Goal: Task Accomplishment & Management: Manage account settings

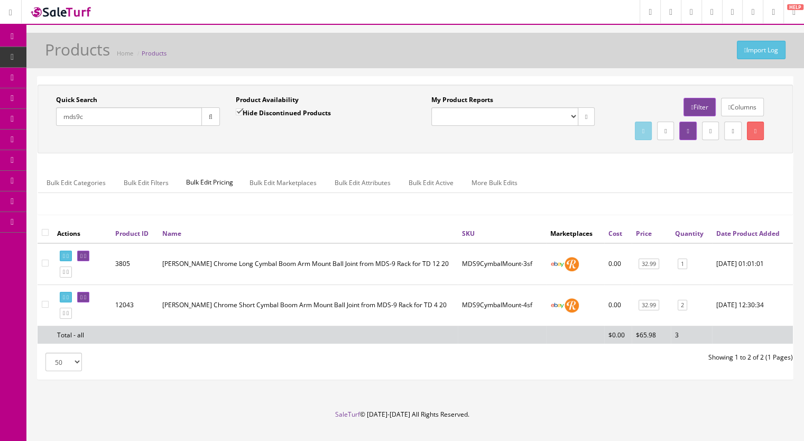
drag, startPoint x: 93, startPoint y: 121, endPoint x: 40, endPoint y: 121, distance: 53.4
click at [40, 121] on div "Quick Search mds9c Date From Product Availability Hide Discontinued Products Da…" at bounding box center [227, 114] width 375 height 39
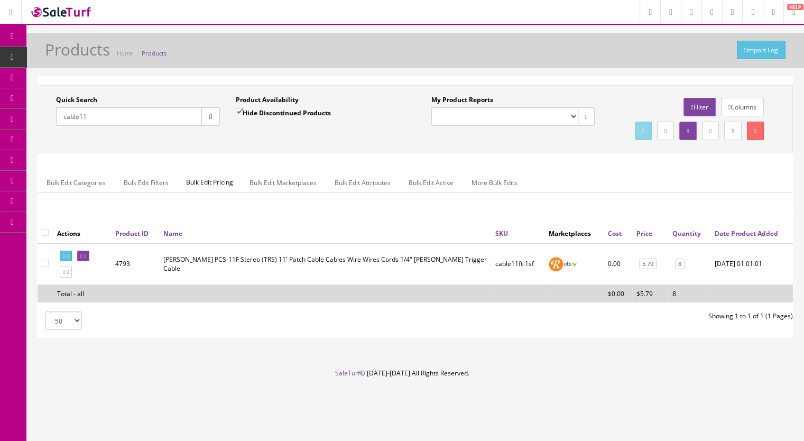
click at [106, 117] on input "cable11" at bounding box center [129, 116] width 146 height 19
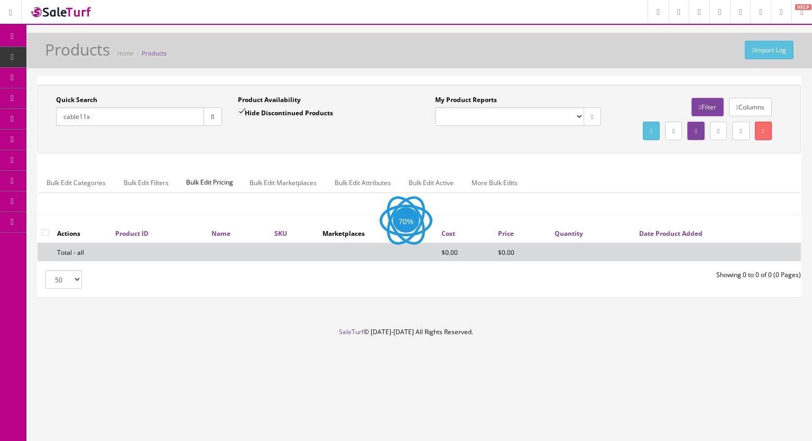
type input "cable11x"
click at [244, 111] on input "Hide Discontinued Products" at bounding box center [241, 111] width 7 height 7
checkbox input "false"
click at [211, 118] on icon "button" at bounding box center [213, 117] width 4 height 6
click at [85, 117] on input "cable11x" at bounding box center [130, 116] width 148 height 19
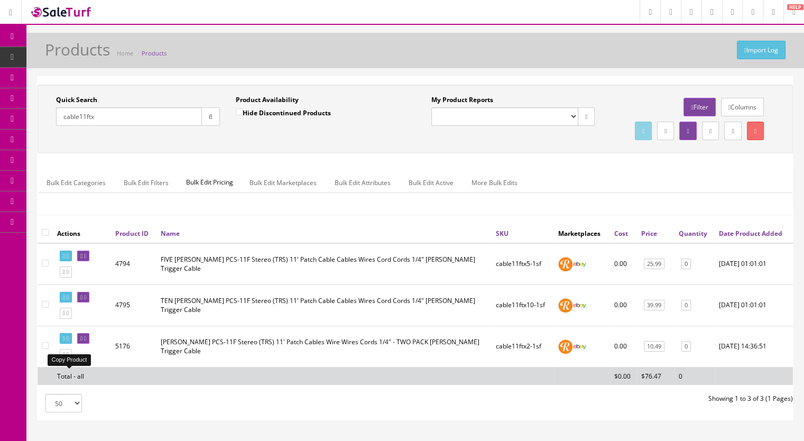
type input "cable11ftx"
click at [69, 357] on icon at bounding box center [68, 355] width 2 height 6
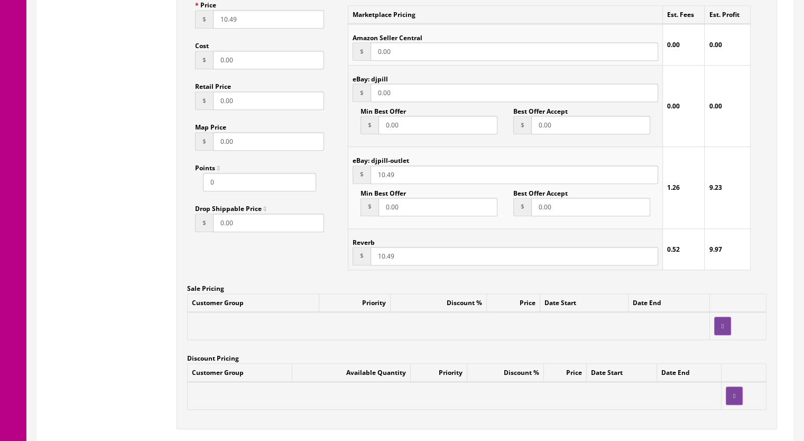
scroll to position [793, 0]
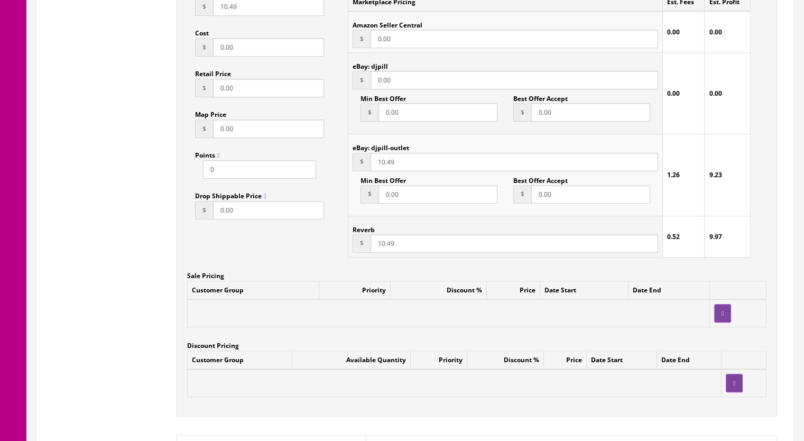
click at [380, 247] on input "10.49" at bounding box center [515, 243] width 288 height 19
click at [403, 250] on input "150.49" at bounding box center [515, 243] width 288 height 19
click at [384, 246] on input "150.99" at bounding box center [515, 243] width 288 height 19
type input "15.99"
drag, startPoint x: 410, startPoint y: 82, endPoint x: 320, endPoint y: 90, distance: 90.2
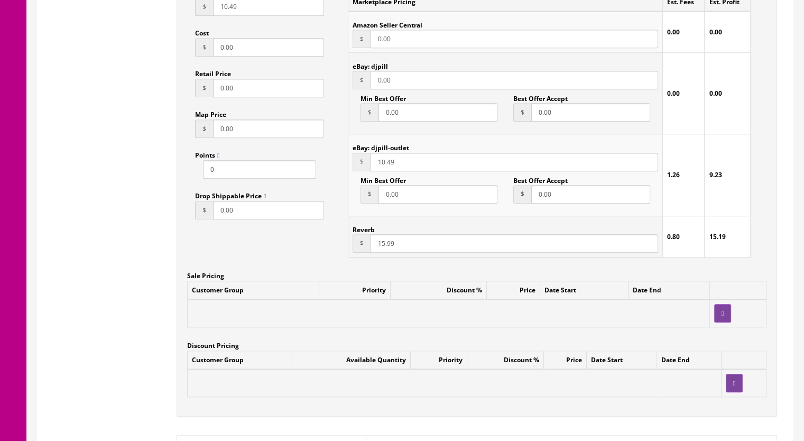
click at [320, 90] on div "Accept Offers Yes No Request A Quote Yes No Login for Price Yes No Price In Car…" at bounding box center [477, 164] width 601 height 506
type input "15.99"
drag, startPoint x: 403, startPoint y: 162, endPoint x: 345, endPoint y: 163, distance: 58.7
click at [345, 163] on div "Marketplace Pricing Est. Fees Est. Profit Amazon Seller Central $ 0.00 0.00 0.0…" at bounding box center [549, 124] width 419 height 283
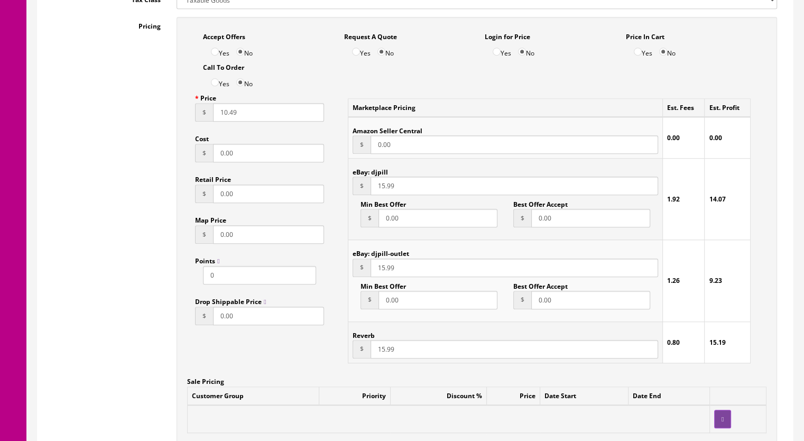
scroll to position [687, 0]
type input "15.99"
click at [227, 117] on input "10.49" at bounding box center [268, 112] width 111 height 19
drag, startPoint x: 214, startPoint y: 123, endPoint x: 177, endPoint y: 132, distance: 38.1
click at [177, 132] on div "Accept Offers Yes No Request A Quote Yes No Login for Price Yes No Price In Car…" at bounding box center [477, 270] width 601 height 506
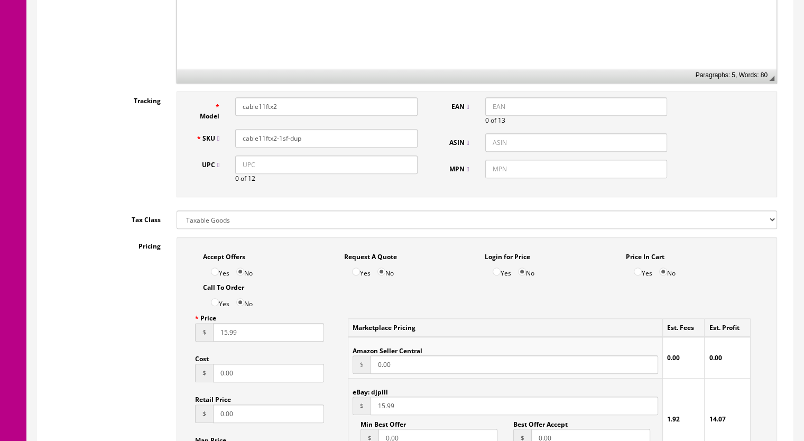
scroll to position [423, 0]
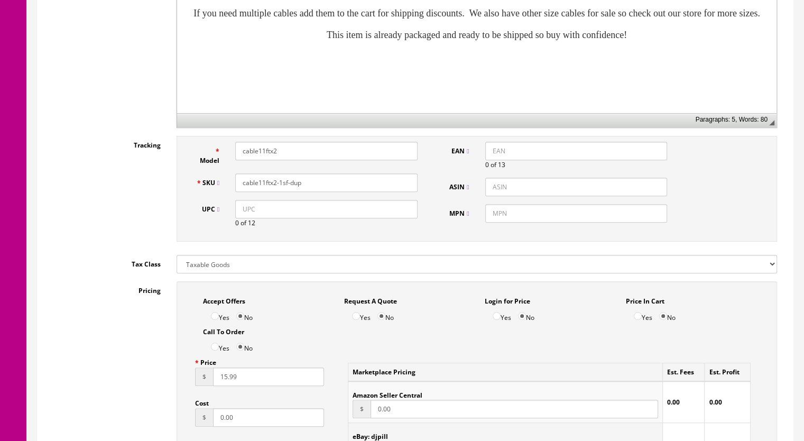
type input "15.99"
click at [276, 182] on input "cable11ftx2-1sf-dup" at bounding box center [326, 182] width 182 height 19
drag, startPoint x: 309, startPoint y: 182, endPoint x: 273, endPoint y: 185, distance: 35.5
click at [273, 185] on input "cable11ftx2-1sf-dup" at bounding box center [326, 182] width 182 height 19
type input "cable11ftx3-1sf"
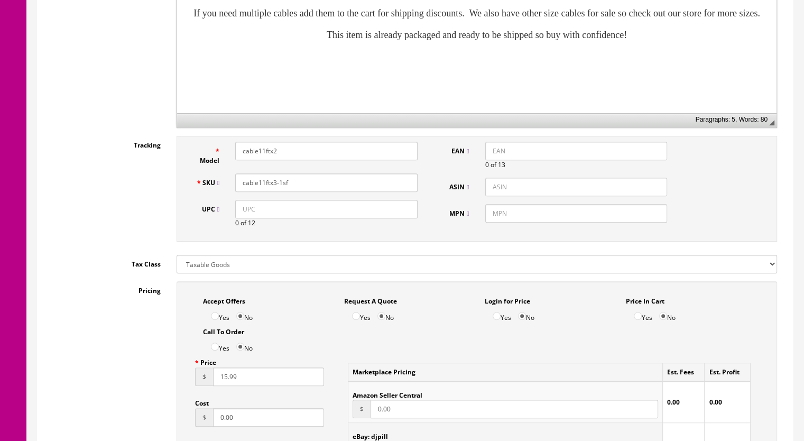
click at [288, 152] on input "cable11ftx2" at bounding box center [326, 151] width 182 height 19
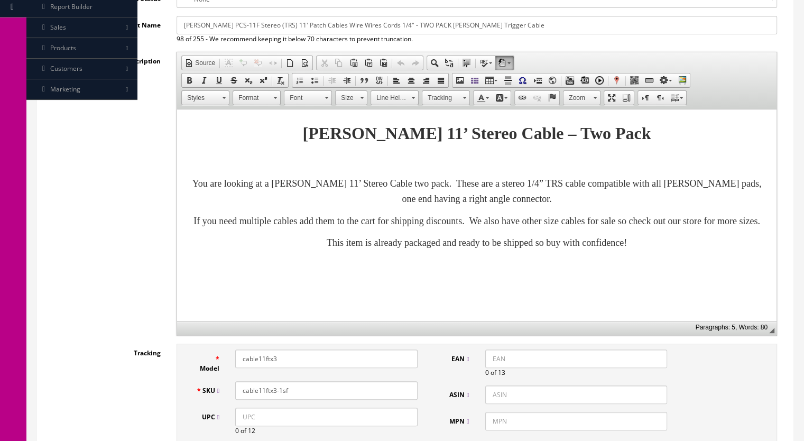
scroll to position [159, 0]
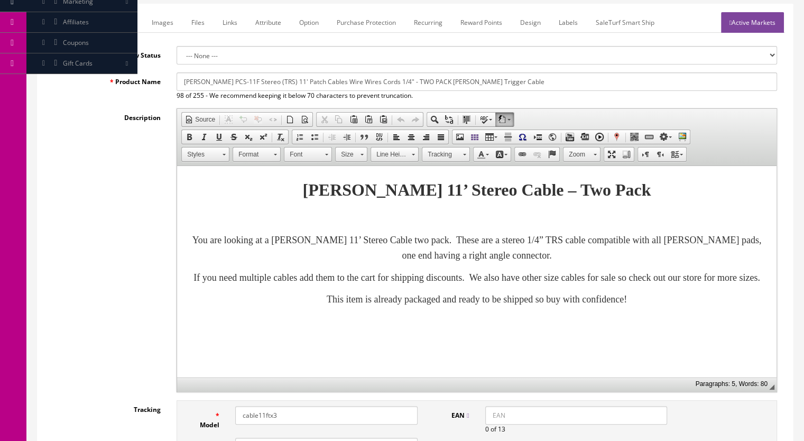
type input "cable11ftx3"
drag, startPoint x: 561, startPoint y: 187, endPoint x: 593, endPoint y: 189, distance: 32.3
click at [593, 189] on strong "Roland 11’ Stereo Cable – Two Pack" at bounding box center [477, 189] width 348 height 19
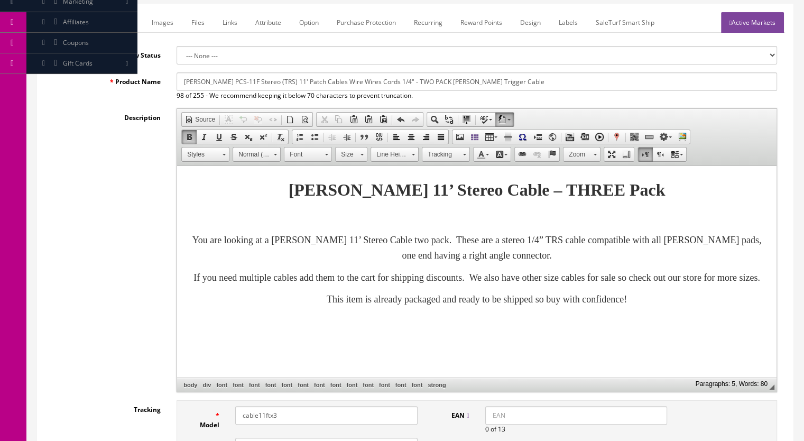
drag, startPoint x: 390, startPoint y: 80, endPoint x: 402, endPoint y: 81, distance: 12.2
click at [402, 81] on input "Roland PCS-11F Stereo (TRS) 11' Patch Cables Wire Wires Cords 1/4" - TWO PACK R…" at bounding box center [477, 81] width 601 height 19
type input "Roland PCS-11F Stereo (TRS) 11' Patch Cables Wire Wires Cords 1/4" - THREE PACK…"
click at [116, 22] on link "Marketplace" at bounding box center [115, 22] width 54 height 21
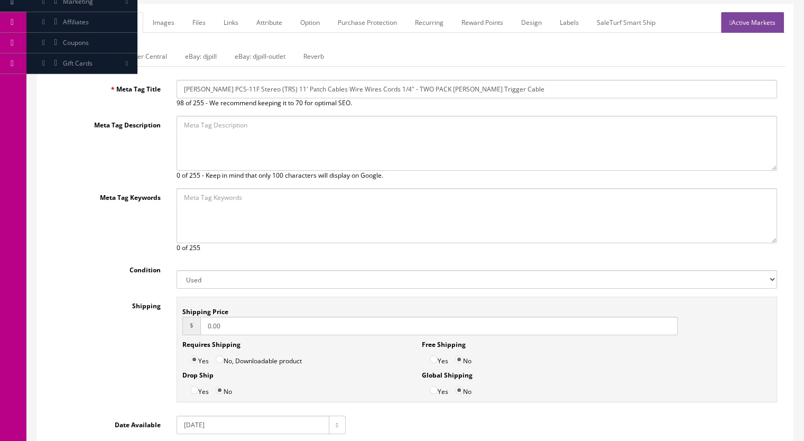
drag, startPoint x: 401, startPoint y: 88, endPoint x: 389, endPoint y: 88, distance: 12.2
click at [389, 88] on input "Roland PCS-11F Stereo (TRS) 11' Patch Cables Wire Wires Cords 1/4" - TWO PACK R…" at bounding box center [477, 89] width 601 height 19
type input "Roland PCS-11F Stereo (TRS) 11' Patch Cables Wire Wires Cords 1/4" - THREE PACK…"
click at [150, 54] on link "Amazon Seller Central" at bounding box center [134, 56] width 83 height 21
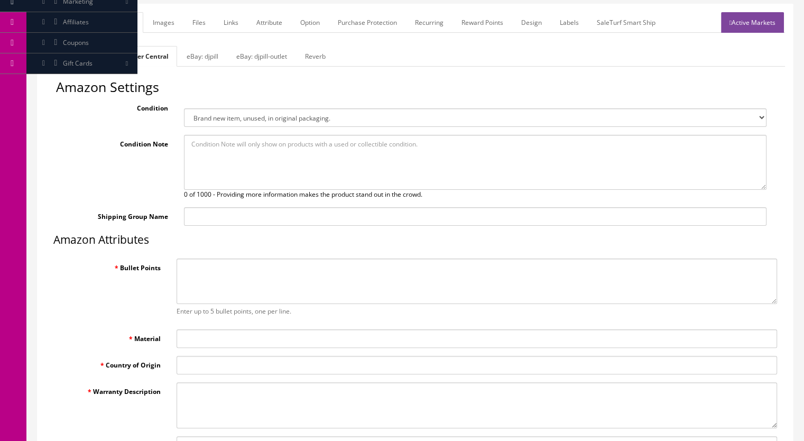
click at [198, 53] on link "eBay: djpill" at bounding box center [202, 56] width 49 height 21
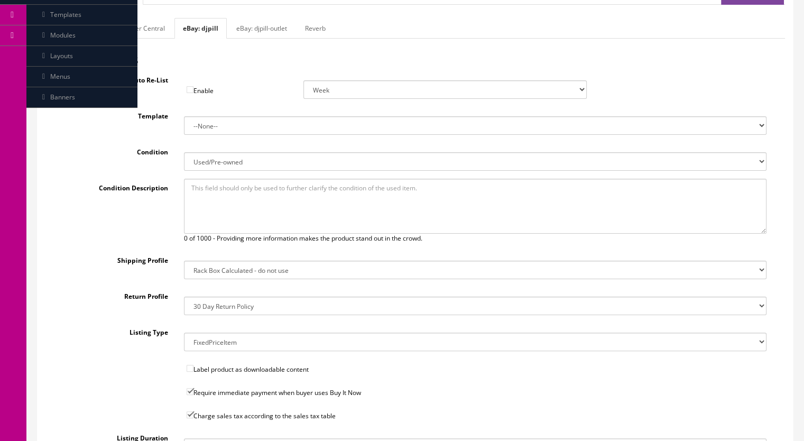
scroll to position [212, 0]
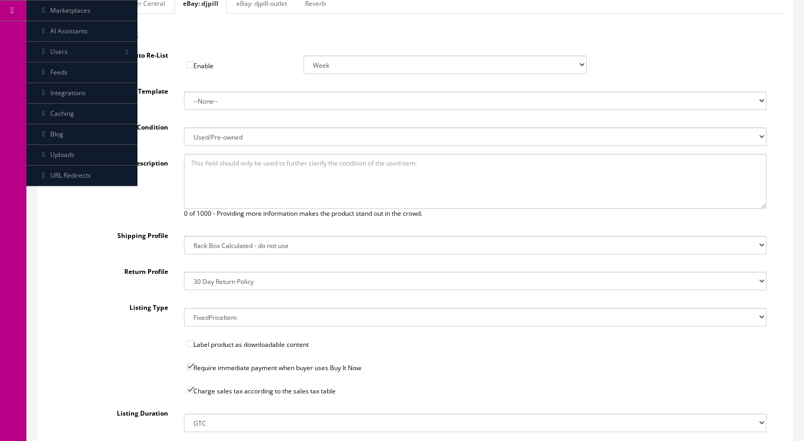
click at [241, 7] on link "eBay: djpill-outlet" at bounding box center [262, 3] width 68 height 21
click at [186, 9] on link "eBay: djpill" at bounding box center [198, 3] width 49 height 21
click at [216, 249] on select "14x12x6 Box Flat Rate - 19.99 14x14x5 Box 12x12x5 Box 13x13x5 Box 13x13x4 Box 1…" at bounding box center [475, 245] width 583 height 19
select select "41"
click at [184, 236] on select "14x12x6 Box Flat Rate - 19.99 14x14x5 Box 12x12x5 Box 13x13x5 Box 13x13x4 Box 1…" at bounding box center [475, 245] width 583 height 19
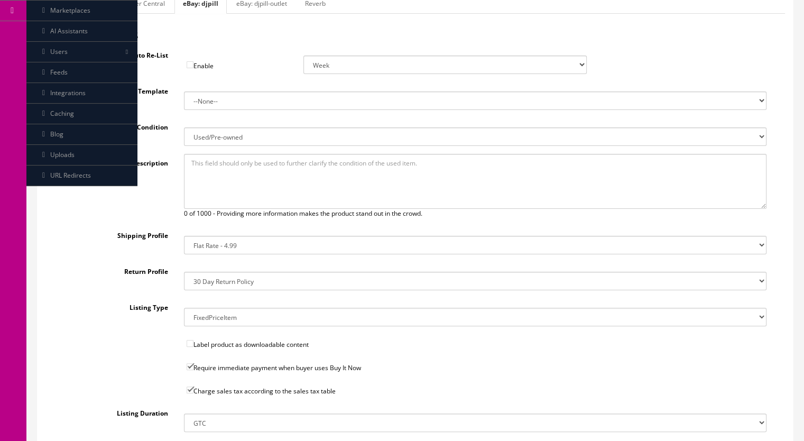
click at [234, 238] on select "14x12x6 Box Flat Rate - 19.99 14x14x5 Box 12x12x5 Box 13x13x5 Box 13x13x4 Box 1…" at bounding box center [475, 245] width 583 height 19
click at [184, 236] on select "14x12x6 Box Flat Rate - 19.99 14x14x5 Box 12x12x5 Box 13x13x5 Box 13x13x4 Box 1…" at bounding box center [475, 245] width 583 height 19
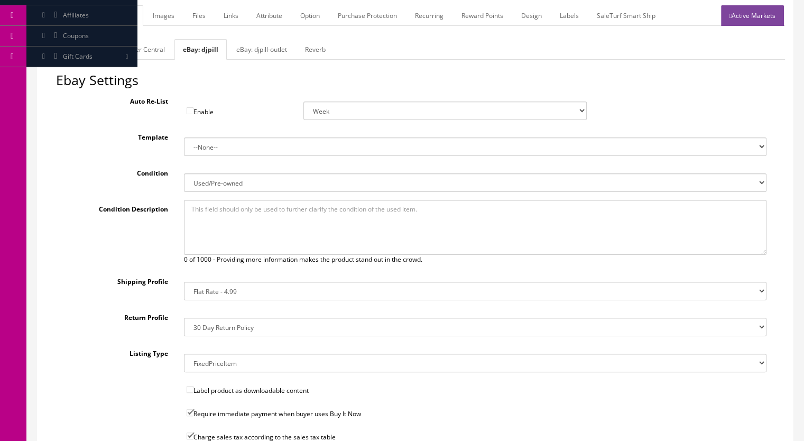
scroll to position [53, 0]
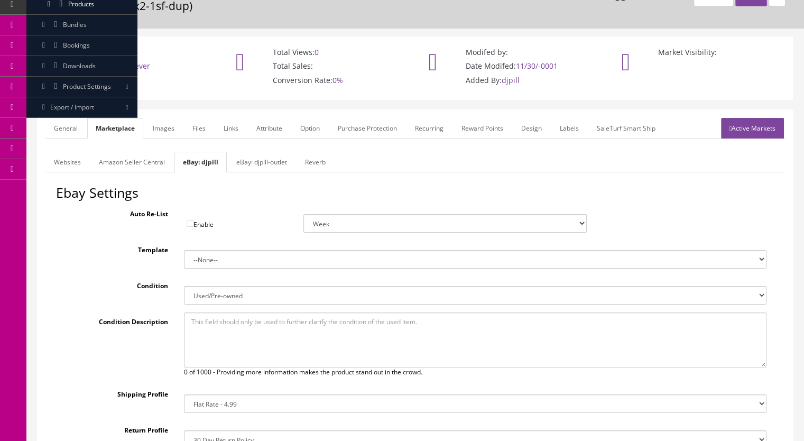
click at [315, 160] on link "Reverb" at bounding box center [316, 162] width 38 height 21
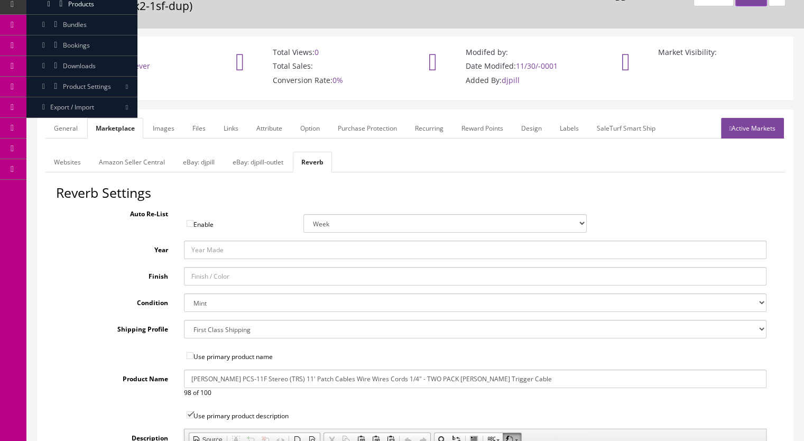
click at [204, 304] on select "Brand New Mint Excellent Very Good Good Fair Poor B-Stock Non Functioning" at bounding box center [475, 302] width 583 height 19
select select "ae4d9114-1bd7-4ec5-a4ba-6653af5ac84d"
click at [184, 293] on select "Brand New Mint Excellent Very Good Good Fair Poor B-Stock Non Functioning" at bounding box center [475, 302] width 583 height 19
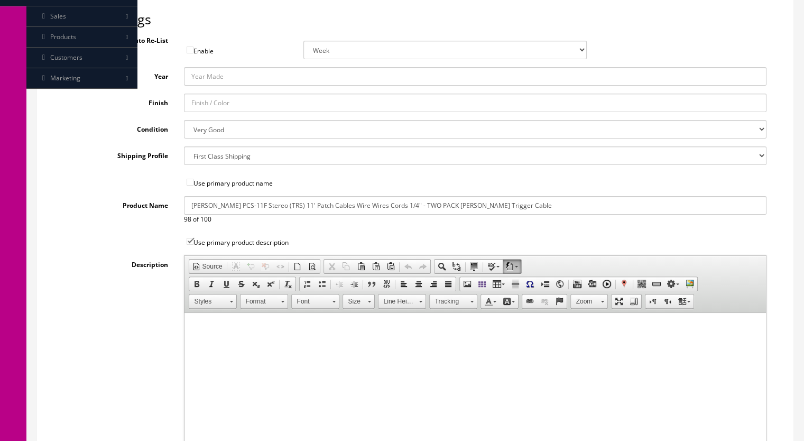
scroll to position [212, 0]
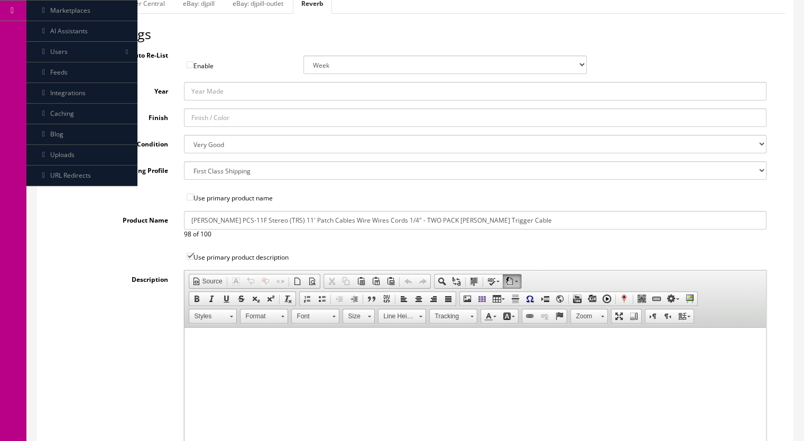
click at [228, 172] on select "--- None --- USPSsmallflatrate ShipTier5 FreeShipping-US ShipTier3 ShipTier1 Fi…" at bounding box center [475, 170] width 583 height 19
select select "8972"
click at [184, 161] on select "--- None --- USPSsmallflatrate ShipTier5 FreeShipping-US ShipTier3 ShipTier1 Fi…" at bounding box center [475, 170] width 583 height 19
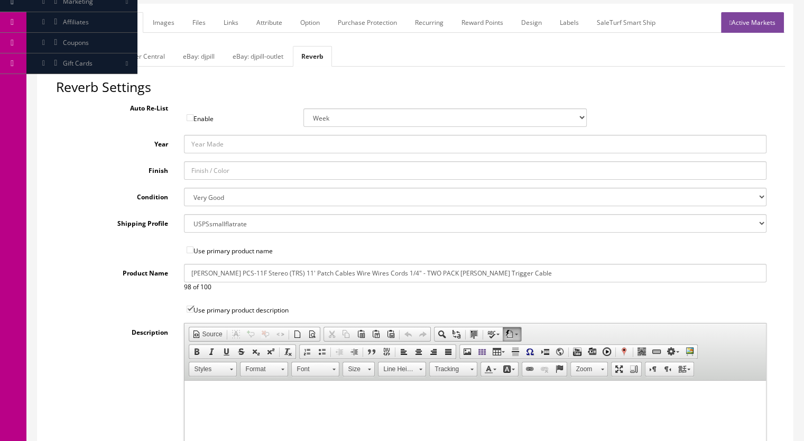
click at [197, 53] on link "eBay: djpill" at bounding box center [198, 56] width 49 height 21
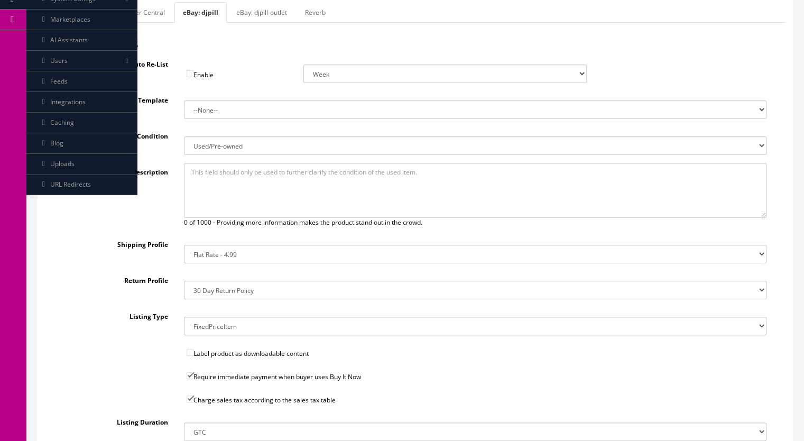
scroll to position [264, 0]
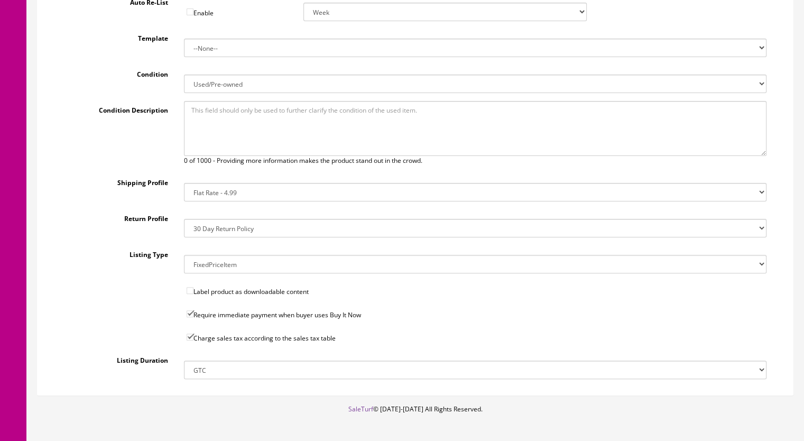
click at [217, 191] on select "14x12x6 Box Flat Rate - 19.99 14x14x5 Box 12x12x5 Box 13x13x5 Box 13x13x4 Box 1…" at bounding box center [475, 192] width 583 height 19
click at [184, 183] on select "14x12x6 Box Flat Rate - 19.99 14x14x5 Box 12x12x5 Box 13x13x5 Box 13x13x4 Box 1…" at bounding box center [475, 192] width 583 height 19
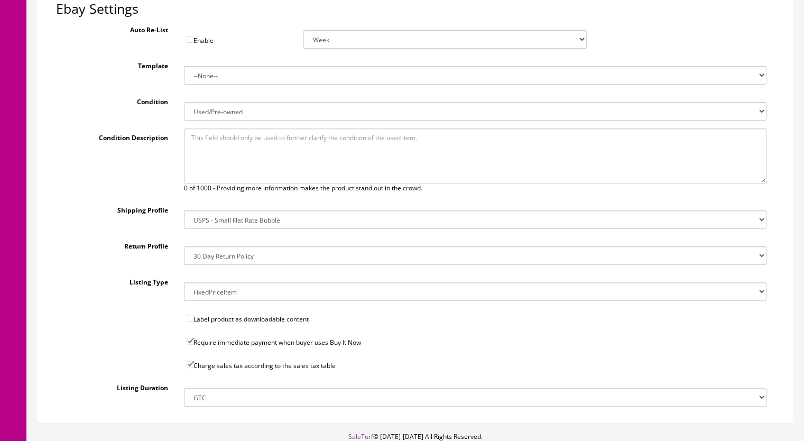
scroll to position [195, 0]
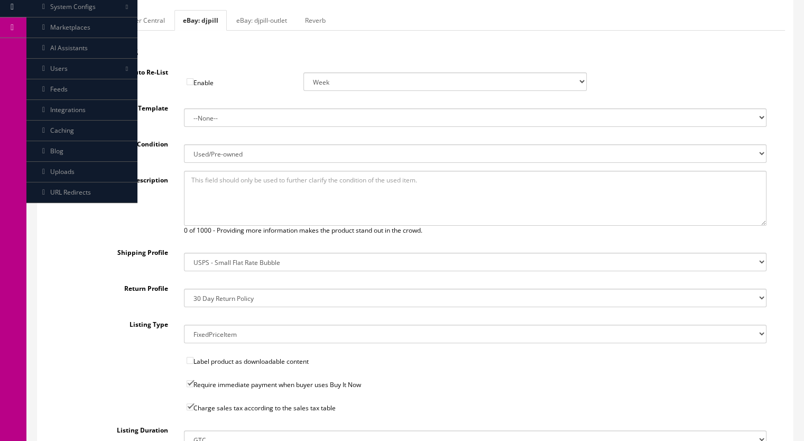
click at [218, 263] on select "14x12x6 Box Flat Rate - 19.99 14x14x5 Box 12x12x5 Box 13x13x5 Box 13x13x4 Box 1…" at bounding box center [475, 262] width 583 height 19
select select "41"
click at [184, 253] on select "14x12x6 Box Flat Rate - 19.99 14x14x5 Box 12x12x5 Box 13x13x5 Box 13x13x4 Box 1…" at bounding box center [475, 262] width 583 height 19
click at [310, 19] on link "Reverb" at bounding box center [316, 20] width 38 height 21
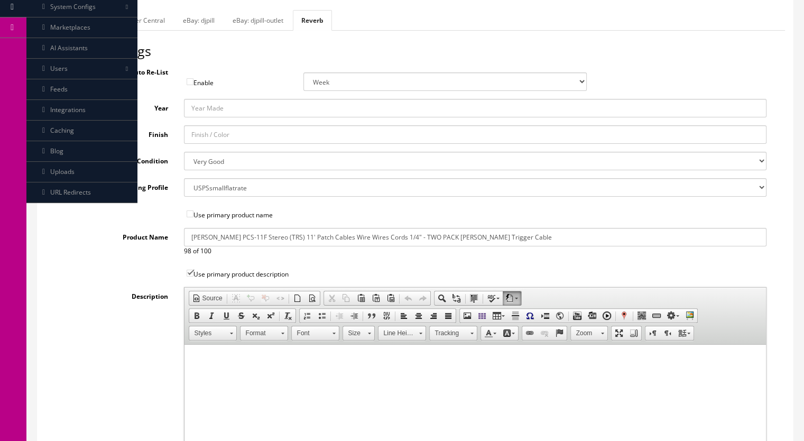
click at [214, 187] on select "--- None --- USPSsmallflatrate ShipTier5 FreeShipping-US ShipTier3 ShipTier1 Fi…" at bounding box center [475, 187] width 583 height 19
select select "61590"
click at [184, 178] on select "--- None --- USPSsmallflatrate ShipTier5 FreeShipping-US ShipTier3 ShipTier1 Fi…" at bounding box center [475, 187] width 583 height 19
click at [69, 18] on link "Websites" at bounding box center [67, 20] width 44 height 21
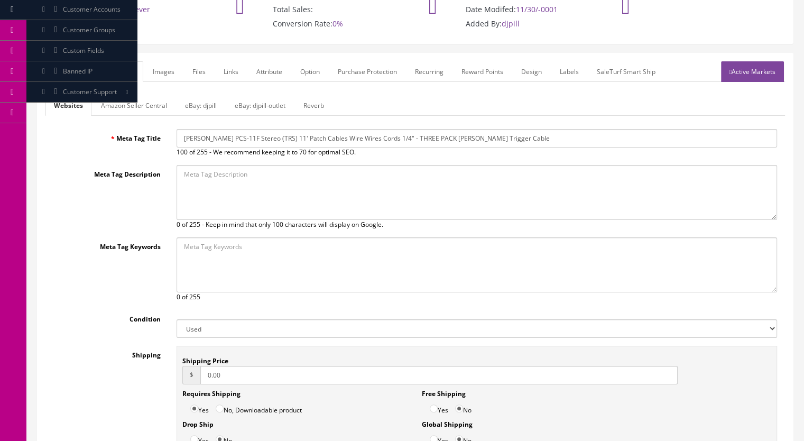
scroll to position [38, 0]
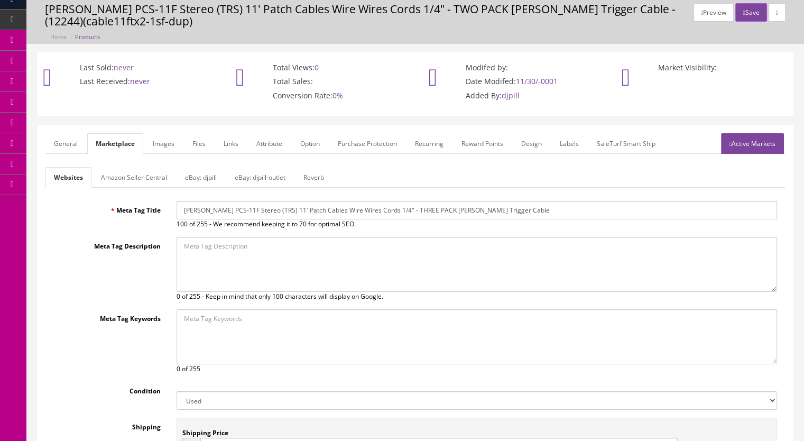
click at [66, 136] on link "General" at bounding box center [65, 143] width 41 height 21
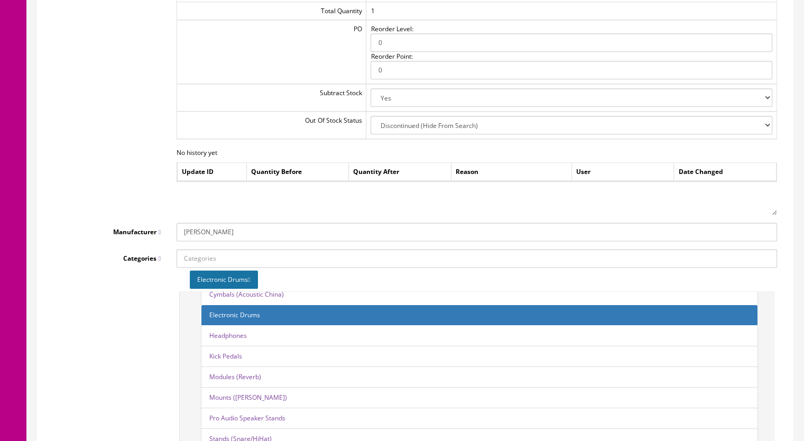
scroll to position [1548, 0]
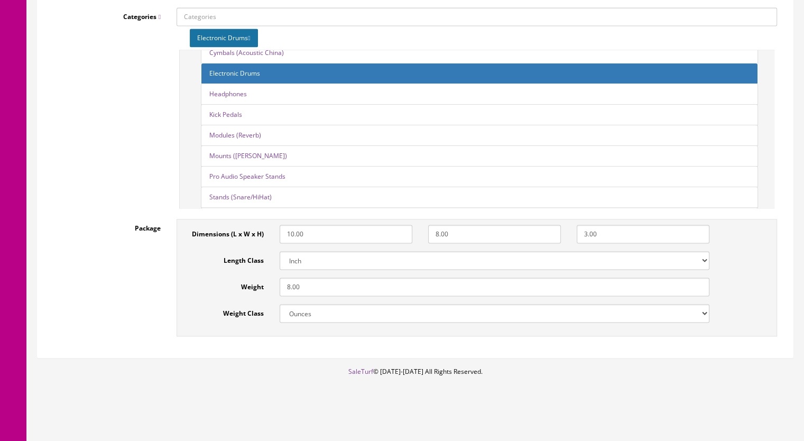
click at [286, 287] on input "8.00" at bounding box center [495, 287] width 430 height 19
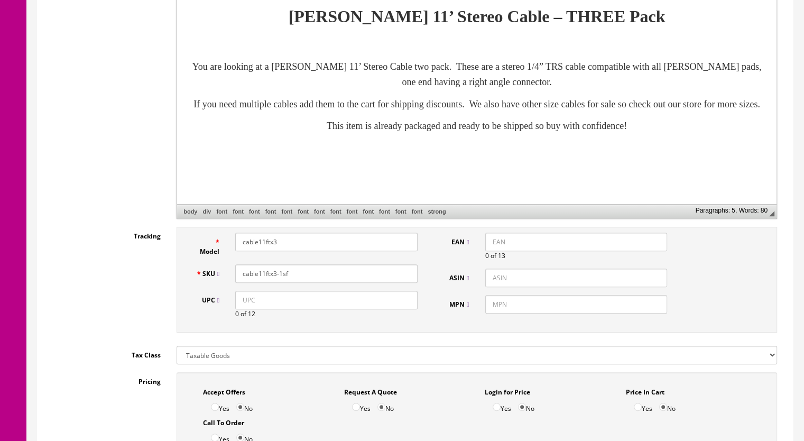
scroll to position [121, 0]
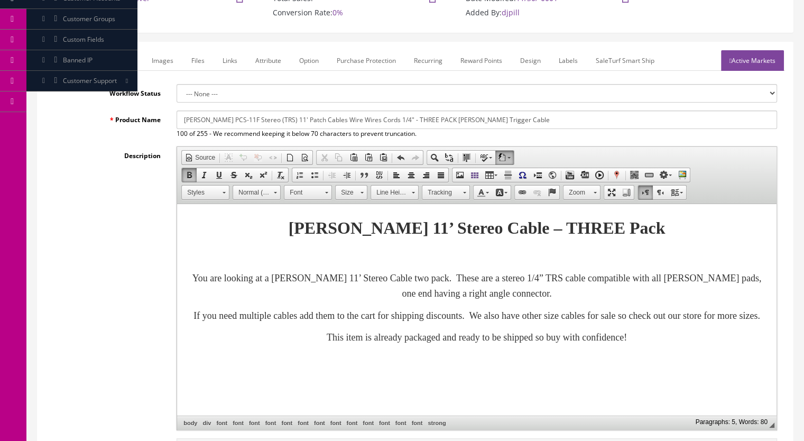
type input "13.00"
click at [159, 59] on link "Images" at bounding box center [162, 60] width 39 height 21
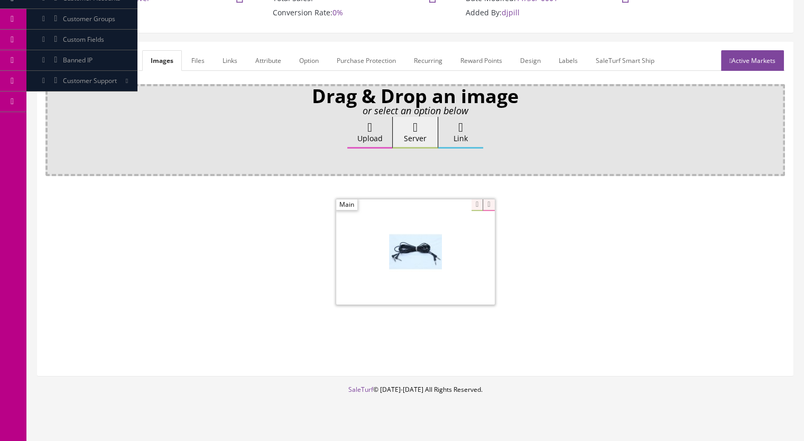
click at [116, 58] on link "Marketplace" at bounding box center [114, 60] width 54 height 21
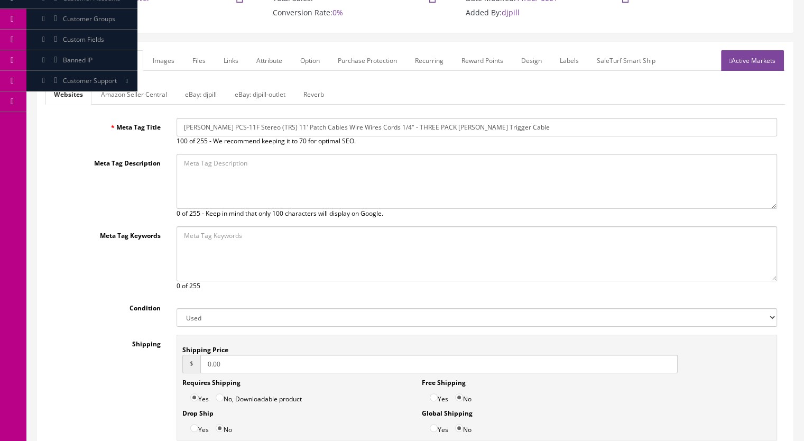
click at [75, 59] on link "General" at bounding box center [65, 60] width 41 height 21
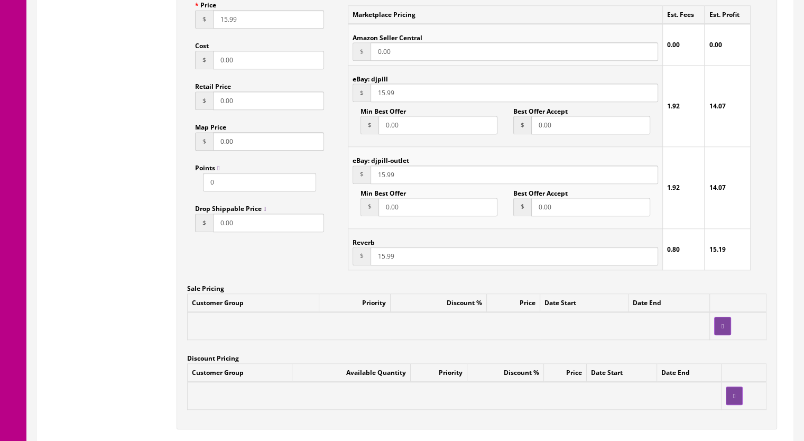
scroll to position [808, 0]
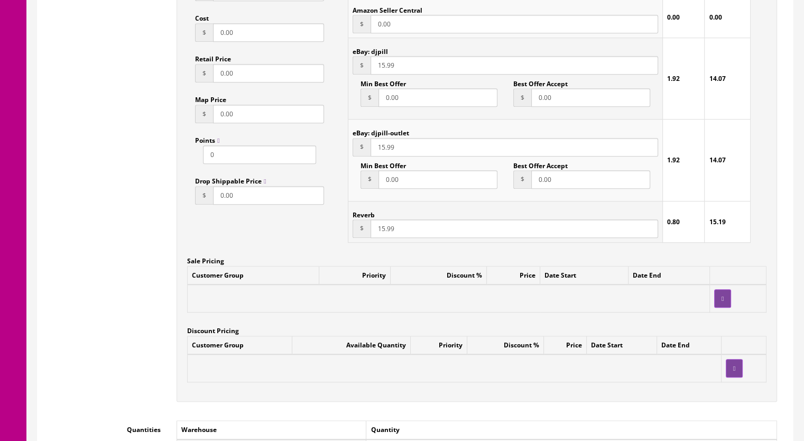
click at [381, 231] on input "15.99" at bounding box center [515, 228] width 288 height 19
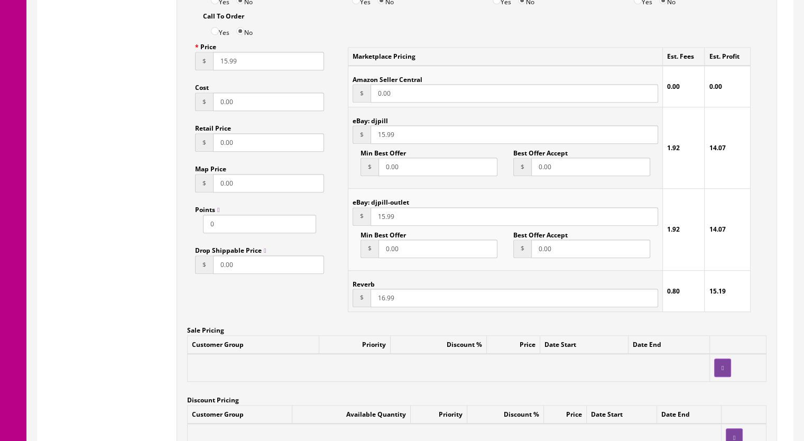
scroll to position [861, 0]
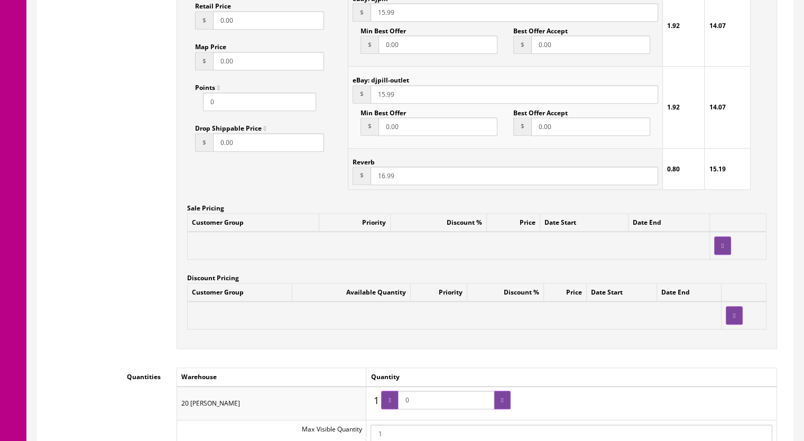
click at [390, 176] on input "16.99" at bounding box center [515, 176] width 288 height 19
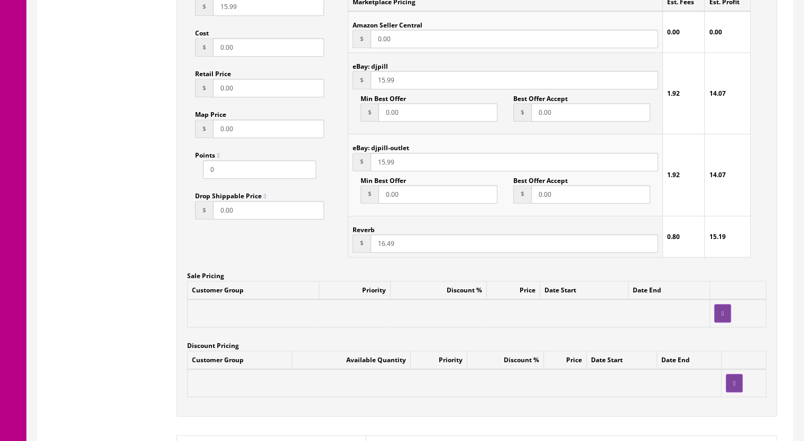
scroll to position [702, 0]
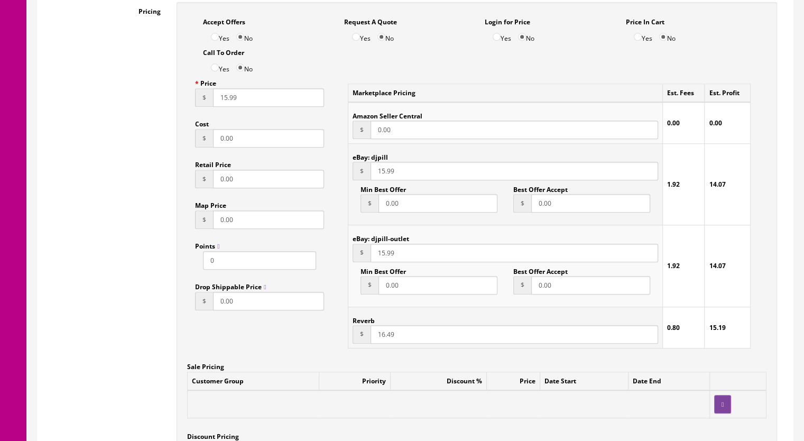
type input "16.49"
drag, startPoint x: 410, startPoint y: 176, endPoint x: 339, endPoint y: 178, distance: 71.4
click at [339, 178] on div "Marketplace Pricing Est. Fees Est. Profit Amazon Seller Central $ 0.00 0.00 0.0…" at bounding box center [549, 215] width 435 height 283
drag, startPoint x: 386, startPoint y: 178, endPoint x: 343, endPoint y: 182, distance: 43.0
click at [343, 182] on div "Marketplace Pricing Est. Fees Est. Profit Amazon Seller Central $ 0.00 0.00 0.0…" at bounding box center [549, 215] width 419 height 283
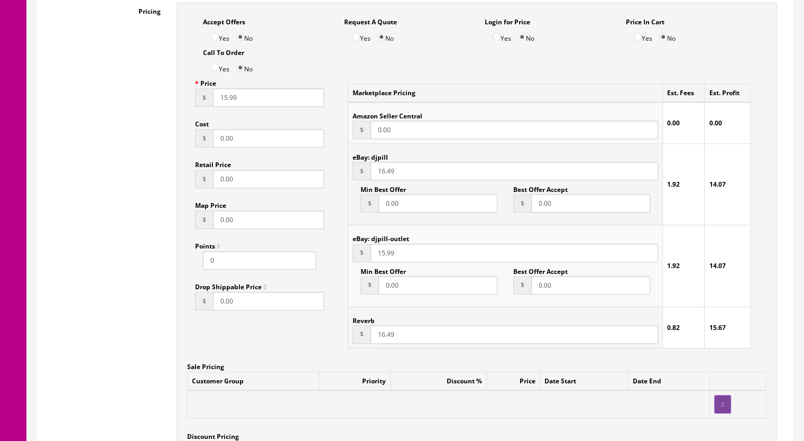
type input "16.49"
drag, startPoint x: 252, startPoint y: 104, endPoint x: 194, endPoint y: 107, distance: 58.8
click at [194, 107] on div "Price $ 15.99 Cost $ 0.00 Retail Price $ 0.00 Map Price $ 0.00 Points 0 Drop Sh…" at bounding box center [259, 196] width 145 height 244
type input "16.49"
click at [351, 261] on td "eBay: djpill-outlet $ 15.99 Min Best Offer $ 0.00 Best Offer Accept $ 0.00" at bounding box center [505, 265] width 315 height 81
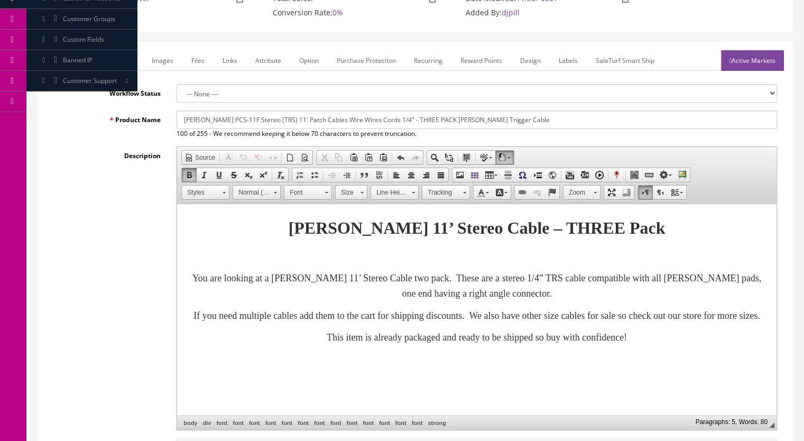
scroll to position [121, 0]
type input "16.49"
click at [120, 58] on link "Marketplace" at bounding box center [115, 60] width 54 height 21
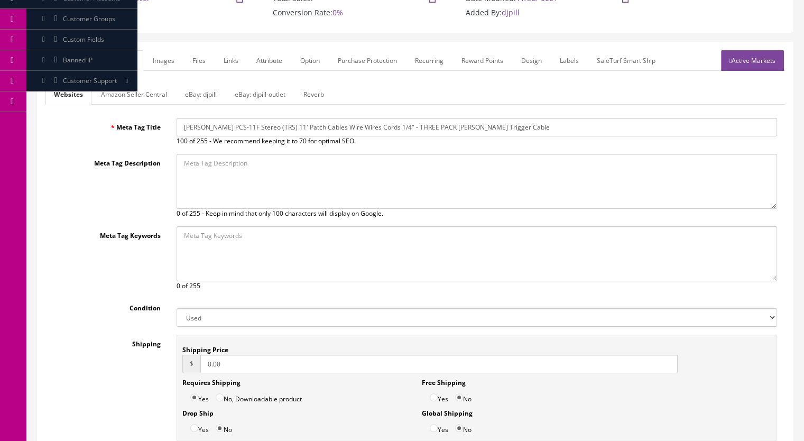
click at [307, 98] on link "Reverb" at bounding box center [314, 94] width 38 height 21
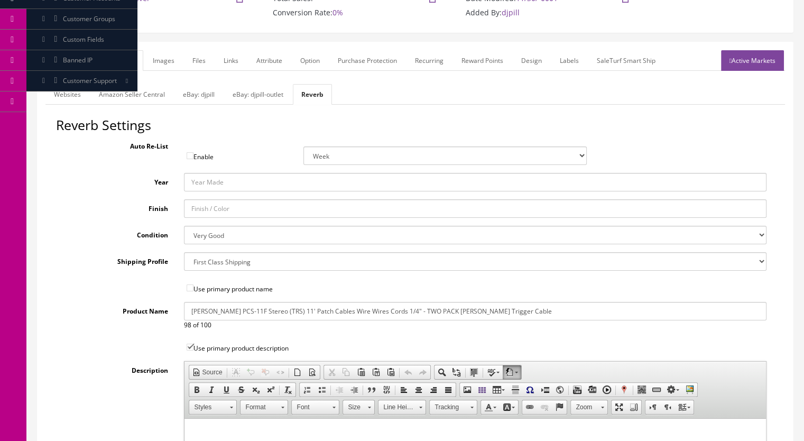
click at [159, 61] on link "Images" at bounding box center [163, 60] width 39 height 21
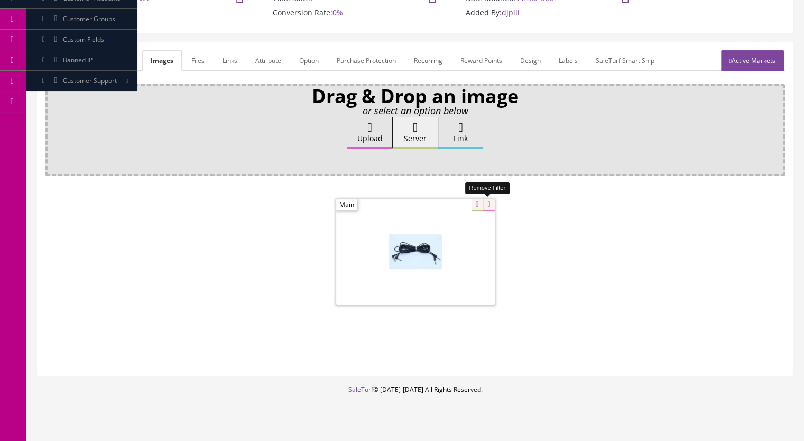
click at [484, 206] on icon at bounding box center [489, 205] width 12 height 12
click at [116, 56] on link "Marketplace" at bounding box center [114, 60] width 54 height 21
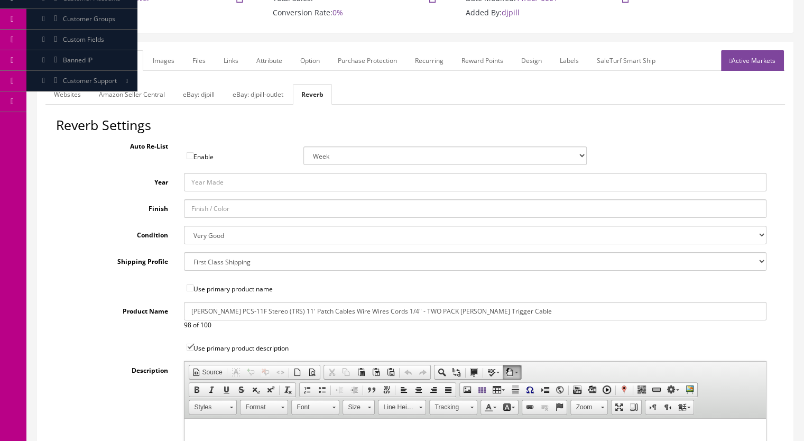
click at [195, 91] on link "eBay: djpill" at bounding box center [198, 94] width 49 height 21
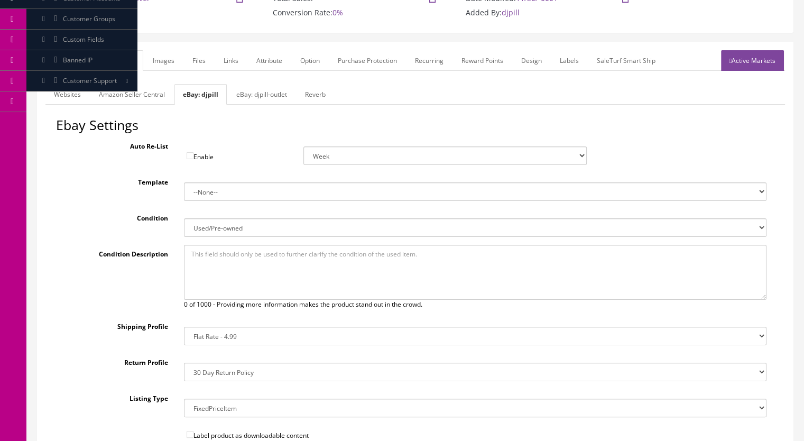
click at [63, 61] on link "General" at bounding box center [65, 60] width 41 height 21
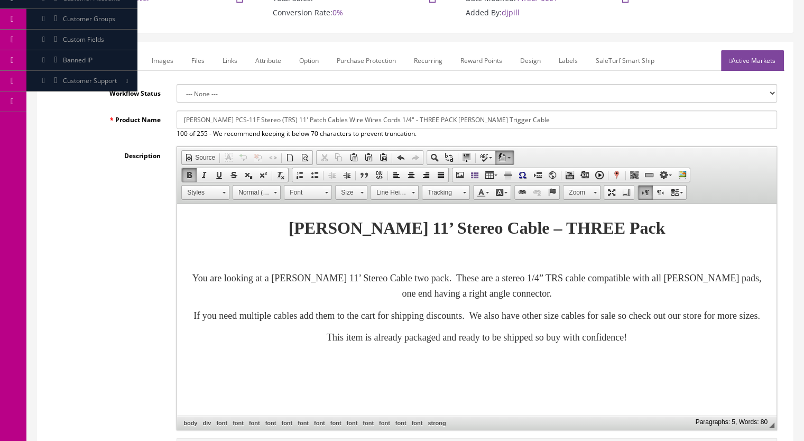
click at [117, 59] on link "Marketplace" at bounding box center [115, 60] width 54 height 21
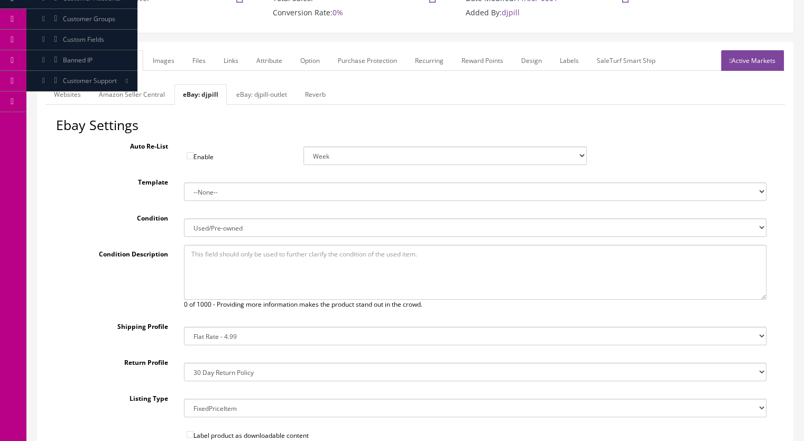
click at [728, 52] on link "Active Markets" at bounding box center [752, 60] width 63 height 21
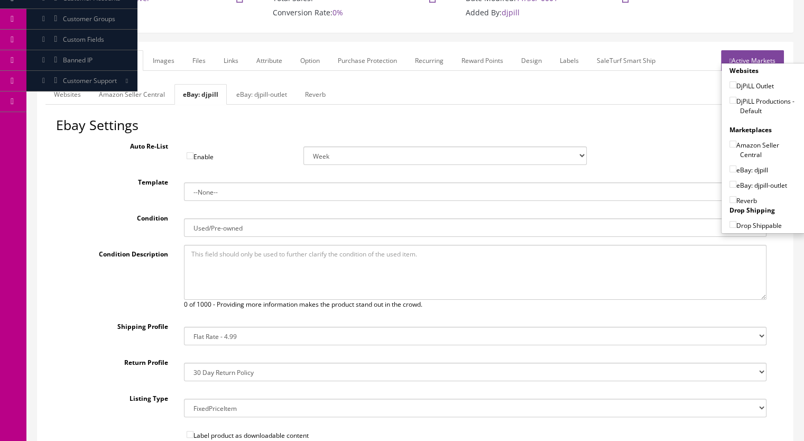
click at [732, 101] on input"] "DjPiLL Productions - Default" at bounding box center [733, 100] width 7 height 7
checkbox input"] "true"
click at [730, 169] on input"] "eBay: djpill" at bounding box center [733, 169] width 7 height 7
checkbox input"] "true"
click at [730, 199] on input"] "Reverb" at bounding box center [733, 199] width 7 height 7
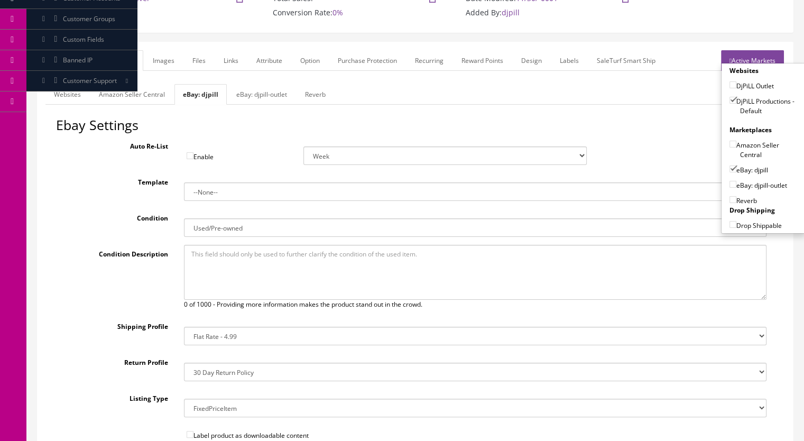
checkbox input"] "true"
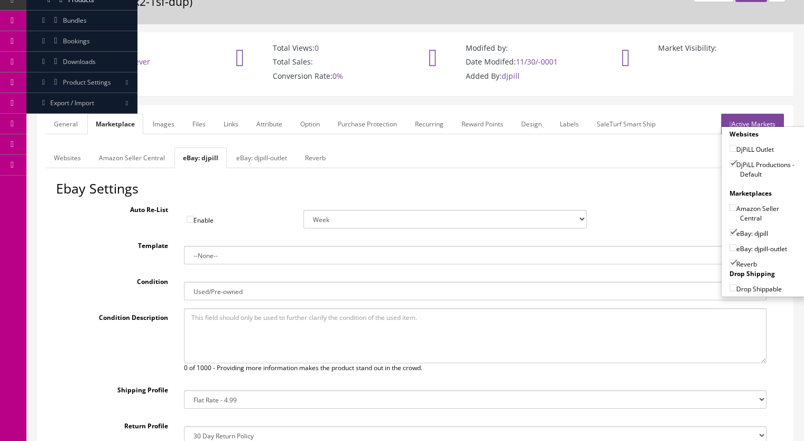
scroll to position [0, 0]
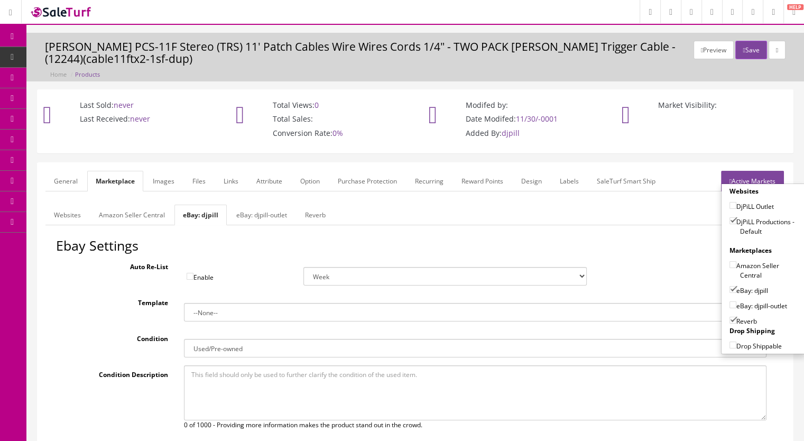
click at [749, 39] on div "Preview Save Roland PCS-11F Stereo (TRS) 11' Patch Cables Wire Wires Cords 1/4"…" at bounding box center [415, 57] width 778 height 49
click at [53, 184] on link "General" at bounding box center [65, 181] width 41 height 21
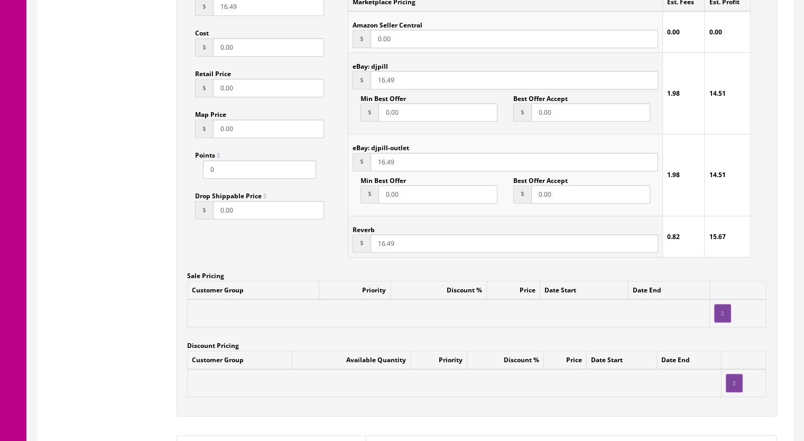
scroll to position [1163, 0]
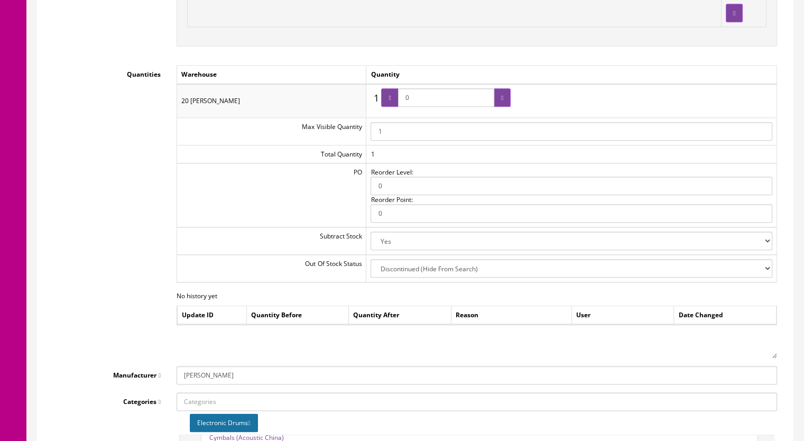
drag, startPoint x: 420, startPoint y: 103, endPoint x: 402, endPoint y: 106, distance: 18.9
click at [402, 106] on span "0" at bounding box center [446, 97] width 130 height 19
type input "1"
click at [501, 99] on icon at bounding box center [502, 98] width 2 height 6
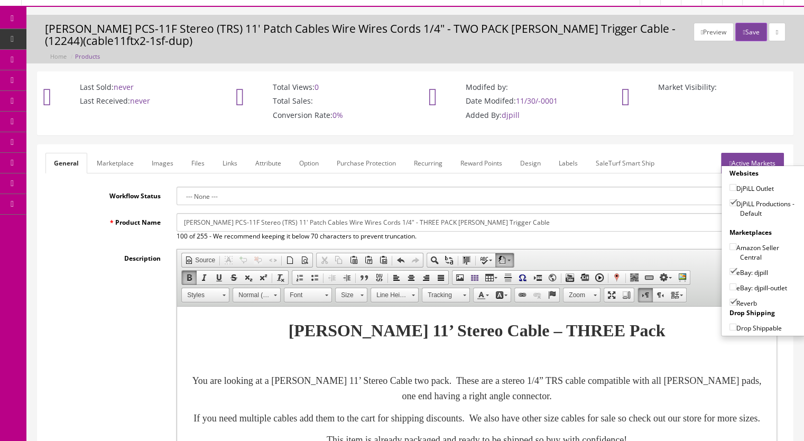
scroll to position [0, 0]
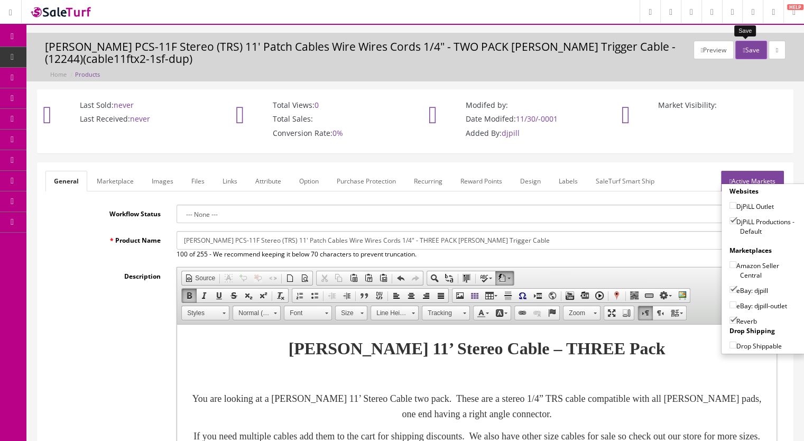
click at [742, 50] on button "Save" at bounding box center [751, 50] width 31 height 19
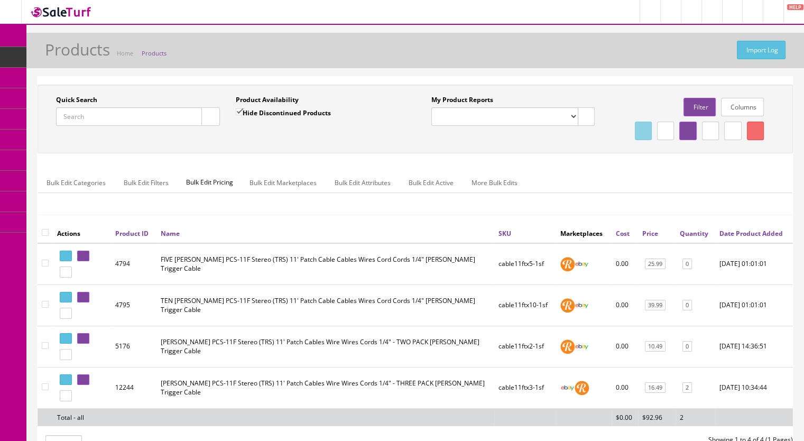
click at [91, 114] on input "Quick Search" at bounding box center [129, 116] width 146 height 19
paste input "Cable11ft-1a"
type input "Cable11ft-"
click at [212, 116] on icon "button" at bounding box center [211, 117] width 4 height 6
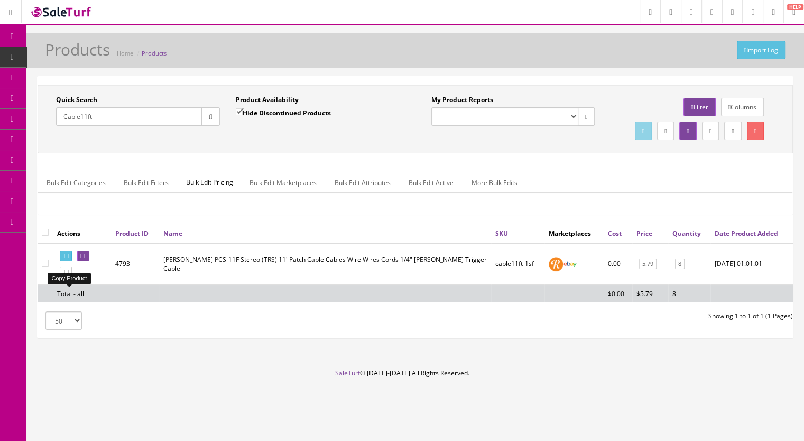
click at [65, 275] on icon at bounding box center [64, 272] width 2 height 6
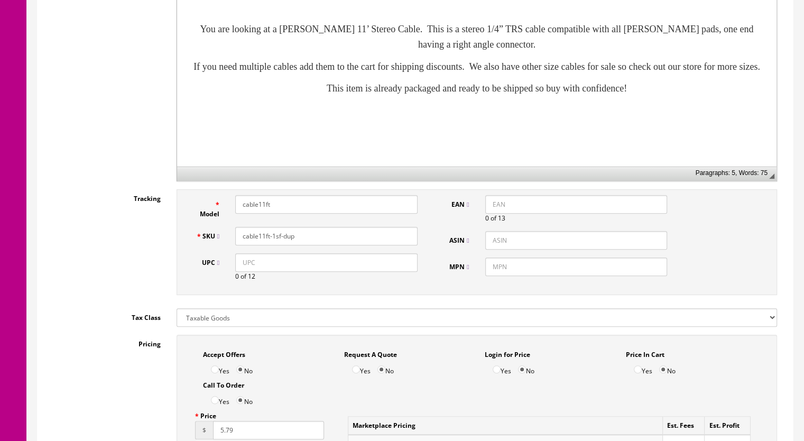
scroll to position [370, 0]
drag, startPoint x: 302, startPoint y: 237, endPoint x: 273, endPoint y: 244, distance: 30.3
click at [273, 244] on div "SKU cable11ft-1sf-dup" at bounding box center [307, 235] width 238 height 19
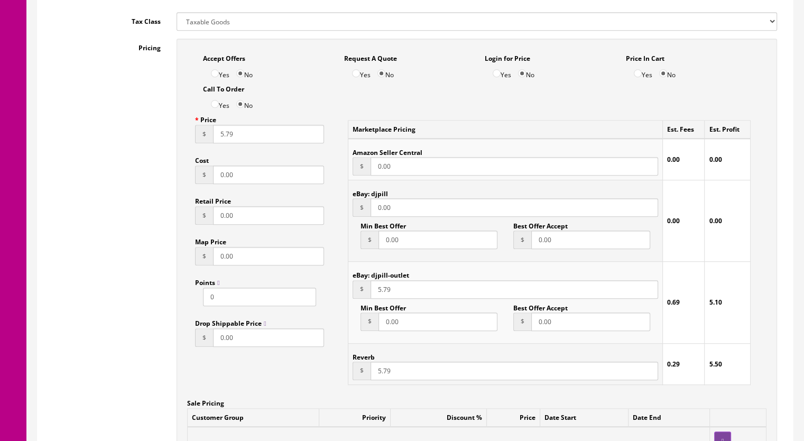
scroll to position [687, 0]
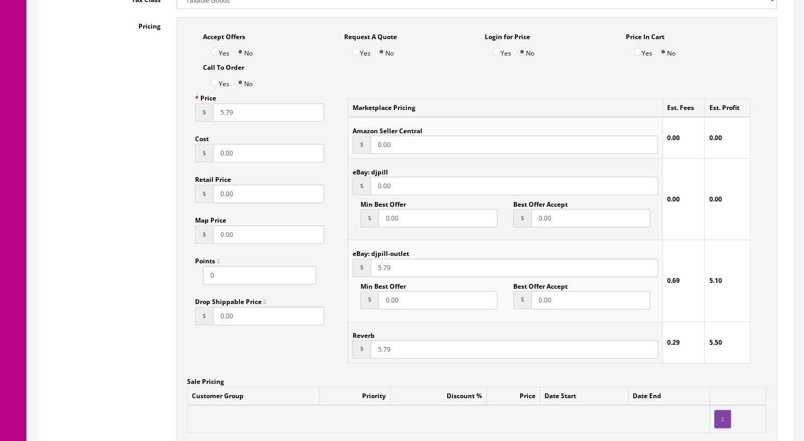
type input "cable11ft-2sf"
drag, startPoint x: 402, startPoint y: 193, endPoint x: 345, endPoint y: 197, distance: 57.3
click at [345, 197] on div "Marketplace Pricing Est. Fees Est. Profit Amazon Seller Central $ 0.00 0.00 0.0…" at bounding box center [549, 230] width 419 height 283
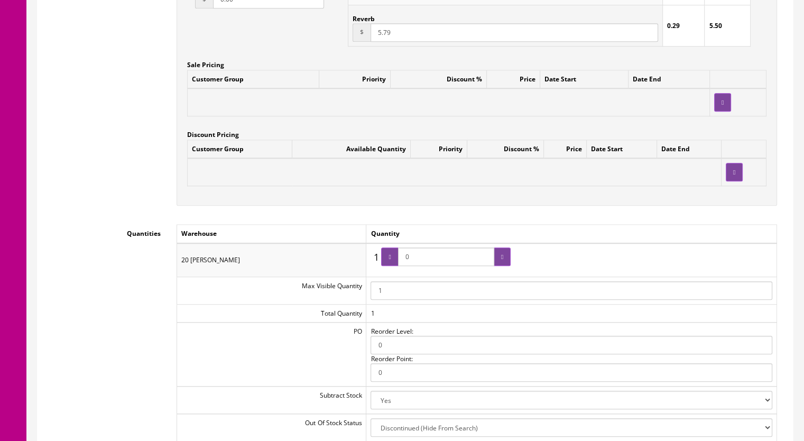
scroll to position [1005, 0]
type input "5.79"
drag, startPoint x: 429, startPoint y: 261, endPoint x: 396, endPoint y: 260, distance: 33.9
click at [396, 260] on span "0" at bounding box center [446, 256] width 130 height 19
drag, startPoint x: 423, startPoint y: 256, endPoint x: 392, endPoint y: 258, distance: 31.2
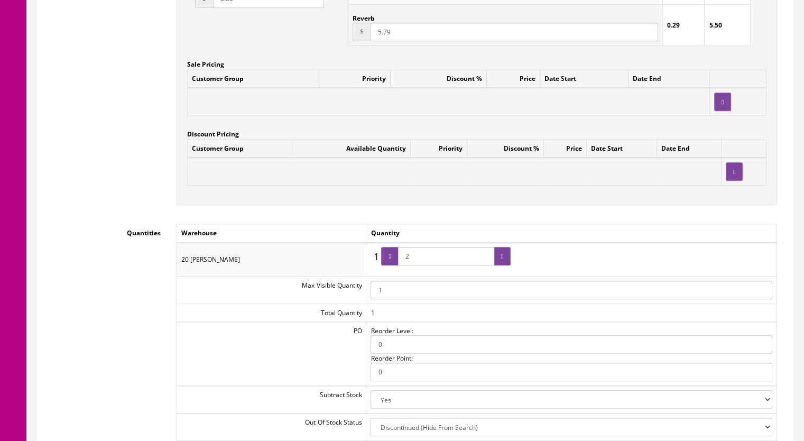
click at [391, 258] on span "2" at bounding box center [446, 256] width 130 height 19
type input "3"
click at [495, 259] on div at bounding box center [502, 256] width 17 height 19
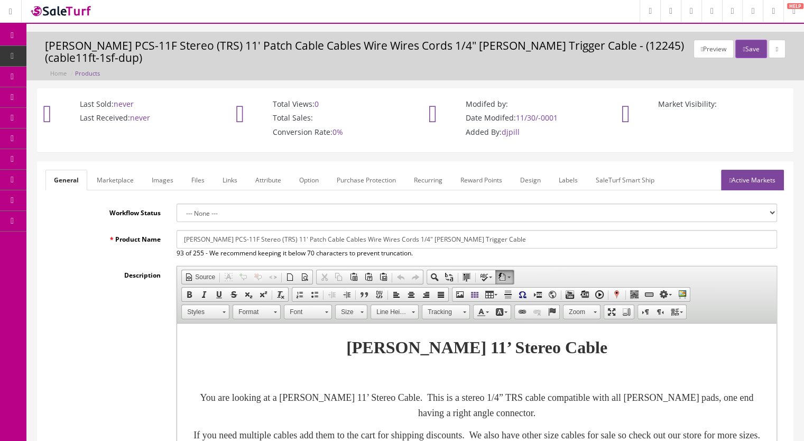
scroll to position [0, 0]
click at [115, 180] on link "Marketplace" at bounding box center [115, 181] width 54 height 21
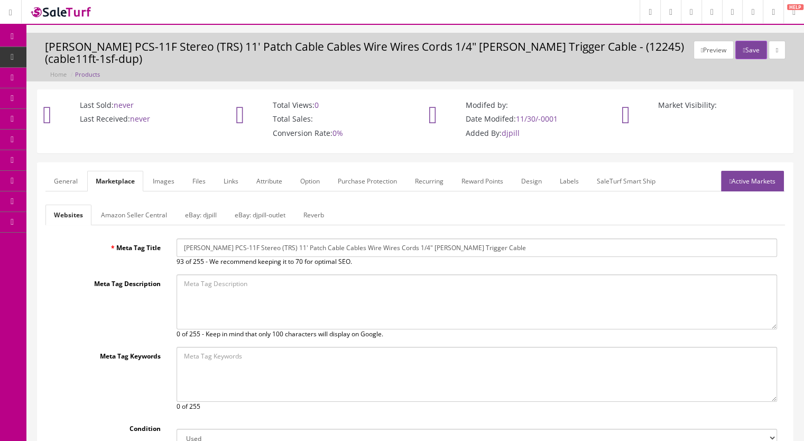
click at [313, 211] on link "Reverb" at bounding box center [314, 215] width 38 height 21
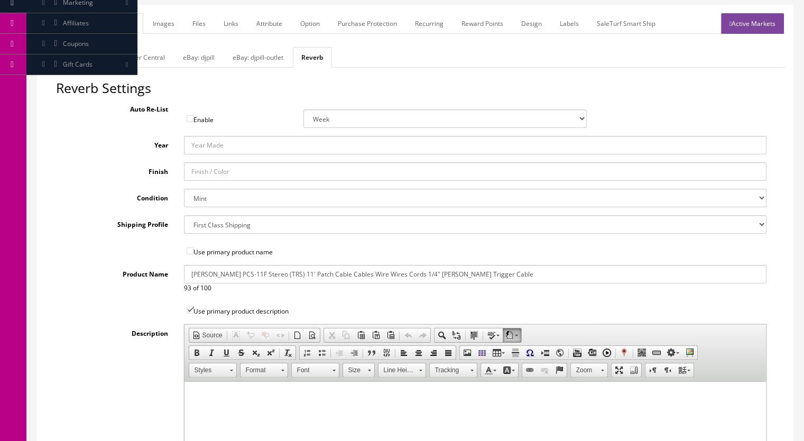
scroll to position [159, 0]
click at [196, 55] on link "eBay: djpill" at bounding box center [198, 56] width 49 height 21
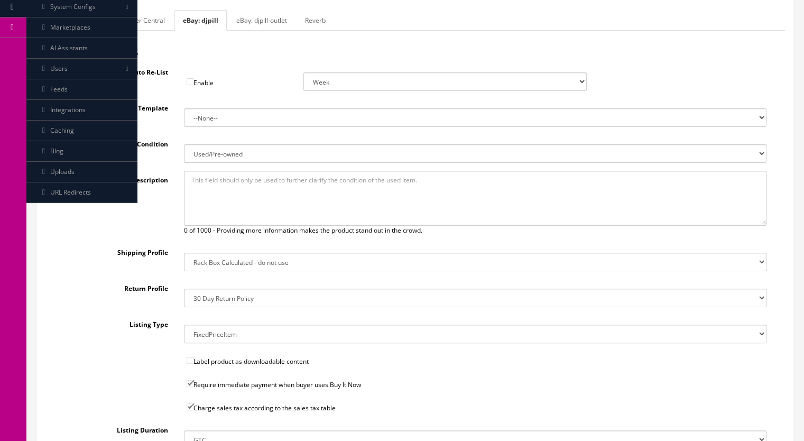
scroll to position [212, 0]
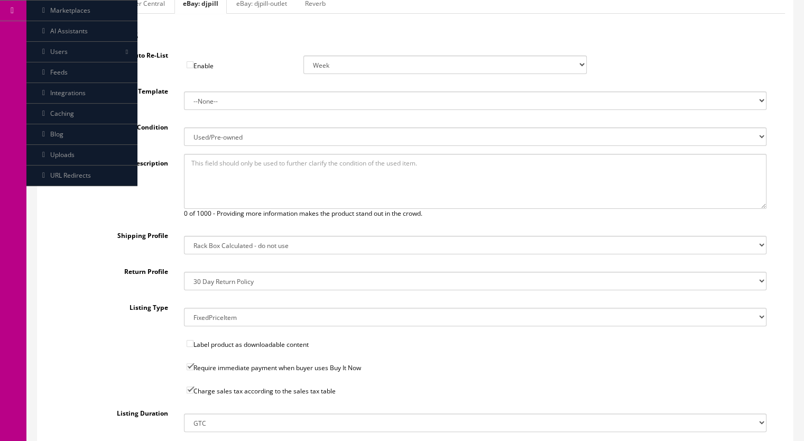
click at [261, 8] on link "eBay: djpill-outlet" at bounding box center [262, 3] width 68 height 21
click at [203, 3] on link "eBay: djpill" at bounding box center [198, 3] width 49 height 21
click at [229, 250] on select "14x12x6 Box Flat Rate - 19.99 14x14x5 Box 12x12x5 Box 13x13x5 Box 13x13x4 Box 1…" at bounding box center [475, 245] width 583 height 19
select select "41"
click at [184, 236] on select "14x12x6 Box Flat Rate - 19.99 14x14x5 Box 12x12x5 Box 13x13x5 Box 13x13x4 Box 1…" at bounding box center [475, 245] width 583 height 19
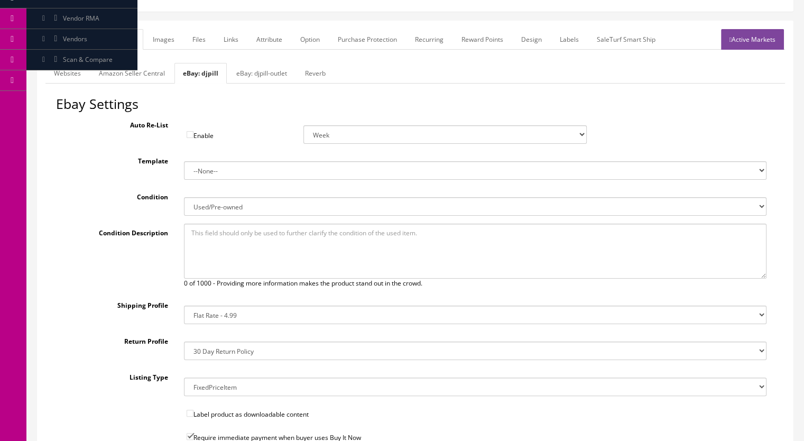
scroll to position [89, 0]
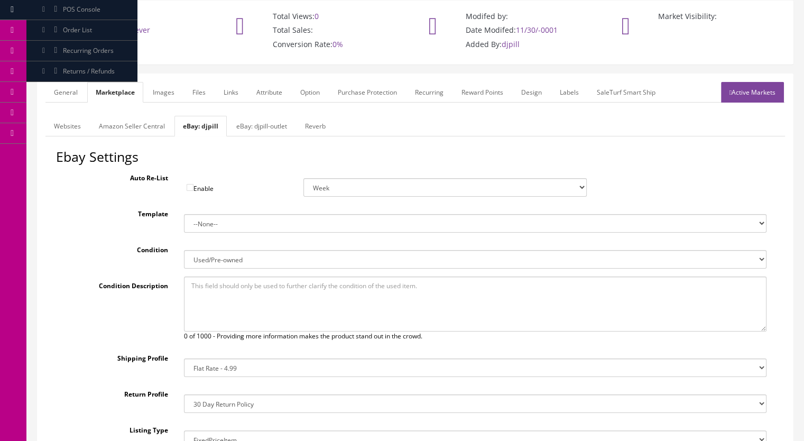
click at [165, 96] on link "Images" at bounding box center [163, 92] width 39 height 21
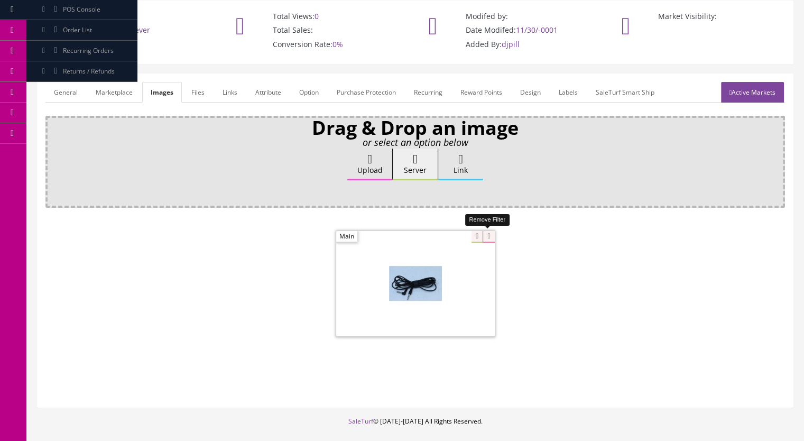
click at [493, 233] on icon at bounding box center [489, 237] width 12 height 12
click at [743, 91] on link "Active Markets" at bounding box center [752, 92] width 63 height 21
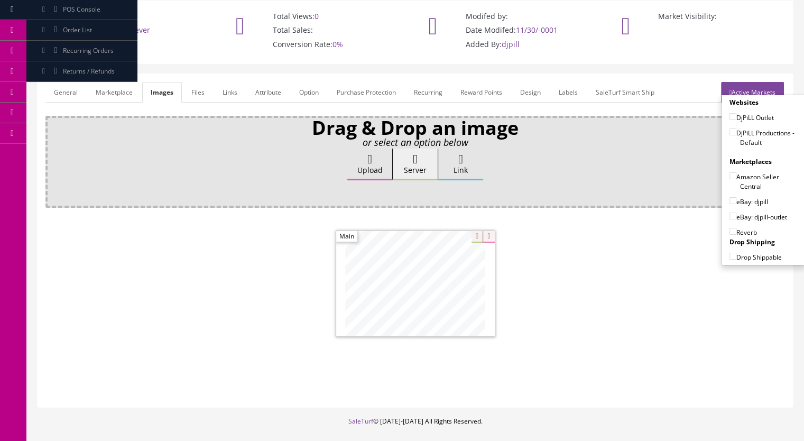
click at [730, 130] on input"] "DjPiLL Productions - Default" at bounding box center [733, 131] width 7 height 7
checkbox input"] "true"
click at [731, 199] on input"] "eBay: djpill" at bounding box center [733, 200] width 7 height 7
checkbox input"] "true"
click at [730, 230] on input"] "Reverb" at bounding box center [733, 231] width 7 height 7
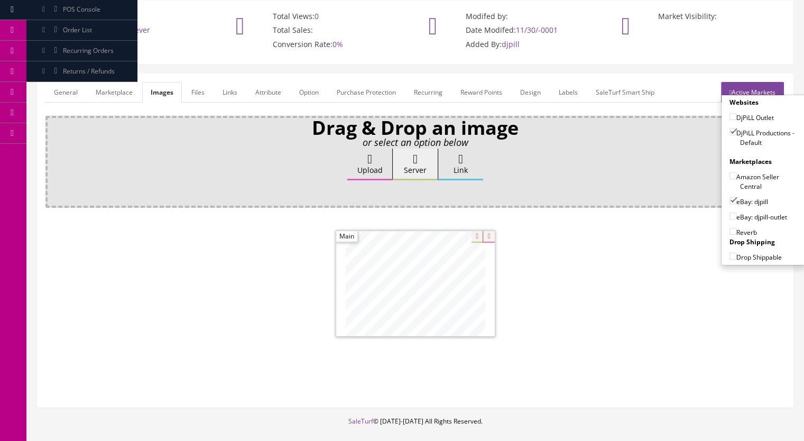
checkbox input"] "true"
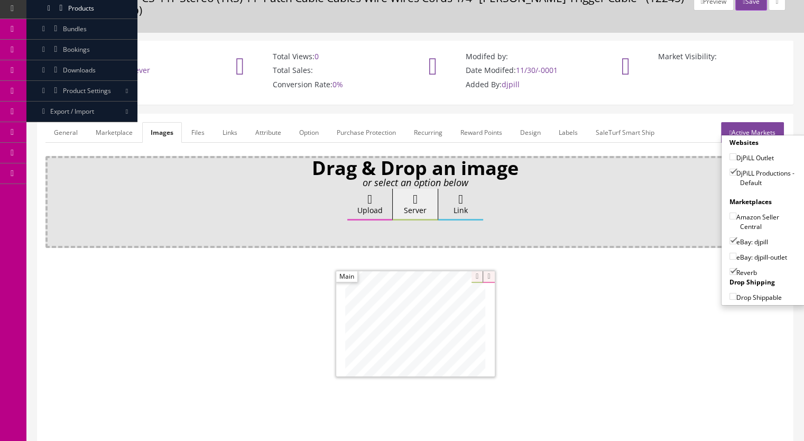
scroll to position [0, 0]
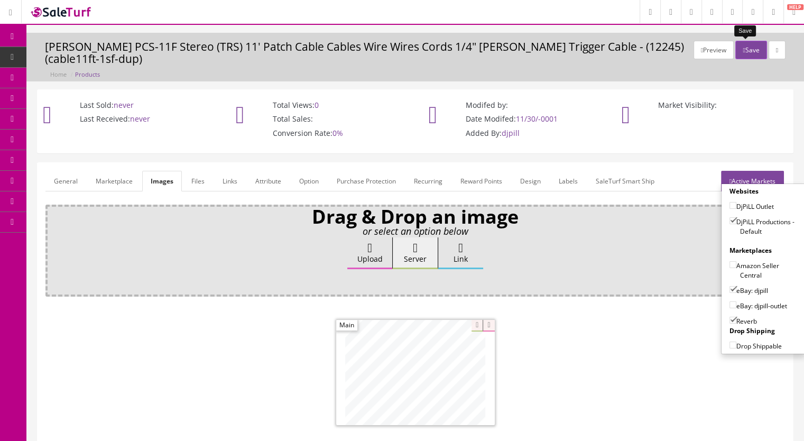
click at [745, 49] on button "Save" at bounding box center [751, 50] width 31 height 19
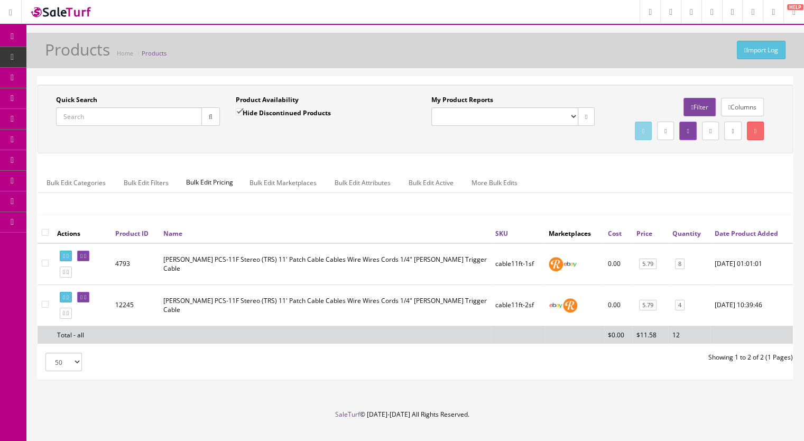
click at [104, 121] on input "Quick Search" at bounding box center [129, 116] width 146 height 19
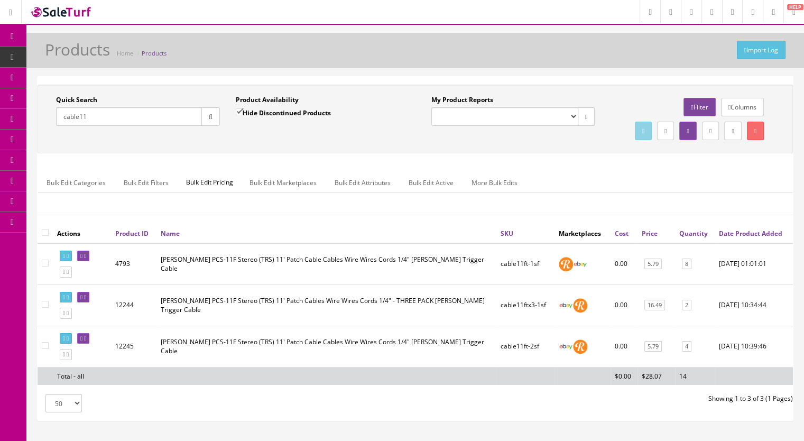
drag, startPoint x: 116, startPoint y: 118, endPoint x: 1, endPoint y: 115, distance: 115.3
click at [1, 115] on div "Research Trends Trending on Ebay Google Trends Amazon Insights (Login Before Cl…" at bounding box center [402, 252] width 804 height 504
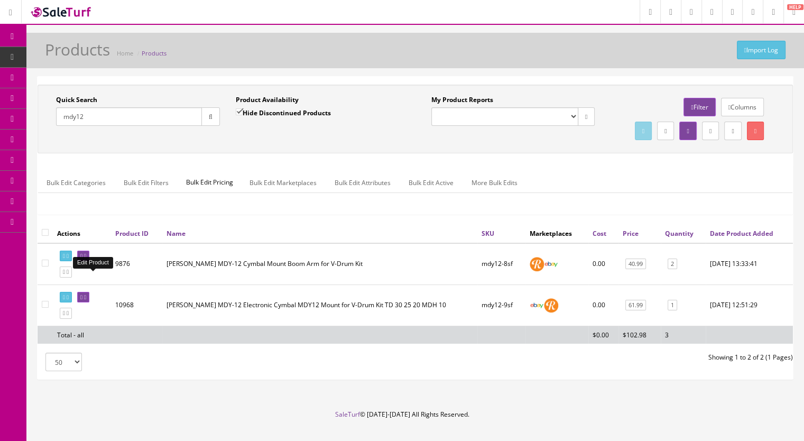
type input "mdy12"
click at [86, 259] on icon at bounding box center [85, 256] width 2 height 6
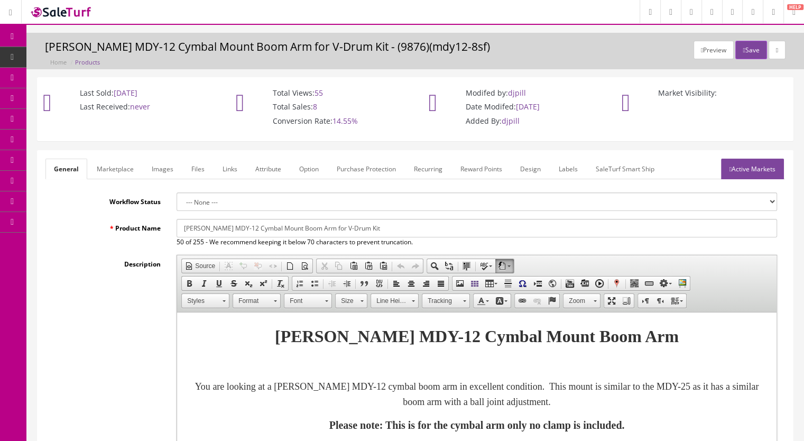
click at [757, 173] on link "Active Markets" at bounding box center [752, 169] width 63 height 21
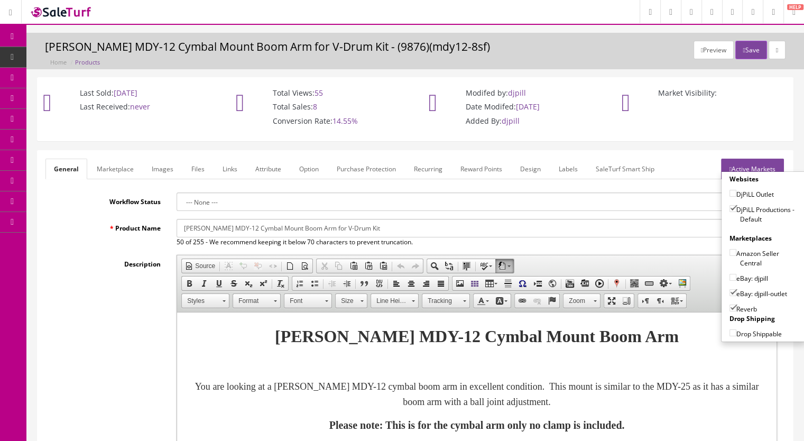
click at [730, 291] on input"] "eBay: djpill-outlet" at bounding box center [733, 292] width 7 height 7
checkbox input"] "false"
click at [747, 48] on button "Save" at bounding box center [751, 50] width 31 height 19
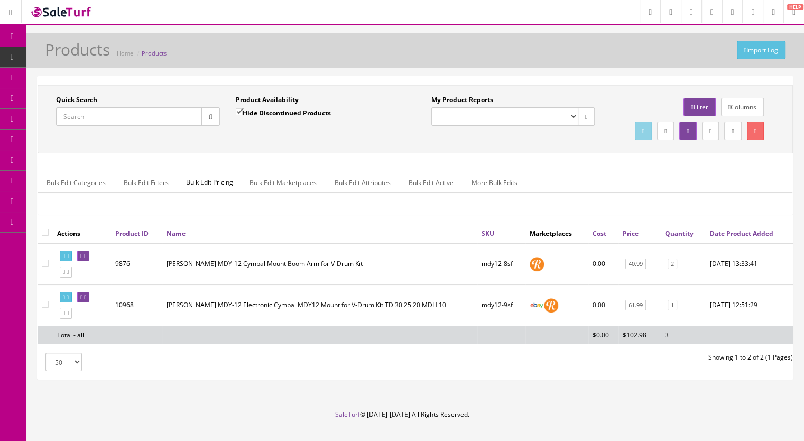
click at [126, 121] on input "Quick Search" at bounding box center [129, 116] width 146 height 19
type input "mdy12"
click at [86, 259] on icon at bounding box center [85, 256] width 2 height 6
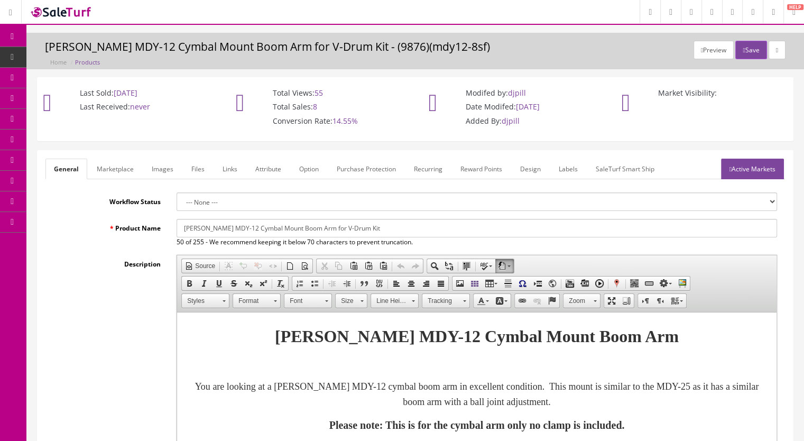
click at [161, 170] on link "Images" at bounding box center [162, 169] width 39 height 21
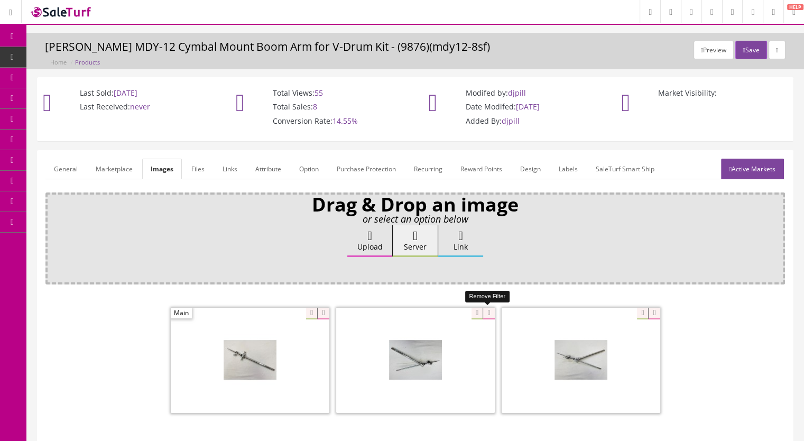
click at [490, 313] on icon at bounding box center [489, 314] width 12 height 12
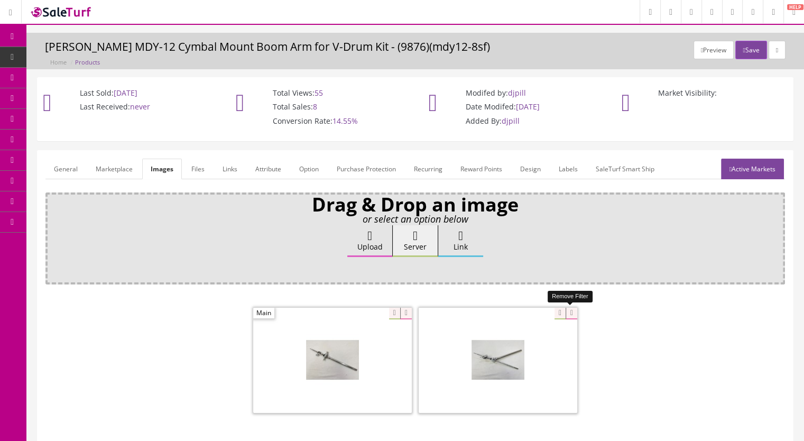
click at [571, 315] on icon at bounding box center [572, 314] width 12 height 12
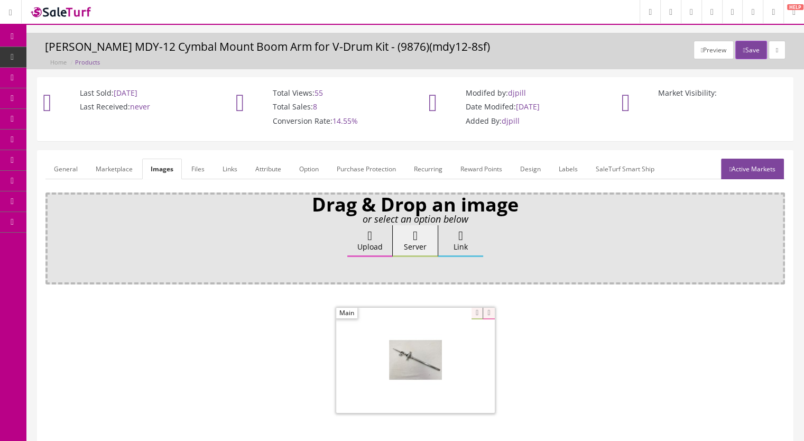
click at [108, 172] on link "Marketplace" at bounding box center [114, 169] width 54 height 21
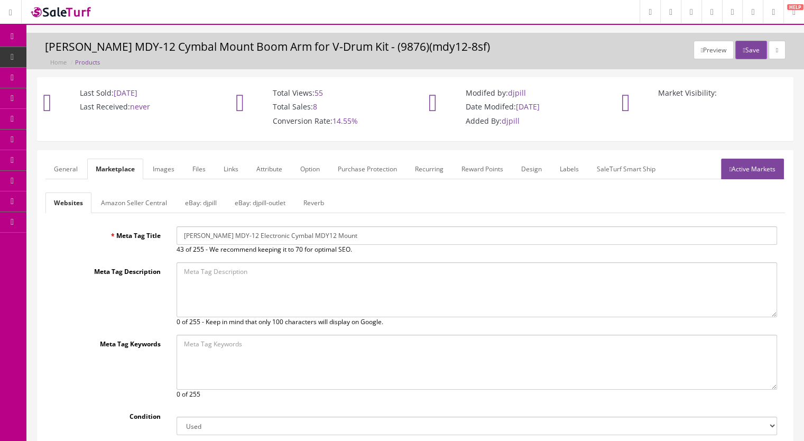
click at [200, 200] on link "eBay: djpill" at bounding box center [201, 202] width 49 height 21
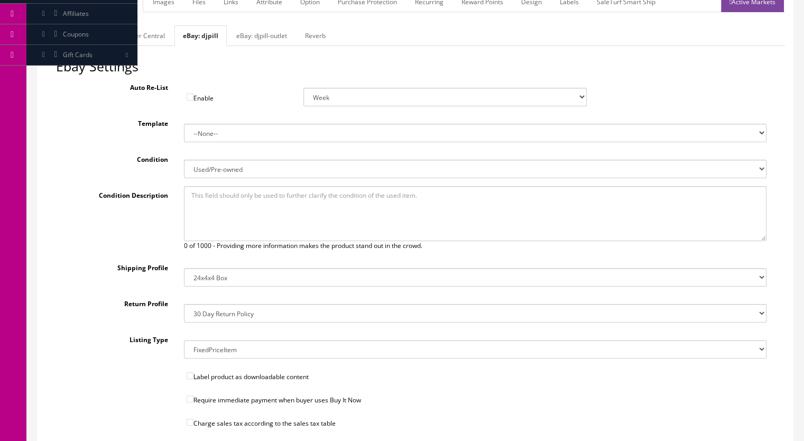
scroll to position [106, 0]
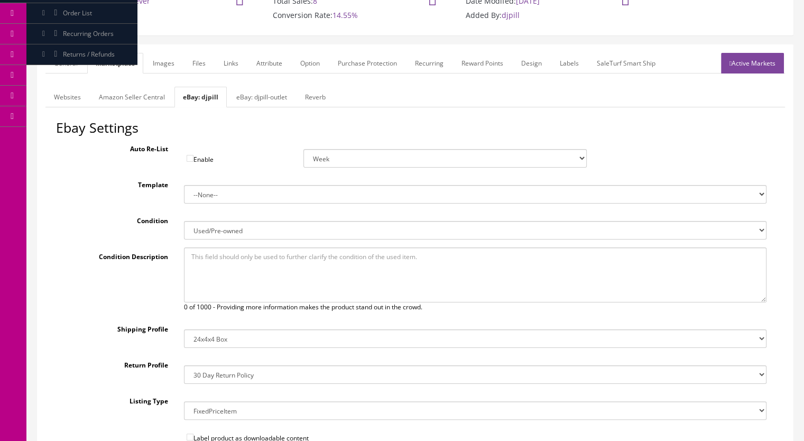
click at [67, 66] on link "General" at bounding box center [65, 63] width 41 height 21
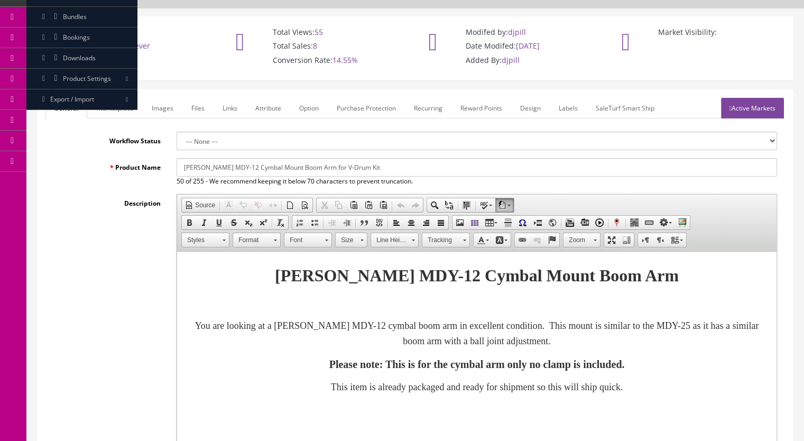
scroll to position [53, 0]
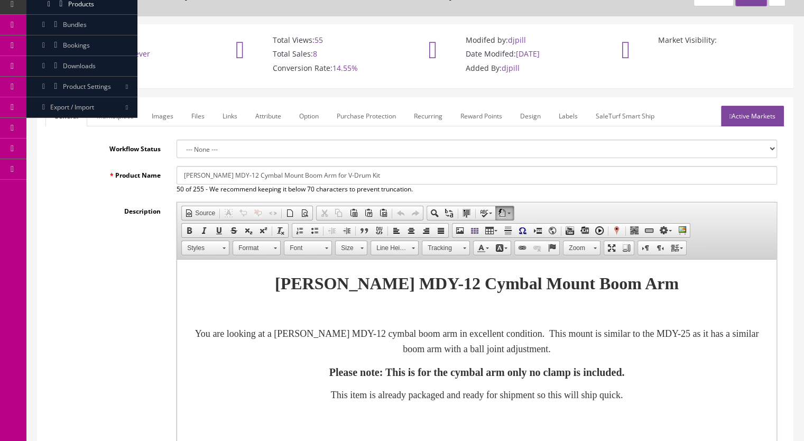
click at [109, 115] on link "Marketplace" at bounding box center [115, 116] width 54 height 21
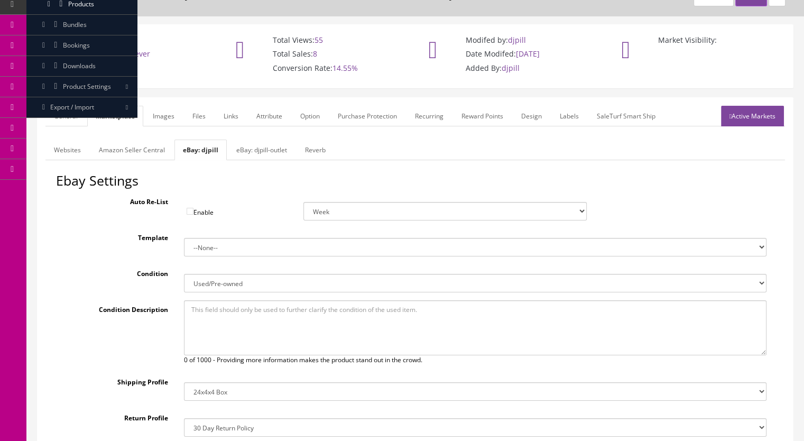
click at [312, 152] on link "Reverb" at bounding box center [316, 150] width 38 height 21
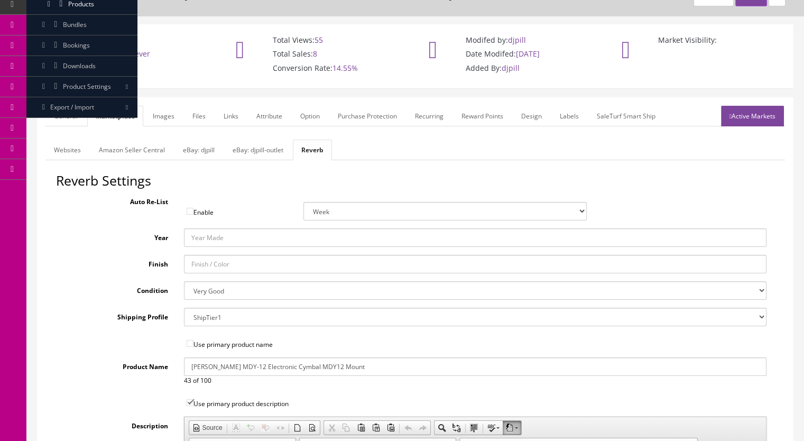
click at [258, 151] on link "eBay: djpill-outlet" at bounding box center [258, 150] width 68 height 21
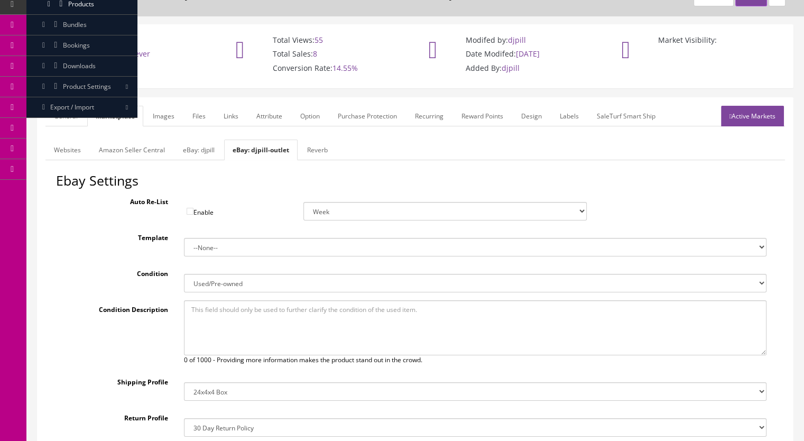
click at [208, 151] on link "eBay: djpill" at bounding box center [198, 150] width 49 height 21
click at [751, 120] on link "Active Markets" at bounding box center [752, 116] width 63 height 21
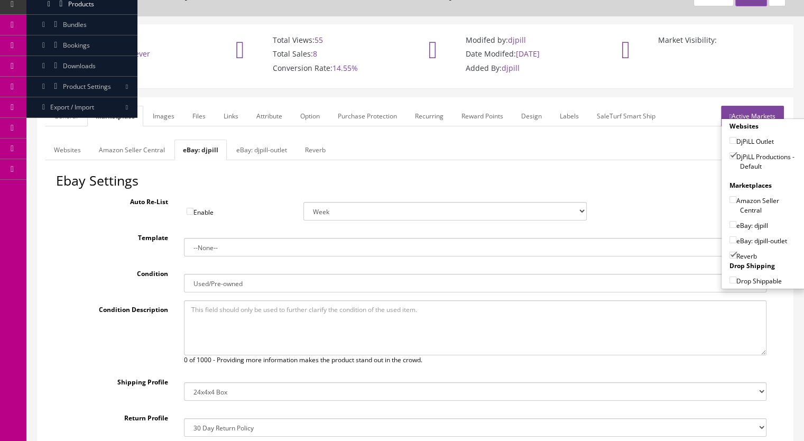
click at [169, 115] on link "Images" at bounding box center [163, 116] width 39 height 21
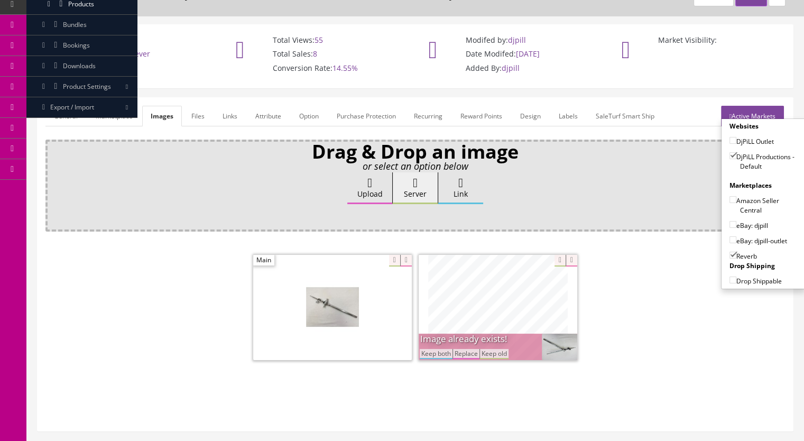
click at [467, 356] on button "Replace" at bounding box center [466, 354] width 27 height 10
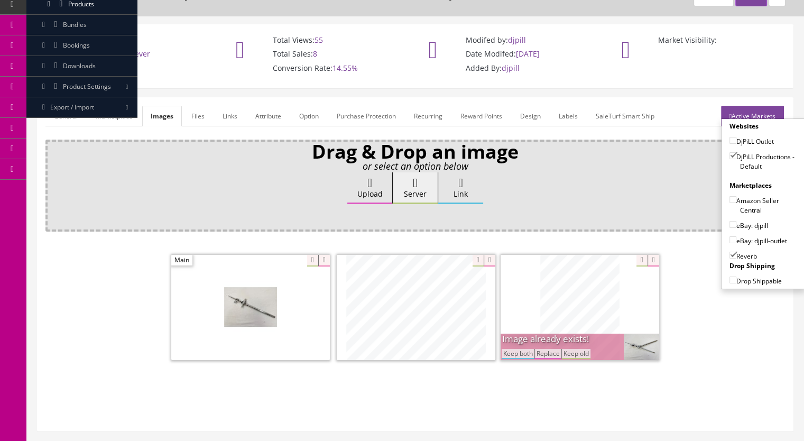
click at [554, 352] on button "Replace" at bounding box center [548, 354] width 27 height 10
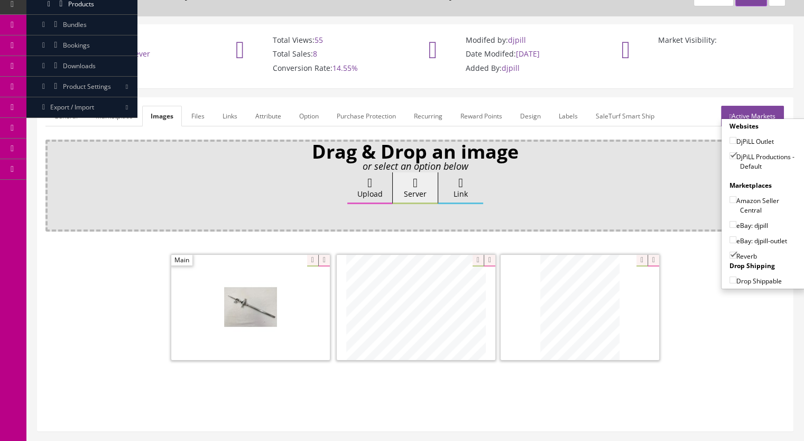
click at [730, 225] on input"] "eBay: djpill" at bounding box center [733, 224] width 7 height 7
checkbox input"] "true"
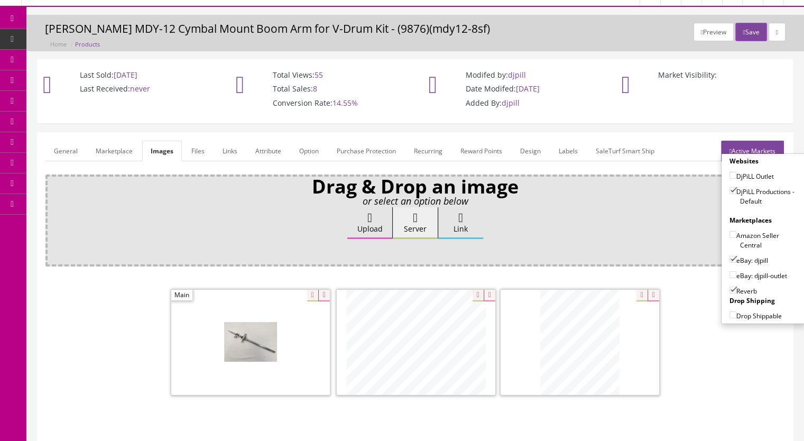
scroll to position [0, 0]
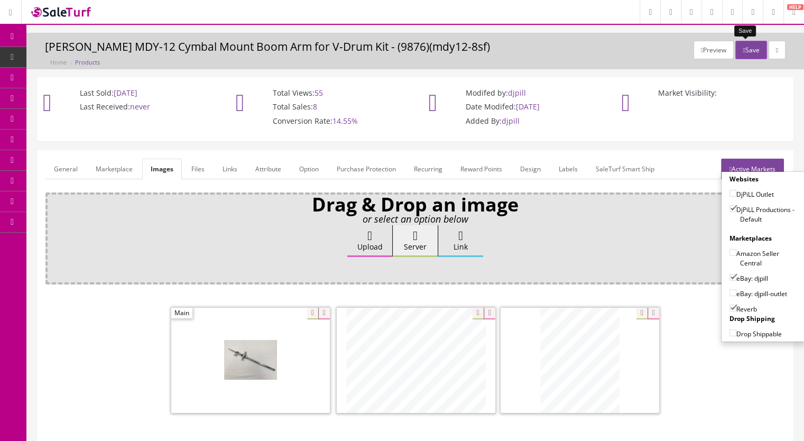
click at [749, 56] on button "Save" at bounding box center [751, 50] width 31 height 19
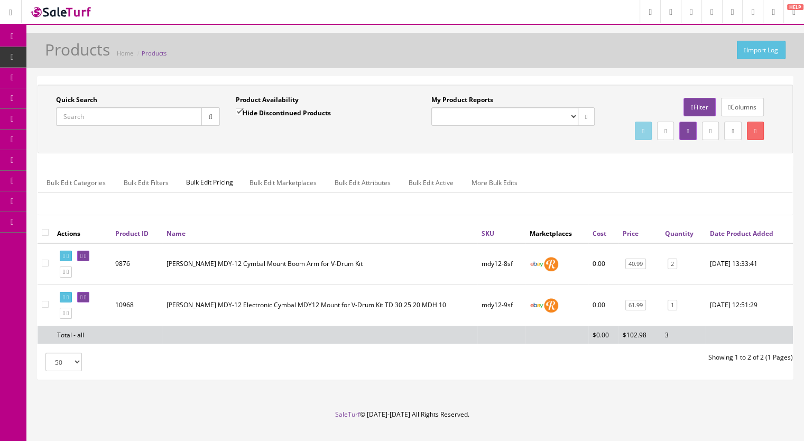
click at [65, 117] on input "Quick Search" at bounding box center [129, 116] width 146 height 19
paste input "CY5Plate-1b"
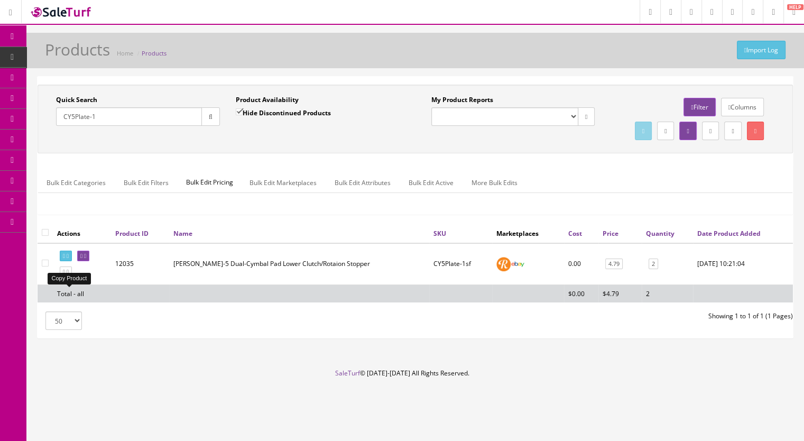
type input "CY5Plate-1"
click at [69, 275] on icon at bounding box center [68, 272] width 2 height 6
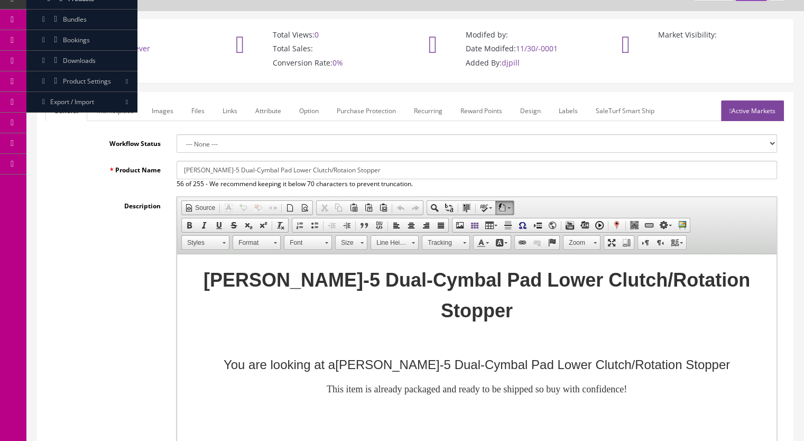
scroll to position [264, 0]
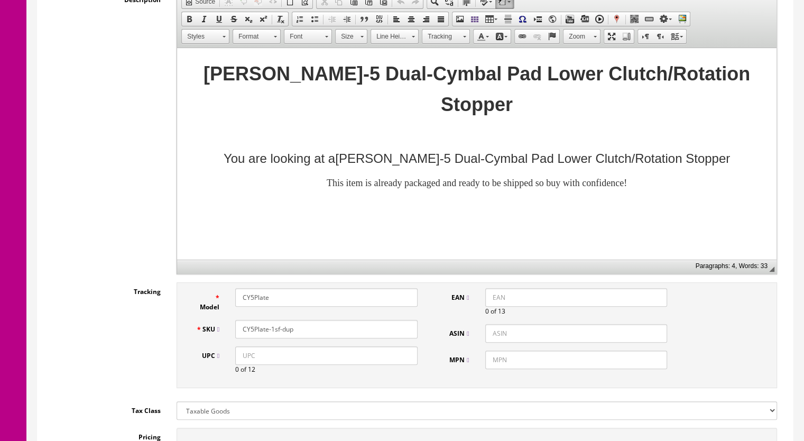
drag, startPoint x: 305, startPoint y: 328, endPoint x: 271, endPoint y: 330, distance: 33.9
click at [271, 330] on input "CY5Plate-1sf-dup" at bounding box center [326, 329] width 182 height 19
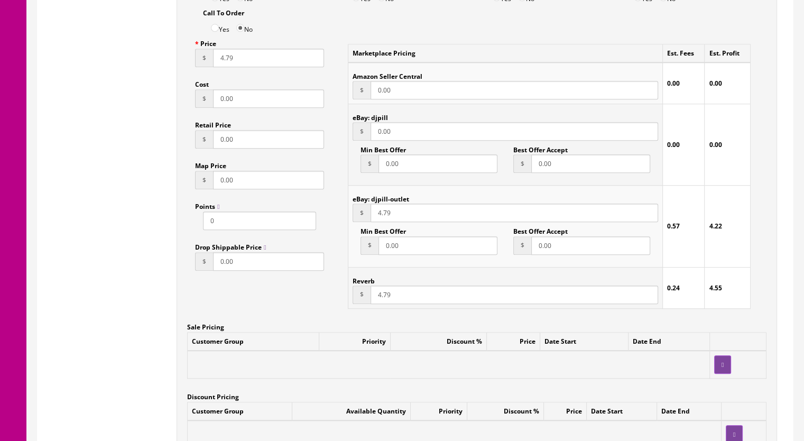
scroll to position [899, 0]
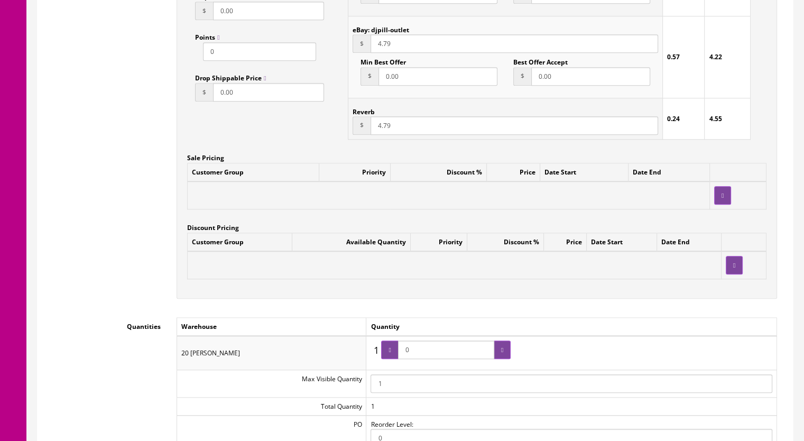
type input "CY5Plate-2sf"
click at [407, 355] on input "0" at bounding box center [446, 350] width 96 height 19
type input "1"
click at [501, 352] on icon at bounding box center [502, 350] width 2 height 6
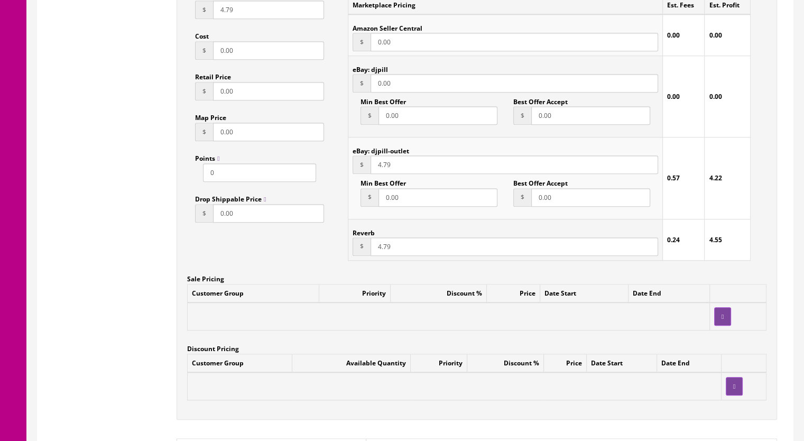
scroll to position [687, 0]
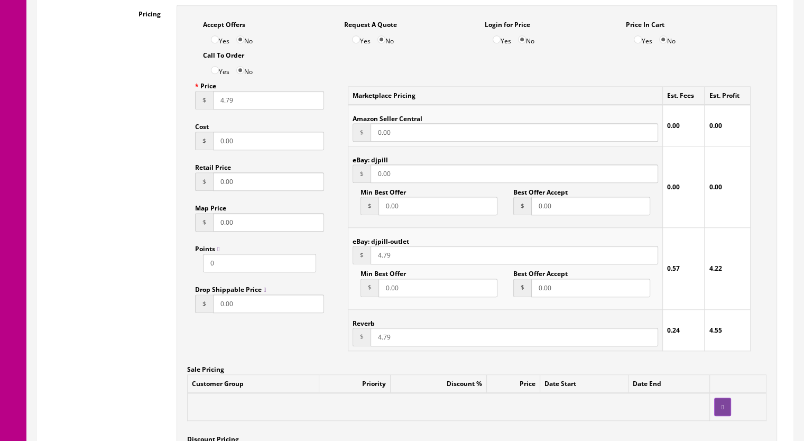
drag, startPoint x: 399, startPoint y: 178, endPoint x: 357, endPoint y: 179, distance: 41.8
click at [357, 179] on div "$ 0.00" at bounding box center [506, 173] width 306 height 19
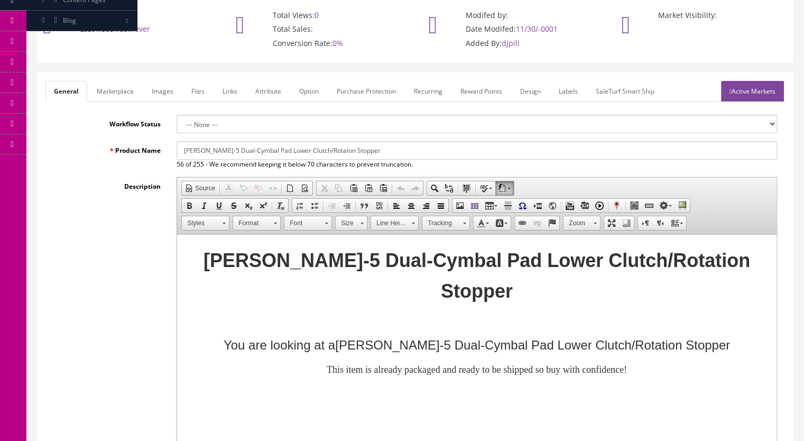
scroll to position [53, 0]
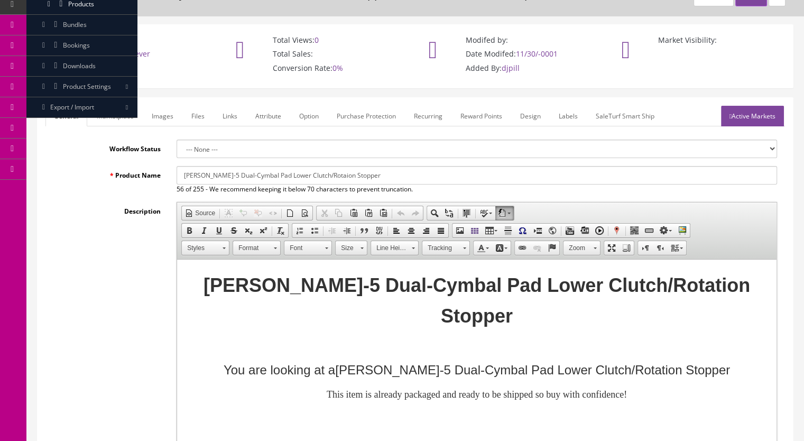
type input "4.79"
click at [120, 113] on link "Marketplace" at bounding box center [115, 116] width 54 height 21
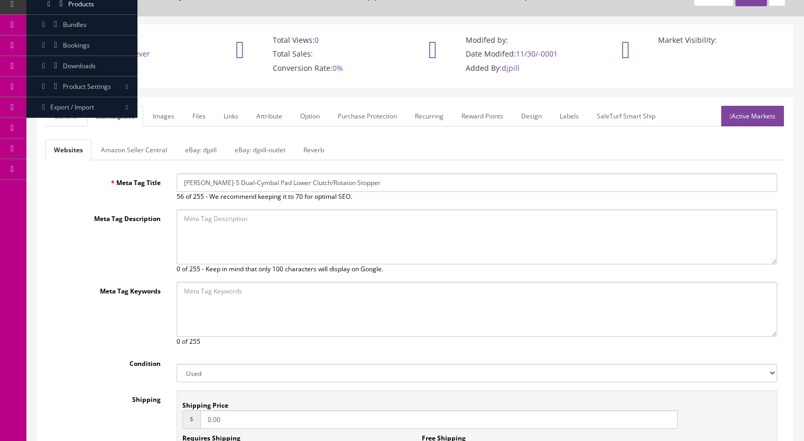
click at [156, 115] on link "Images" at bounding box center [163, 116] width 39 height 21
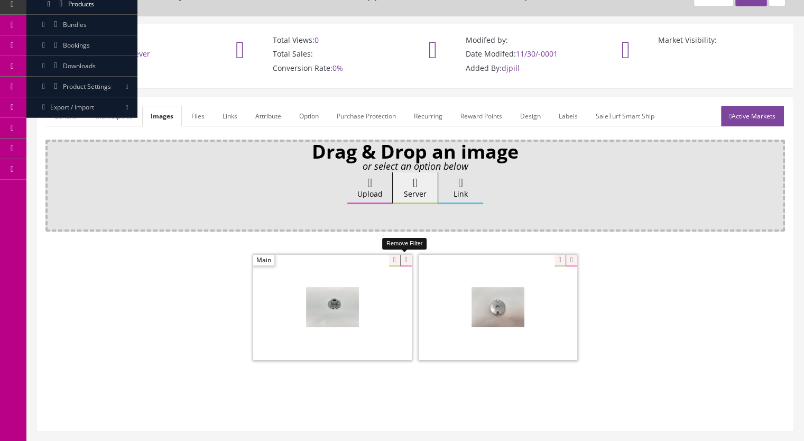
click at [406, 259] on icon at bounding box center [406, 261] width 12 height 12
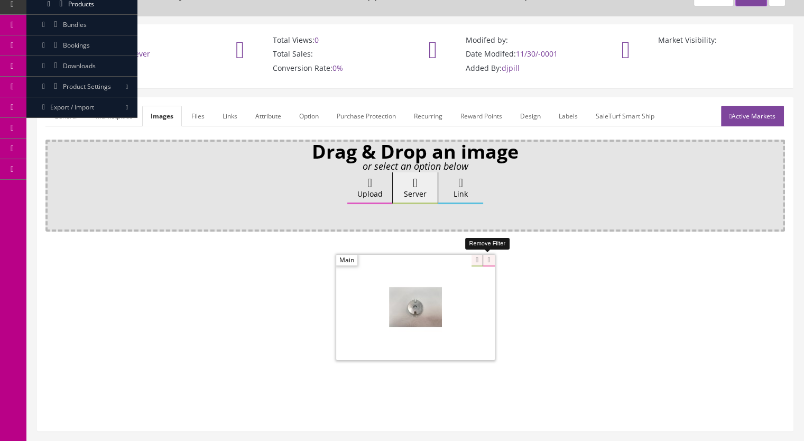
click at [487, 258] on icon at bounding box center [489, 261] width 12 height 12
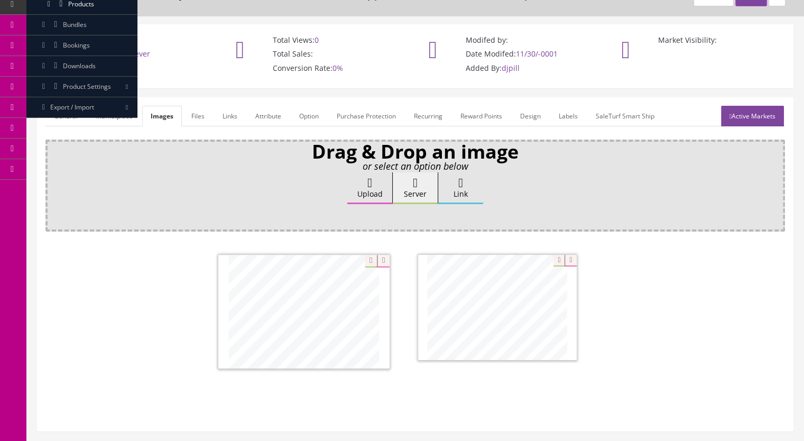
drag, startPoint x: 486, startPoint y: 314, endPoint x: 293, endPoint y: 319, distance: 193.6
click at [126, 113] on link "Marketplace" at bounding box center [114, 116] width 54 height 21
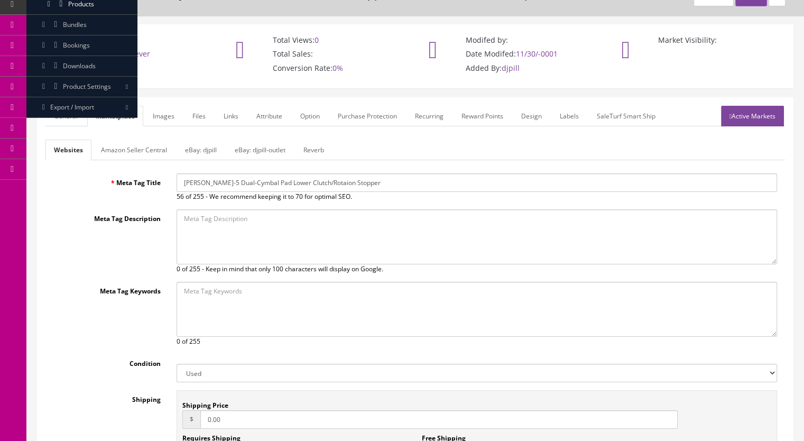
click at [249, 144] on link "eBay: djpill-outlet" at bounding box center [260, 150] width 68 height 21
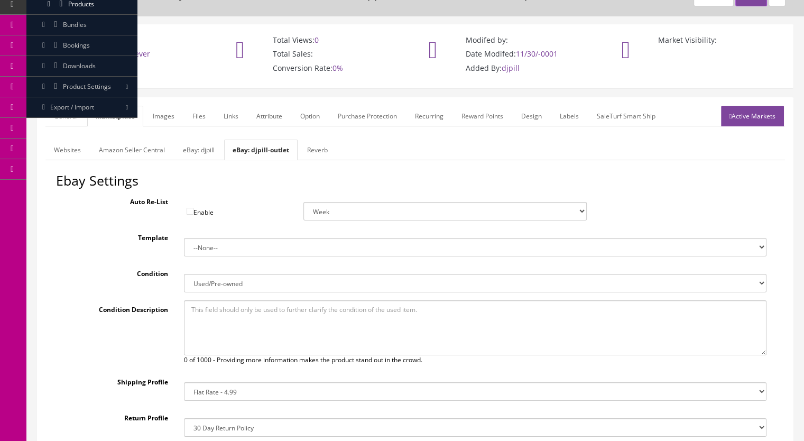
click at [201, 150] on link "eBay: djpill" at bounding box center [198, 150] width 49 height 21
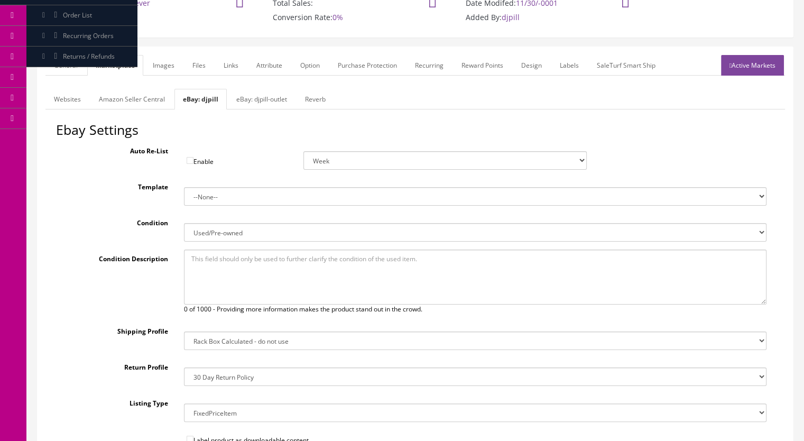
scroll to position [212, 0]
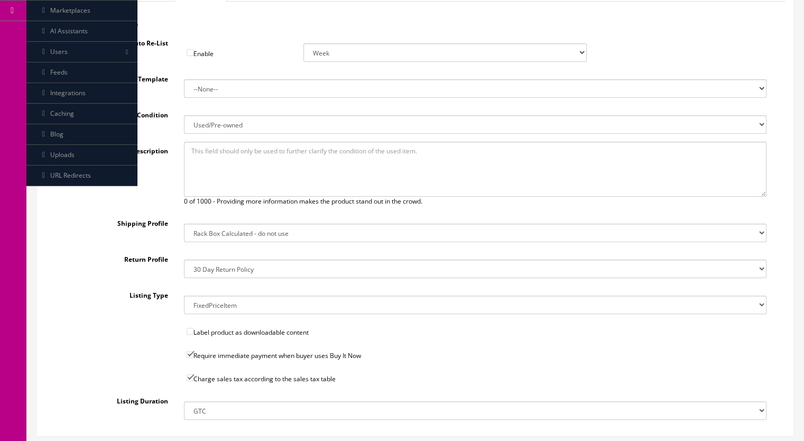
click at [225, 233] on select "14x12x6 Box Flat Rate - 19.99 14x14x5 Box 12x12x5 Box 13x13x5 Box 13x13x4 Box 1…" at bounding box center [475, 233] width 583 height 19
select select "41"
click at [184, 224] on select "14x12x6 Box Flat Rate - 19.99 14x14x5 Box 12x12x5 Box 13x13x5 Box 13x13x4 Box 1…" at bounding box center [475, 233] width 583 height 19
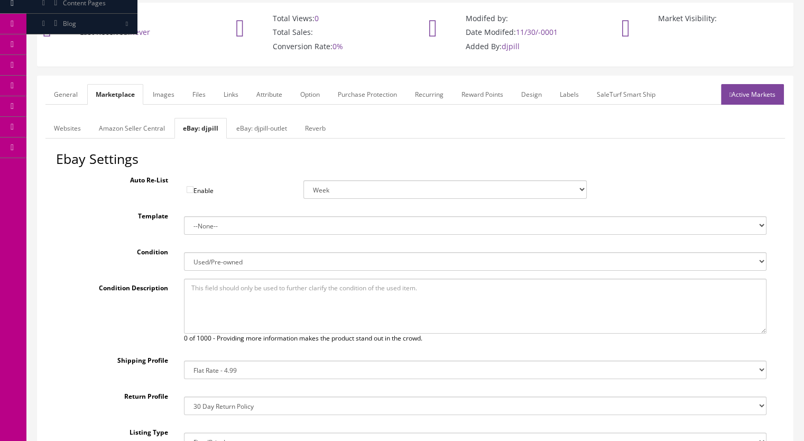
scroll to position [53, 0]
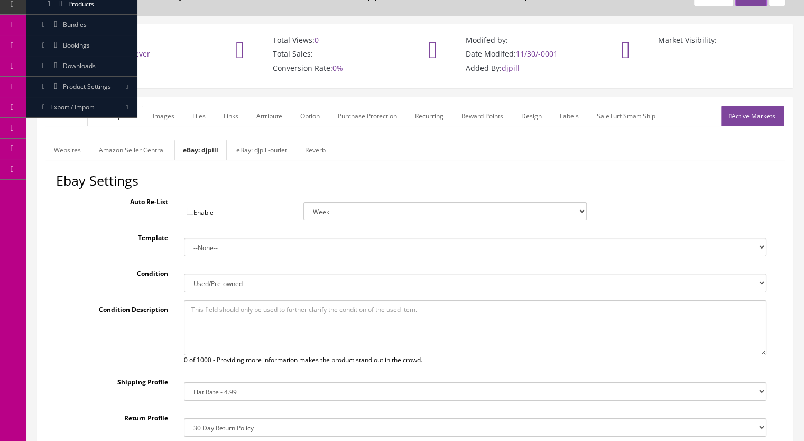
click at [256, 146] on link "eBay: djpill-outlet" at bounding box center [262, 150] width 68 height 21
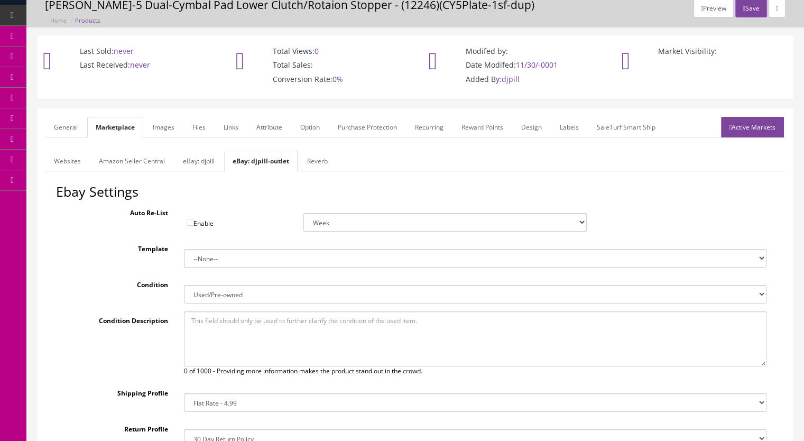
scroll to position [0, 0]
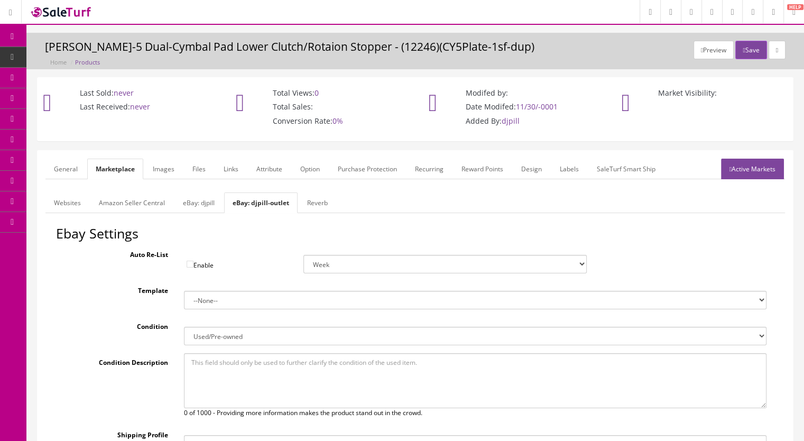
click at [196, 194] on link "eBay: djpill" at bounding box center [198, 202] width 49 height 21
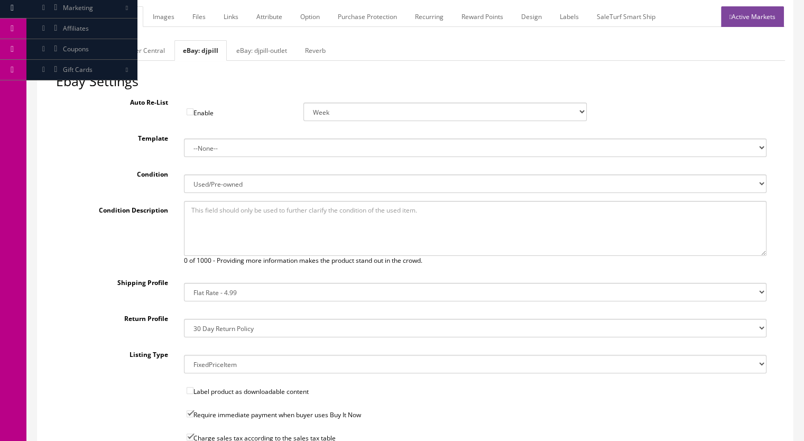
scroll to position [53, 0]
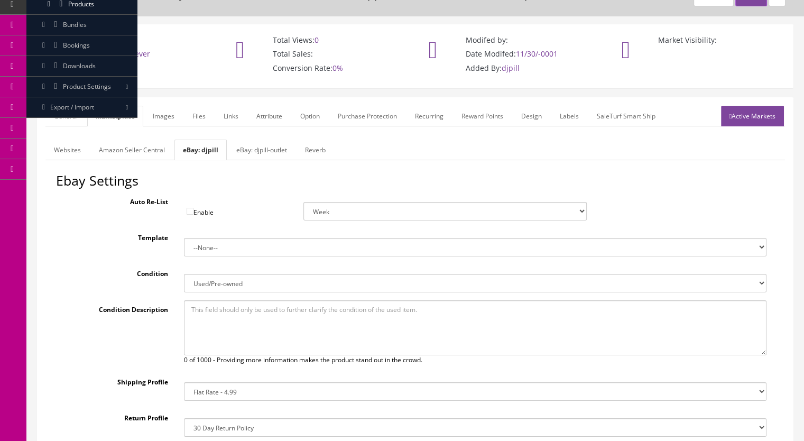
click at [757, 108] on link "Active Markets" at bounding box center [752, 116] width 63 height 21
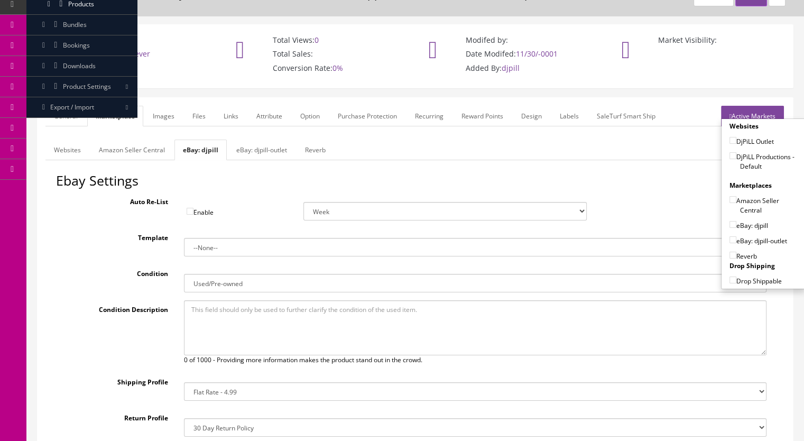
click at [730, 154] on input"] "DjPiLL Productions - Default" at bounding box center [733, 155] width 7 height 7
checkbox input"] "true"
click at [730, 225] on input"] "eBay: djpill" at bounding box center [733, 224] width 7 height 7
checkbox input"] "true"
click at [730, 255] on input"] "Reverb" at bounding box center [733, 255] width 7 height 7
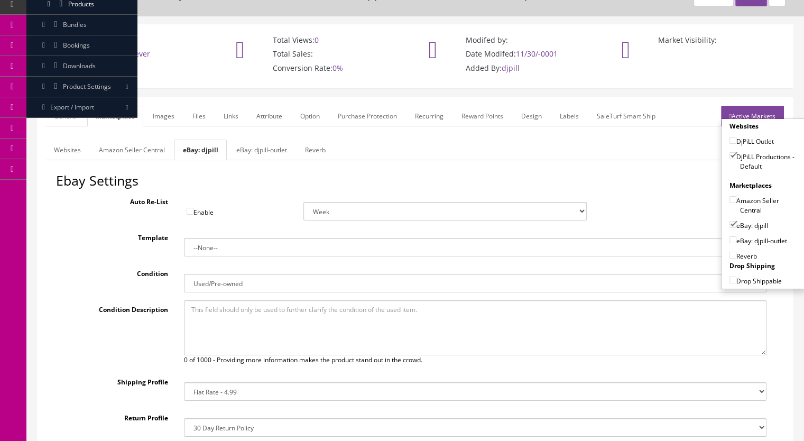
checkbox input"] "true"
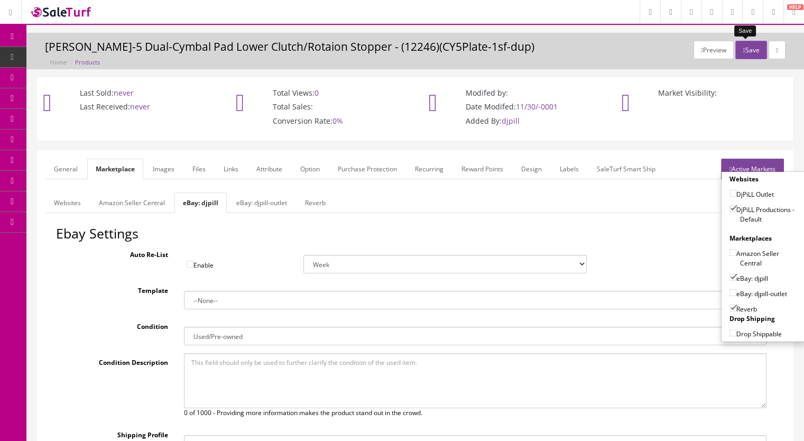
click at [751, 50] on button "Save" at bounding box center [751, 50] width 31 height 19
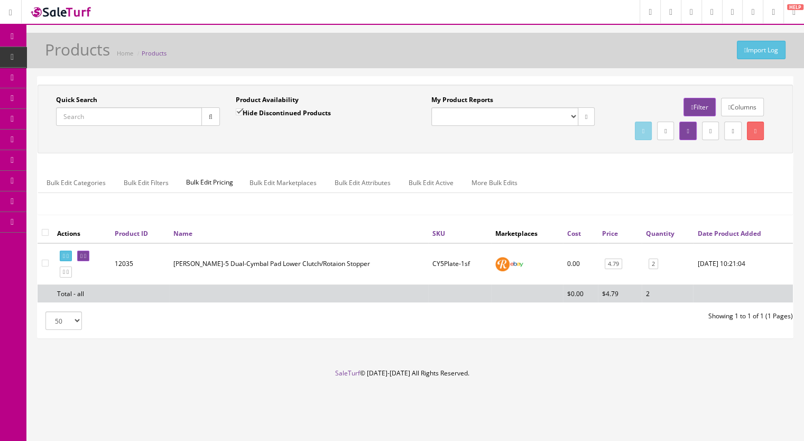
click at [121, 114] on input "Quick Search" at bounding box center [129, 116] width 146 height 19
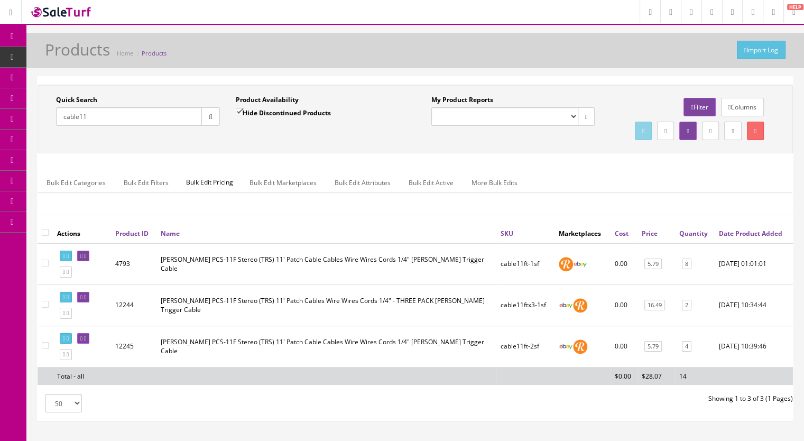
drag, startPoint x: 110, startPoint y: 121, endPoint x: 26, endPoint y: 121, distance: 83.5
click at [26, 121] on div "Quick Search cable11 Date From Product Availability Hide Discontinued Products …" at bounding box center [415, 253] width 778 height 354
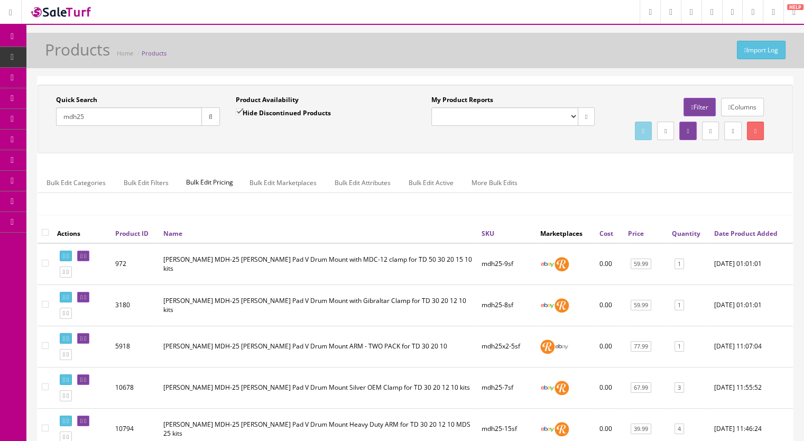
type input "mdh25"
click at [99, 56] on link "Products" at bounding box center [81, 57] width 111 height 21
click at [79, 121] on input "Quick Search" at bounding box center [129, 116] width 146 height 19
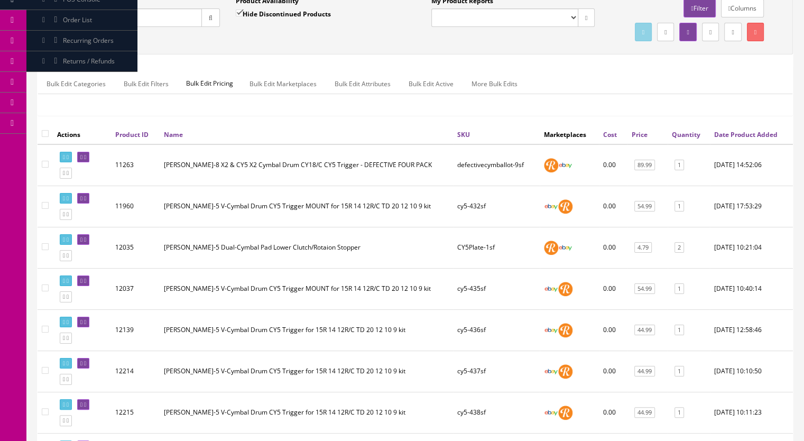
scroll to position [106, 0]
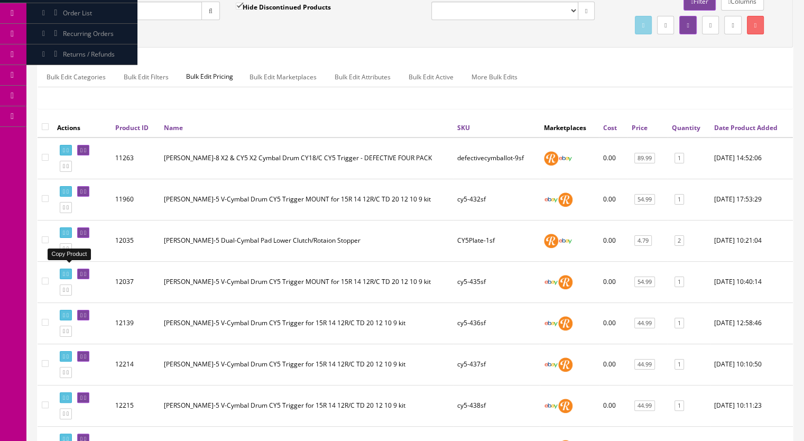
type input "cy5"
click at [65, 252] on icon at bounding box center [64, 249] width 2 height 6
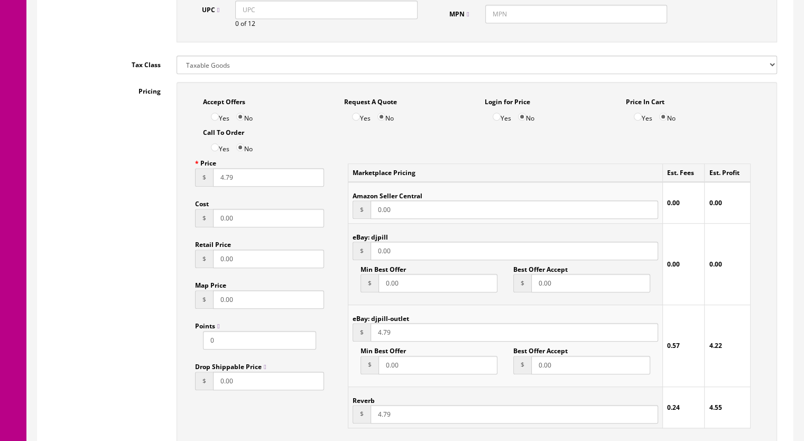
scroll to position [687, 0]
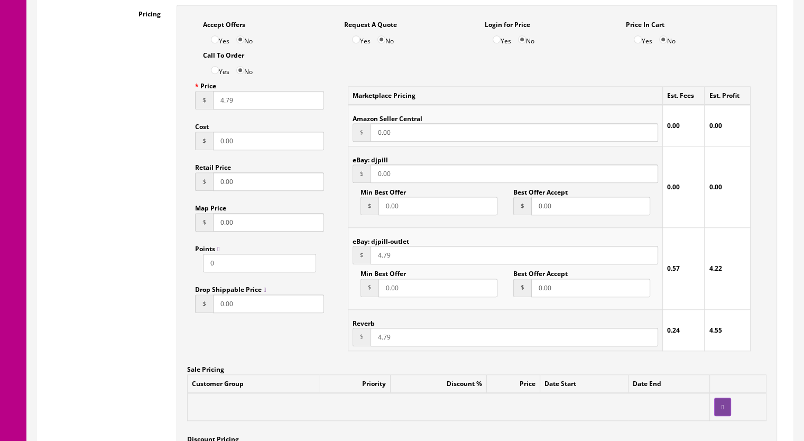
click at [378, 260] on input "4.79" at bounding box center [515, 255] width 288 height 19
type input "9.79"
drag, startPoint x: 403, startPoint y: 178, endPoint x: 339, endPoint y: 178, distance: 64.0
click at [339, 178] on div "Marketplace Pricing Est. Fees Est. Profit Amazon Seller Central $ 0.00 0.00 0.0…" at bounding box center [549, 218] width 435 height 283
type input "9.79"
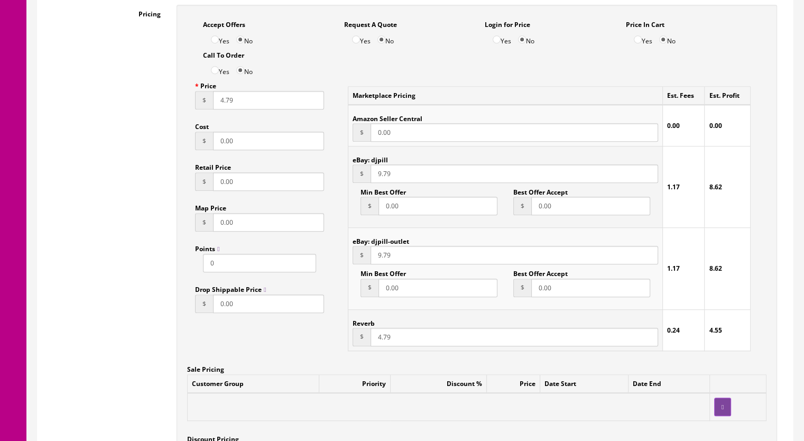
drag, startPoint x: 406, startPoint y: 337, endPoint x: 313, endPoint y: 343, distance: 93.8
click at [313, 343] on div "Accept Offers Yes No Request A Quote Yes No Login for Price Yes No Price In Car…" at bounding box center [477, 258] width 601 height 506
type input "9.79"
drag, startPoint x: 244, startPoint y: 104, endPoint x: 183, endPoint y: 104, distance: 61.3
click at [183, 104] on div "Accept Offers Yes No Request A Quote Yes No Login for Price Yes No Price In Car…" at bounding box center [477, 258] width 601 height 506
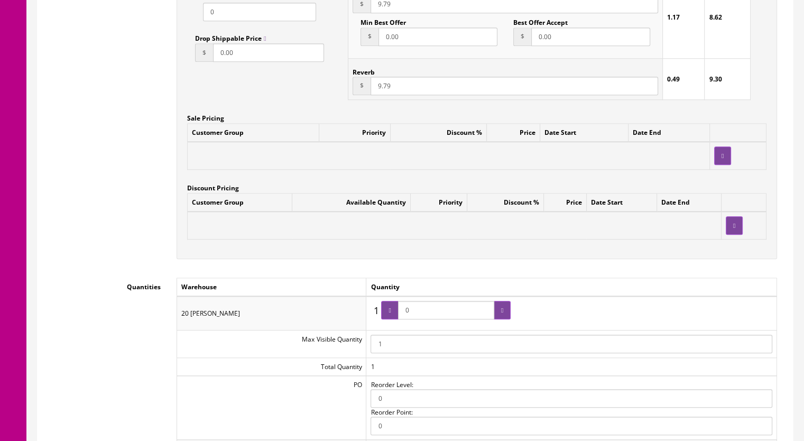
scroll to position [952, 0]
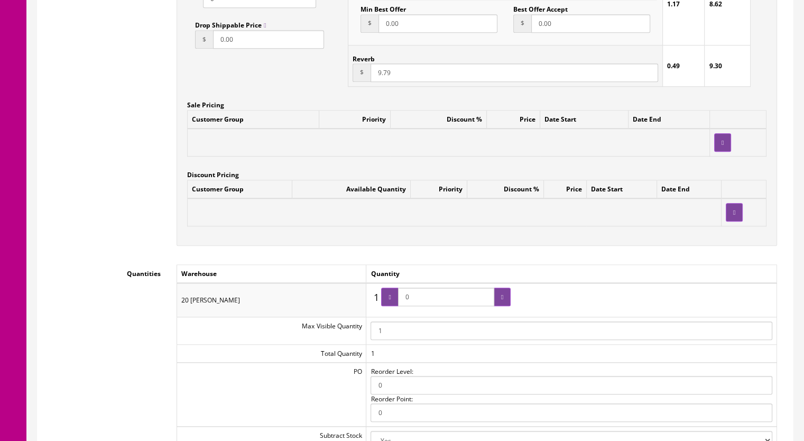
type input "9.79"
drag, startPoint x: 426, startPoint y: 300, endPoint x: 406, endPoint y: 300, distance: 20.1
click at [406, 300] on input "0" at bounding box center [446, 297] width 96 height 19
type input "1"
click at [506, 298] on div at bounding box center [502, 297] width 17 height 19
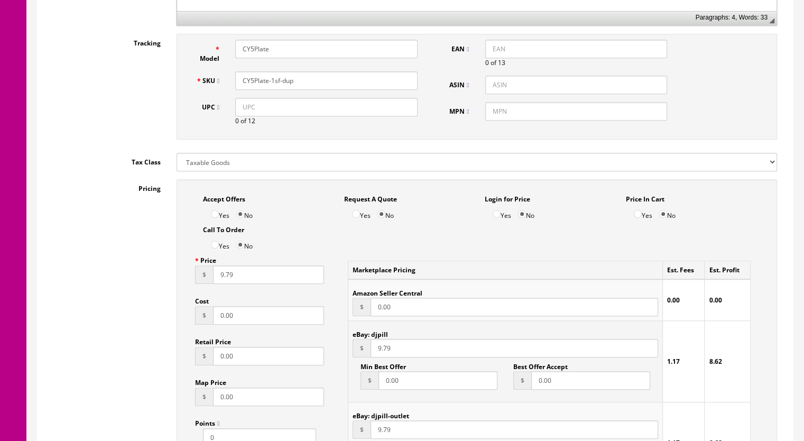
scroll to position [529, 0]
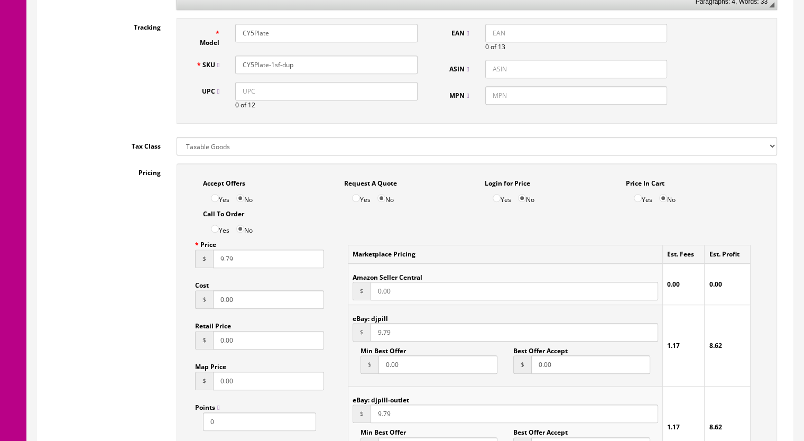
click at [376, 335] on input "9.79" at bounding box center [515, 332] width 288 height 19
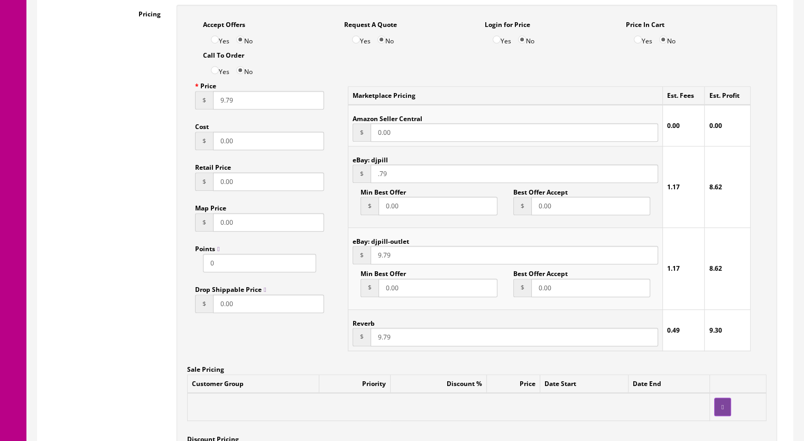
type input "9.79"
click at [387, 341] on input "9.79" at bounding box center [515, 337] width 288 height 19
type input "9.99"
click at [386, 176] on input "9.79" at bounding box center [515, 173] width 288 height 19
type input "9.99"
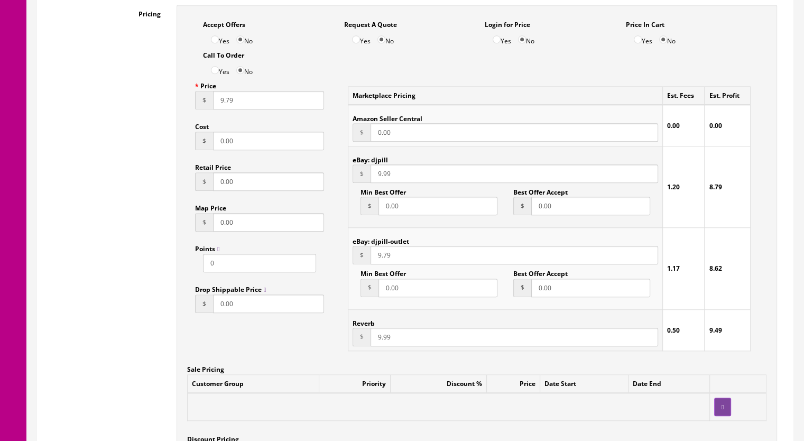
click at [385, 259] on input "9.79" at bounding box center [515, 255] width 288 height 19
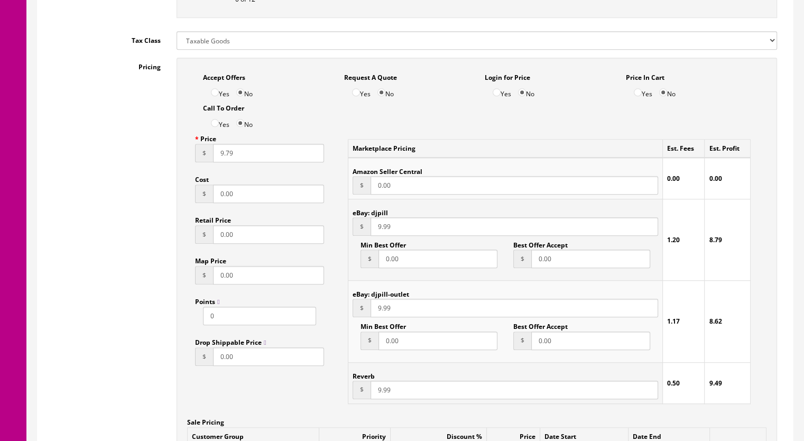
type input "9.99"
click at [228, 155] on input "9.79" at bounding box center [268, 153] width 111 height 19
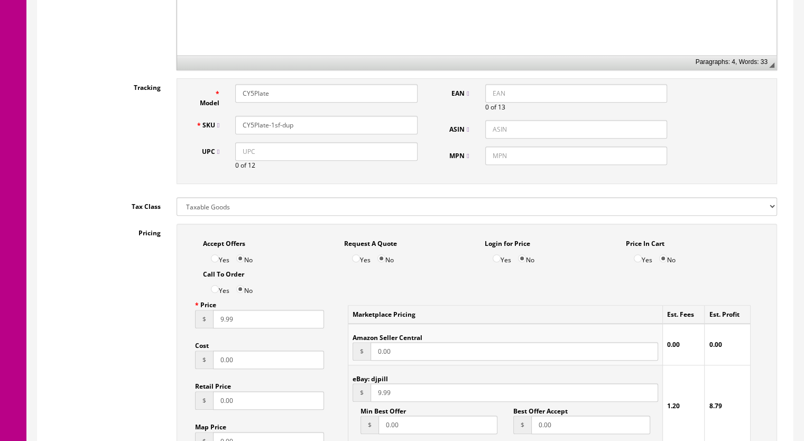
scroll to position [317, 0]
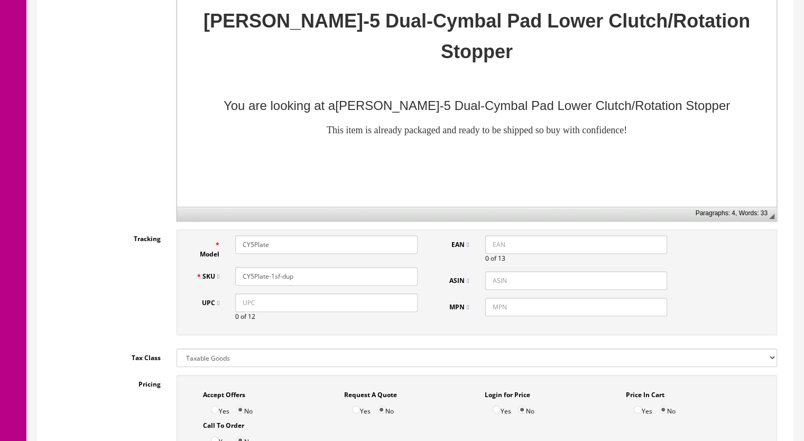
type input "9.99"
drag, startPoint x: 294, startPoint y: 275, endPoint x: 289, endPoint y: 277, distance: 5.4
click at [289, 277] on input "CY5Plate-1sf-dup" at bounding box center [326, 276] width 182 height 19
click at [312, 277] on input "CY5Plate-1sf-dup" at bounding box center [326, 276] width 182 height 19
drag, startPoint x: 313, startPoint y: 276, endPoint x: 217, endPoint y: 275, distance: 95.2
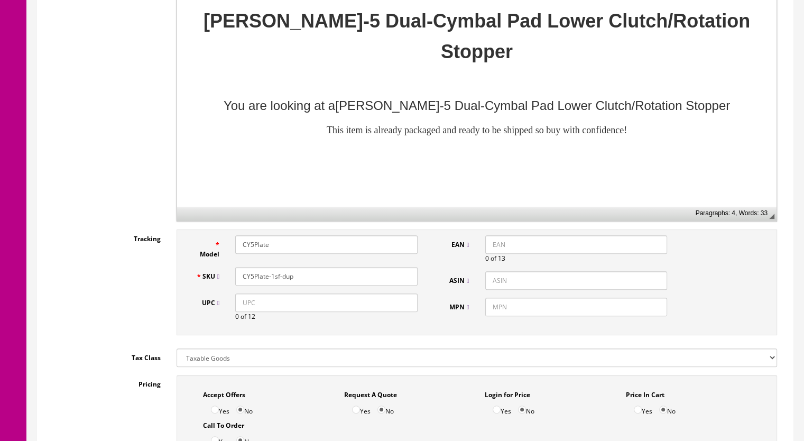
click at [217, 275] on div "SKU CY5Plate-1sf-dup" at bounding box center [307, 276] width 238 height 19
paste input "DWMemoryLock-1a"
type input "DWMemoryLock-1sf"
drag, startPoint x: 290, startPoint y: 246, endPoint x: 218, endPoint y: 245, distance: 71.9
click at [218, 245] on div "Model CY5Plate" at bounding box center [307, 247] width 238 height 24
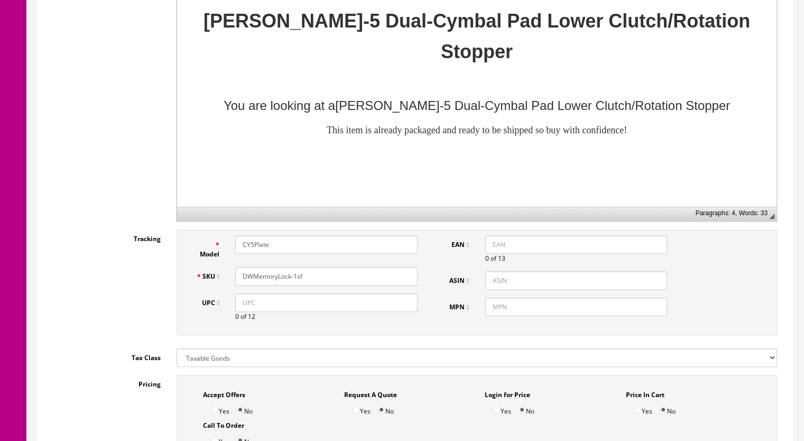
paste input "DWMemoryLock-1a"
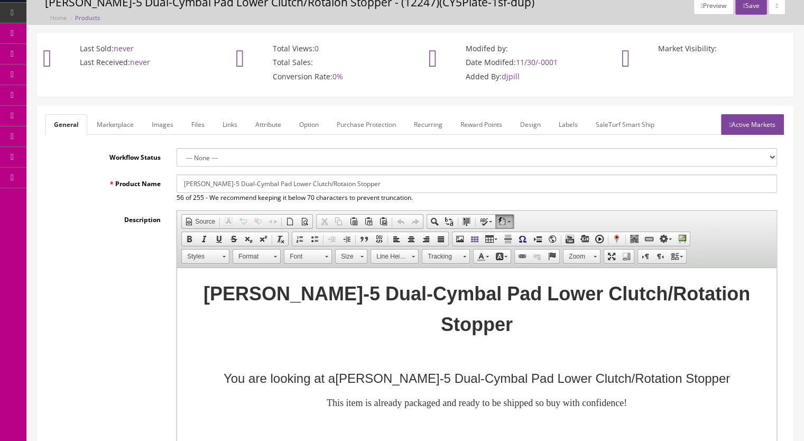
scroll to position [0, 0]
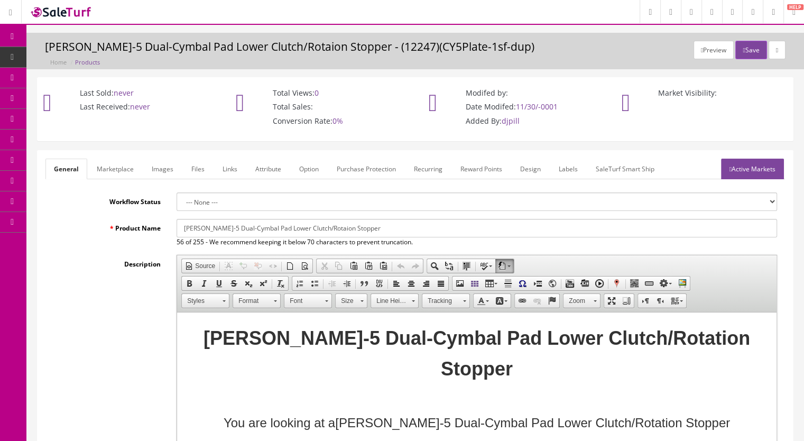
type input "DWMemoryLock"
drag, startPoint x: 389, startPoint y: 232, endPoint x: 144, endPoint y: 221, distance: 245.1
click at [142, 226] on div "Product Name Roland CY-5 Dual-Cymbal Pad Lower Clutch/Rotaion Stopper 56 of 255…" at bounding box center [415, 233] width 740 height 28
paste input "DRUM WORKSHOP DW DWSMTM12CR Floor Tom Leg Mount MEMORY LOCK Part Chrome Classic"
type input "DRUM WORKSHOP DW DWSMTM12CR Floor Tom Leg Mount MEMORY LOCK Part Chrome Classic"
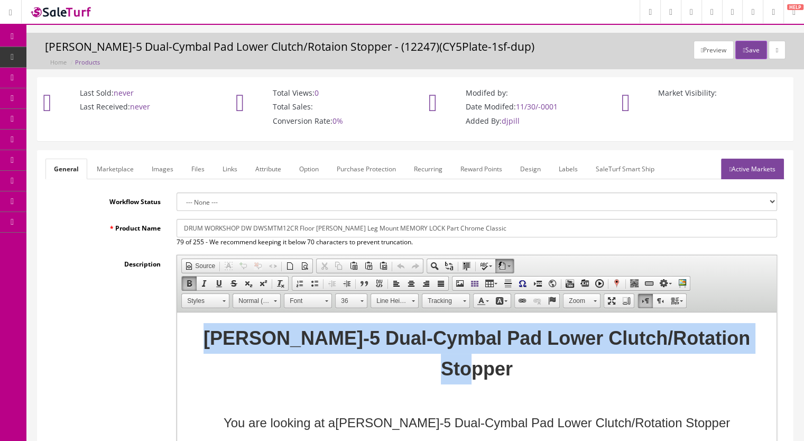
drag, startPoint x: 759, startPoint y: 336, endPoint x: 318, endPoint y: 630, distance: 530.0
click at [177, 337] on html "Roland CY-5 Dual-Cymbal Pad Lower Clutch/Rotation Stopper You are looking at a …" at bounding box center [477, 398] width 600 height 171
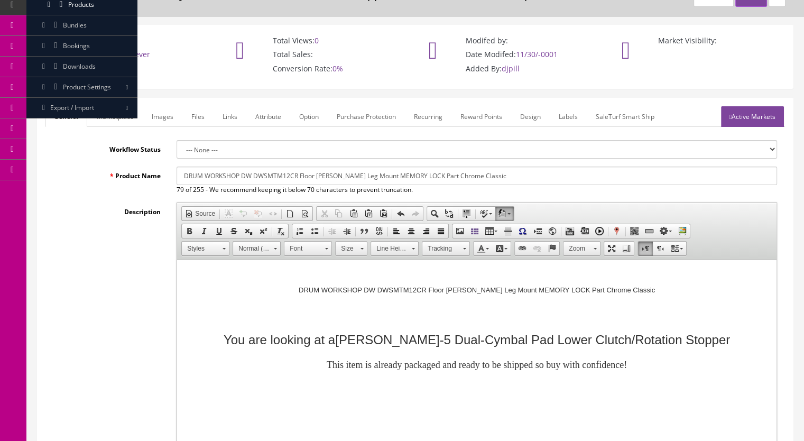
scroll to position [106, 0]
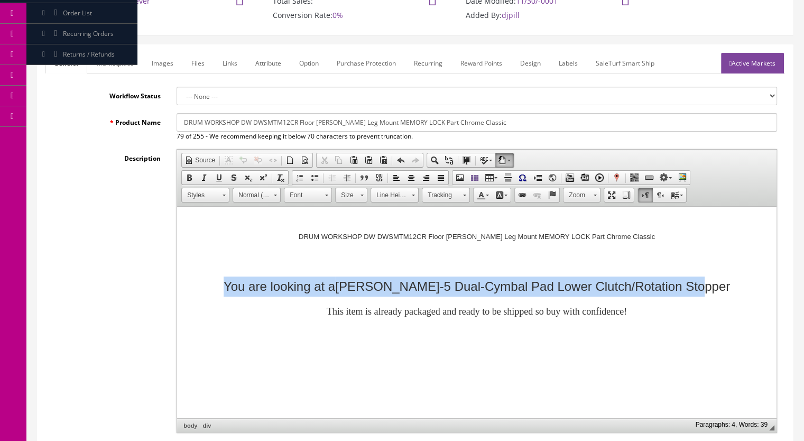
drag, startPoint x: 718, startPoint y: 287, endPoint x: 207, endPoint y: 291, distance: 510.3
click at [207, 291] on p "You are looking at a Roland CY-5 Dual-Cymbal Pad Lower Clutch/Rotation Stopper" at bounding box center [477, 287] width 578 height 20
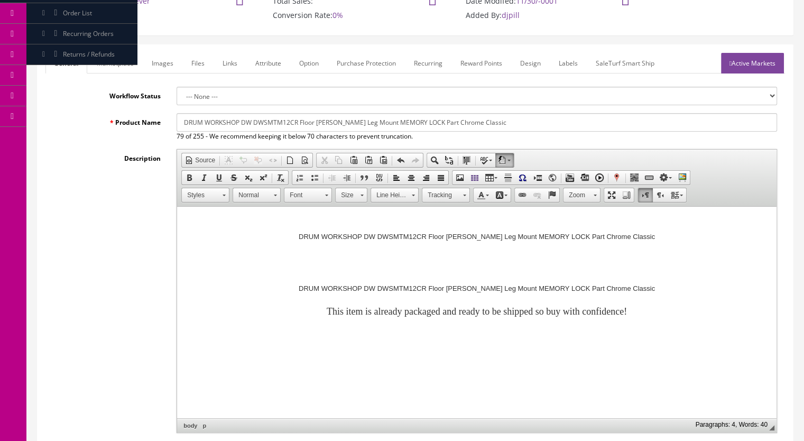
click at [120, 63] on link "Marketplace" at bounding box center [115, 63] width 54 height 21
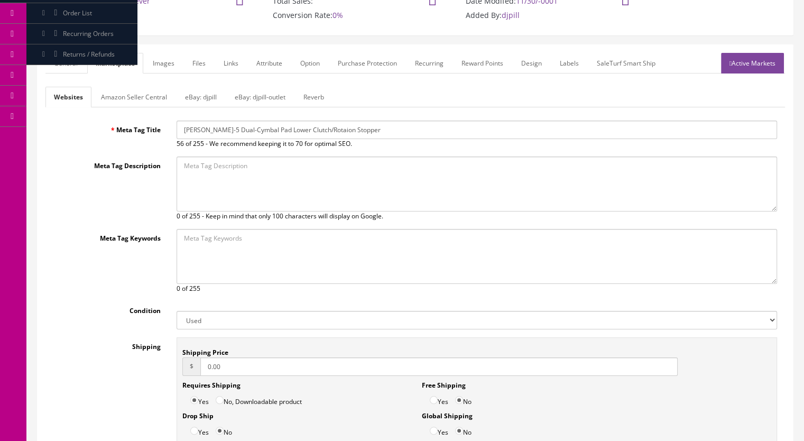
drag, startPoint x: 388, startPoint y: 131, endPoint x: 149, endPoint y: 128, distance: 239.0
click at [149, 128] on div "Meta Tag Title Roland CY-5 Dual-Cymbal Pad Lower Clutch/Rotaion Stopper 56 of 2…" at bounding box center [415, 135] width 740 height 28
paste input "DRUM WORKSHOP DW DWSMTM12CR Floor Tom Leg Mount MEMORY LOCK Part Chrome Classic"
type input "DRUM WORKSHOP DW DWSMTM12CR Floor Tom Leg Mount MEMORY LOCK Part Chrome Classic"
click at [316, 96] on link "Reverb" at bounding box center [314, 97] width 38 height 21
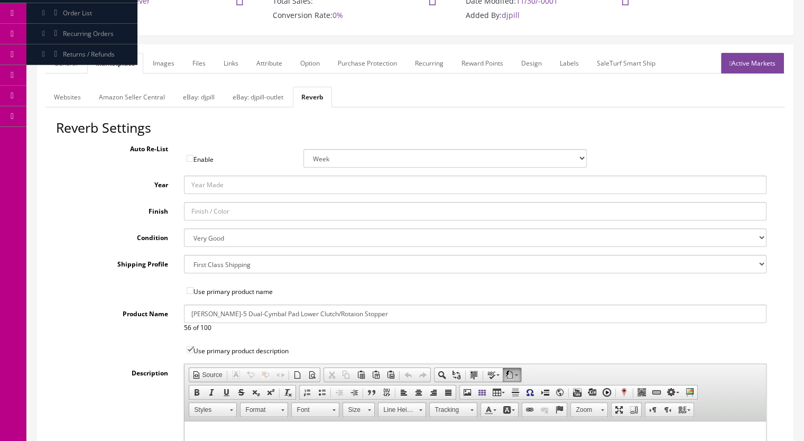
drag, startPoint x: 394, startPoint y: 312, endPoint x: 173, endPoint y: 314, distance: 221.6
click at [173, 314] on div "Product Name Roland CY-5 Dual-Cymbal Pad Lower Clutch/Rotaion Stopper 56 of 100" at bounding box center [415, 319] width 719 height 28
paste input "DRUM WORKSHOP DW DWSMTM12CR Floor Tom Leg Mount MEMORY LOCK Part Chrome Classic"
drag, startPoint x: 499, startPoint y: 313, endPoint x: 415, endPoint y: 322, distance: 84.6
click at [415, 322] on div "DRUM WORKSHOP DW DWSMTM12CR Floor Tom Leg Mount MEMORY LOCK Part Chrome Classic…" at bounding box center [475, 319] width 599 height 28
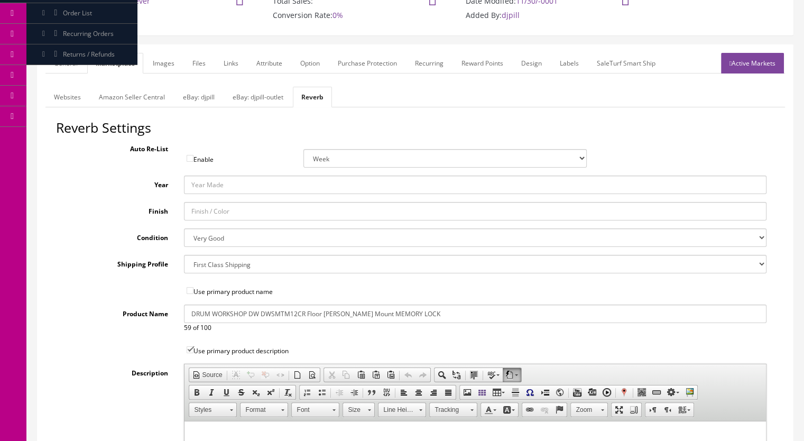
type input "DRUM WORKSHOP DW DWSMTM12CR Floor Tom Leg Mount MEMORY LOCK"
click at [163, 63] on link "Images" at bounding box center [163, 63] width 39 height 21
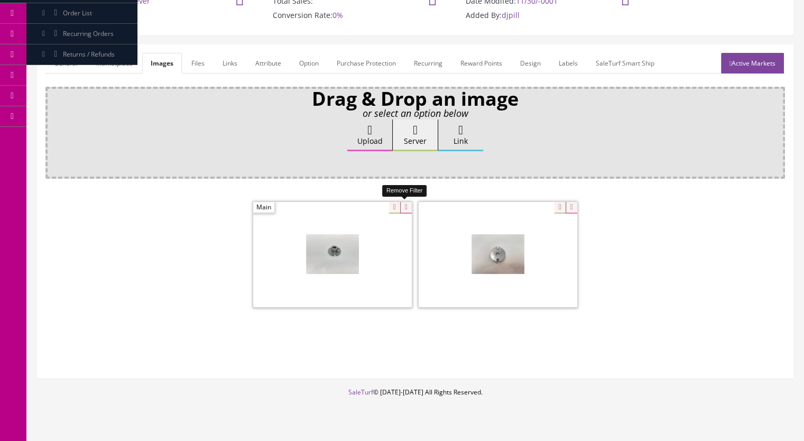
click at [408, 206] on icon at bounding box center [406, 208] width 12 height 12
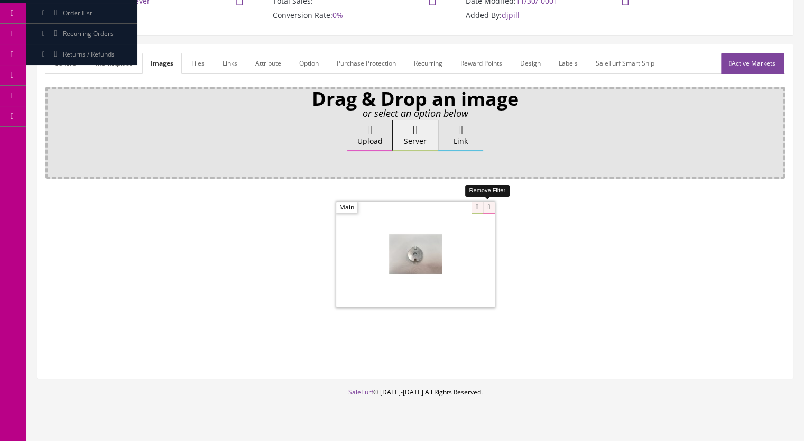
click at [488, 205] on icon at bounding box center [489, 208] width 12 height 12
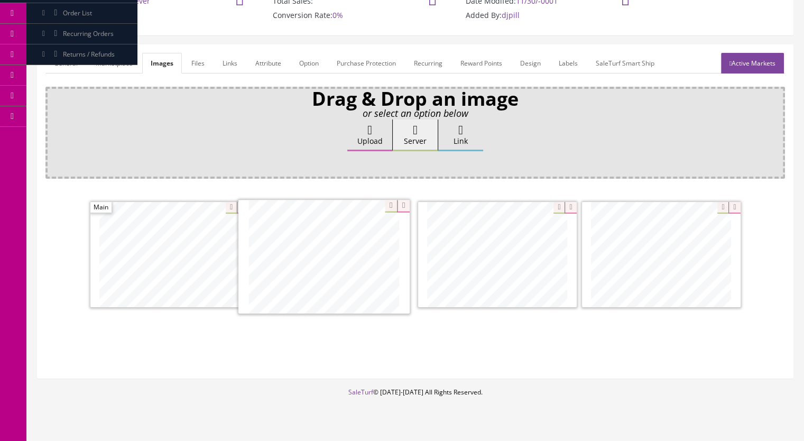
drag, startPoint x: 528, startPoint y: 283, endPoint x: 355, endPoint y: 286, distance: 173.5
drag, startPoint x: 664, startPoint y: 278, endPoint x: 531, endPoint y: 275, distance: 132.2
click at [113, 67] on link "Marketplace" at bounding box center [114, 63] width 54 height 21
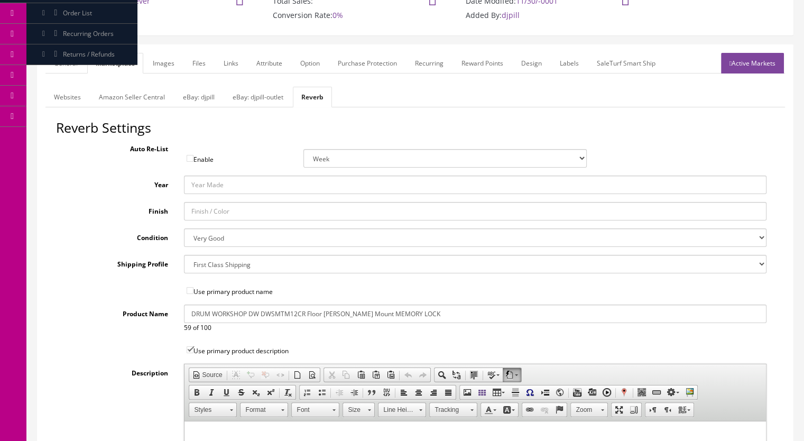
click at [70, 98] on link "Websites" at bounding box center [67, 97] width 44 height 21
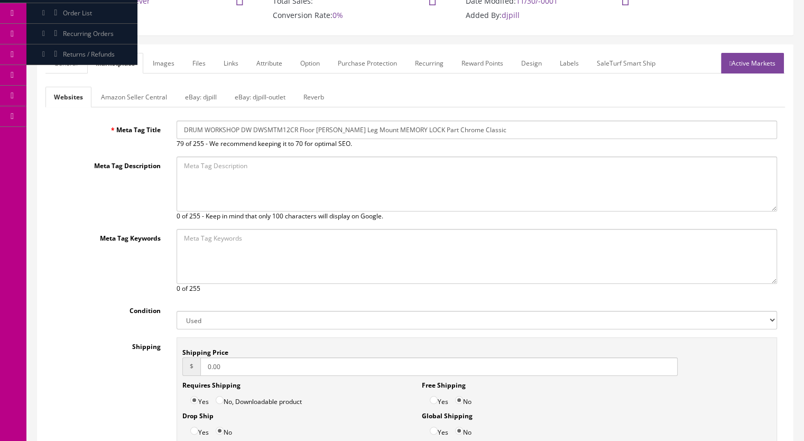
drag, startPoint x: 494, startPoint y: 130, endPoint x: 408, endPoint y: 136, distance: 85.9
click at [408, 136] on input "DRUM WORKSHOP DW DWSMTM12CR Floor Tom Leg Mount MEMORY LOCK Part Chrome Classic" at bounding box center [477, 130] width 601 height 19
type input "DRUM WORKSHOP DW DWSMTM12CR Floor Tom Leg Mount MEMORY LOCK"
click at [56, 66] on link "General" at bounding box center [65, 63] width 41 height 21
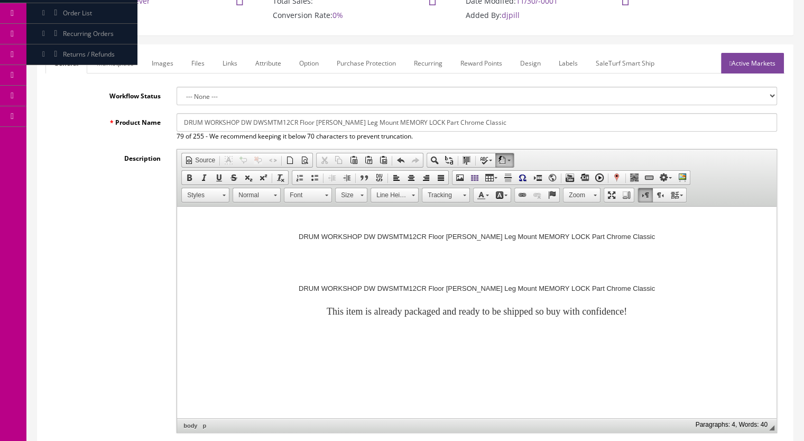
drag, startPoint x: 486, startPoint y: 120, endPoint x: 409, endPoint y: 127, distance: 77.1
click at [409, 127] on input "DRUM WORKSHOP DW DWSMTM12CR Floor Tom Leg Mount MEMORY LOCK Part Chrome Classic" at bounding box center [477, 122] width 601 height 19
type input "DRUM WORKSHOP DW DWSMTM12CR Floor Tom Leg Mount MEMORY LOCK"
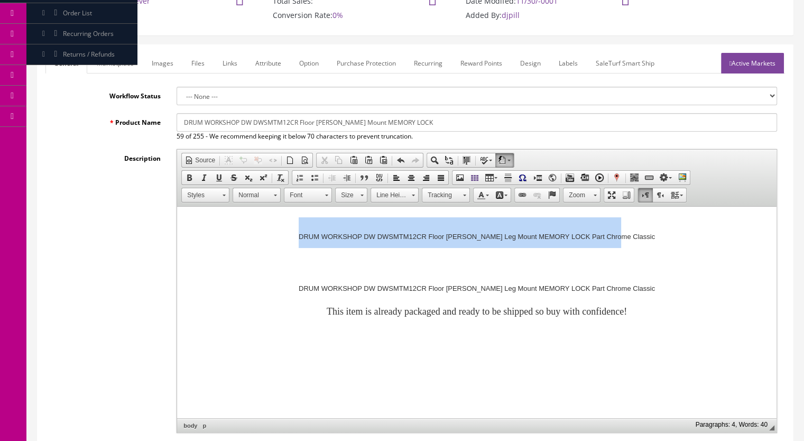
drag, startPoint x: 670, startPoint y: 233, endPoint x: 225, endPoint y: 214, distance: 445.1
click at [272, 237] on div "DRUM WORKSHOP DW DWSMTM12CR Floor Tom Leg Mount MEMORY LOCK Part Chrome Classic" at bounding box center [477, 232] width 578 height 31
click at [185, 175] on span at bounding box center [189, 177] width 8 height 8
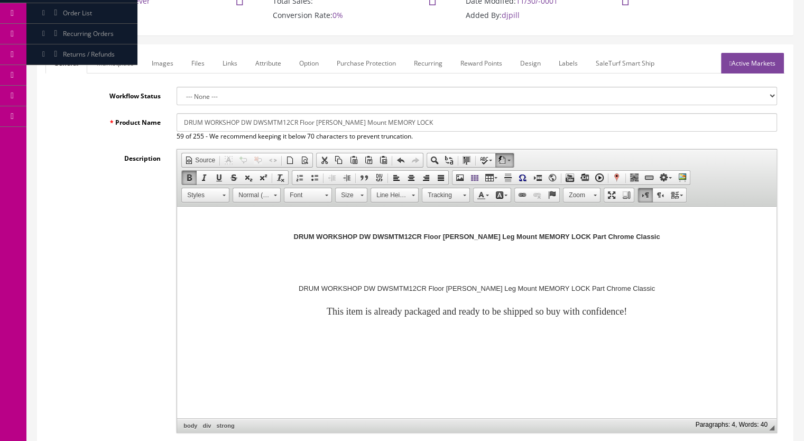
click at [359, 191] on link "Size" at bounding box center [351, 195] width 32 height 15
click at [349, 232] on span "22" at bounding box center [345, 238] width 13 height 13
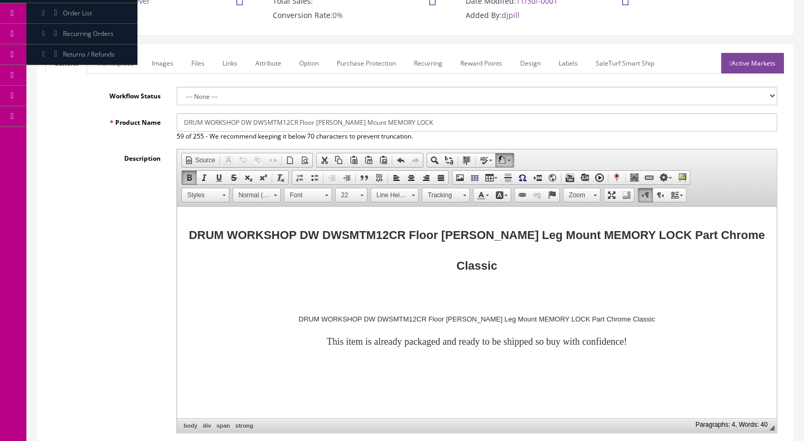
click at [656, 307] on p "DRUM WORKSHOP DW DWSMTM12CR Floor Tom Leg Mount MEMORY LOCK Part Chrome Classic" at bounding box center [477, 317] width 578 height 20
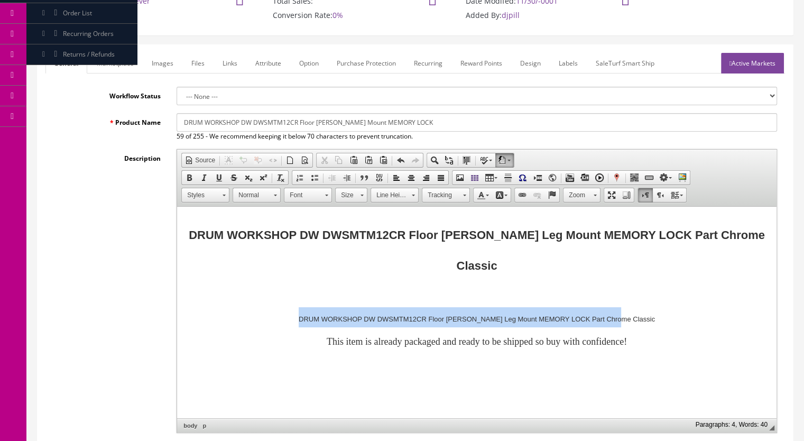
drag, startPoint x: 650, startPoint y: 284, endPoint x: 254, endPoint y: 283, distance: 396.1
click at [254, 307] on p "DRUM WORKSHOP DW DWSMTM12CR Floor Tom Leg Mount MEMORY LOCK Part Chrome Classic" at bounding box center [477, 317] width 578 height 20
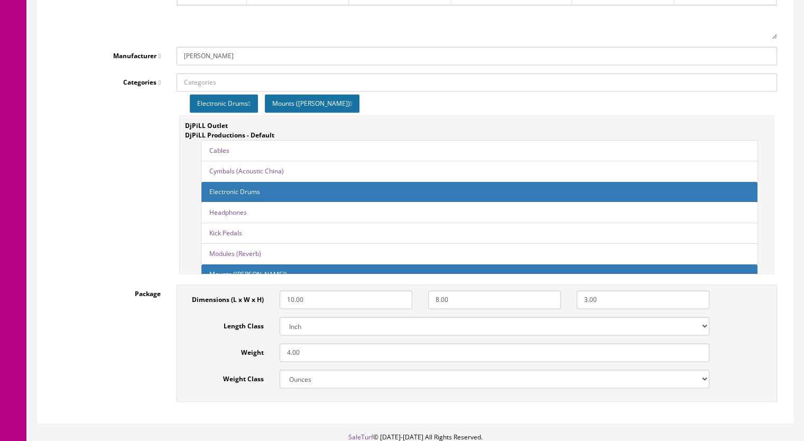
scroll to position [1481, 0]
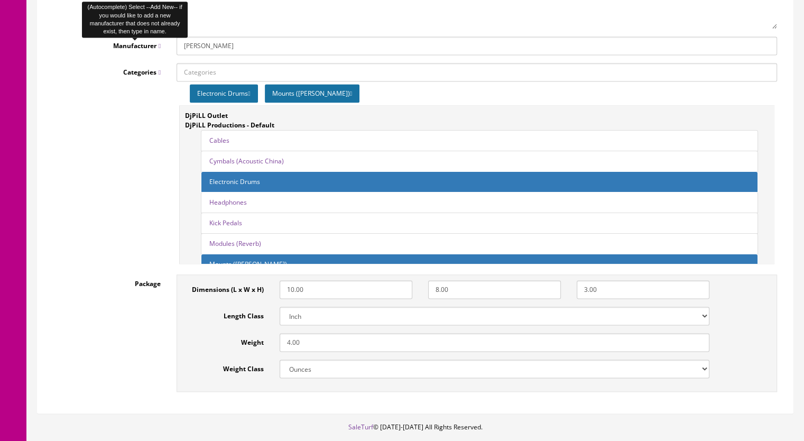
drag, startPoint x: 222, startPoint y: 49, endPoint x: 155, endPoint y: 49, distance: 66.6
click at [155, 49] on div "Manufacturer Roland" at bounding box center [415, 45] width 740 height 19
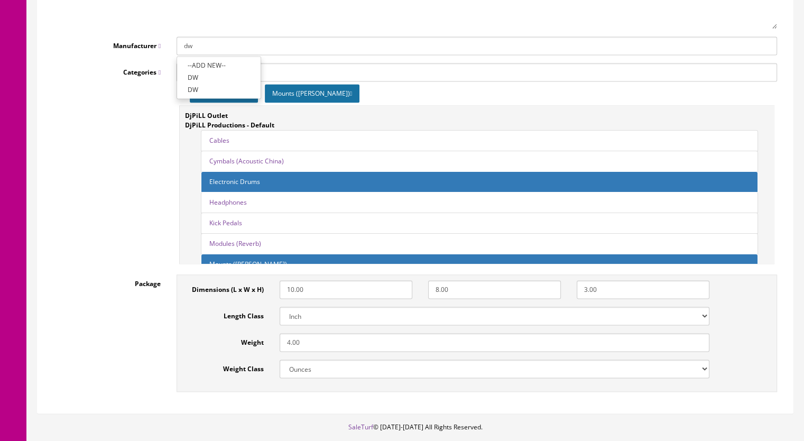
click at [195, 80] on link "DW" at bounding box center [219, 77] width 84 height 12
type input "DW"
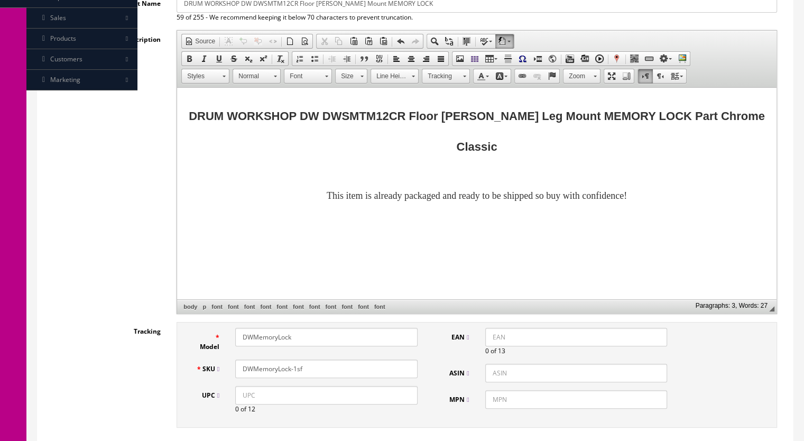
scroll to position [55, 0]
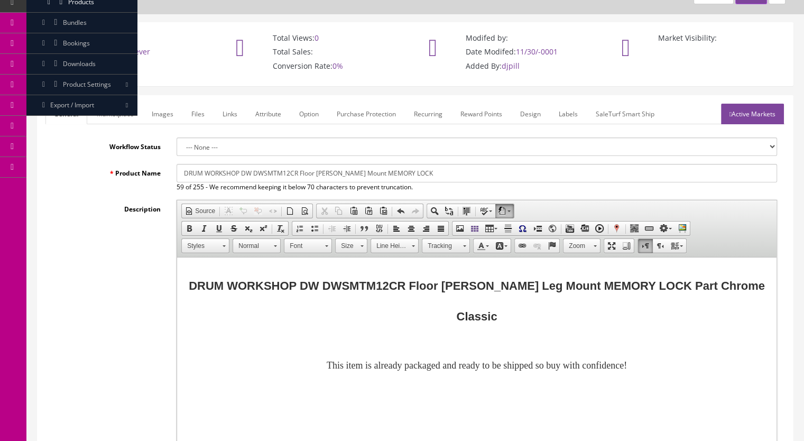
click at [123, 109] on link "Marketplace" at bounding box center [115, 114] width 54 height 21
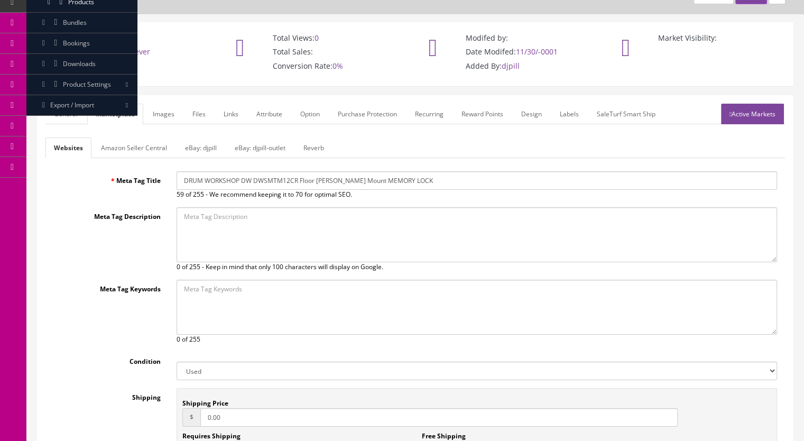
click at [254, 149] on link "eBay: djpill-outlet" at bounding box center [260, 147] width 68 height 21
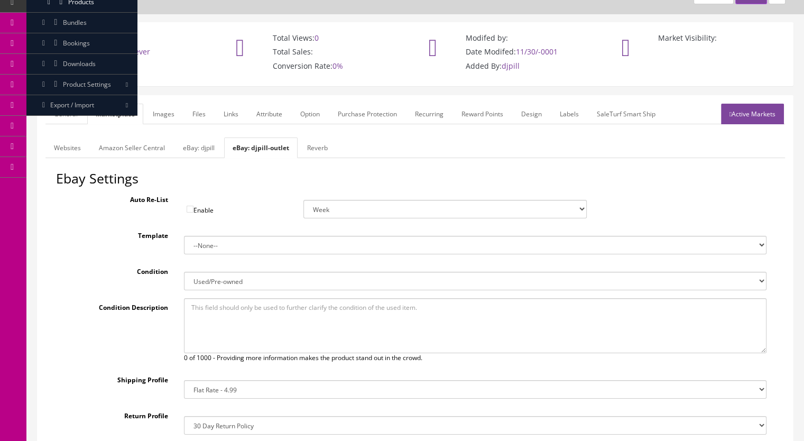
click at [205, 146] on link "eBay: djpill" at bounding box center [198, 147] width 49 height 21
click at [214, 391] on select "14x12x6 Box Flat Rate - 19.99 14x14x5 Box 12x12x5 Box 13x13x5 Box 13x13x4 Box 1…" at bounding box center [475, 389] width 583 height 19
select select "41"
click at [184, 380] on select "14x12x6 Box Flat Rate - 19.99 14x14x5 Box 12x12x5 Box 13x13x5 Box 13x13x4 Box 1…" at bounding box center [475, 389] width 583 height 19
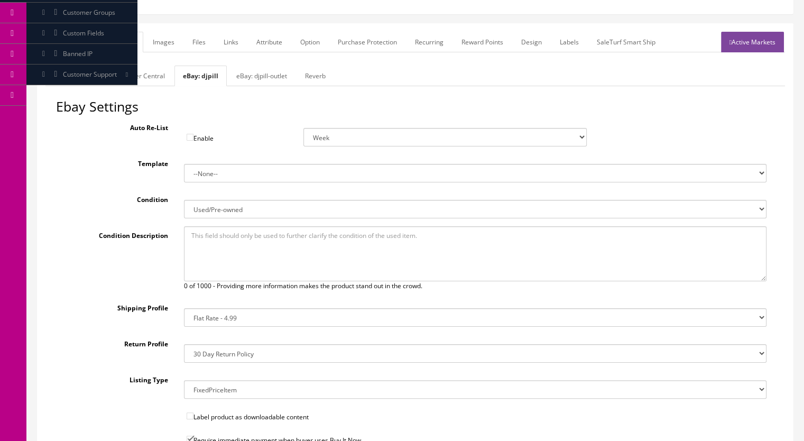
scroll to position [108, 0]
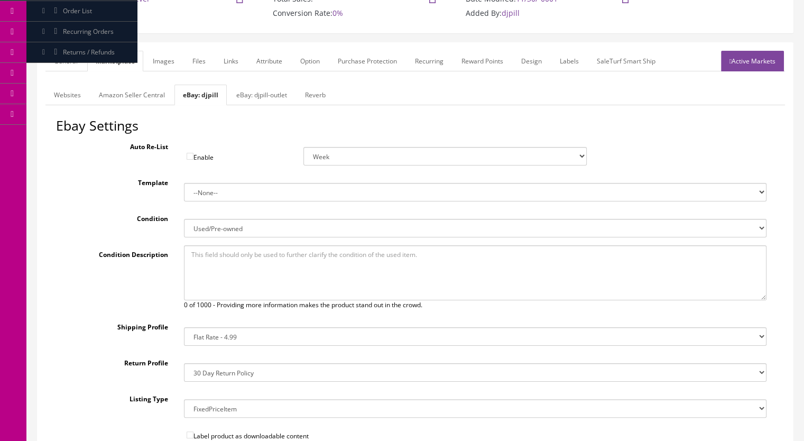
click at [309, 89] on link "Reverb" at bounding box center [316, 95] width 38 height 21
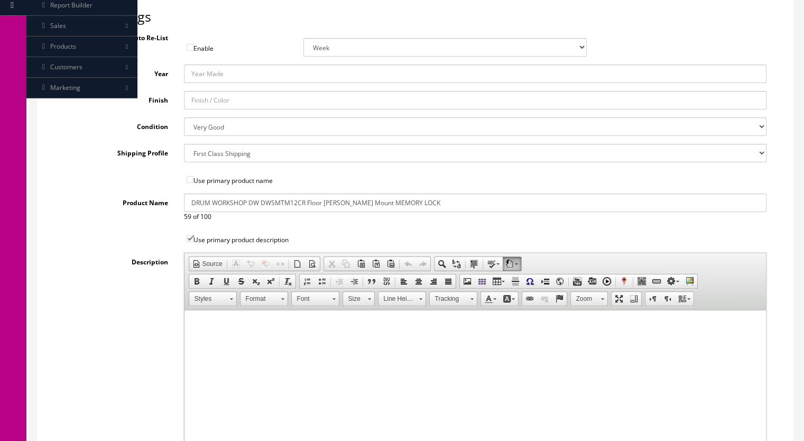
scroll to position [55, 0]
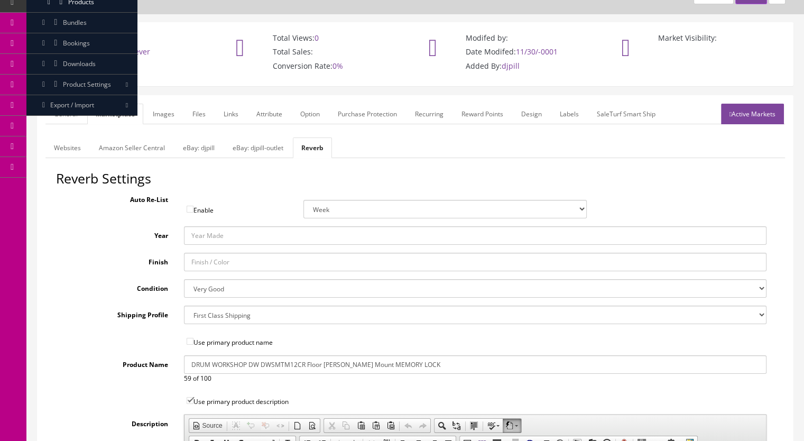
click at [61, 117] on link "General" at bounding box center [65, 114] width 41 height 21
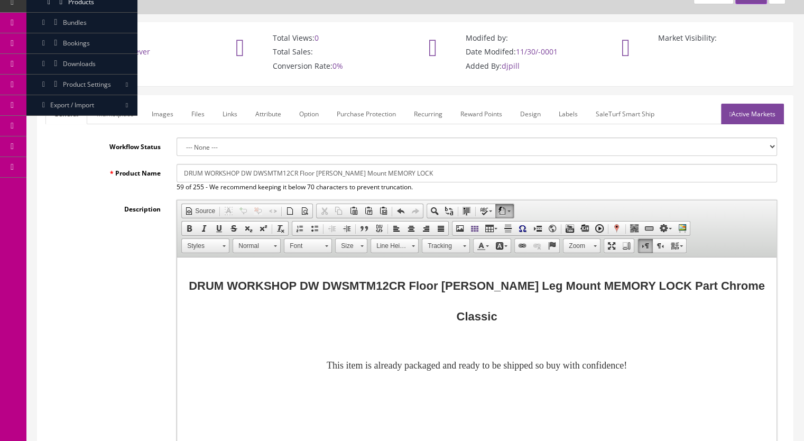
click at [737, 113] on link "Active Markets" at bounding box center [752, 114] width 63 height 21
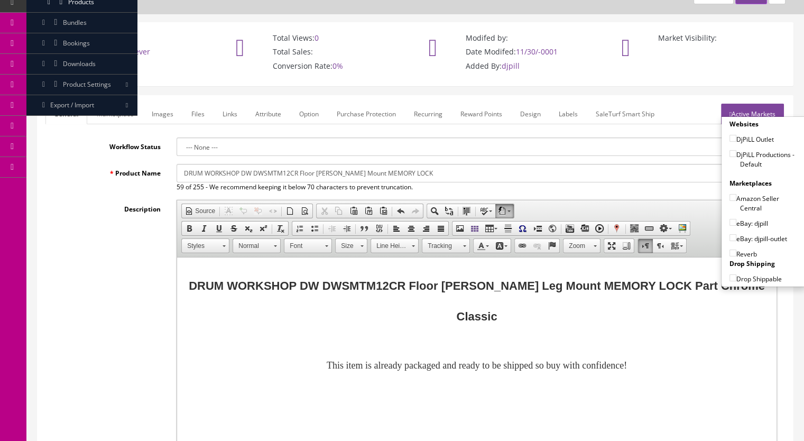
click at [730, 153] on input"] "DjPiLL Productions - Default" at bounding box center [733, 153] width 7 height 7
checkbox input"] "true"
drag, startPoint x: 727, startPoint y: 219, endPoint x: 732, endPoint y: 235, distance: 17.1
click at [730, 219] on input"] "eBay: djpill" at bounding box center [733, 222] width 7 height 7
checkbox input"] "true"
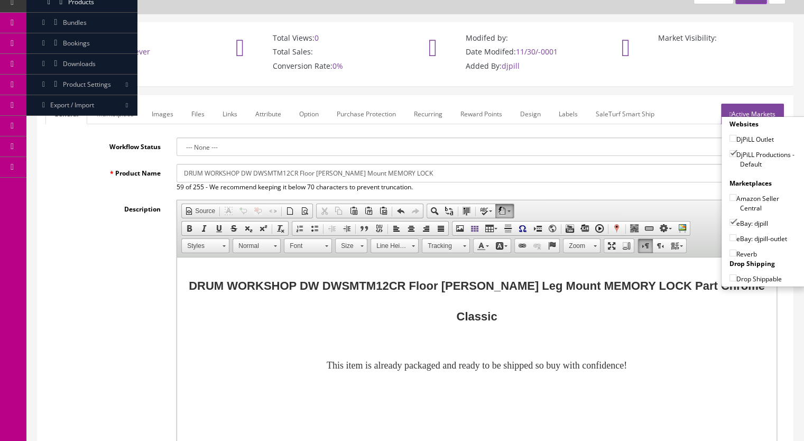
click at [730, 251] on input"] "Reverb" at bounding box center [733, 253] width 7 height 7
checkbox input"] "true"
drag, startPoint x: 184, startPoint y: 171, endPoint x: 214, endPoint y: 169, distance: 29.7
click at [185, 172] on input "DRUM WORKSHOP DW DWSMTM12CR Floor Tom Leg Mount MEMORY LOCK" at bounding box center [477, 173] width 601 height 19
type input "DW DRUM WORKSHOP DW DWSMTM12CR Floor Tom Leg Mount MEMORY LOCK"
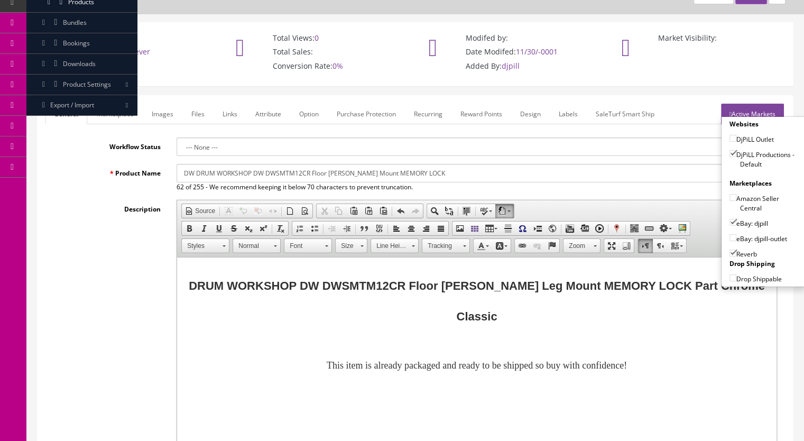
click at [113, 112] on link "Marketplace" at bounding box center [115, 114] width 54 height 21
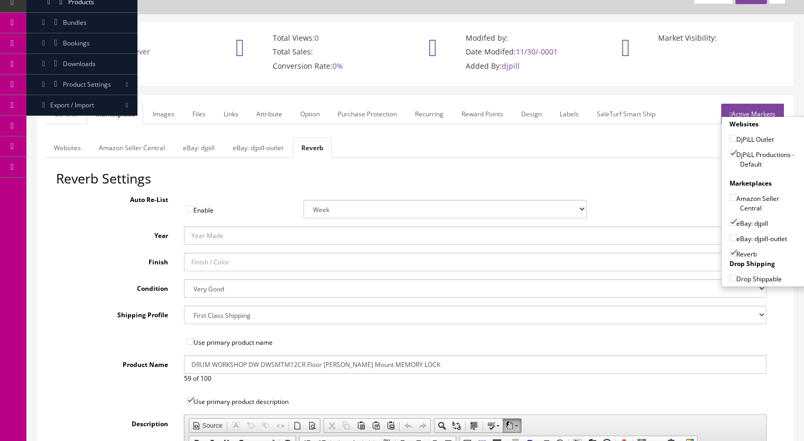
click at [190, 364] on input "DRUM WORKSHOP DW DWSMTM12CR Floor Tom Leg Mount MEMORY LOCK" at bounding box center [475, 364] width 583 height 19
type input "DW DRUM WORKSHOP DW DWSMTM12CR Floor Tom Leg Mount MEMORY LOCK"
click at [63, 143] on link "Websites" at bounding box center [67, 147] width 44 height 21
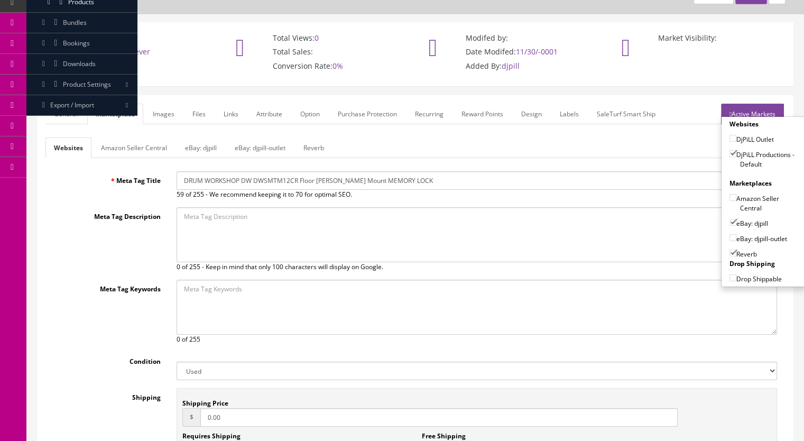
click at [183, 180] on input "DRUM WORKSHOP DW DWSMTM12CR Floor Tom Leg Mount MEMORY LOCK" at bounding box center [477, 180] width 601 height 19
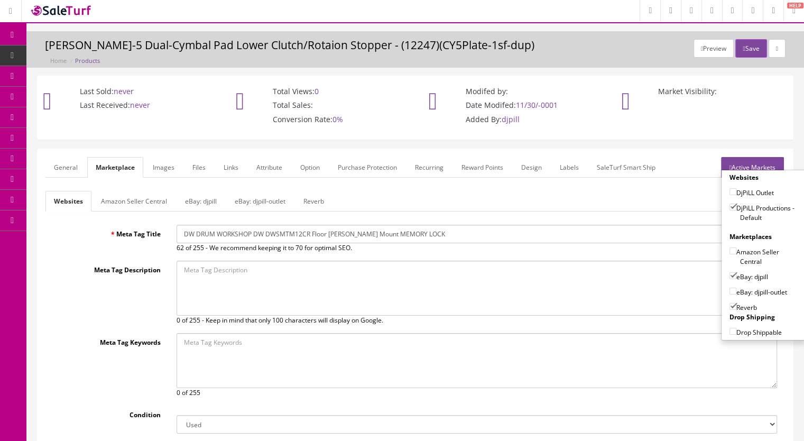
scroll to position [0, 0]
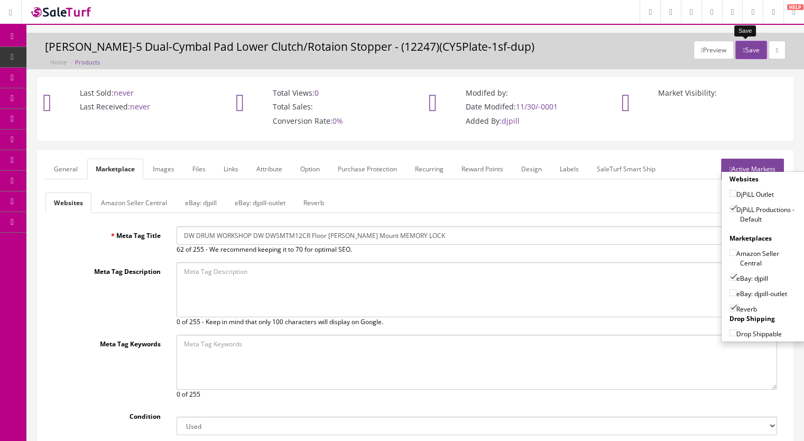
type input "DW DRUM WORKSHOP DW DWSMTM12CR Floor Tom Leg Mount MEMORY LOCK"
click at [743, 57] on button "Save" at bounding box center [751, 50] width 31 height 19
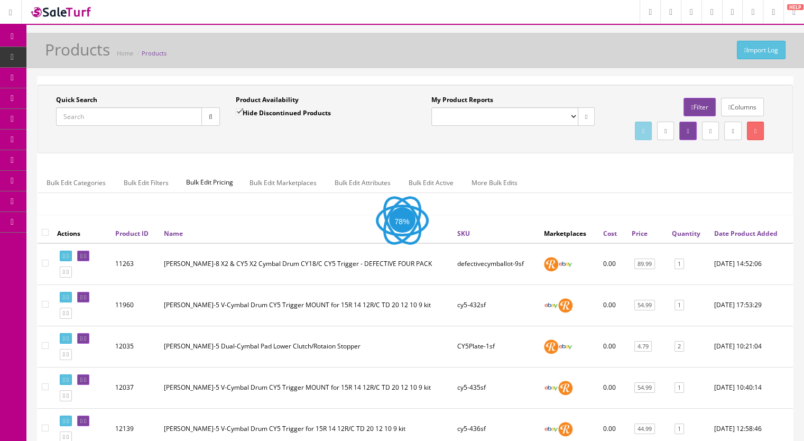
click at [95, 115] on input "Quick Search" at bounding box center [129, 116] width 146 height 19
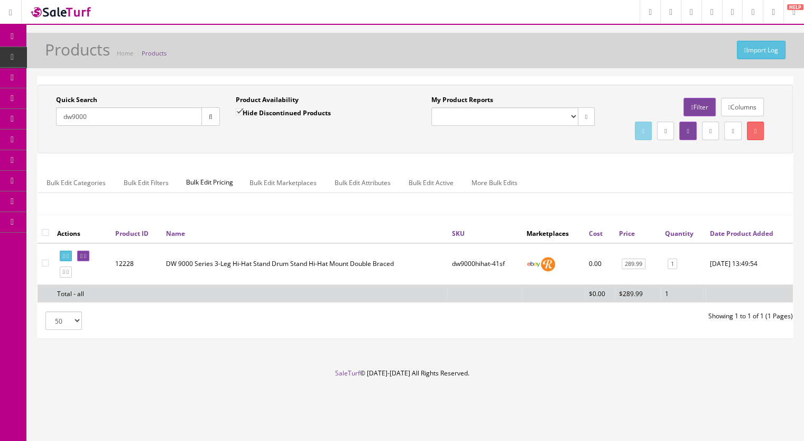
drag, startPoint x: 116, startPoint y: 115, endPoint x: 0, endPoint y: 115, distance: 116.3
click at [0, 115] on div "Research Trends Trending on Ebay Google Trends Amazon Insights (Login Before Cl…" at bounding box center [402, 220] width 804 height 441
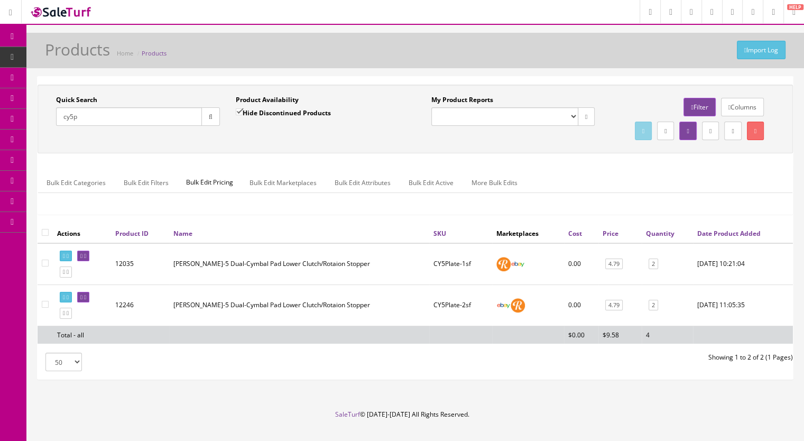
type input "cy5p"
click at [88, 60] on span "Products" at bounding box center [81, 56] width 26 height 9
click at [102, 111] on input "Quick Search" at bounding box center [129, 116] width 146 height 19
paste input "TamaHiHat-110l"
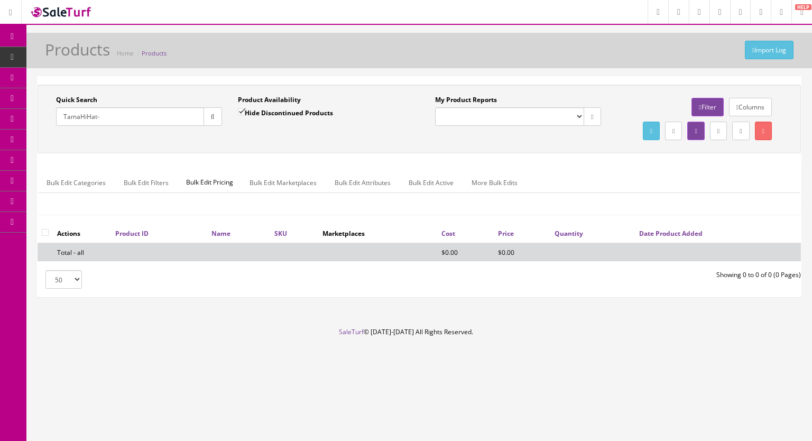
type input "TamaHiHat-"
click at [245, 109] on input "Hide Discontinued Products" at bounding box center [241, 111] width 7 height 7
checkbox input "false"
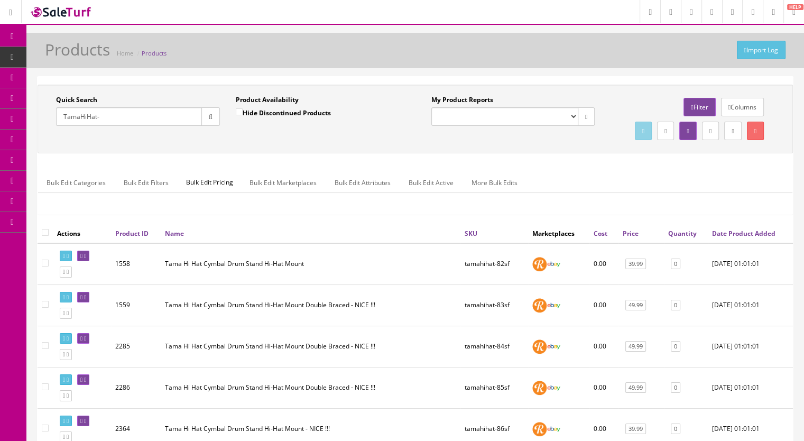
click at [137, 115] on input "TamaHiHat-" at bounding box center [129, 116] width 146 height 19
type input "TamaHiHat-1"
drag, startPoint x: 204, startPoint y: 114, endPoint x: 228, endPoint y: 136, distance: 33.0
click at [204, 114] on button "button" at bounding box center [210, 116] width 19 height 19
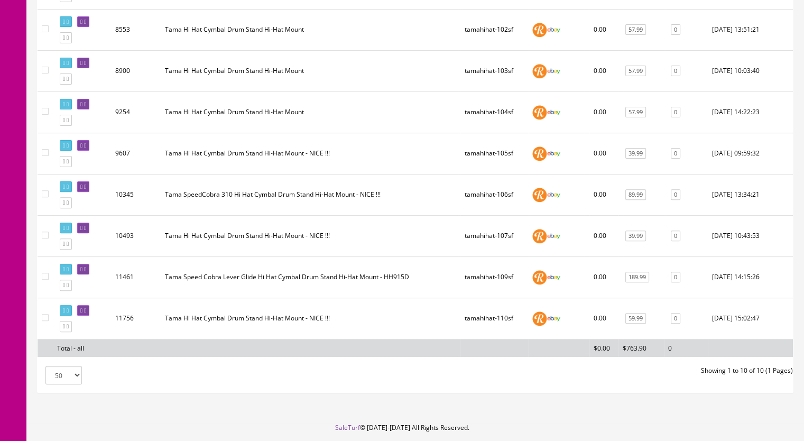
scroll to position [317, 0]
click at [65, 329] on icon at bounding box center [64, 326] width 2 height 6
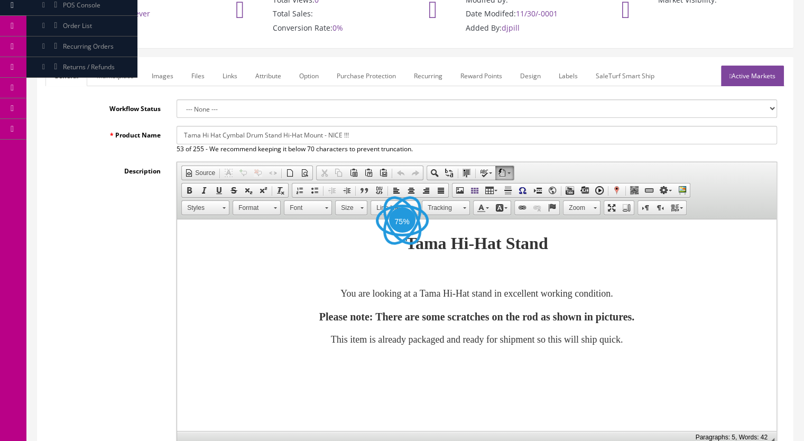
scroll to position [106, 0]
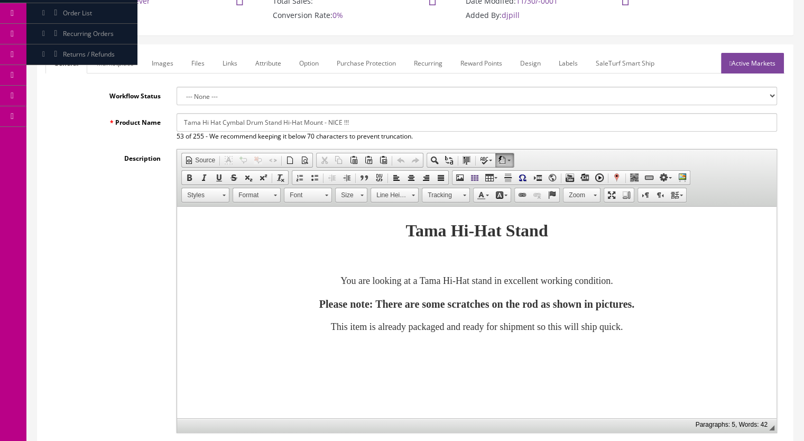
click at [343, 304] on font "Please note: There are some scratches on the rod as shown in pictures." at bounding box center [476, 304] width 315 height 12
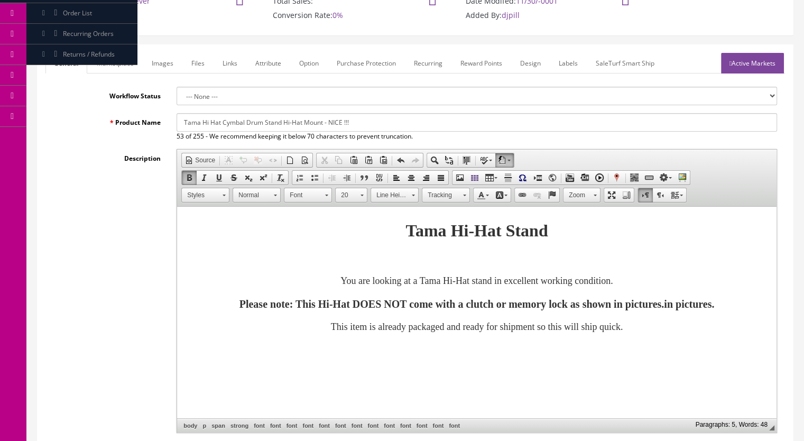
click at [615, 305] on font "Please note: This Hi-Hat DOES NOT come with a clutch or memory lock as shown in…" at bounding box center [477, 304] width 475 height 12
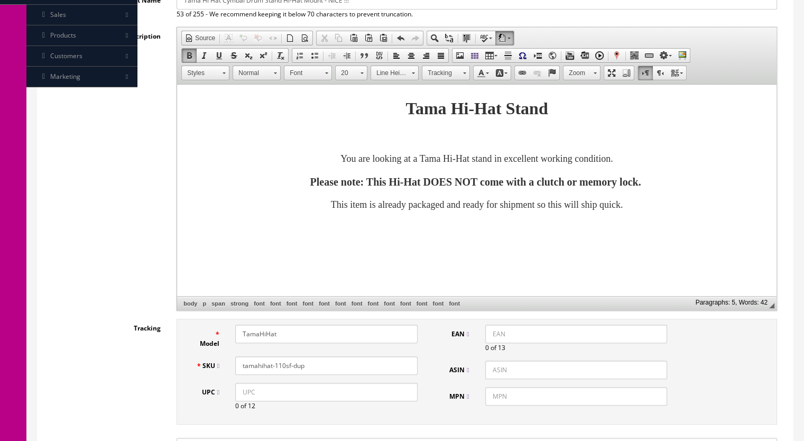
scroll to position [370, 0]
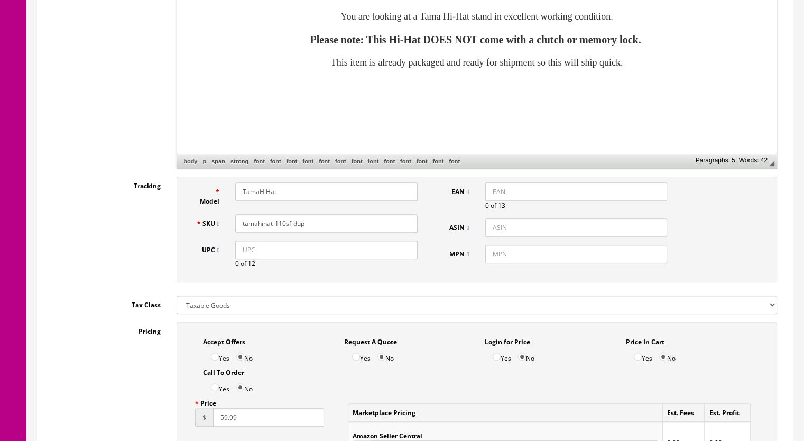
drag, startPoint x: 317, startPoint y: 224, endPoint x: 281, endPoint y: 232, distance: 36.3
click at [281, 232] on div "SKU tamahihat-110sf-dup" at bounding box center [307, 223] width 238 height 19
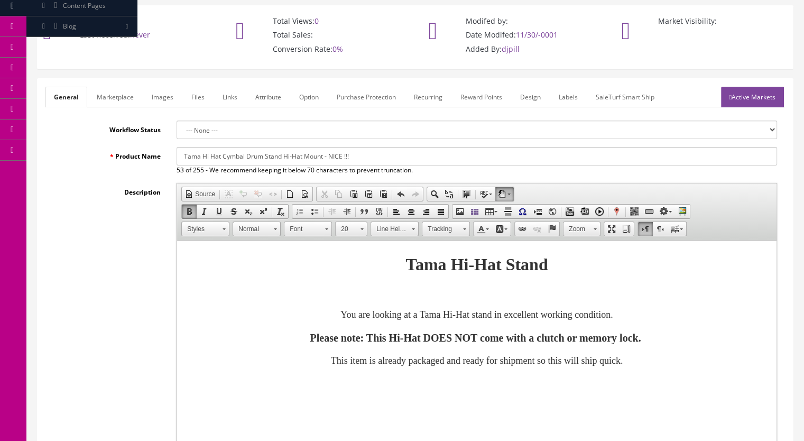
scroll to position [53, 0]
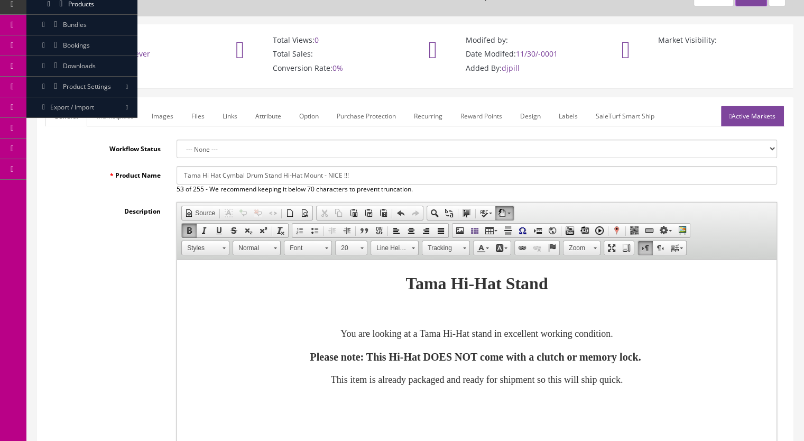
type input "tamahihat-111sf"
click at [116, 115] on link "Marketplace" at bounding box center [115, 116] width 54 height 21
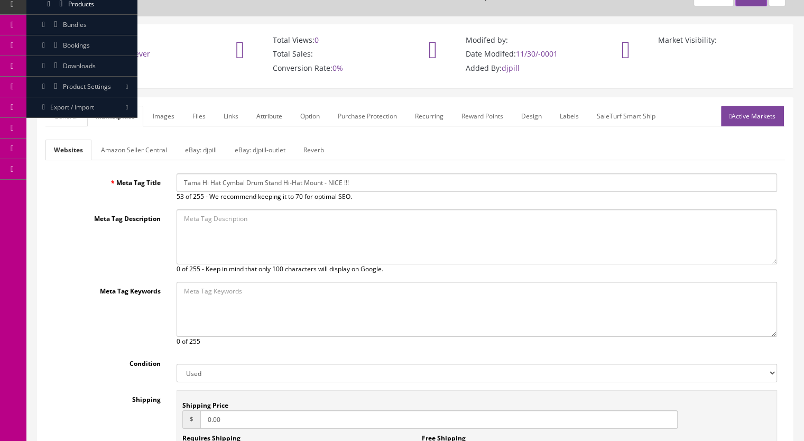
click at [315, 149] on link "Reverb" at bounding box center [314, 150] width 38 height 21
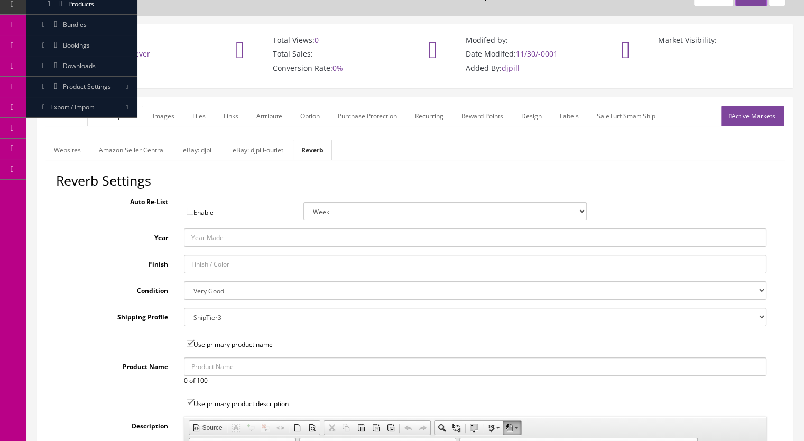
click at [158, 117] on link "Images" at bounding box center [163, 116] width 39 height 21
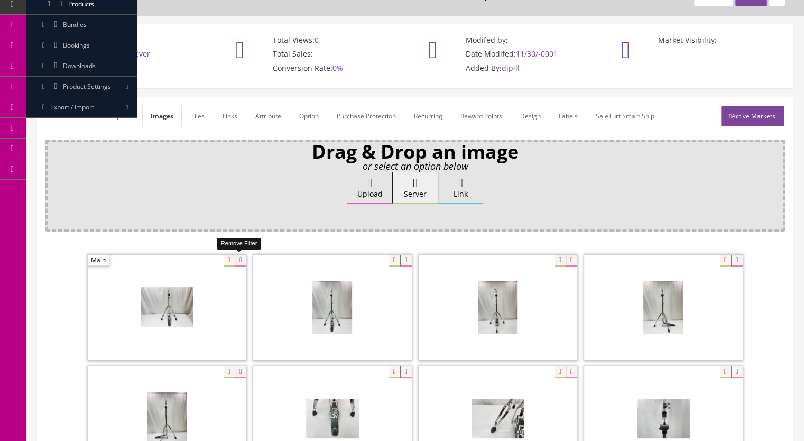
click at [240, 261] on icon at bounding box center [241, 261] width 12 height 12
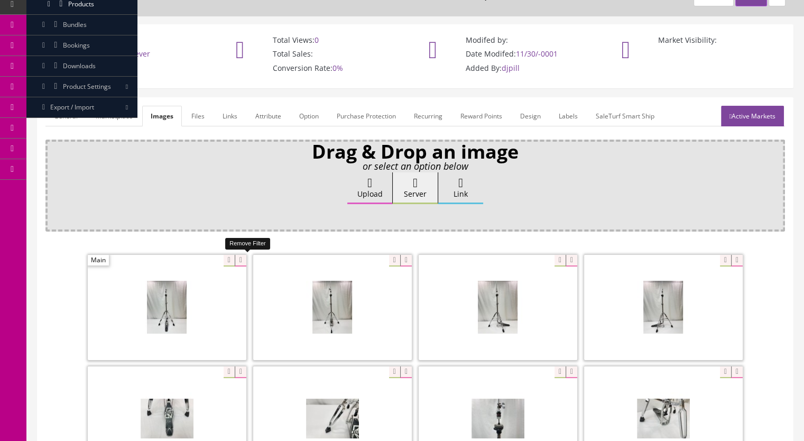
click at [240, 261] on icon at bounding box center [241, 261] width 12 height 12
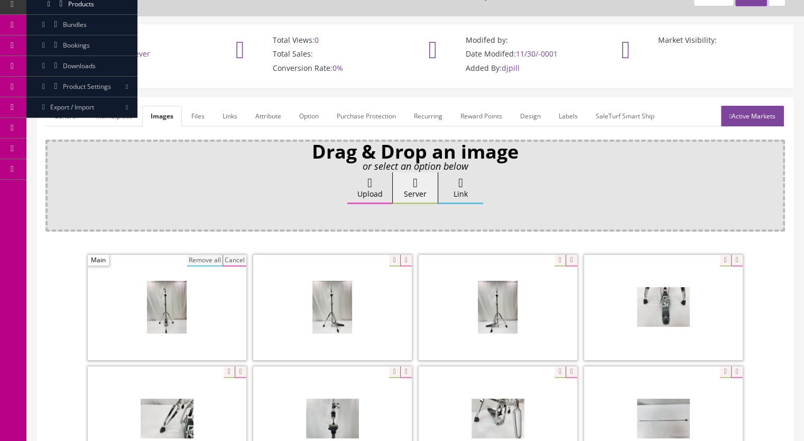
click at [211, 261] on button "Remove all" at bounding box center [204, 261] width 35 height 12
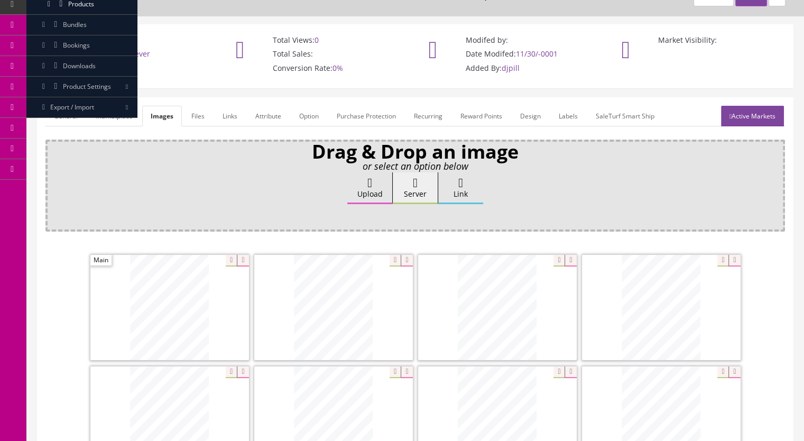
click at [71, 111] on link "General" at bounding box center [65, 116] width 41 height 21
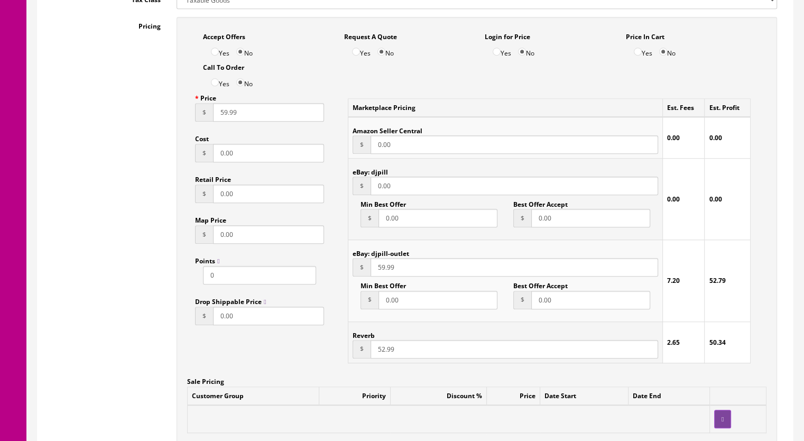
scroll to position [793, 0]
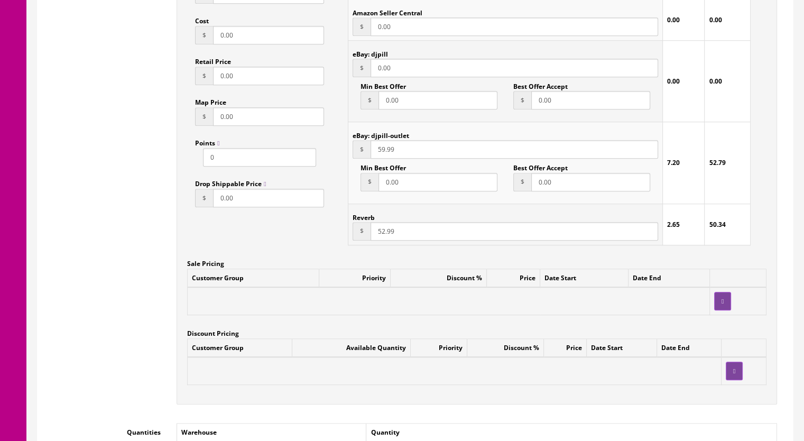
click at [383, 233] on input "52.99" at bounding box center [515, 231] width 288 height 19
type input "45.99"
click at [384, 152] on input "59.99" at bounding box center [515, 149] width 288 height 19
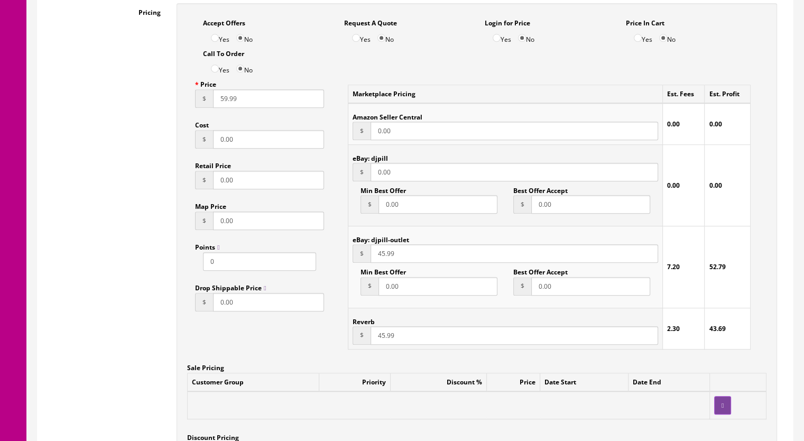
scroll to position [687, 0]
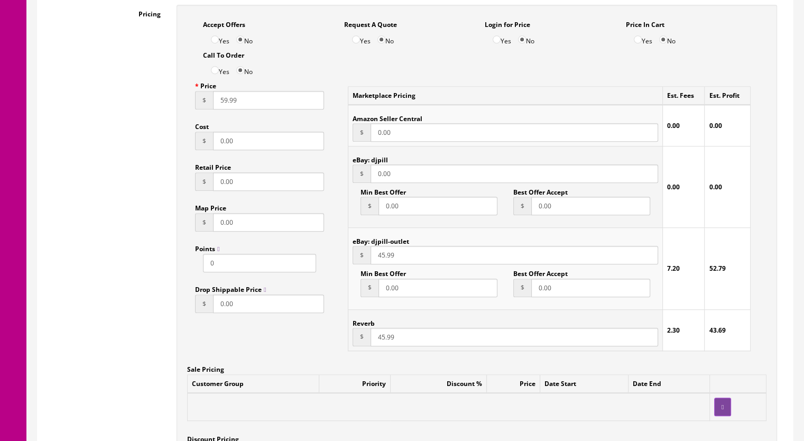
type input "45.99"
drag, startPoint x: 218, startPoint y: 104, endPoint x: 226, endPoint y: 104, distance: 7.9
click at [226, 104] on input "59.99" at bounding box center [268, 100] width 111 height 19
type input "45.99"
click at [381, 341] on input "45.99" at bounding box center [515, 337] width 288 height 19
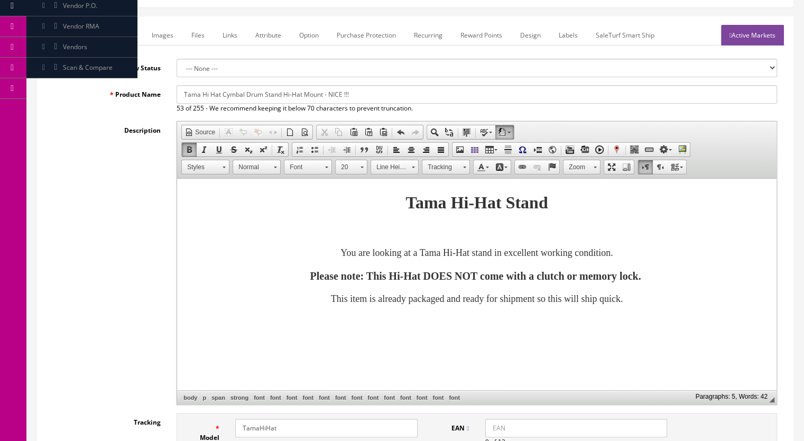
scroll to position [0, 0]
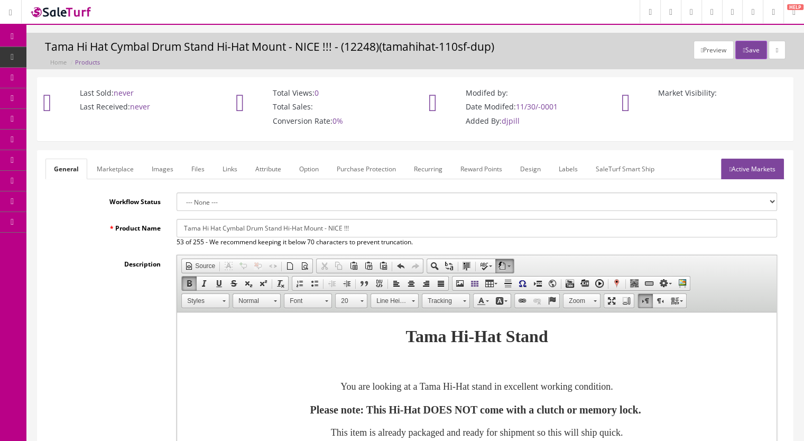
type input "42.99"
click at [114, 167] on link "Marketplace" at bounding box center [115, 169] width 54 height 21
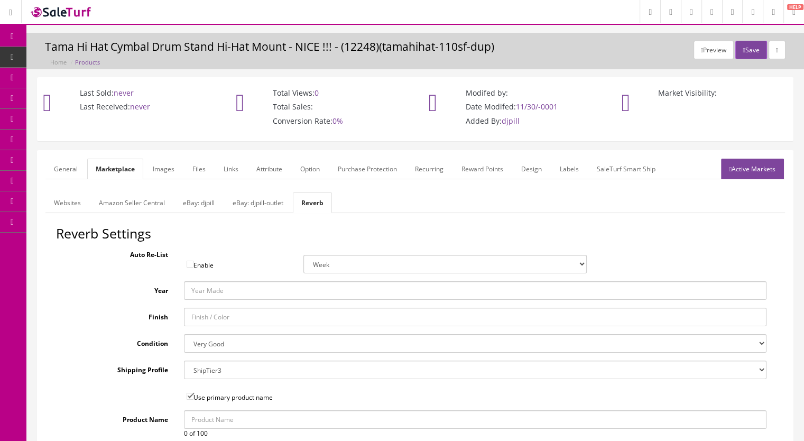
click at [162, 166] on link "Images" at bounding box center [163, 169] width 39 height 21
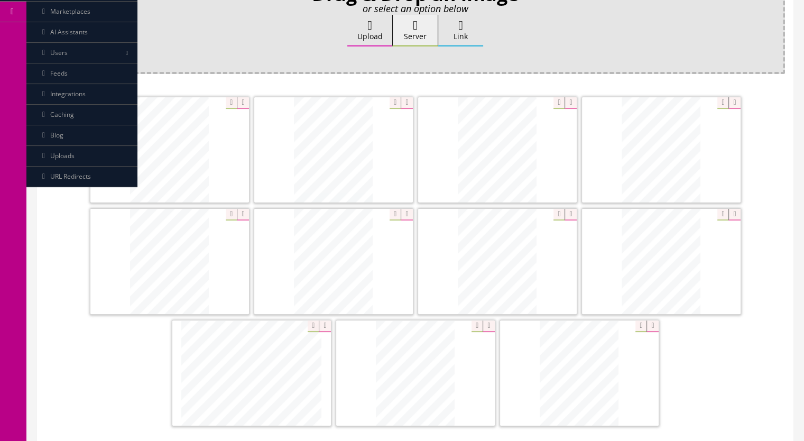
scroll to position [264, 0]
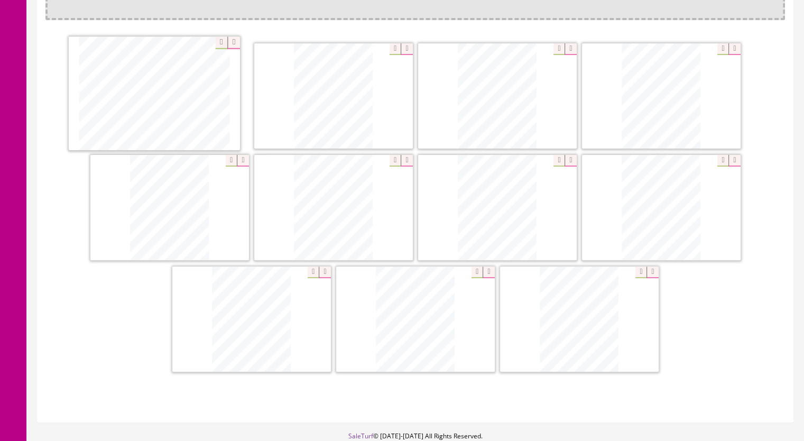
drag, startPoint x: 288, startPoint y: 345, endPoint x: 190, endPoint y: 121, distance: 244.4
drag, startPoint x: 298, startPoint y: 333, endPoint x: 361, endPoint y: 104, distance: 236.8
drag, startPoint x: 544, startPoint y: 317, endPoint x: 534, endPoint y: 262, distance: 55.9
click at [477, 177] on div "Drag & Drop an image or select an option below Upload Server Link Ok WM Left To…" at bounding box center [415, 171] width 740 height 486
drag, startPoint x: 604, startPoint y: 328, endPoint x: 505, endPoint y: 103, distance: 246.0
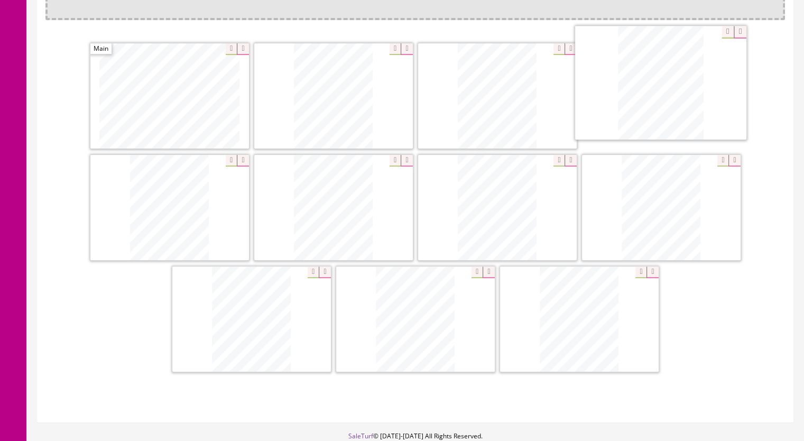
drag, startPoint x: 207, startPoint y: 231, endPoint x: 698, endPoint y: 108, distance: 506.5
drag, startPoint x: 620, startPoint y: 339, endPoint x: 186, endPoint y: 227, distance: 447.9
drag, startPoint x: 439, startPoint y: 342, endPoint x: 349, endPoint y: 229, distance: 144.8
drag, startPoint x: 585, startPoint y: 345, endPoint x: 409, endPoint y: 350, distance: 175.6
drag, startPoint x: 674, startPoint y: 233, endPoint x: 605, endPoint y: 340, distance: 127.5
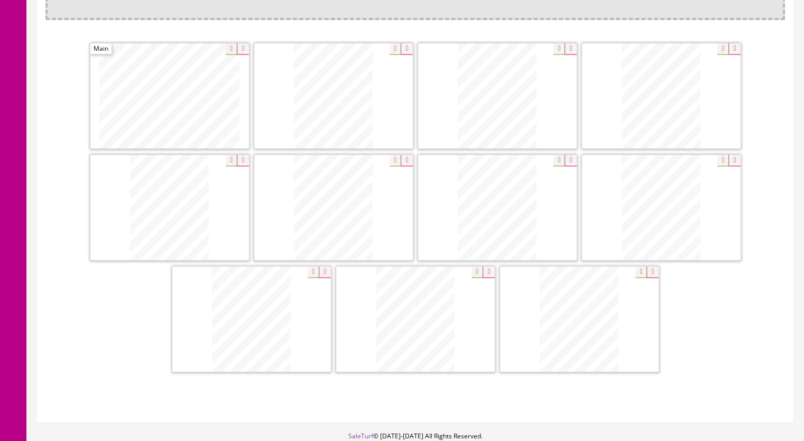
scroll to position [159, 0]
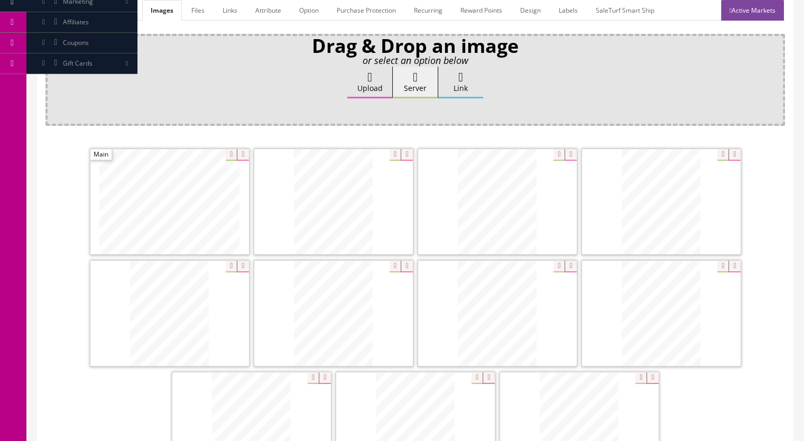
click at [758, 13] on link "Active Markets" at bounding box center [752, 10] width 63 height 21
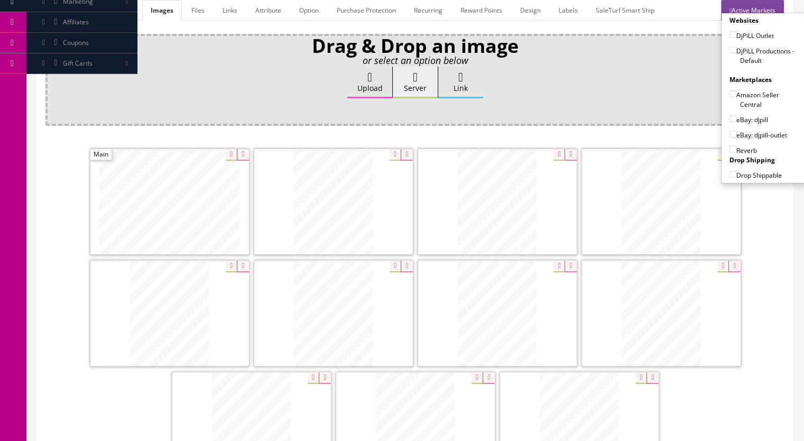
click at [730, 50] on input"] "DjPiLL Productions - Default" at bounding box center [733, 50] width 7 height 7
checkbox input"] "true"
click at [730, 118] on input"] "eBay: djpill" at bounding box center [733, 118] width 7 height 7
checkbox input"] "true"
click at [732, 147] on input"] "Reverb" at bounding box center [733, 149] width 7 height 7
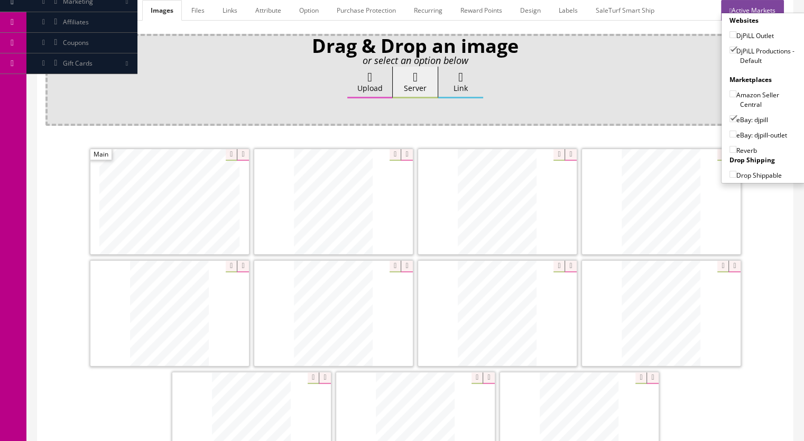
checkbox input"] "true"
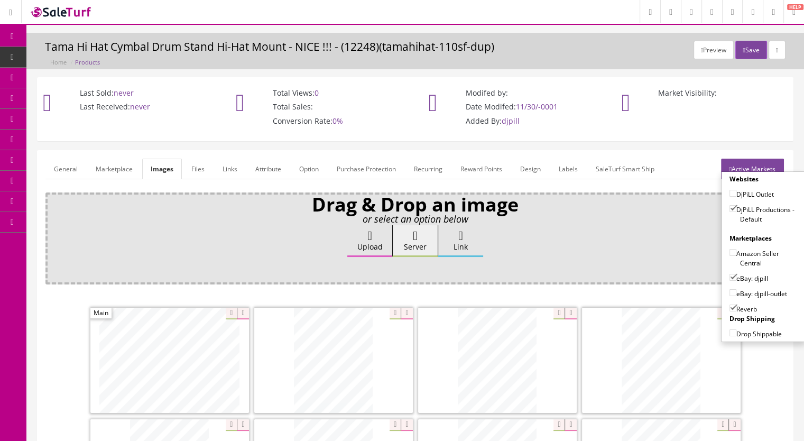
click at [730, 274] on input"] "eBay: djpill" at bounding box center [733, 277] width 7 height 7
checkbox input"] "false"
click at [730, 290] on input"] "eBay: djpill-outlet" at bounding box center [733, 292] width 7 height 7
checkbox input"] "true"
click at [747, 56] on button "Save" at bounding box center [751, 50] width 31 height 19
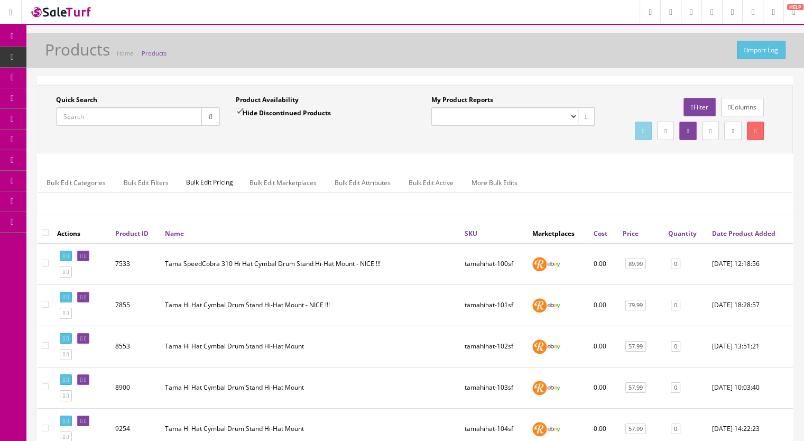
click at [105, 119] on input "Quick Search" at bounding box center [129, 116] width 146 height 19
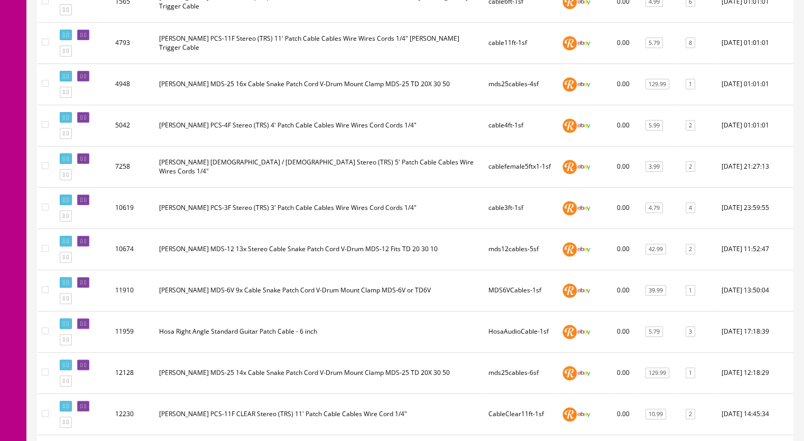
scroll to position [370, 0]
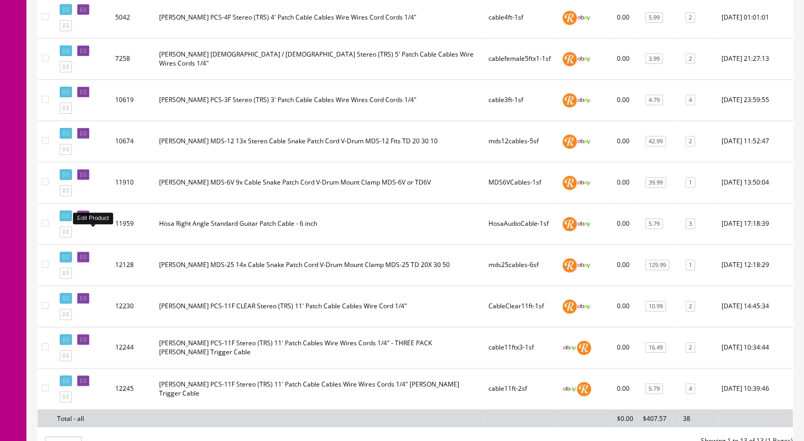
type input "cable"
click at [86, 219] on icon at bounding box center [85, 216] width 2 height 6
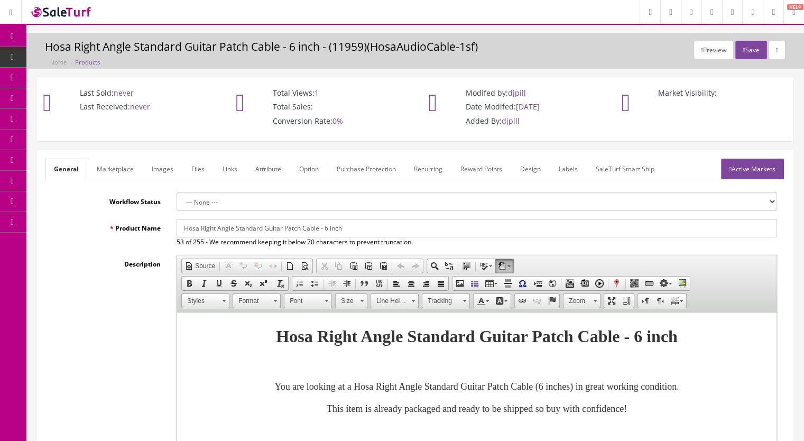
click at [740, 170] on link "Active Markets" at bounding box center [752, 169] width 63 height 21
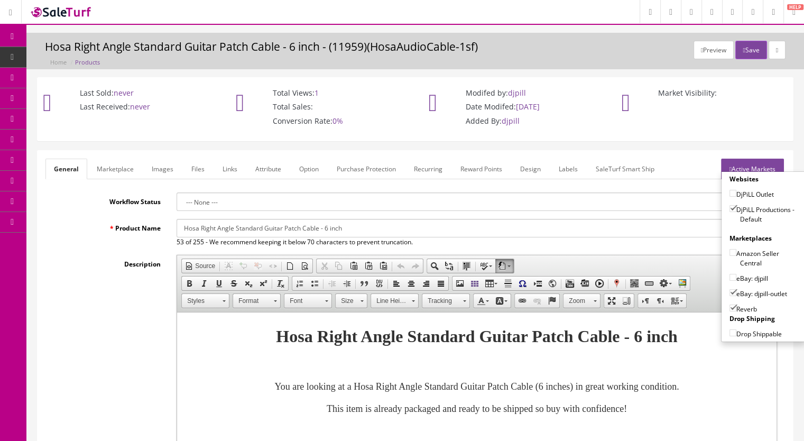
click at [730, 292] on input"] "eBay: djpill-outlet" at bounding box center [733, 292] width 7 height 7
checkbox input"] "false"
click at [746, 47] on button "Save" at bounding box center [751, 50] width 31 height 19
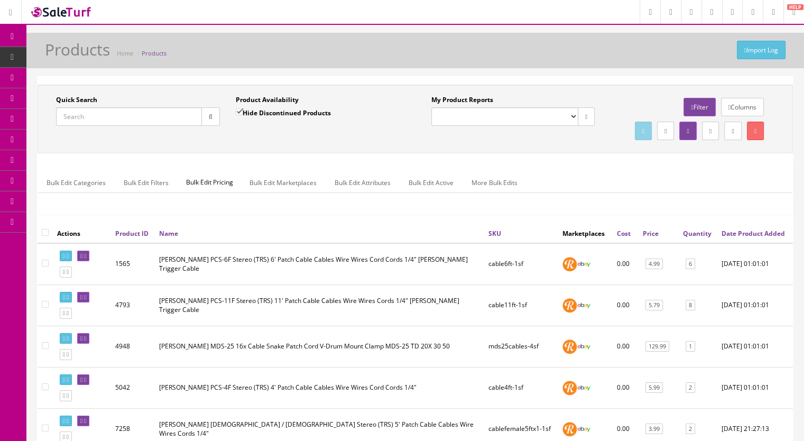
click at [123, 118] on input "Quick Search" at bounding box center [129, 116] width 146 height 19
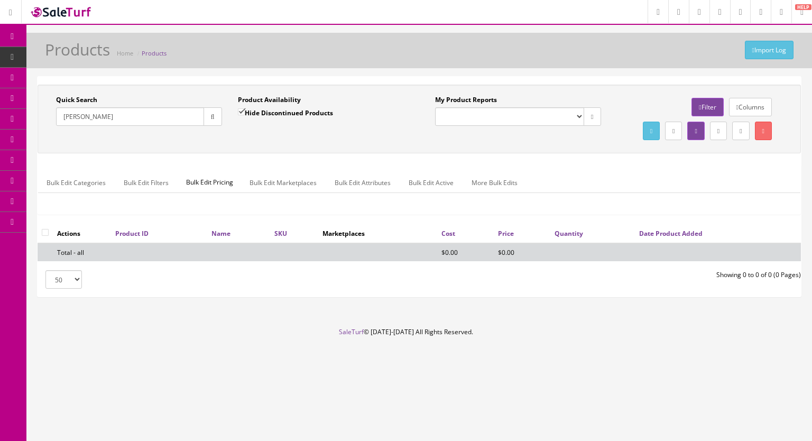
type input "[PERSON_NAME]"
click at [238, 111] on input "Hide Discontinued Products" at bounding box center [241, 111] width 7 height 7
checkbox input "false"
click at [211, 116] on icon "button" at bounding box center [213, 117] width 4 height 6
click at [213, 116] on icon "button" at bounding box center [213, 117] width 4 height 6
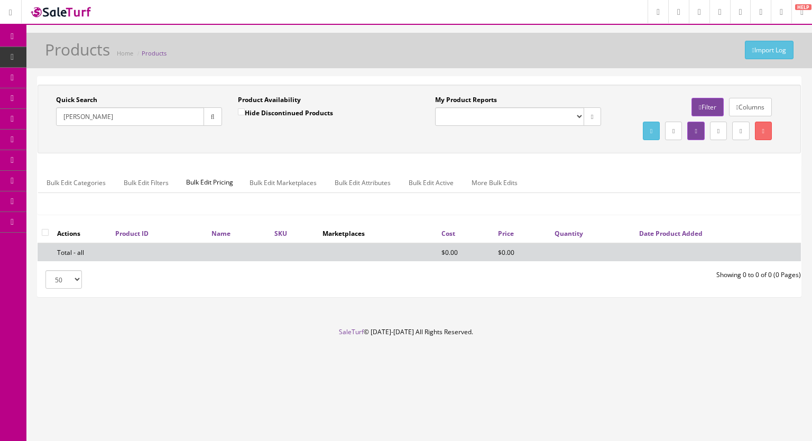
drag, startPoint x: 102, startPoint y: 117, endPoint x: 32, endPoint y: 121, distance: 69.4
click at [34, 121] on div "Quick Search [PERSON_NAME] Date From Product Availability Hide Discontinued Pro…" at bounding box center [419, 191] width 786 height 230
type input "cable"
click at [244, 108] on label "Hide Discontinued Products" at bounding box center [285, 112] width 95 height 11
click at [244, 108] on input "Hide Discontinued Products" at bounding box center [241, 111] width 7 height 7
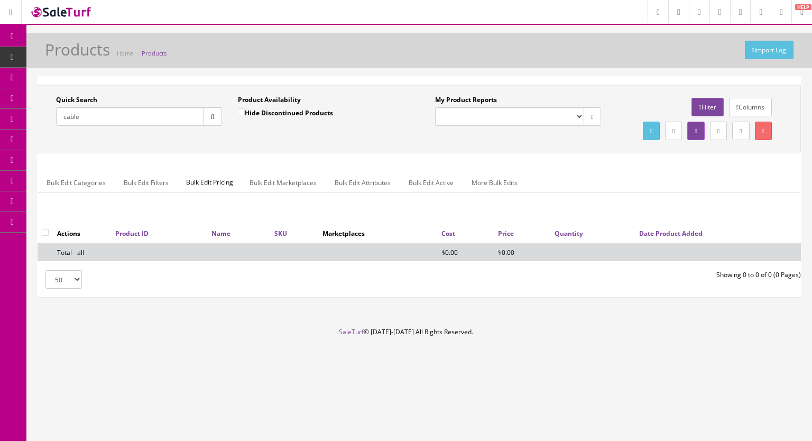
checkbox input "true"
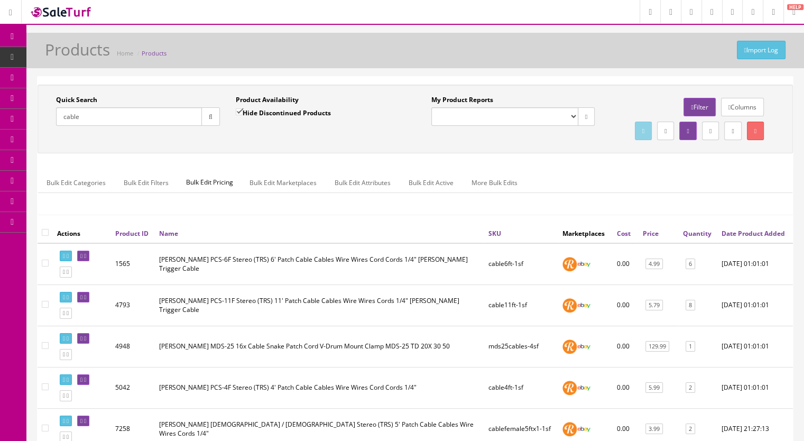
click at [211, 117] on icon "button" at bounding box center [211, 117] width 4 height 6
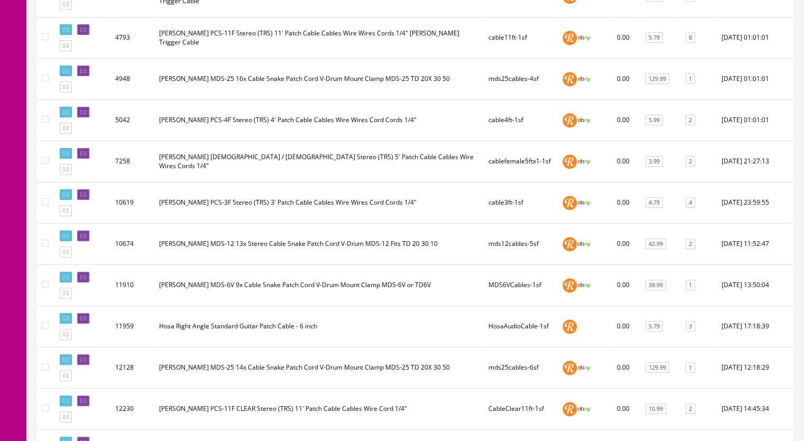
scroll to position [317, 0]
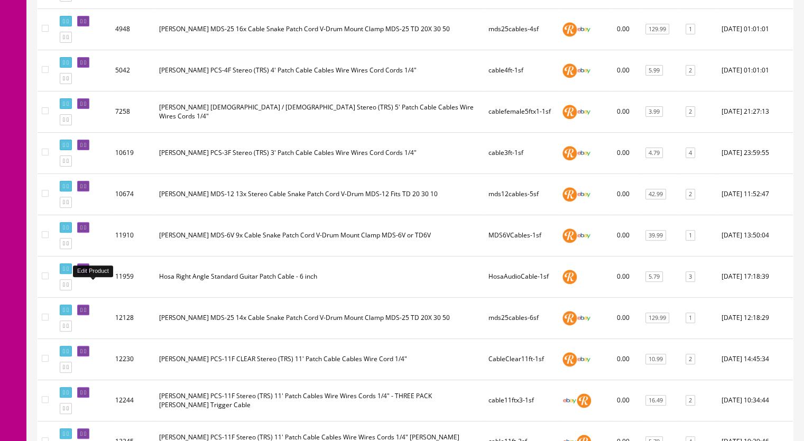
click at [86, 272] on icon at bounding box center [85, 269] width 2 height 6
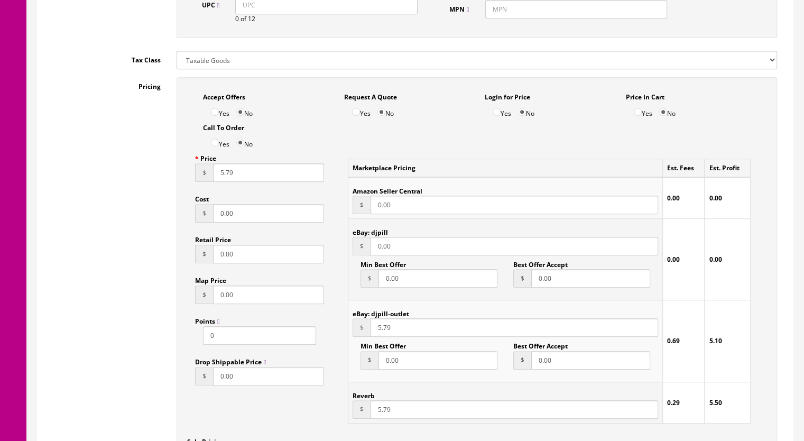
scroll to position [635, 0]
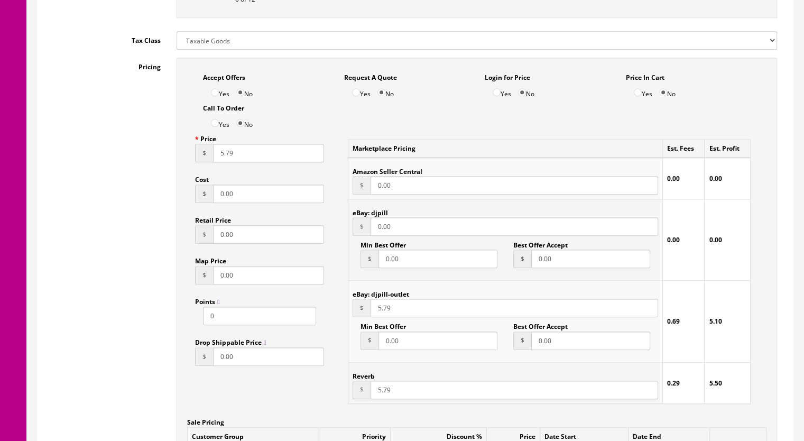
drag, startPoint x: 360, startPoint y: 230, endPoint x: 338, endPoint y: 233, distance: 21.4
click at [338, 233] on div "Marketplace Pricing Est. Fees Est. Profit Amazon Seller Central $ 0.00 0.00 0.0…" at bounding box center [549, 271] width 435 height 283
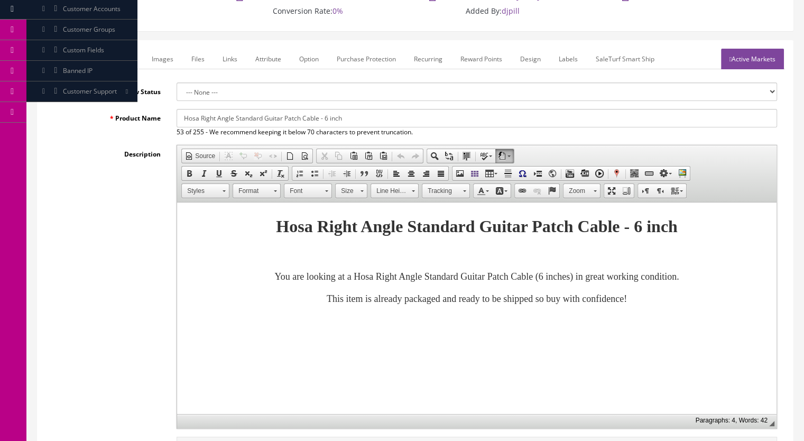
scroll to position [106, 0]
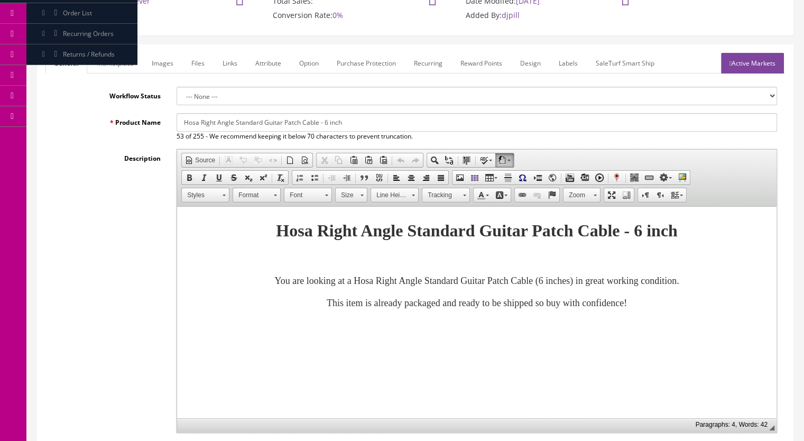
type input "5.79"
click at [110, 62] on link "Marketplace" at bounding box center [115, 63] width 54 height 21
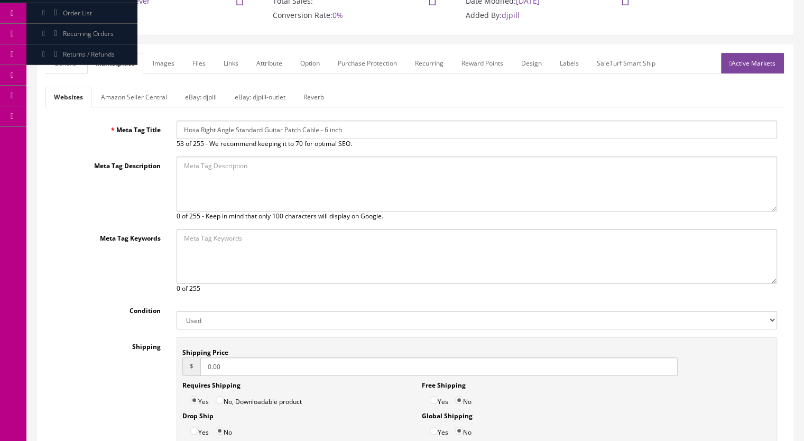
click at [264, 96] on link "eBay: djpill-outlet" at bounding box center [260, 97] width 68 height 21
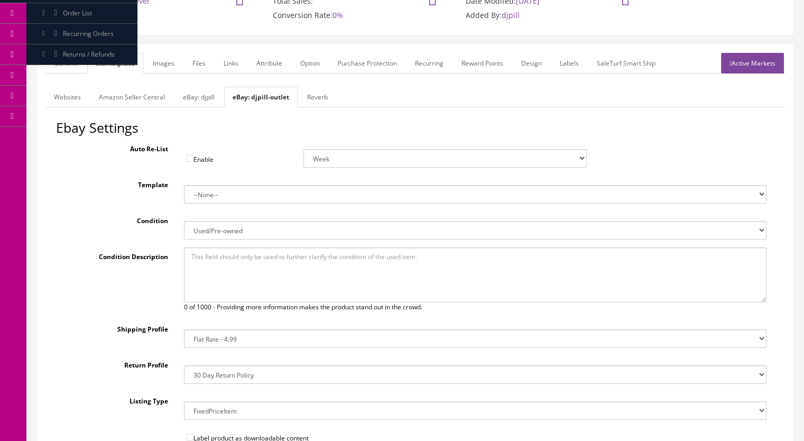
click at [205, 95] on link "eBay: djpill" at bounding box center [198, 97] width 49 height 21
click at [251, 95] on link "eBay: djpill-outlet" at bounding box center [262, 97] width 68 height 21
click at [216, 96] on link "eBay: djpill" at bounding box center [198, 97] width 49 height 21
click at [214, 334] on select "14x12x6 Box Flat Rate - 19.99 14x14x5 Box 12x12x5 Box 13x13x5 Box 13x13x4 Box 1…" at bounding box center [475, 338] width 583 height 19
select select "41"
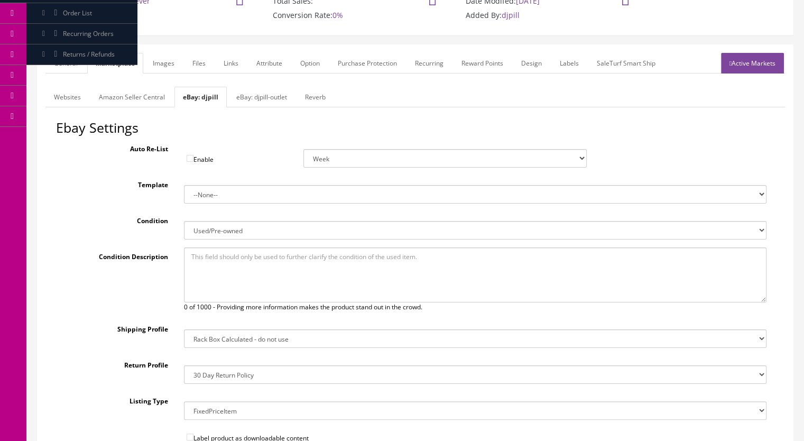
click at [184, 329] on select "14x12x6 Box Flat Rate - 19.99 14x14x5 Box 12x12x5 Box 13x13x5 Box 13x13x4 Box 1…" at bounding box center [475, 338] width 583 height 19
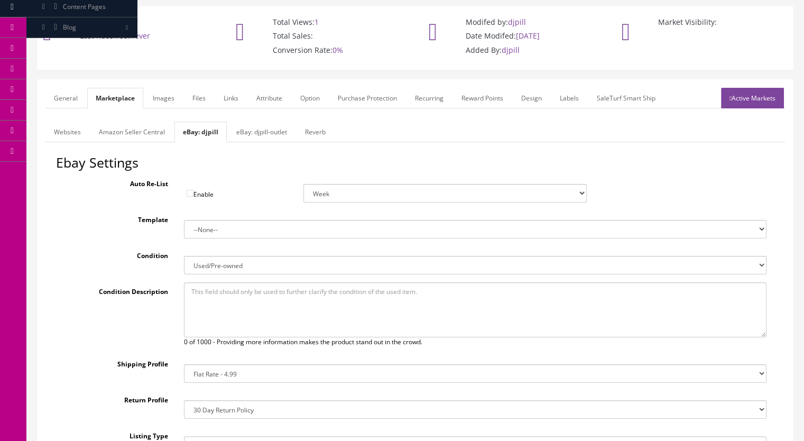
scroll to position [53, 0]
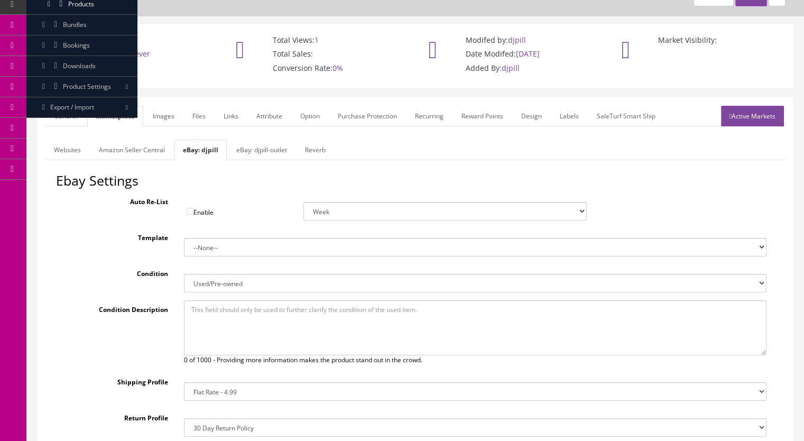
click at [259, 145] on link "eBay: djpill-outlet" at bounding box center [262, 150] width 68 height 21
click at [196, 151] on link "eBay: djpill" at bounding box center [198, 150] width 49 height 21
click at [312, 151] on link "Reverb" at bounding box center [316, 150] width 38 height 21
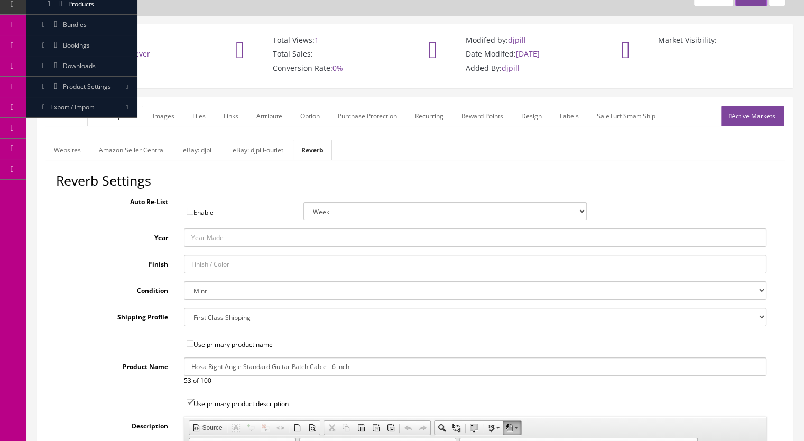
click at [207, 288] on select "Brand New Mint Excellent Very Good Good Fair Poor B-Stock Non Functioning" at bounding box center [475, 290] width 583 height 19
select select "df268ad1-c462-4ba6-b6db-e007e23922ea"
click at [184, 281] on select "Brand New Mint Excellent Very Good Good Fair Poor B-Stock Non Functioning" at bounding box center [475, 290] width 583 height 19
click at [73, 153] on link "Websites" at bounding box center [67, 150] width 44 height 21
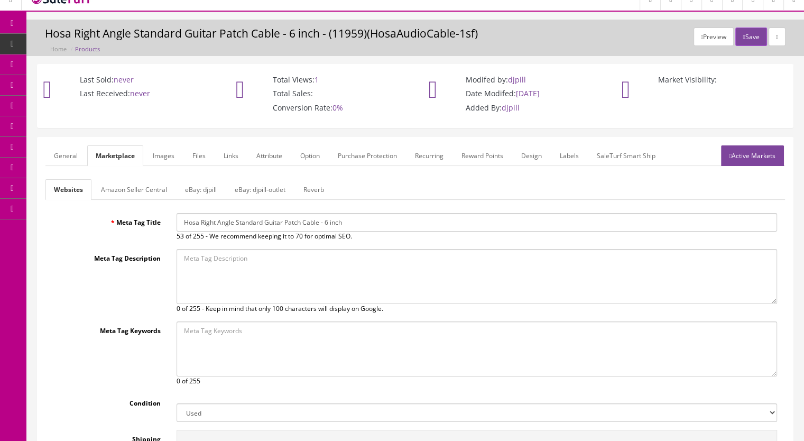
scroll to position [0, 0]
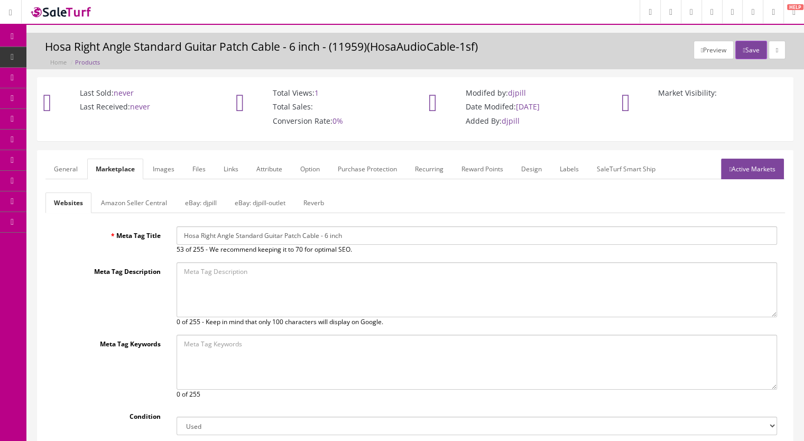
click at [66, 172] on link "General" at bounding box center [65, 169] width 41 height 21
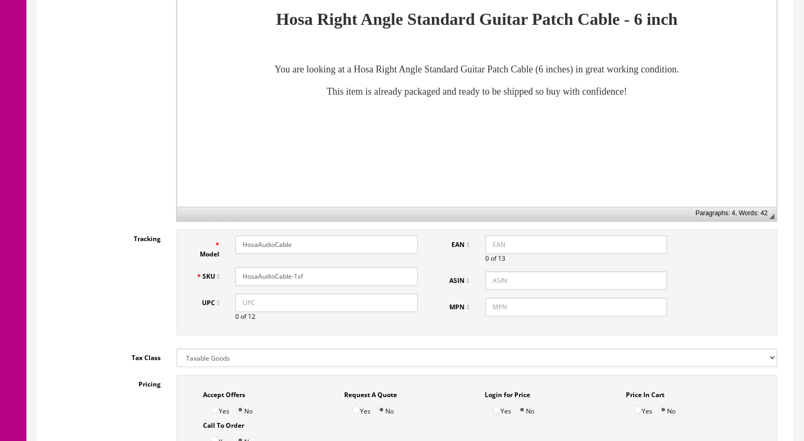
scroll to position [53, 0]
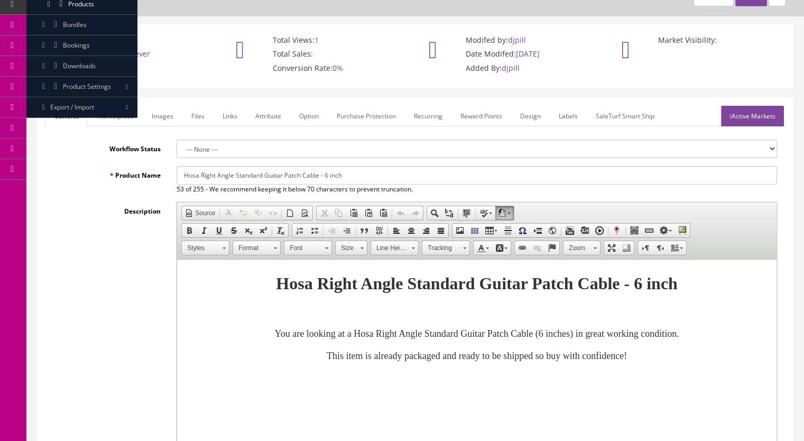
click at [751, 114] on link "Active Markets" at bounding box center [752, 116] width 63 height 21
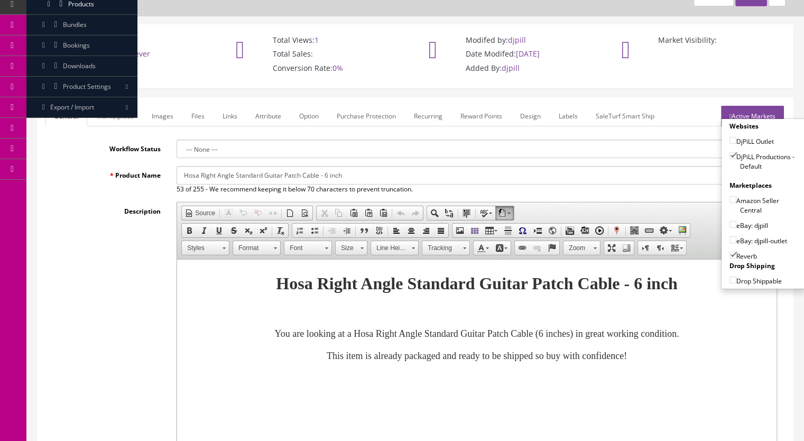
click at [730, 223] on input"] "eBay: djpill" at bounding box center [733, 224] width 7 height 7
checkbox input"] "true"
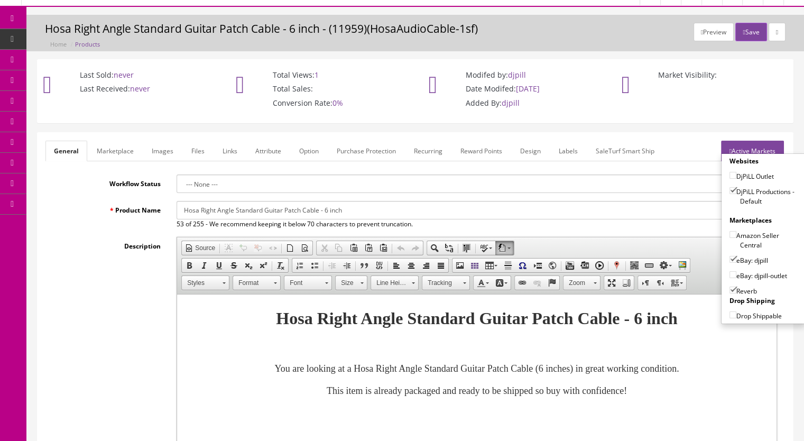
scroll to position [0, 0]
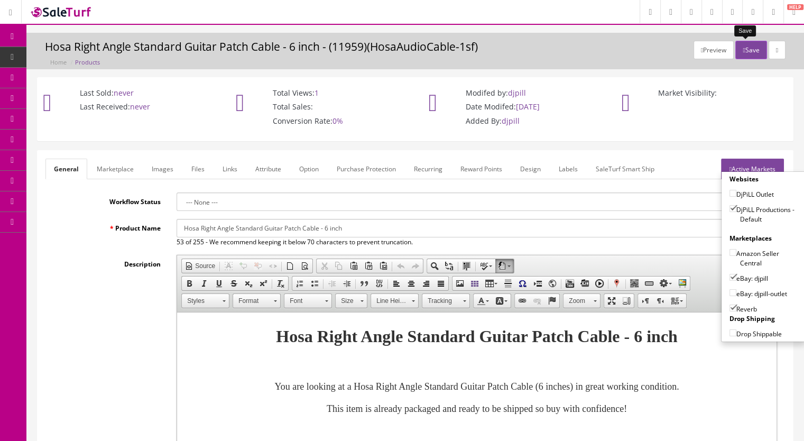
click at [748, 47] on button "Save" at bounding box center [751, 50] width 31 height 19
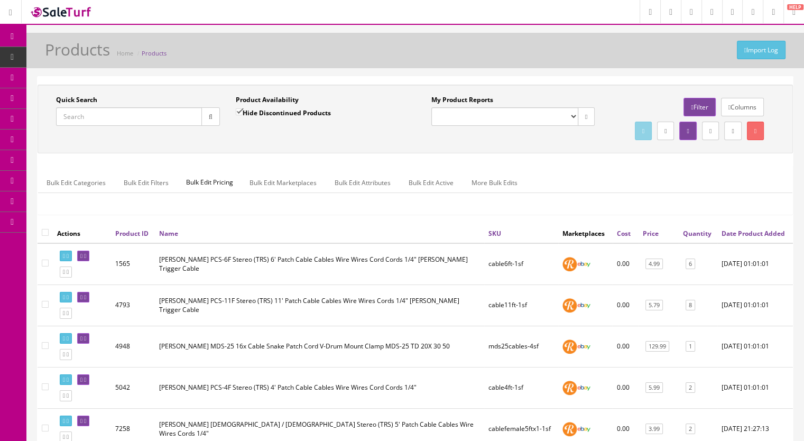
click at [132, 118] on input "Quick Search" at bounding box center [129, 116] width 146 height 19
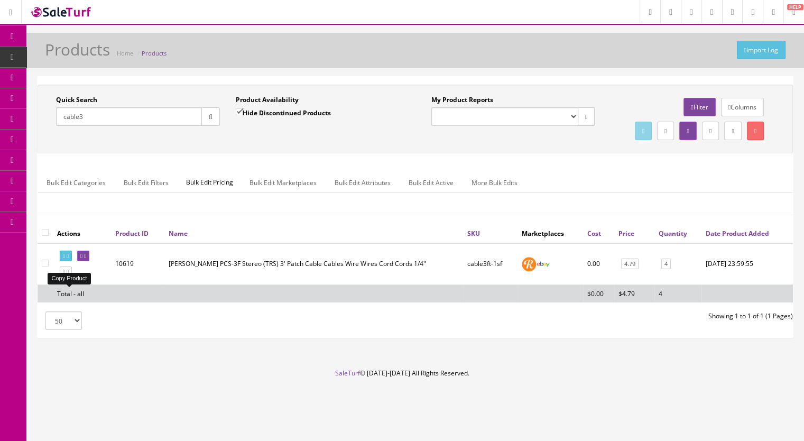
type input "cable3"
click at [69, 275] on icon at bounding box center [68, 272] width 2 height 6
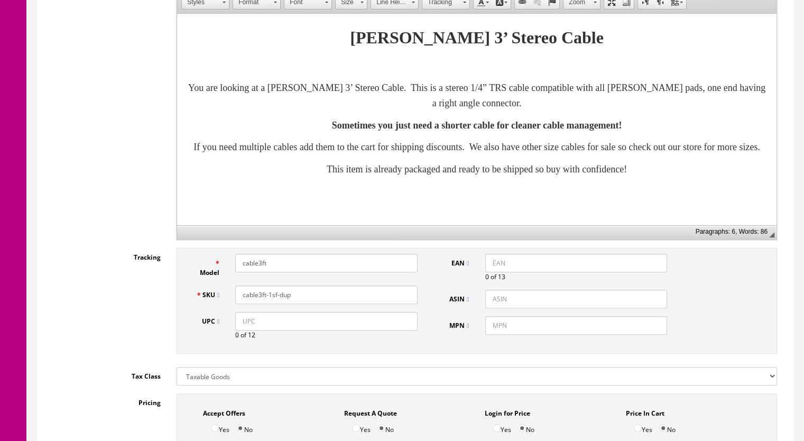
scroll to position [317, 0]
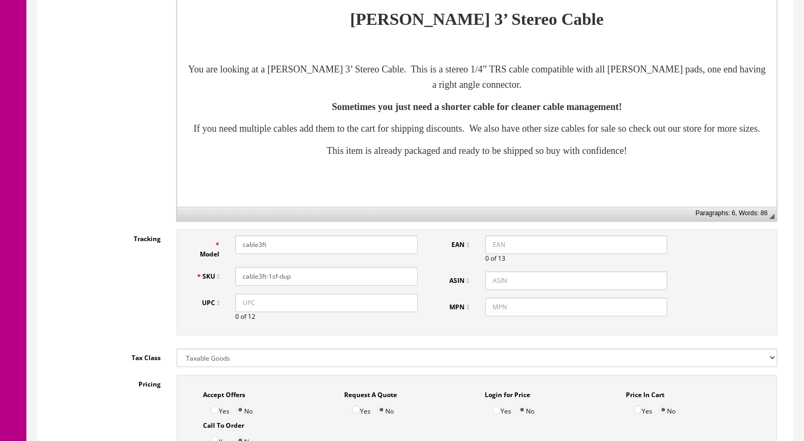
drag, startPoint x: 301, startPoint y: 278, endPoint x: 269, endPoint y: 278, distance: 31.7
click at [269, 278] on input "cable3ft-1sf-dup" at bounding box center [326, 276] width 182 height 19
type input "cable3ft-2sf"
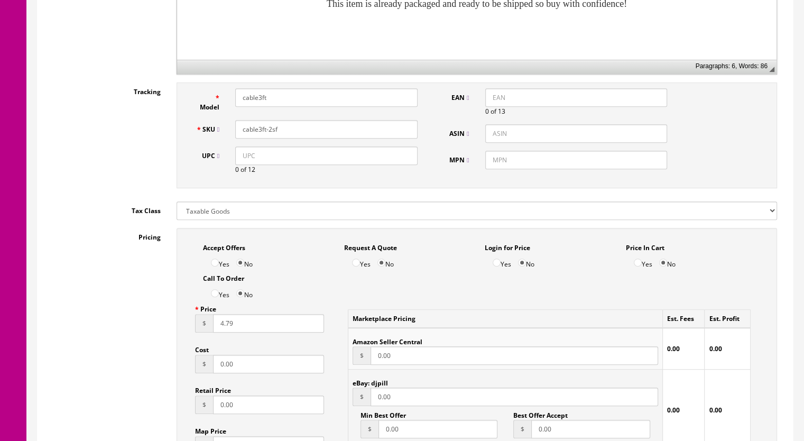
scroll to position [635, 0]
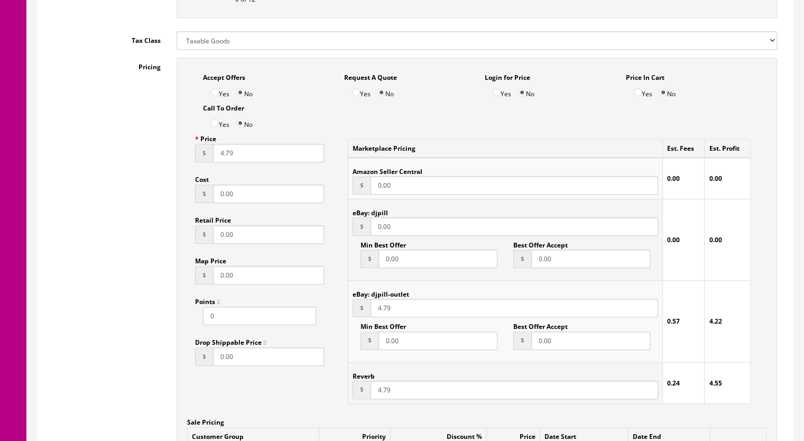
drag, startPoint x: 417, startPoint y: 229, endPoint x: 360, endPoint y: 229, distance: 57.1
click at [360, 229] on div "$ 0.00" at bounding box center [506, 226] width 306 height 19
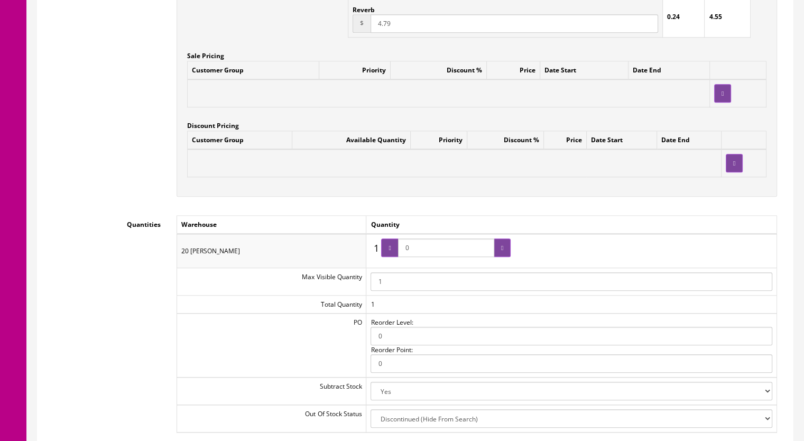
scroll to position [1005, 0]
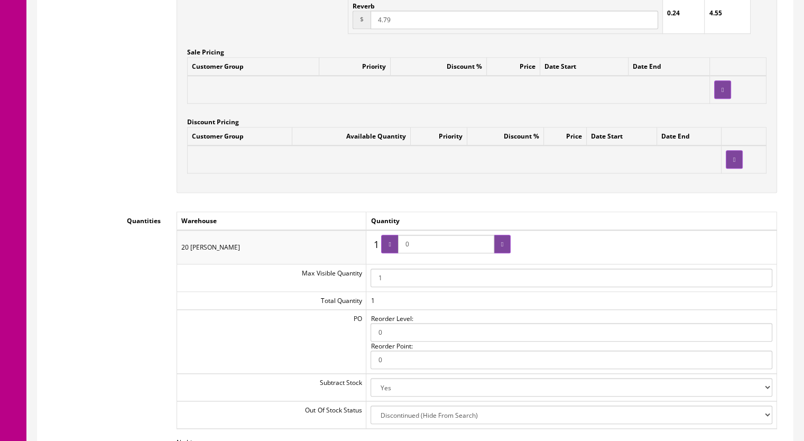
type input "4.79"
drag, startPoint x: 423, startPoint y: 247, endPoint x: 407, endPoint y: 246, distance: 15.9
click at [406, 246] on input "0" at bounding box center [446, 244] width 96 height 19
type input "3"
click at [503, 245] on icon at bounding box center [502, 244] width 2 height 6
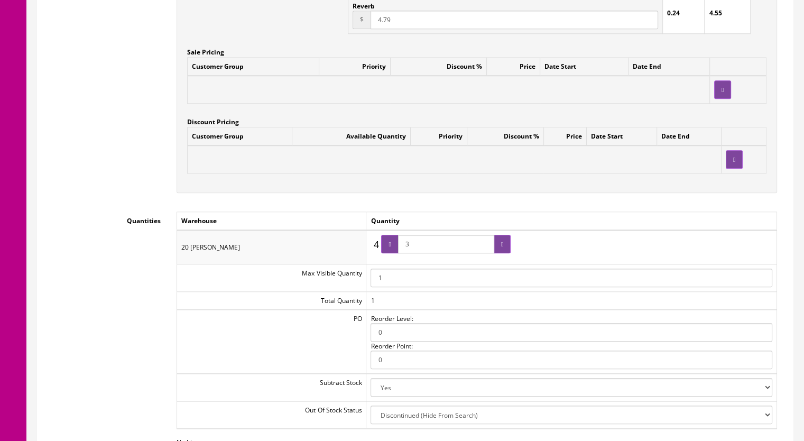
click at [421, 249] on input "3" at bounding box center [446, 244] width 96 height 19
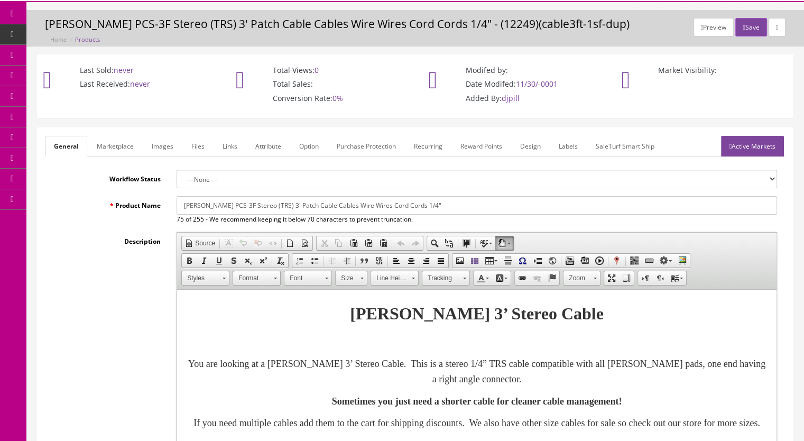
scroll to position [0, 0]
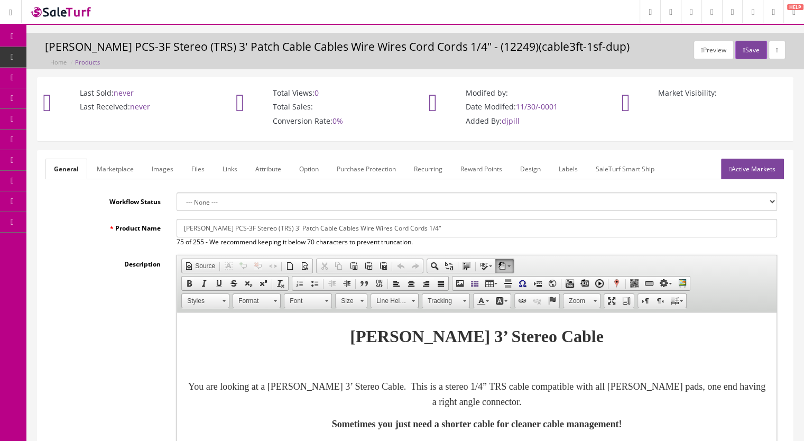
click at [120, 162] on link "Marketplace" at bounding box center [115, 169] width 54 height 21
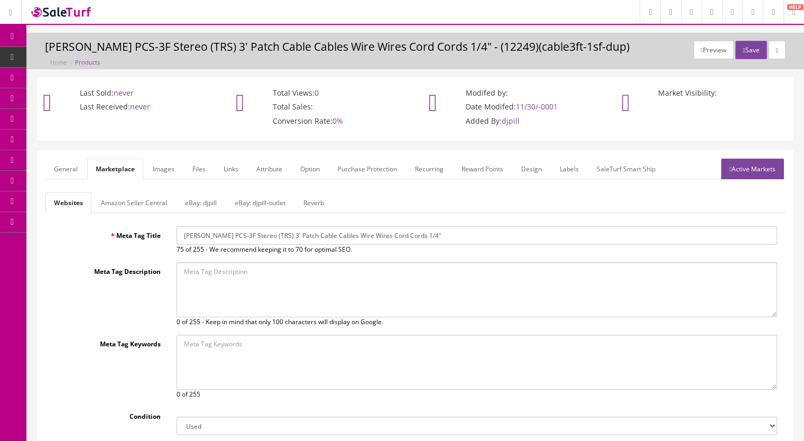
click at [325, 206] on link "Reverb" at bounding box center [314, 202] width 38 height 21
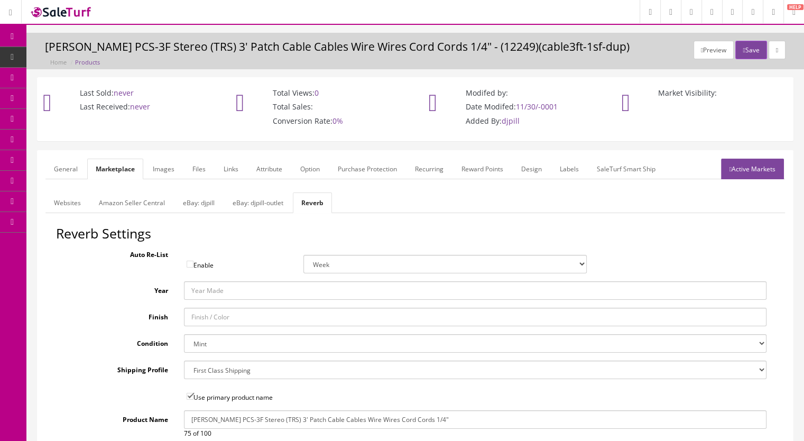
click at [214, 339] on select "Brand New Mint Excellent Very Good Good Fair Poor B-Stock Non Functioning" at bounding box center [475, 343] width 583 height 19
select select "ae4d9114-1bd7-4ec5-a4ba-6653af5ac84d"
click at [184, 334] on select "Brand New Mint Excellent Very Good Good Fair Poor B-Stock Non Functioning" at bounding box center [475, 343] width 583 height 19
click at [250, 205] on link "eBay: djpill-outlet" at bounding box center [258, 202] width 68 height 21
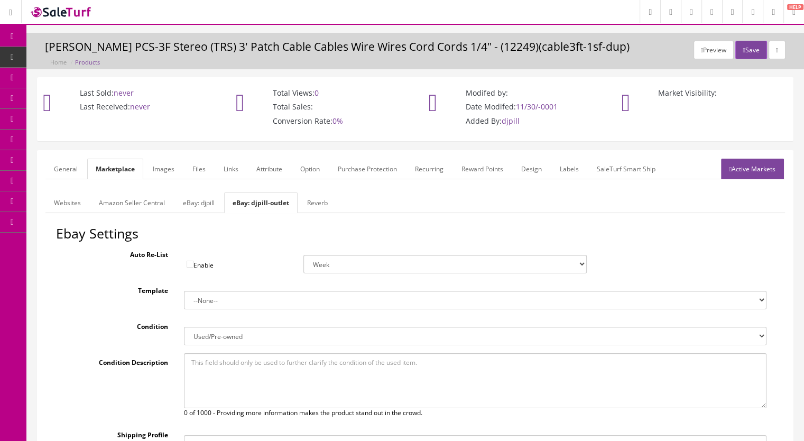
click at [203, 203] on link "eBay: djpill" at bounding box center [198, 202] width 49 height 21
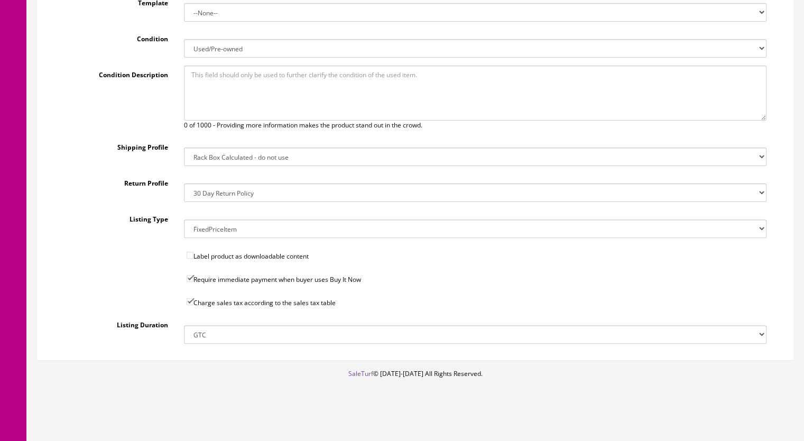
click at [247, 156] on select "14x12x6 Box Flat Rate - 19.99 14x14x5 Box 12x12x5 Box 13x13x5 Box 13x13x4 Box 1…" at bounding box center [475, 157] width 583 height 19
select select "41"
click at [184, 148] on select "14x12x6 Box Flat Rate - 19.99 14x14x5 Box 12x12x5 Box 13x13x5 Box 13x13x4 Box 1…" at bounding box center [475, 157] width 583 height 19
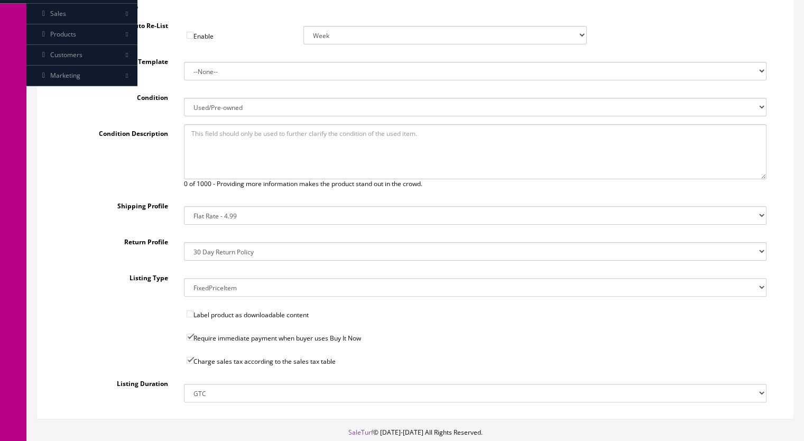
scroll to position [76, 0]
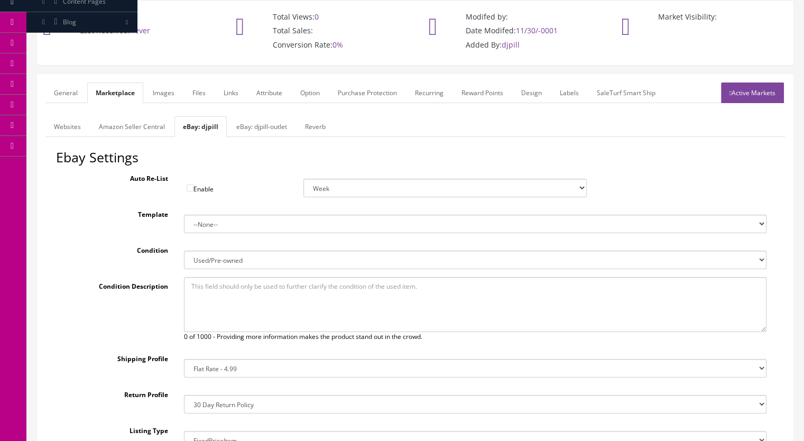
click at [258, 130] on link "eBay: djpill-outlet" at bounding box center [262, 126] width 68 height 21
click at [58, 128] on link "Websites" at bounding box center [67, 126] width 44 height 21
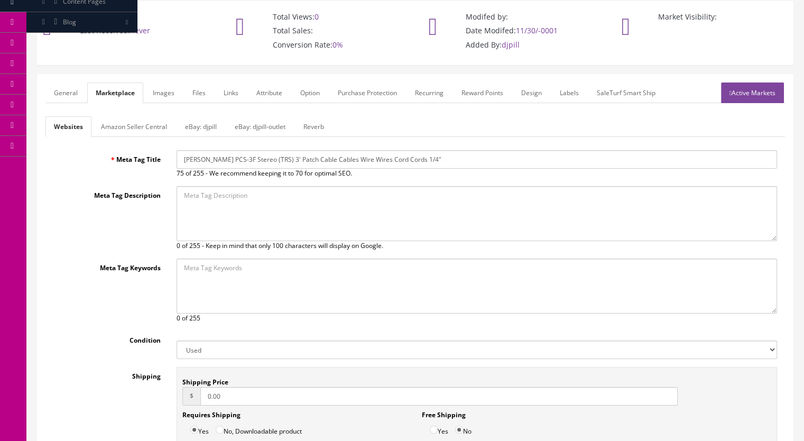
click at [55, 89] on link "General" at bounding box center [65, 92] width 41 height 21
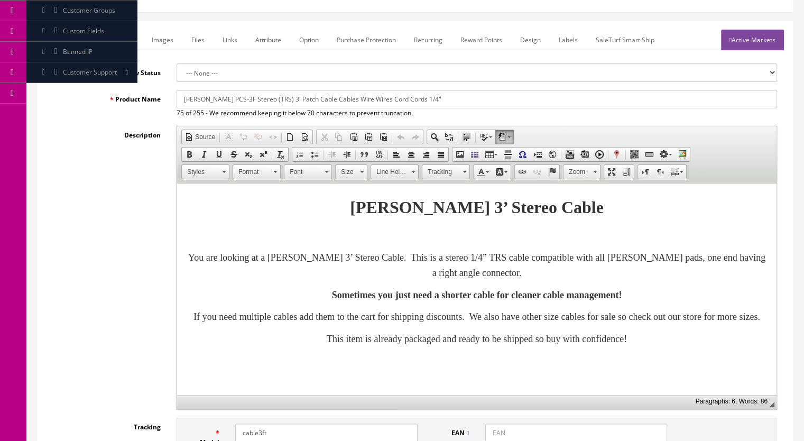
scroll to position [0, 0]
click at [160, 42] on link "Images" at bounding box center [162, 40] width 39 height 21
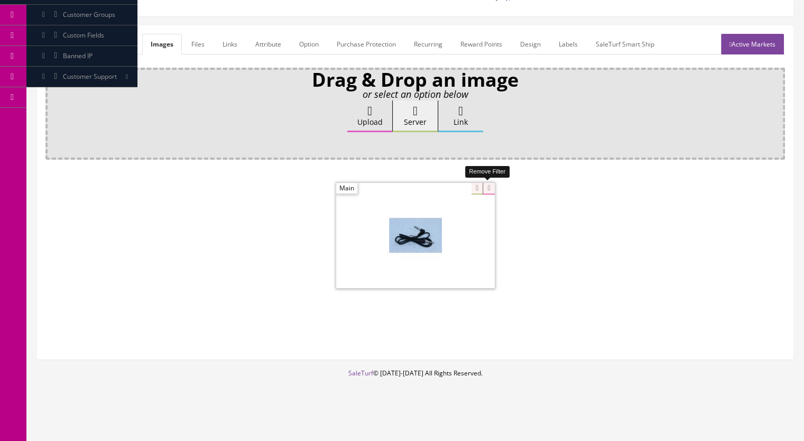
drag, startPoint x: 489, startPoint y: 188, endPoint x: 593, endPoint y: 246, distance: 120.0
click at [489, 188] on icon at bounding box center [489, 189] width 12 height 12
drag, startPoint x: 750, startPoint y: 40, endPoint x: 739, endPoint y: 44, distance: 11.9
click at [751, 40] on link "Active Markets" at bounding box center [752, 44] width 63 height 21
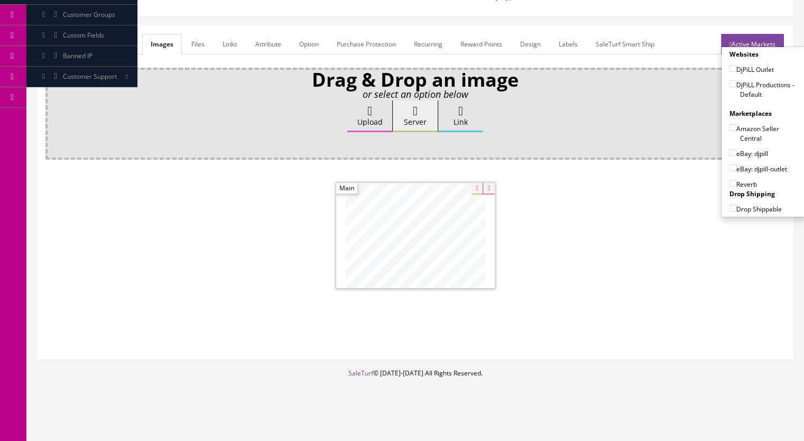
click at [730, 82] on input"] "DjPiLL Productions - Default" at bounding box center [733, 83] width 7 height 7
checkbox input"] "true"
click at [730, 149] on input"] "eBay: djpill" at bounding box center [733, 152] width 7 height 7
checkbox input"] "true"
click at [732, 180] on input"] "Reverb" at bounding box center [733, 183] width 7 height 7
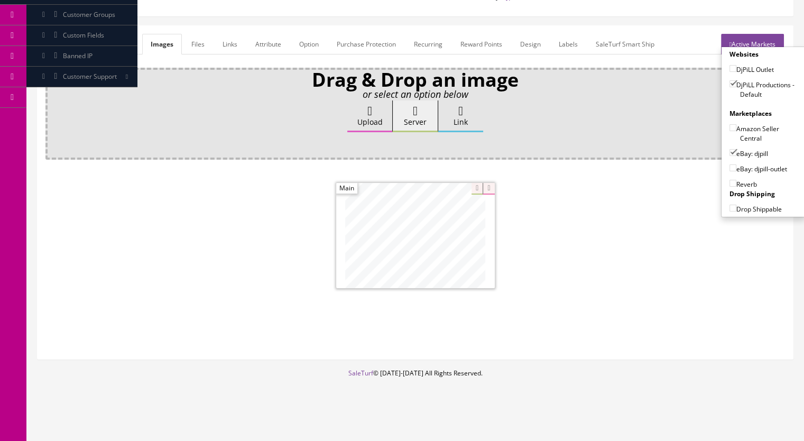
checkbox input"] "true"
click at [66, 46] on link "General" at bounding box center [65, 44] width 41 height 21
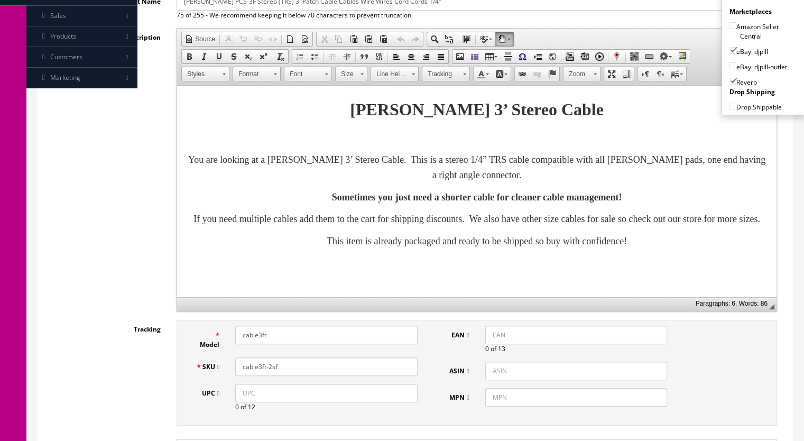
scroll to position [0, 0]
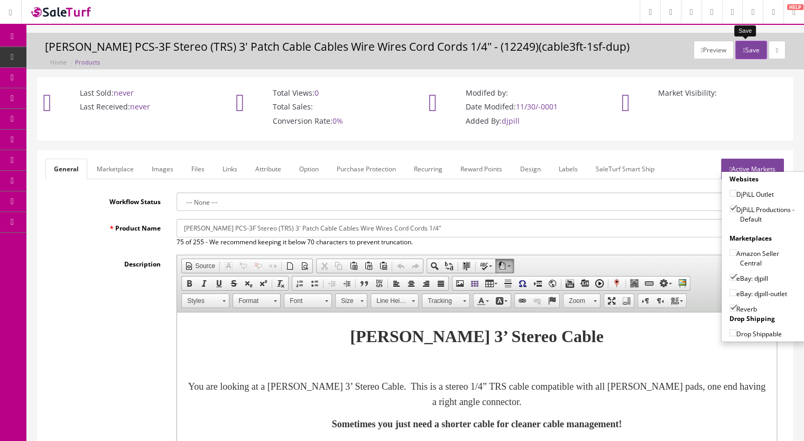
click at [751, 50] on button "Save" at bounding box center [751, 50] width 31 height 19
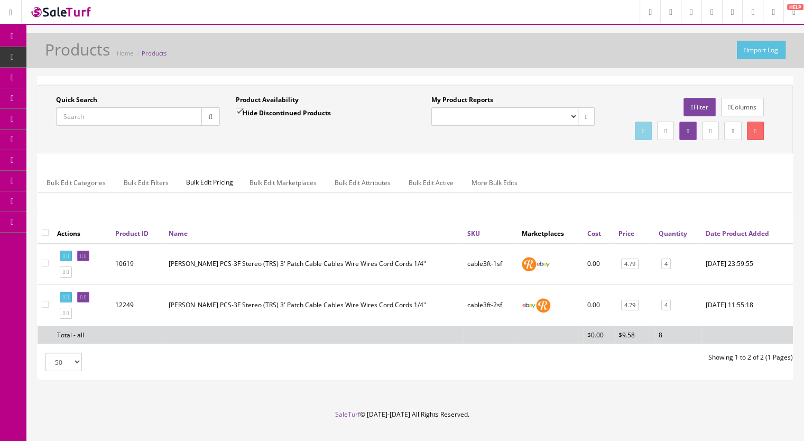
click at [159, 120] on input "Quick Search" at bounding box center [129, 116] width 146 height 19
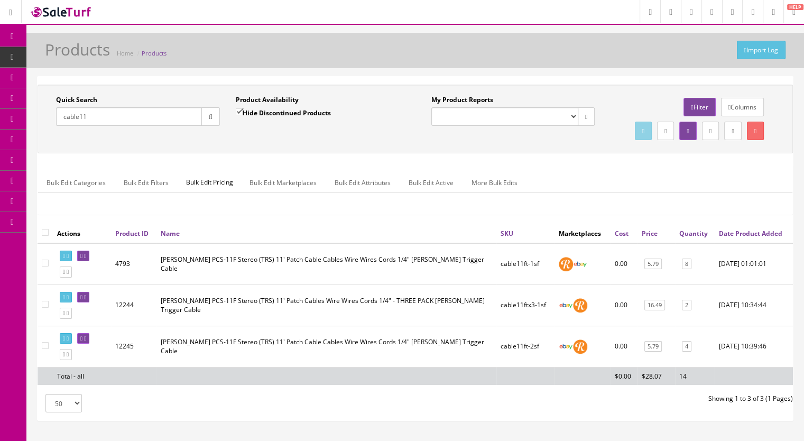
drag, startPoint x: 100, startPoint y: 120, endPoint x: 33, endPoint y: 113, distance: 67.0
click at [33, 113] on div "Quick Search cable11 Date From Product Availability Hide Discontinued Products …" at bounding box center [415, 253] width 778 height 354
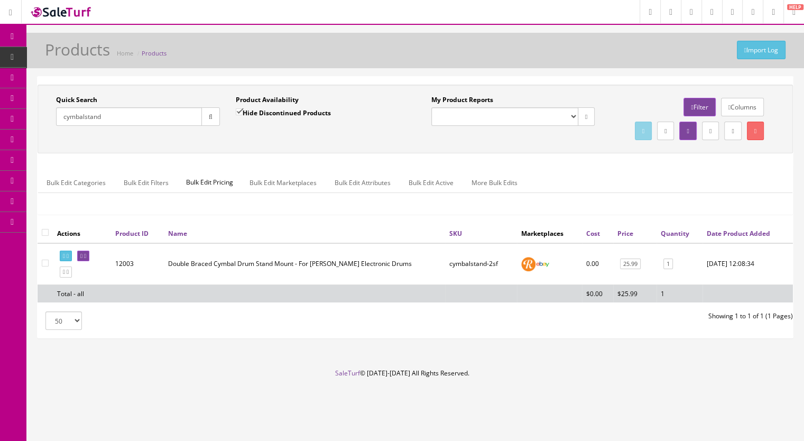
drag, startPoint x: 113, startPoint y: 119, endPoint x: 42, endPoint y: 121, distance: 70.3
click at [42, 121] on div "Quick Search [GEOGRAPHIC_DATA] Date From Product Availability Hide Discontinued…" at bounding box center [227, 114] width 375 height 39
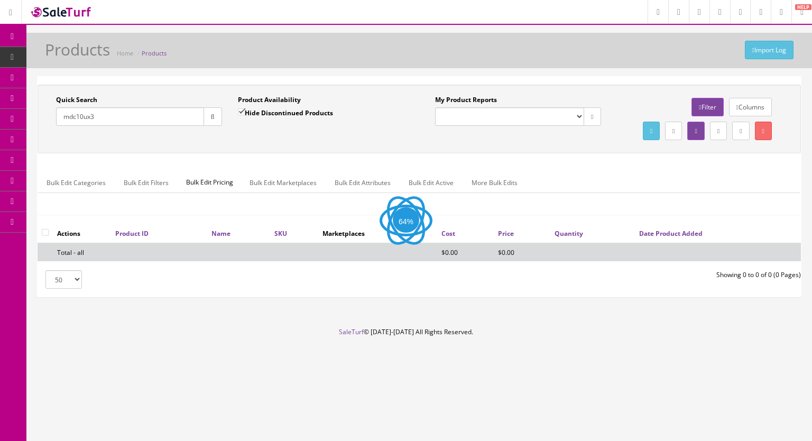
type input "mdc10ux3"
click at [238, 111] on input "Hide Discontinued Products" at bounding box center [241, 111] width 7 height 7
checkbox input "false"
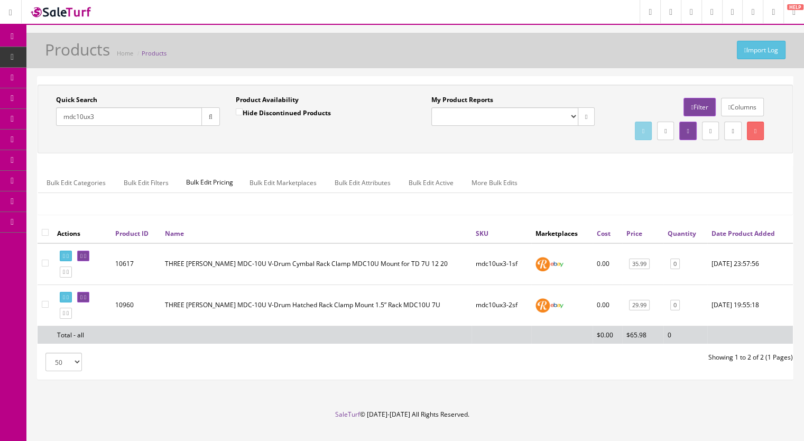
click at [91, 117] on input "mdc10ux3" at bounding box center [129, 116] width 146 height 19
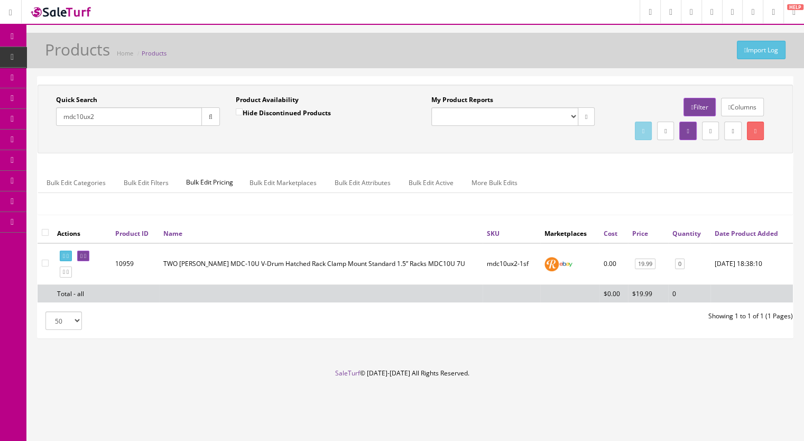
type input "mdc10ux2"
click at [82, 259] on icon at bounding box center [81, 256] width 2 height 6
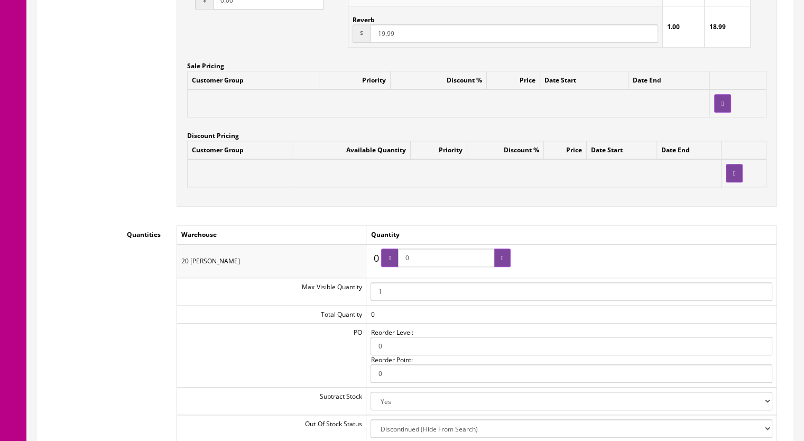
scroll to position [1005, 0]
drag, startPoint x: 417, startPoint y: 250, endPoint x: 401, endPoint y: 250, distance: 16.4
click at [401, 250] on span "0" at bounding box center [446, 256] width 130 height 19
type input "1"
click at [503, 247] on div at bounding box center [502, 256] width 17 height 19
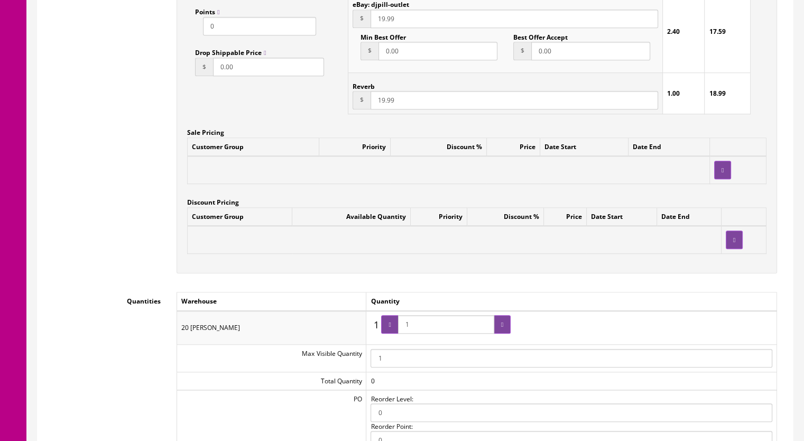
scroll to position [793, 0]
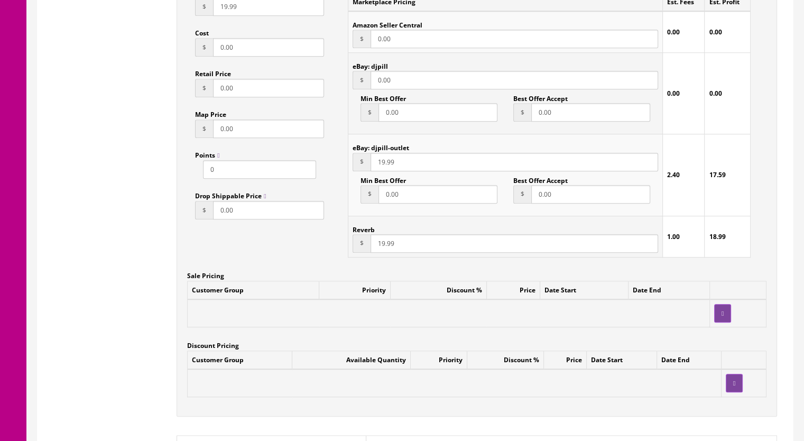
drag, startPoint x: 376, startPoint y: 234, endPoint x: 383, endPoint y: 234, distance: 6.9
click at [383, 234] on input "19.99" at bounding box center [515, 243] width 288 height 19
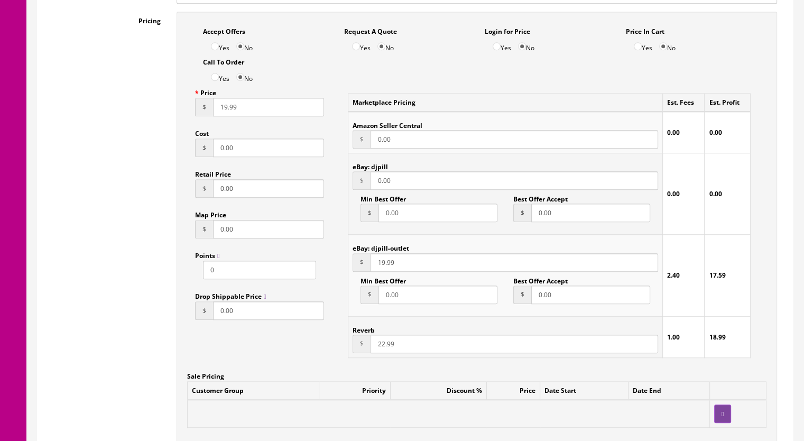
scroll to position [687, 0]
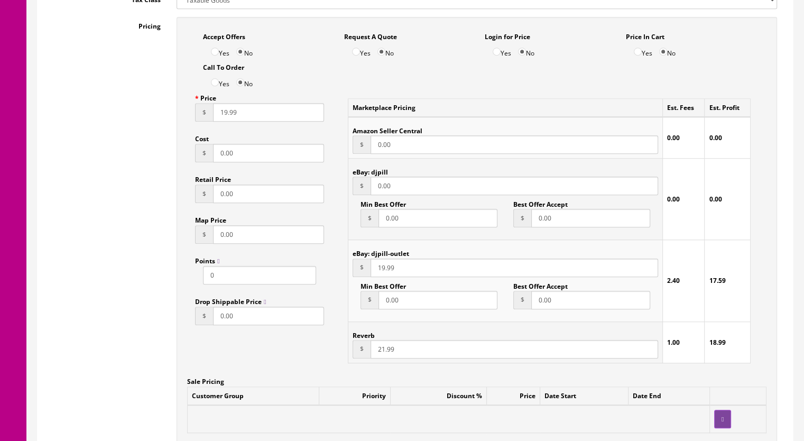
type input "21.99"
drag, startPoint x: 379, startPoint y: 258, endPoint x: 385, endPoint y: 258, distance: 6.3
click at [385, 259] on input "19.99" at bounding box center [515, 268] width 288 height 19
type input "21.99"
drag, startPoint x: 371, startPoint y: 178, endPoint x: 450, endPoint y: 172, distance: 79.6
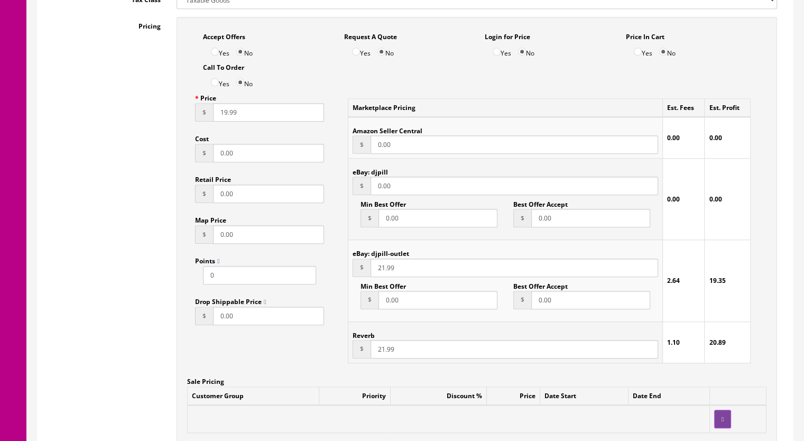
click at [449, 177] on input "0.00" at bounding box center [515, 186] width 288 height 19
type input "21.99"
drag, startPoint x: 246, startPoint y: 102, endPoint x: 181, endPoint y: 102, distance: 65.6
click at [181, 102] on div "Accept Offers Yes No Request A Quote Yes No Login for Price Yes No Price In Car…" at bounding box center [477, 270] width 601 height 506
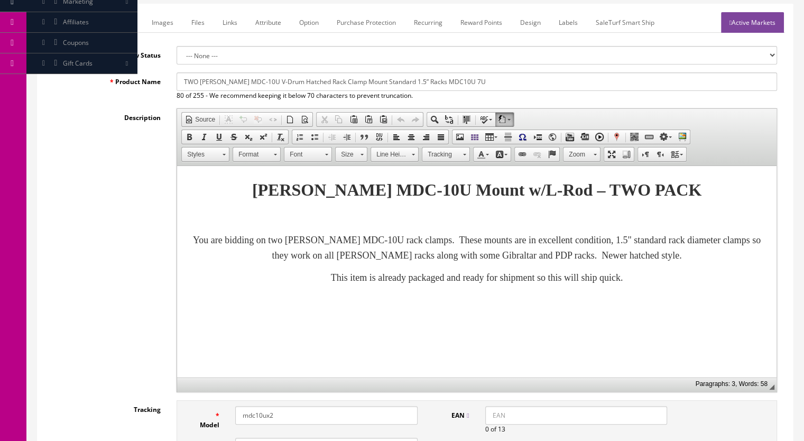
scroll to position [53, 0]
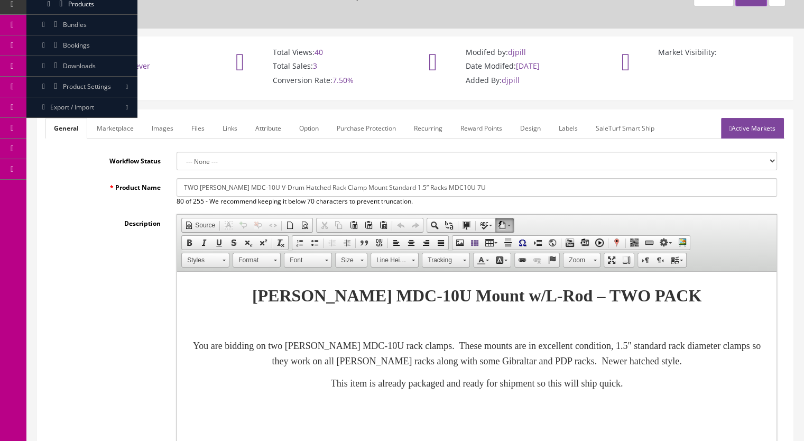
type input "21.99"
click at [111, 118] on link "Marketplace" at bounding box center [115, 128] width 54 height 21
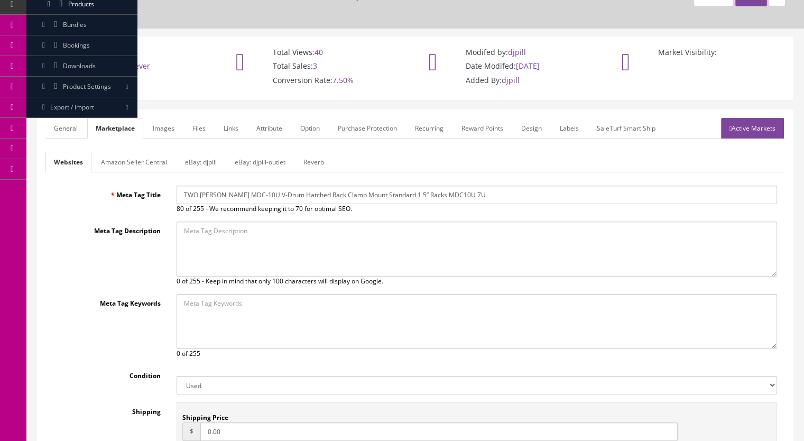
click at [309, 152] on link "Reverb" at bounding box center [314, 162] width 38 height 21
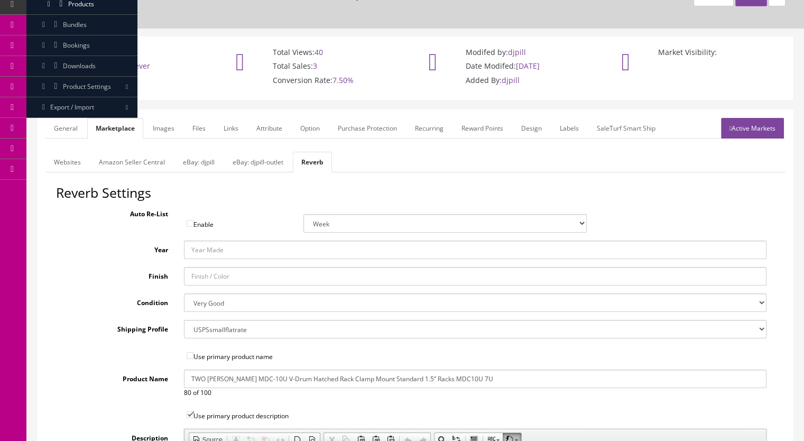
click at [253, 152] on link "eBay: djpill-outlet" at bounding box center [258, 162] width 68 height 21
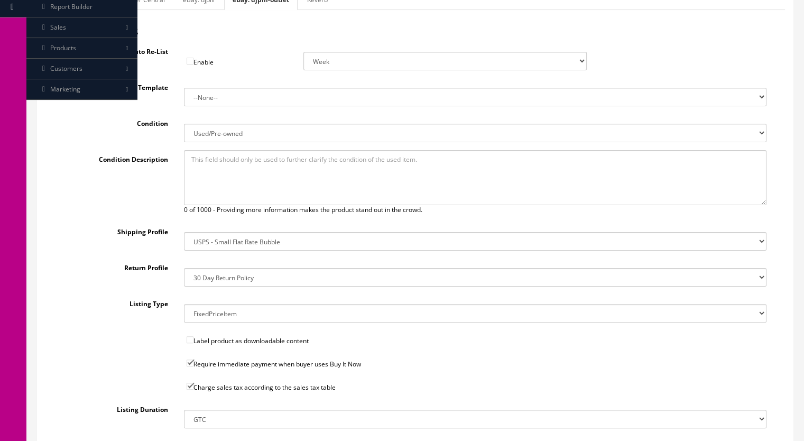
scroll to position [106, 0]
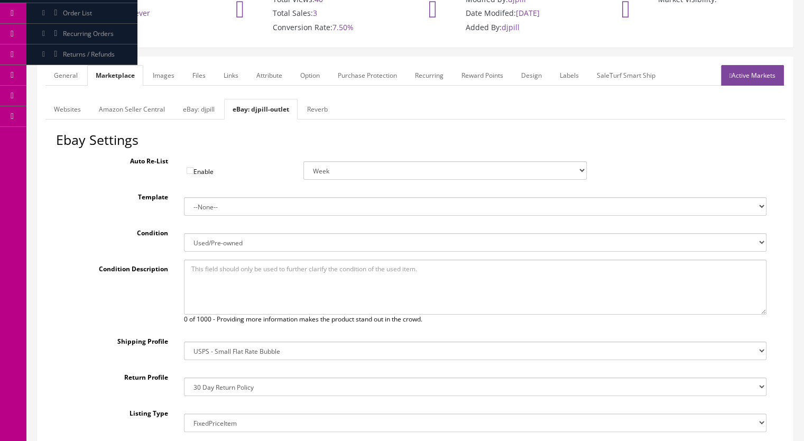
click at [207, 99] on link "eBay: djpill" at bounding box center [198, 109] width 49 height 21
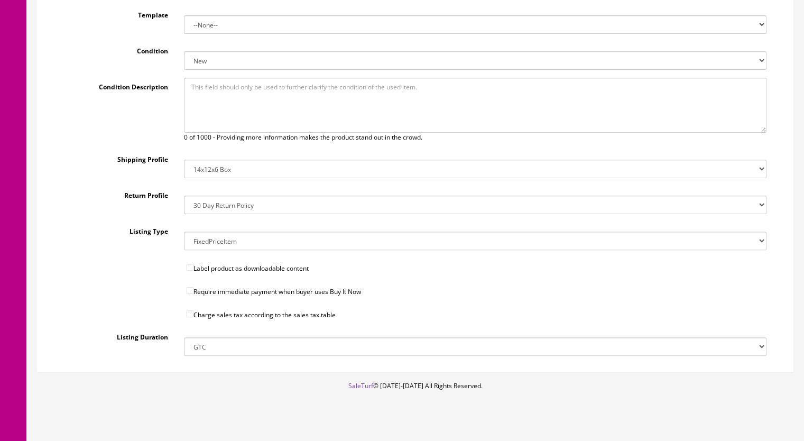
click at [189, 287] on input"] "Require immediate payment when buyer uses Buy It Now" at bounding box center [190, 290] width 7 height 7
checkbox input"] "true"
click at [190, 310] on input"] "Charge sales tax according to the sales tax table" at bounding box center [190, 313] width 7 height 7
checkbox input"] "true"
click at [217, 160] on select "14x12x6 Box Flat Rate - 19.99 14x14x5 Box 12x12x5 Box 13x13x5 Box 13x13x4 Box 1…" at bounding box center [475, 169] width 583 height 19
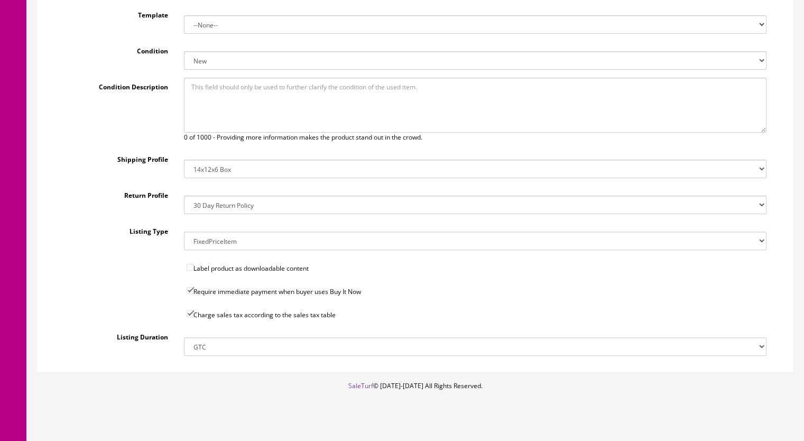
select select "34"
click at [184, 160] on select "14x12x6 Box Flat Rate - 19.99 14x14x5 Box 12x12x5 Box 13x13x5 Box 13x13x4 Box 1…" at bounding box center [475, 169] width 583 height 19
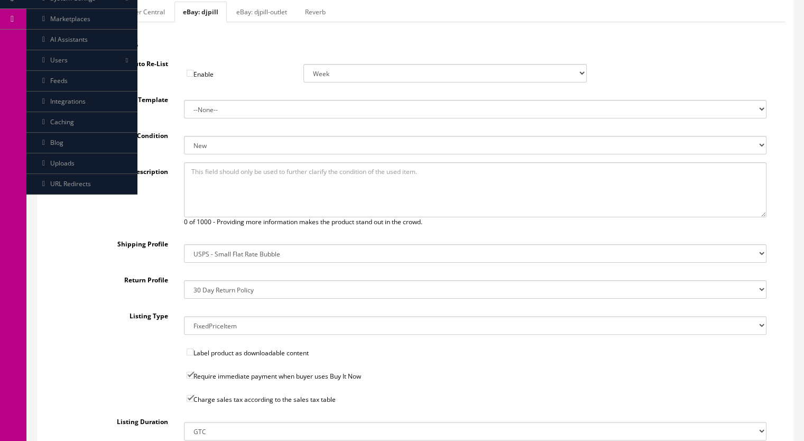
scroll to position [129, 0]
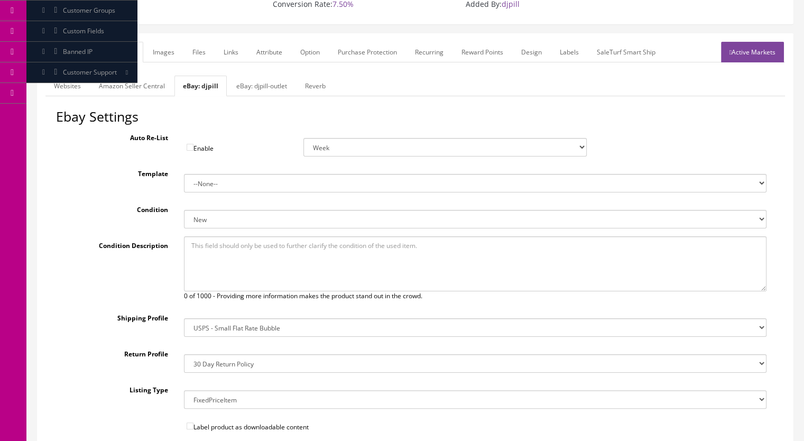
click at [62, 42] on link "General" at bounding box center [65, 52] width 41 height 21
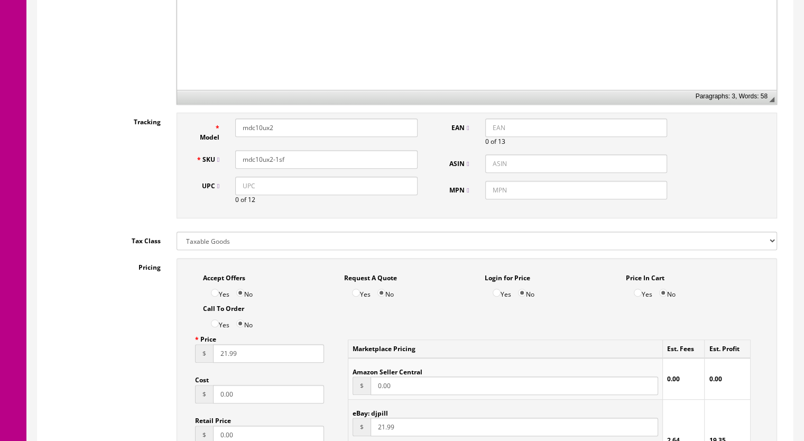
scroll to position [764, 0]
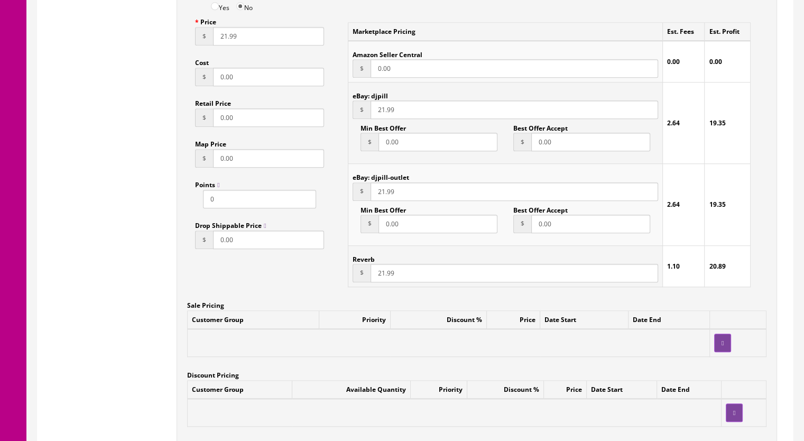
click at [381, 264] on input "21.99" at bounding box center [515, 273] width 288 height 19
type input "20.99"
click at [379, 182] on input "21.99" at bounding box center [515, 191] width 288 height 19
type input "20.99"
click at [381, 100] on input "21.99" at bounding box center [515, 109] width 288 height 19
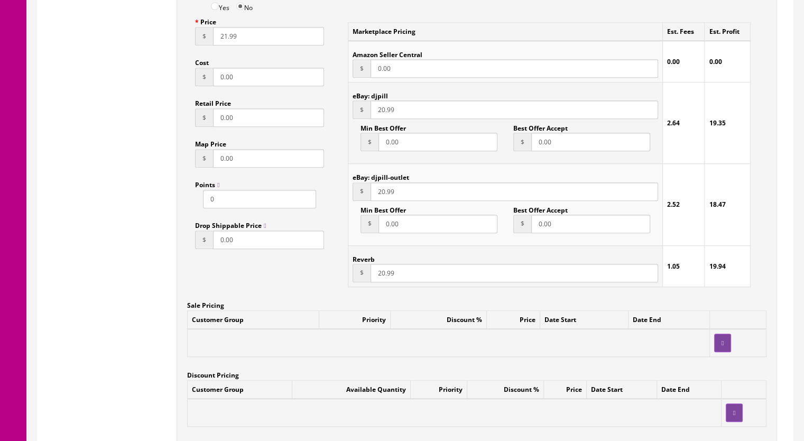
type input "20.99"
click at [222, 29] on input "21.99" at bounding box center [268, 36] width 111 height 19
type input "20.99"
click at [382, 265] on input "20.99" at bounding box center [515, 273] width 288 height 19
type input "21.99"
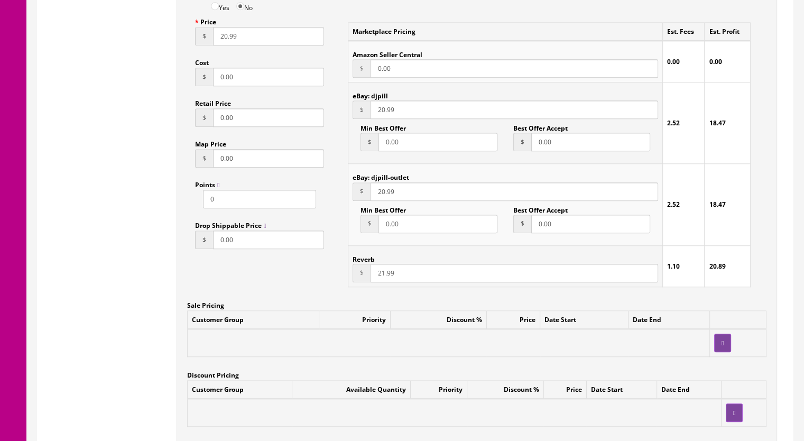
click at [379, 100] on input "20.99" at bounding box center [515, 109] width 288 height 19
type input "21.99"
click at [224, 27] on input "20.99" at bounding box center [268, 36] width 111 height 19
type input "21.99"
click at [381, 264] on input "21.99" at bounding box center [515, 273] width 288 height 19
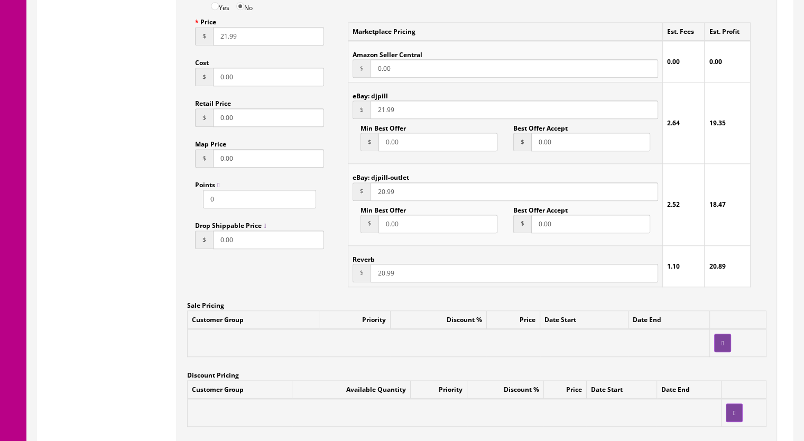
type input "20.99"
click at [381, 100] on input "21.99" at bounding box center [515, 109] width 288 height 19
type input "20.99"
click at [222, 27] on input "21.99" at bounding box center [268, 36] width 111 height 19
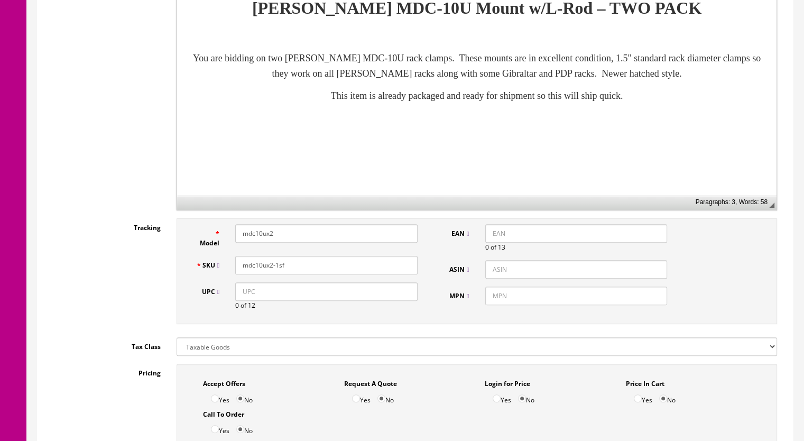
scroll to position [129, 0]
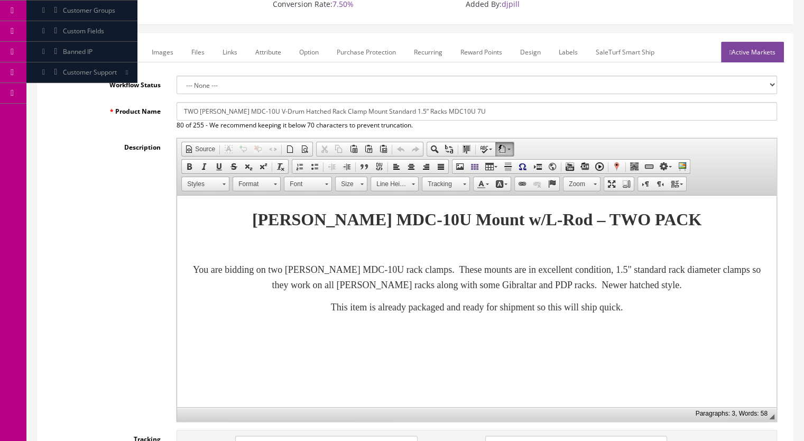
type input "20.99"
click at [108, 42] on link "Marketplace" at bounding box center [115, 52] width 54 height 21
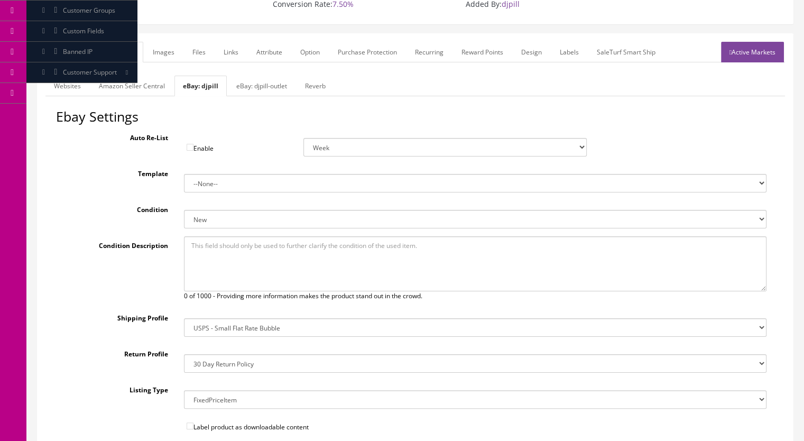
click at [244, 210] on select "New New other New with defects Manufacturer refurbished Seller refurbished Used…" at bounding box center [475, 219] width 583 height 19
select select "3000"
click at [184, 210] on select "New New other New with defects Manufacturer refurbished Seller refurbished Used…" at bounding box center [475, 219] width 583 height 19
click at [750, 42] on link "Active Markets" at bounding box center [752, 52] width 63 height 21
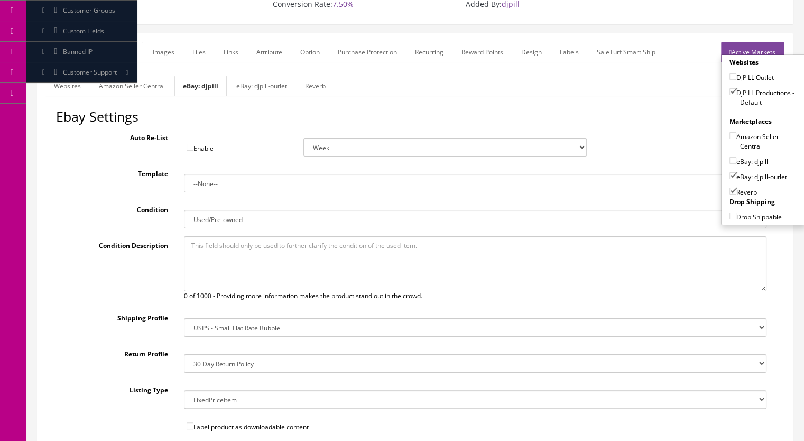
drag, startPoint x: 730, startPoint y: 146, endPoint x: 730, endPoint y: 152, distance: 6.3
click at [730, 157] on input"] "eBay: djpill" at bounding box center [733, 160] width 7 height 7
checkbox input"] "true"
drag, startPoint x: 729, startPoint y: 164, endPoint x: 695, endPoint y: 171, distance: 33.9
click at [730, 172] on input"] "eBay: djpill-outlet" at bounding box center [733, 175] width 7 height 7
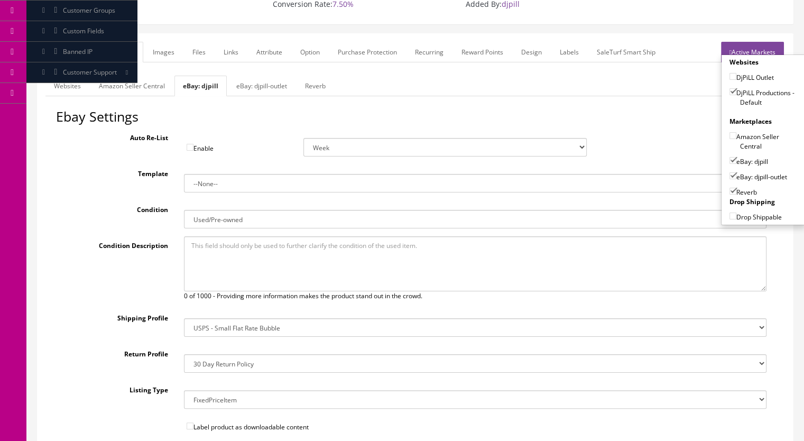
checkbox input"] "false"
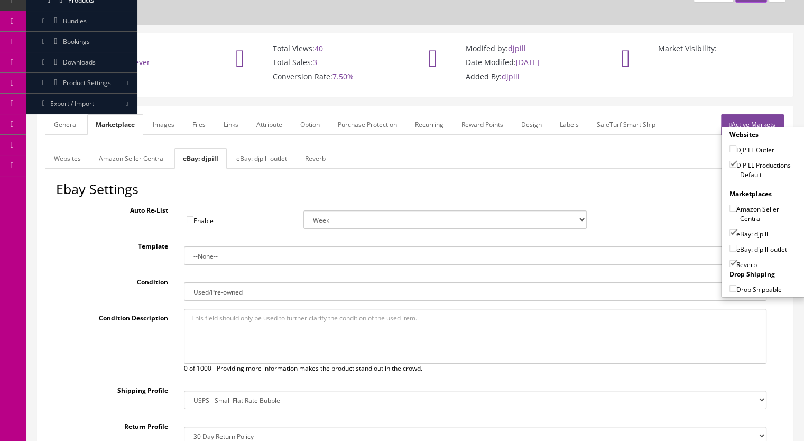
scroll to position [0, 0]
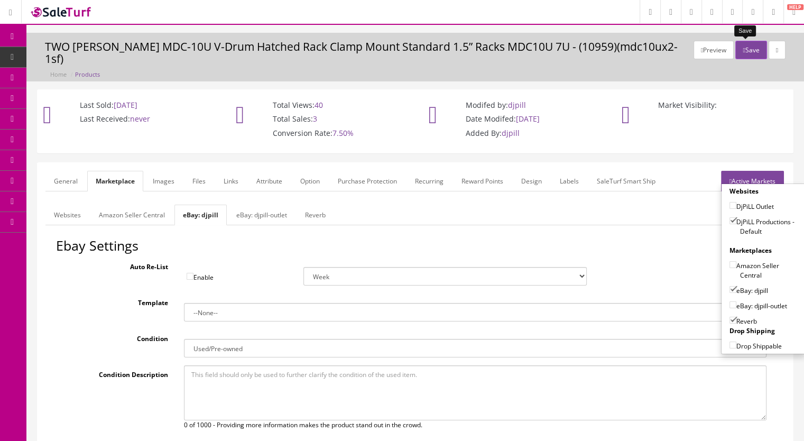
click at [746, 47] on button "Save" at bounding box center [751, 50] width 31 height 19
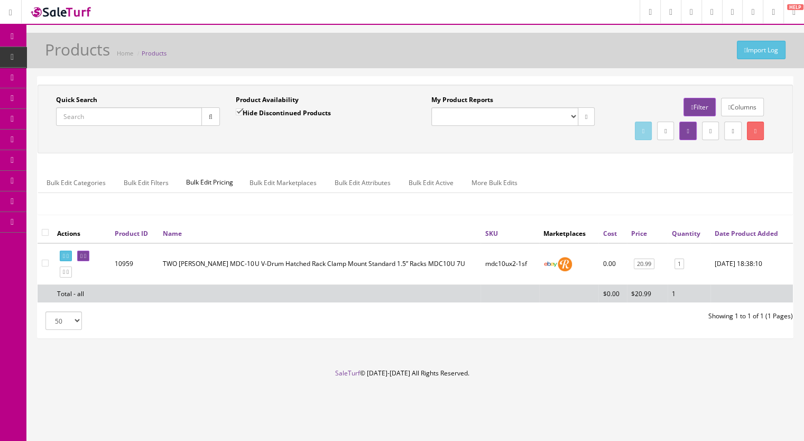
click at [106, 130] on div "Quick Search Date From" at bounding box center [138, 114] width 180 height 39
click at [98, 117] on input "Quick Search" at bounding box center [129, 116] width 146 height 19
paste input "CY18DR-79b"
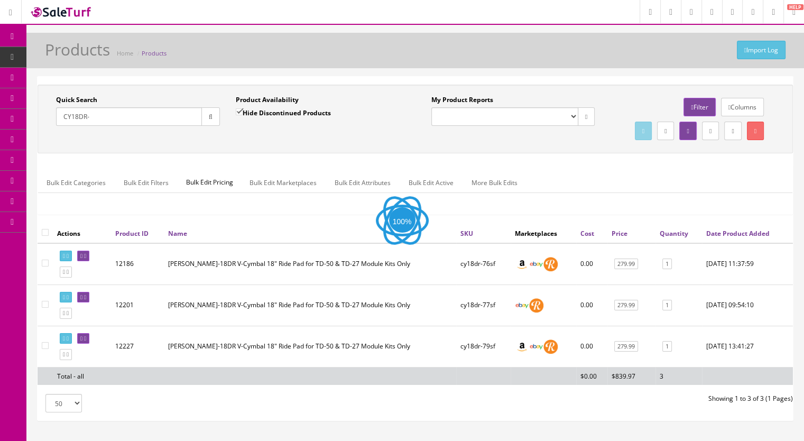
scroll to position [53, 0]
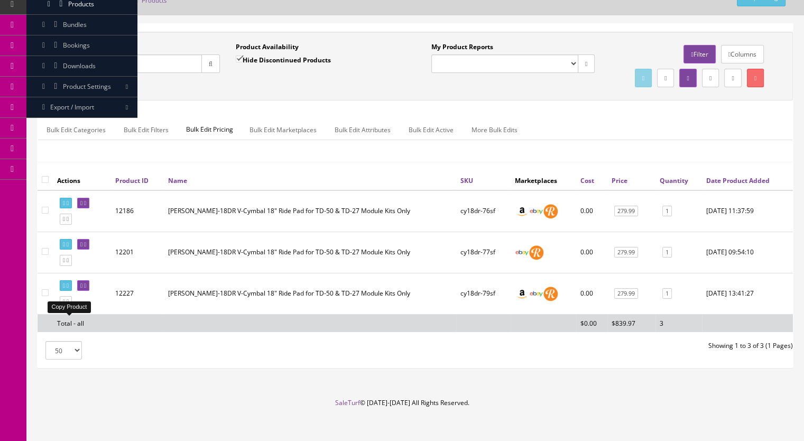
type input "CY18DR-"
click at [65, 305] on icon at bounding box center [64, 302] width 2 height 6
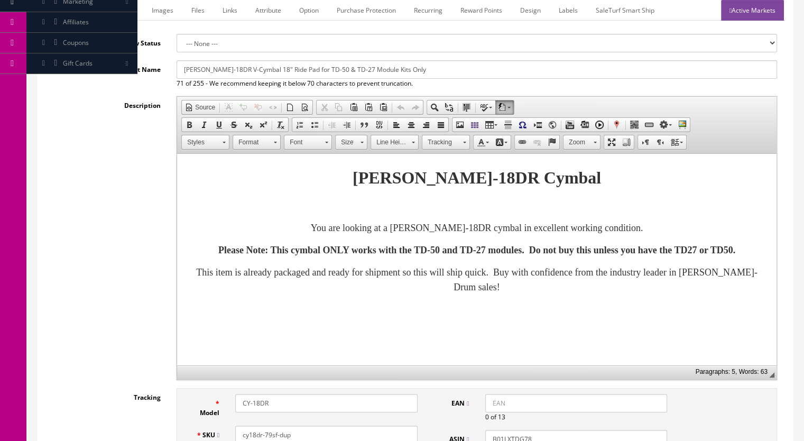
scroll to position [212, 0]
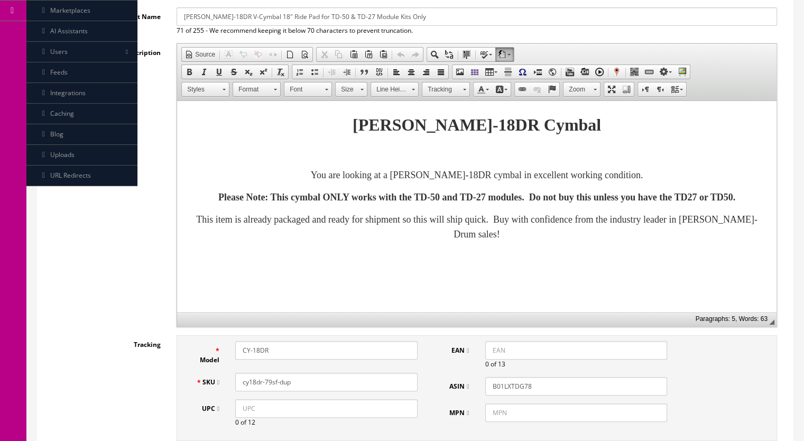
drag, startPoint x: 298, startPoint y: 384, endPoint x: 267, endPoint y: 386, distance: 31.8
click at [267, 386] on input "cy18dr-79sf-dup" at bounding box center [326, 382] width 182 height 19
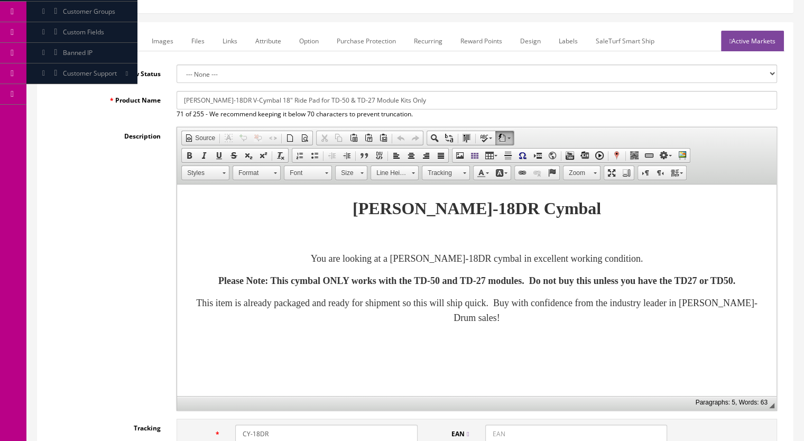
scroll to position [0, 0]
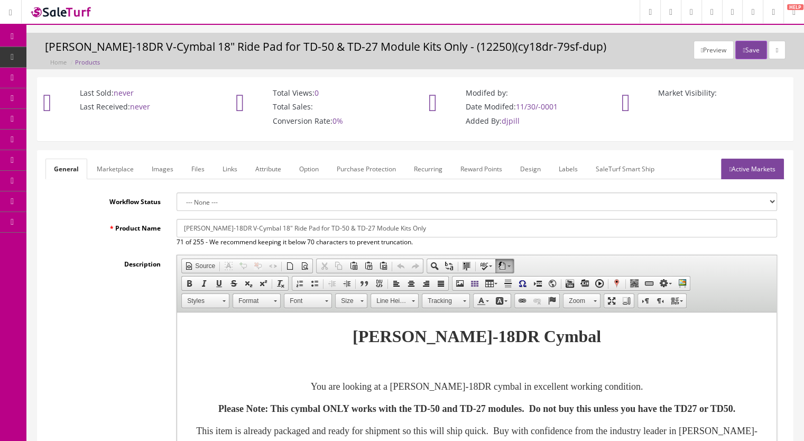
type input "cy18dr-80sf"
click at [124, 162] on link "Marketplace" at bounding box center [115, 169] width 54 height 21
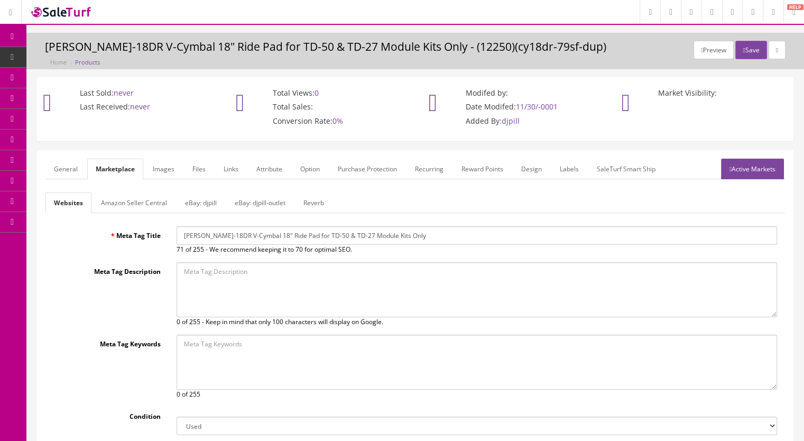
drag, startPoint x: 316, startPoint y: 197, endPoint x: 311, endPoint y: 198, distance: 5.4
click at [317, 198] on link "Reverb" at bounding box center [314, 202] width 38 height 21
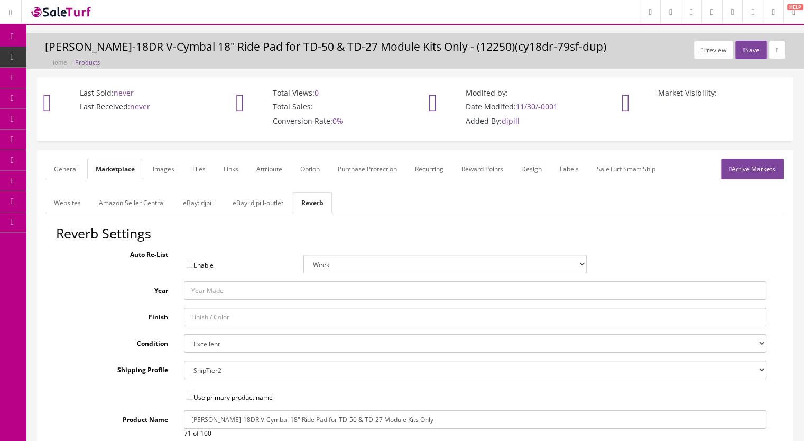
click at [161, 166] on link "Images" at bounding box center [163, 169] width 39 height 21
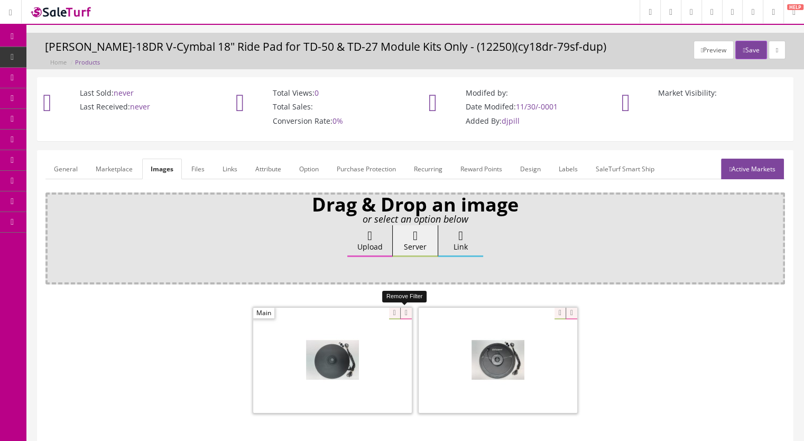
click at [408, 314] on icon at bounding box center [406, 314] width 12 height 12
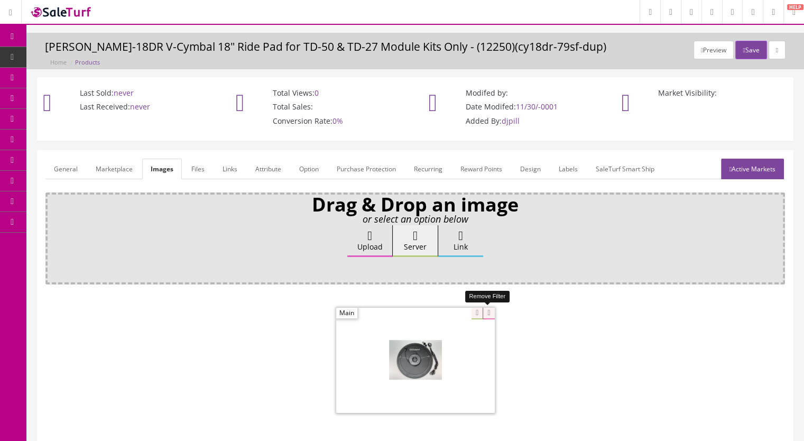
click at [491, 310] on icon at bounding box center [489, 314] width 12 height 12
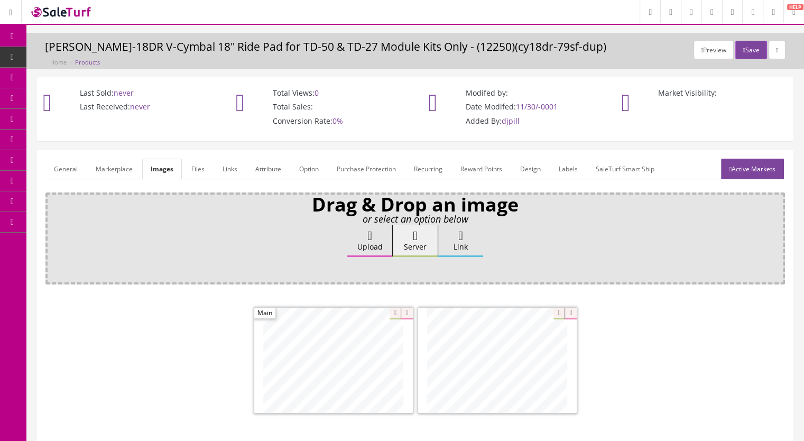
click at [72, 165] on link "General" at bounding box center [65, 169] width 41 height 21
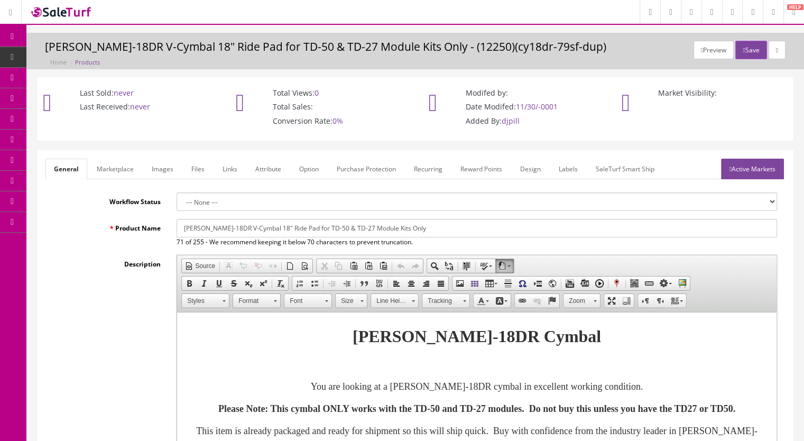
click at [764, 168] on link "Active Markets" at bounding box center [752, 169] width 63 height 21
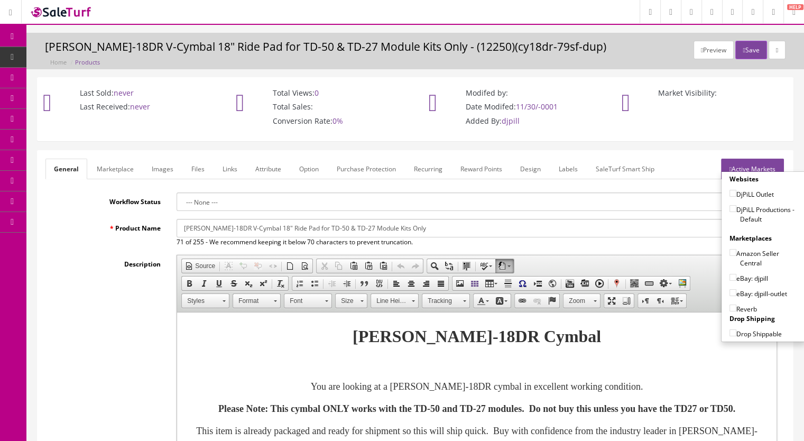
click at [731, 208] on input"] "DjPiLL Productions - Default" at bounding box center [733, 208] width 7 height 7
checkbox input"] "true"
click at [730, 274] on input"] "eBay: djpill" at bounding box center [733, 277] width 7 height 7
checkbox input"] "true"
click at [731, 307] on input"] "Reverb" at bounding box center [733, 308] width 7 height 7
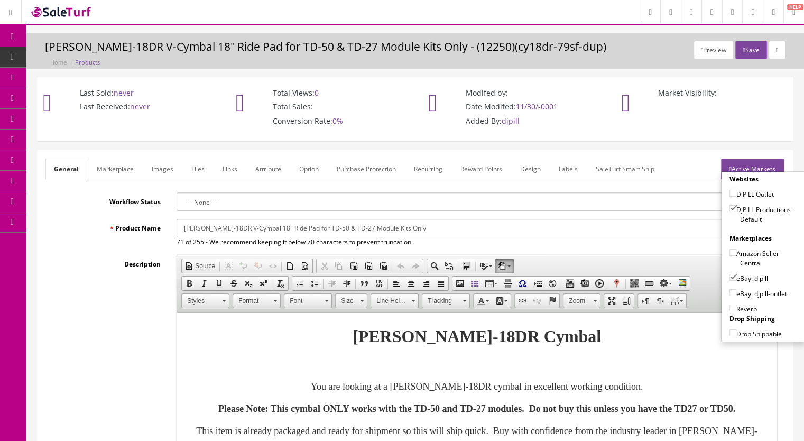
checkbox input"] "true"
click at [749, 49] on button "Save" at bounding box center [751, 50] width 31 height 19
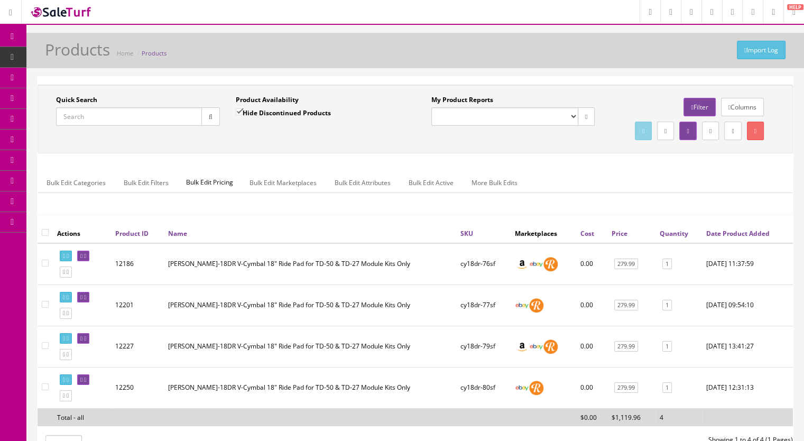
click at [106, 124] on input "Quick Search" at bounding box center [129, 116] width 146 height 19
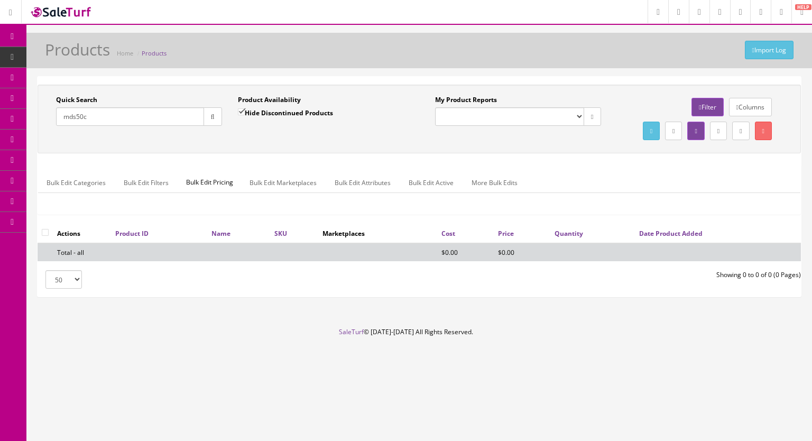
type input "mds50c"
click at [243, 109] on input "Hide Discontinued Products" at bounding box center [241, 111] width 7 height 7
checkbox input "false"
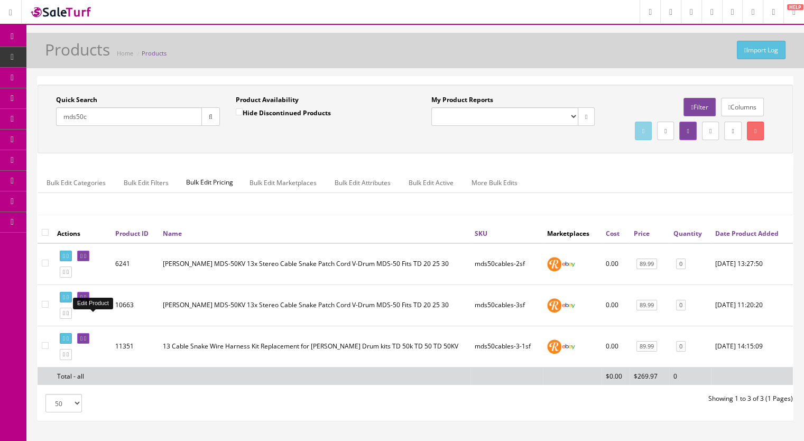
click at [86, 300] on icon at bounding box center [85, 298] width 2 height 6
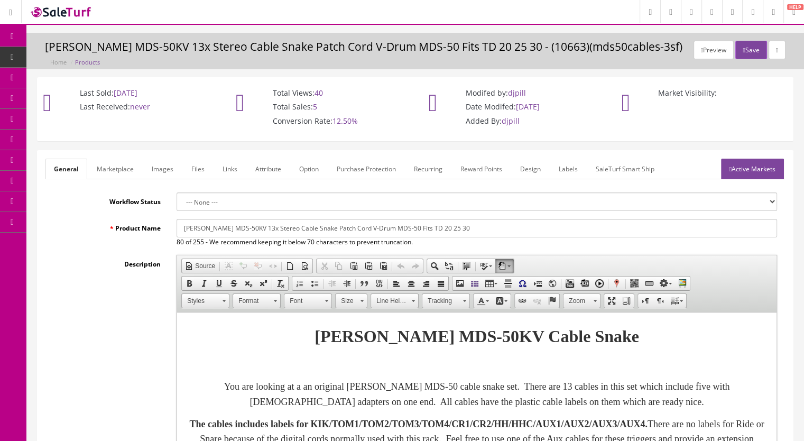
click at [157, 169] on link "Images" at bounding box center [162, 169] width 39 height 21
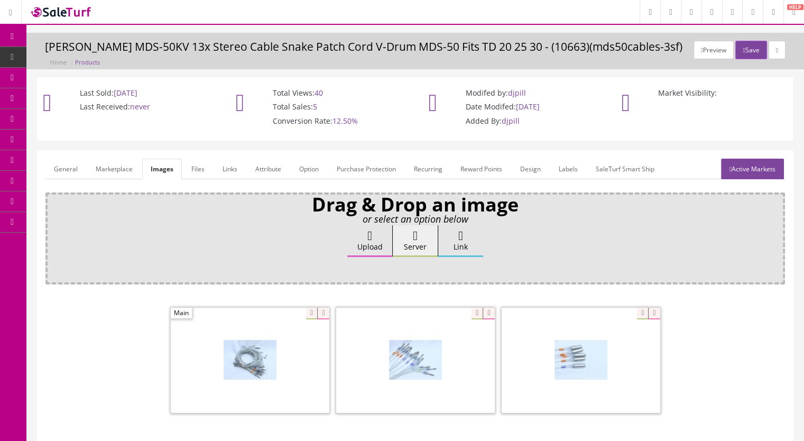
click at [109, 172] on link "Marketplace" at bounding box center [114, 169] width 54 height 21
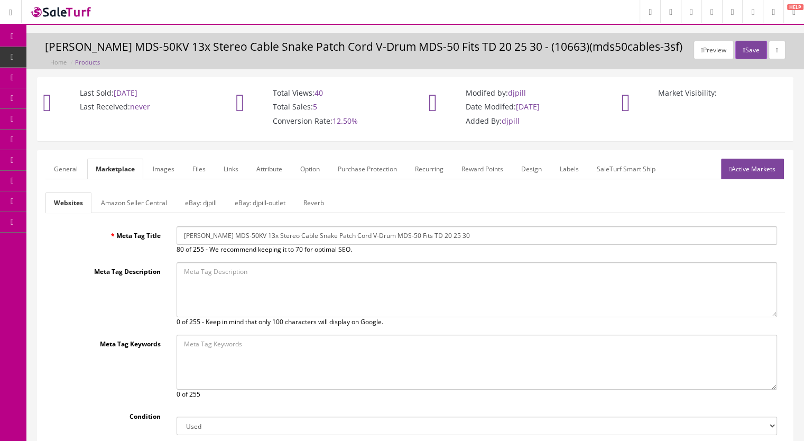
click at [318, 201] on link "Reverb" at bounding box center [314, 202] width 38 height 21
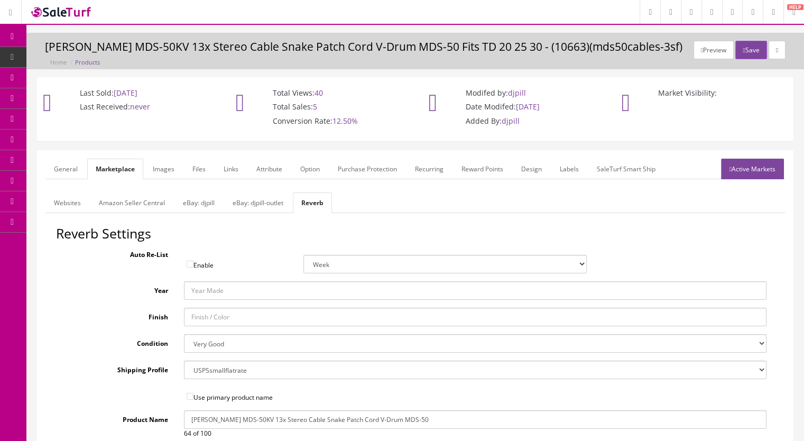
click at [190, 206] on link "eBay: djpill" at bounding box center [198, 202] width 49 height 21
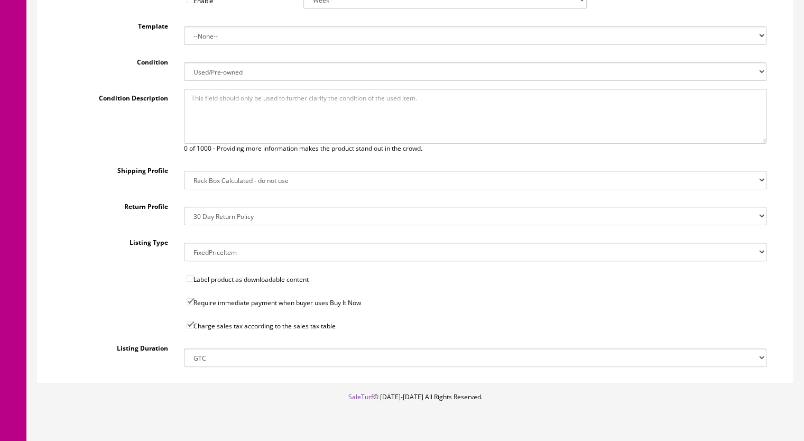
scroll to position [212, 0]
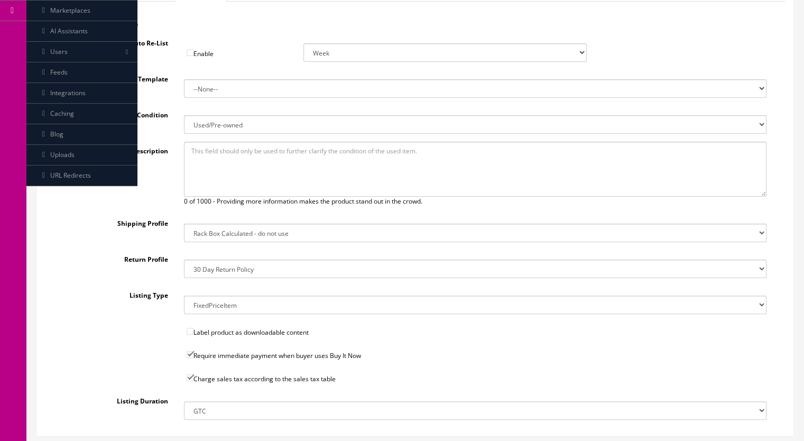
click at [216, 229] on select "14x12x6 Box Flat Rate - 19.99 14x14x5 Box 12x12x5 Box 13x13x5 Box 13x13x4 Box 1…" at bounding box center [475, 233] width 583 height 19
click at [184, 224] on select "14x12x6 Box Flat Rate - 19.99 14x14x5 Box 12x12x5 Box 13x13x5 Box 13x13x4 Box 1…" at bounding box center [475, 233] width 583 height 19
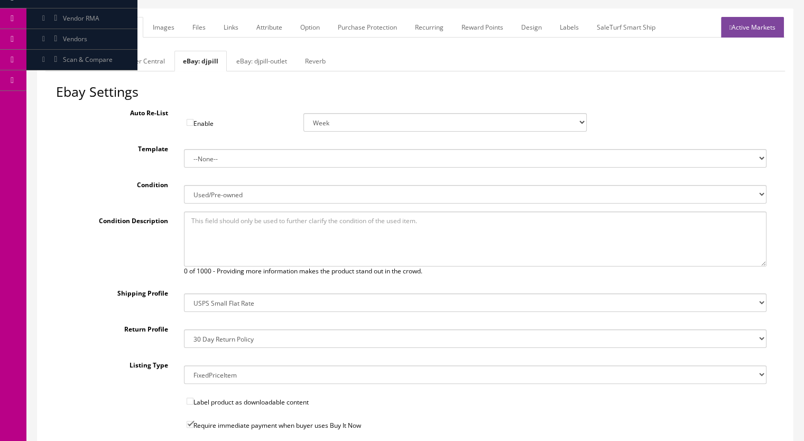
scroll to position [53, 0]
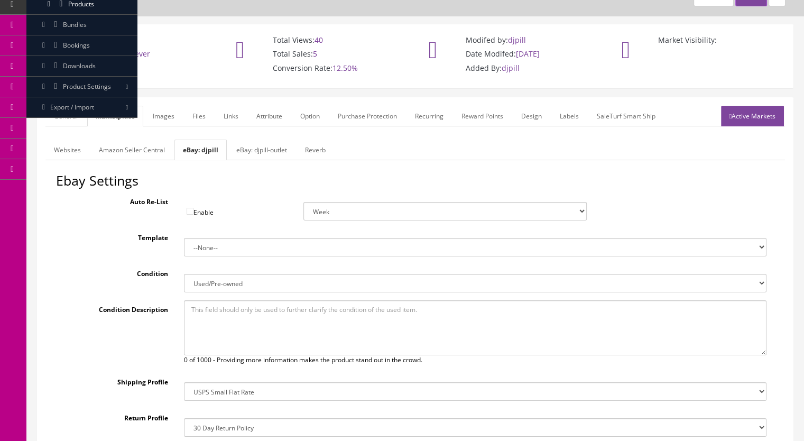
click at [264, 149] on link "eBay: djpill-outlet" at bounding box center [262, 150] width 68 height 21
click at [192, 149] on link "eBay: djpill" at bounding box center [198, 150] width 49 height 21
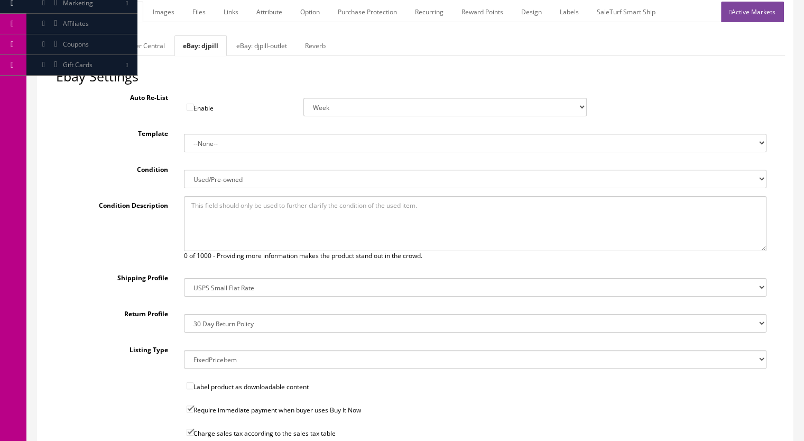
scroll to position [159, 0]
click at [248, 288] on select "14x12x6 Box Flat Rate - 19.99 14x14x5 Box 12x12x5 Box 13x13x5 Box 13x13x4 Box 1…" at bounding box center [475, 286] width 583 height 19
select select "34"
click at [184, 277] on select "14x12x6 Box Flat Rate - 19.99 14x14x5 Box 12x12x5 Box 13x13x5 Box 13x13x4 Box 1…" at bounding box center [475, 286] width 583 height 19
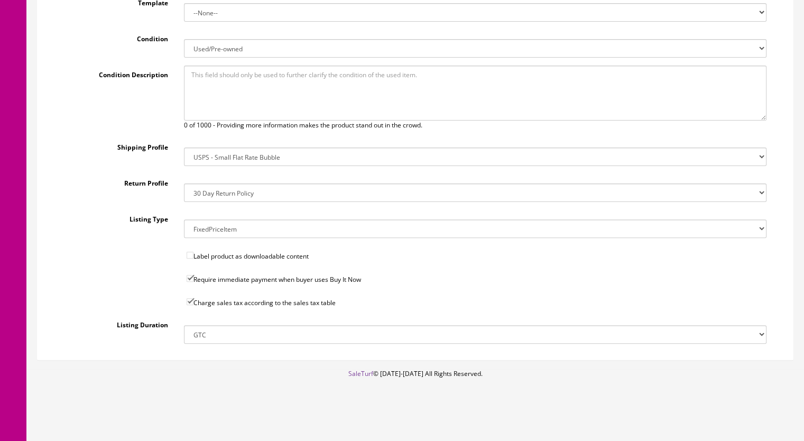
scroll to position [129, 0]
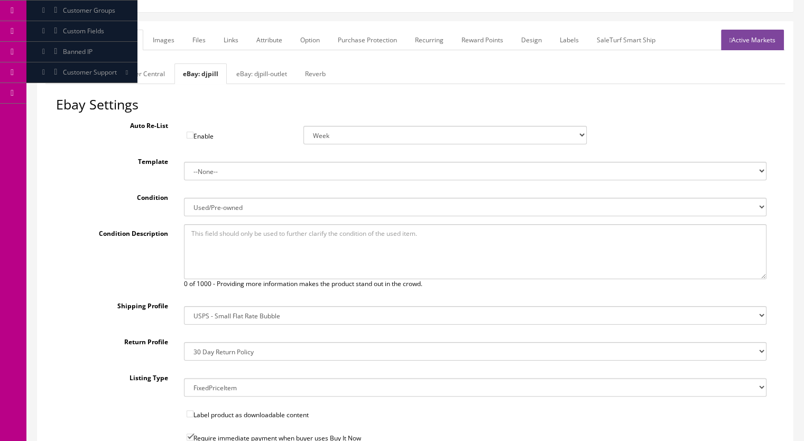
click at [72, 41] on link "General" at bounding box center [65, 40] width 41 height 21
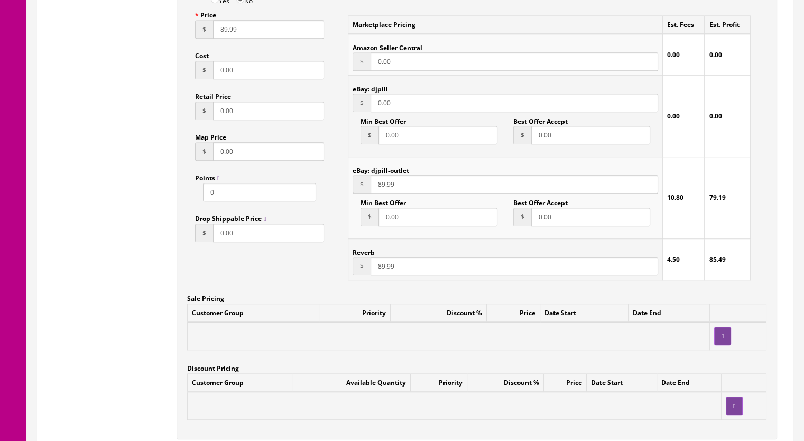
scroll to position [764, 0]
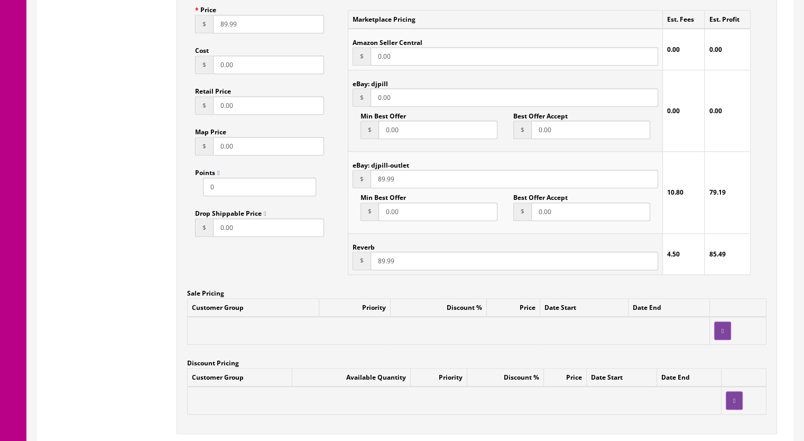
drag, startPoint x: 406, startPoint y: 104, endPoint x: 347, endPoint y: 103, distance: 59.2
click at [347, 103] on div "Marketplace Pricing Est. Fees Est. Profit Amazon Seller Central $ 0.00 0.00 0.0…" at bounding box center [549, 142] width 419 height 283
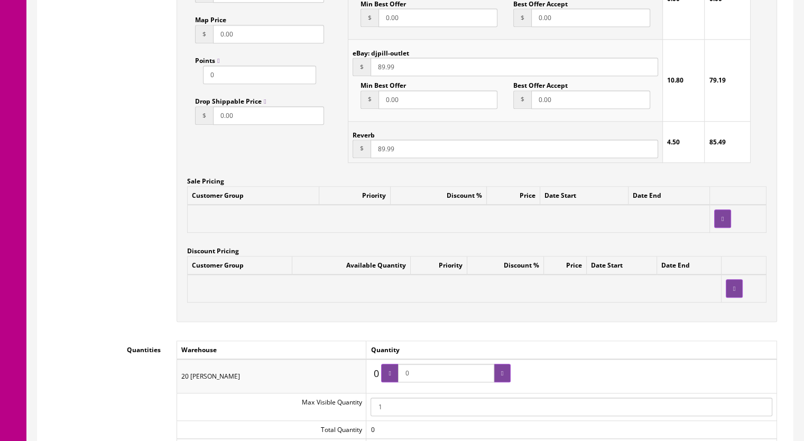
scroll to position [1028, 0]
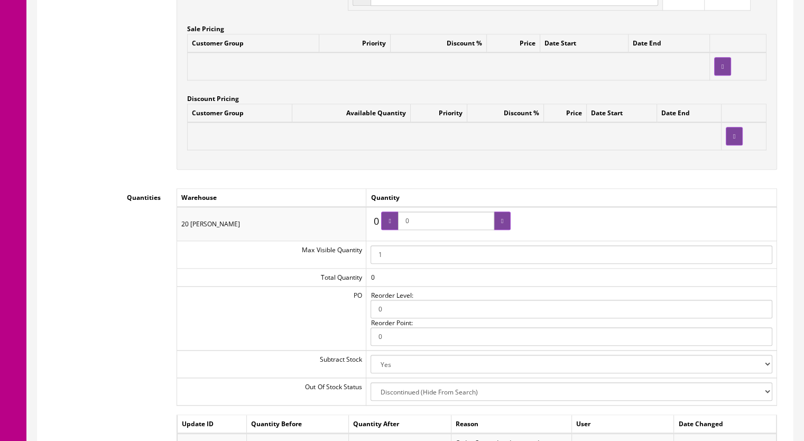
type input "99.99"
drag, startPoint x: 444, startPoint y: 225, endPoint x: 373, endPoint y: 229, distance: 70.5
click at [373, 229] on td "0 0 0" at bounding box center [571, 224] width 411 height 34
type input "1"
drag, startPoint x: 498, startPoint y: 218, endPoint x: 505, endPoint y: 224, distance: 9.1
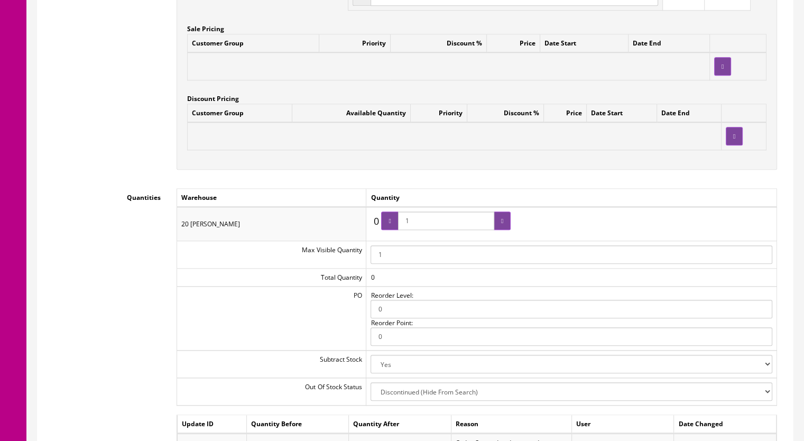
click at [498, 218] on div at bounding box center [502, 221] width 17 height 19
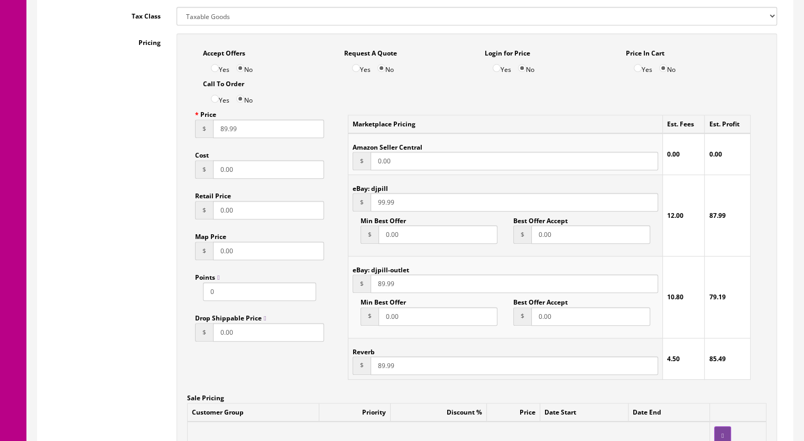
scroll to position [658, 0]
click at [224, 133] on input "89.99" at bounding box center [268, 130] width 111 height 19
type input "99.99"
drag, startPoint x: 378, startPoint y: 207, endPoint x: 383, endPoint y: 206, distance: 6.0
click at [383, 206] on input "99.99" at bounding box center [515, 203] width 288 height 19
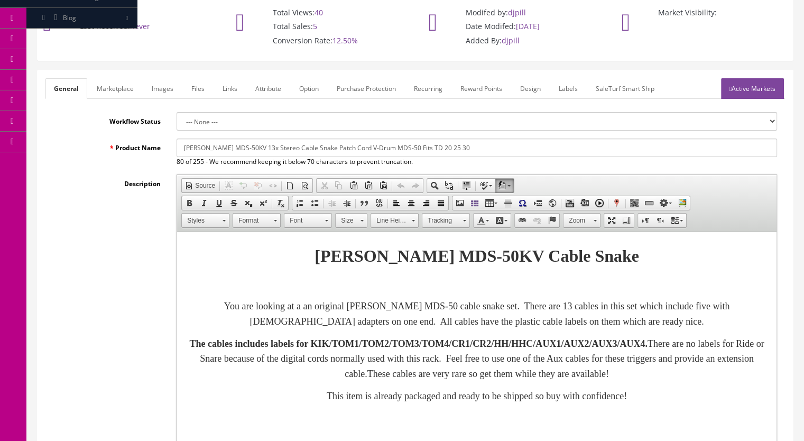
scroll to position [23, 0]
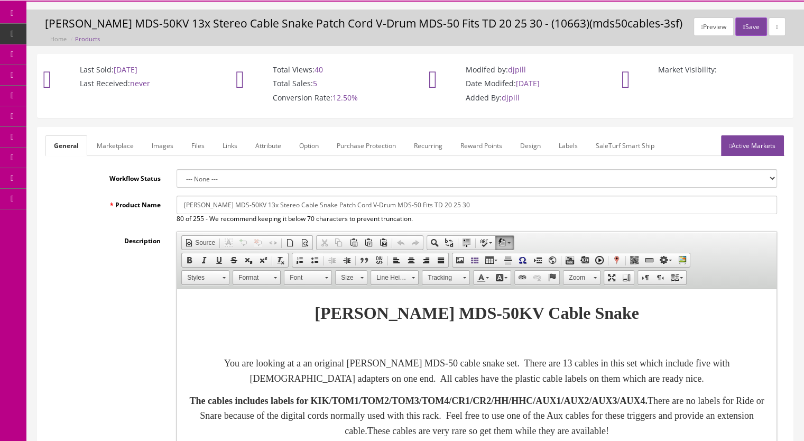
type input "95.99"
click at [762, 149] on link "Active Markets" at bounding box center [752, 145] width 63 height 21
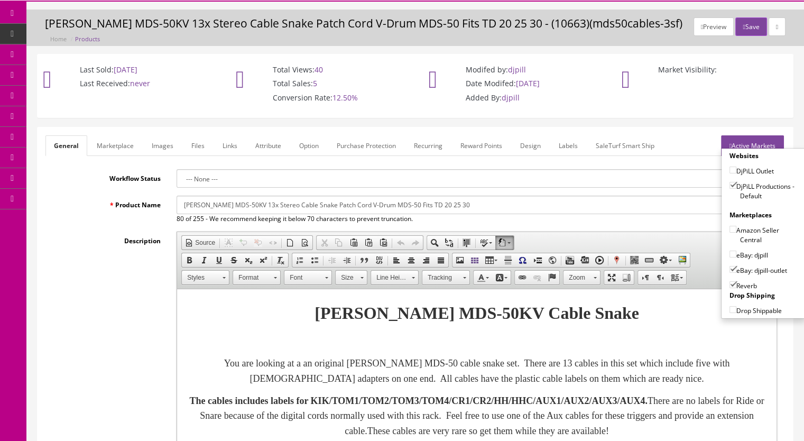
click at [730, 252] on input"] "eBay: djpill" at bounding box center [733, 254] width 7 height 7
checkbox input"] "true"
click at [730, 266] on input"] "eBay: djpill-outlet" at bounding box center [733, 269] width 7 height 7
checkbox input"] "false"
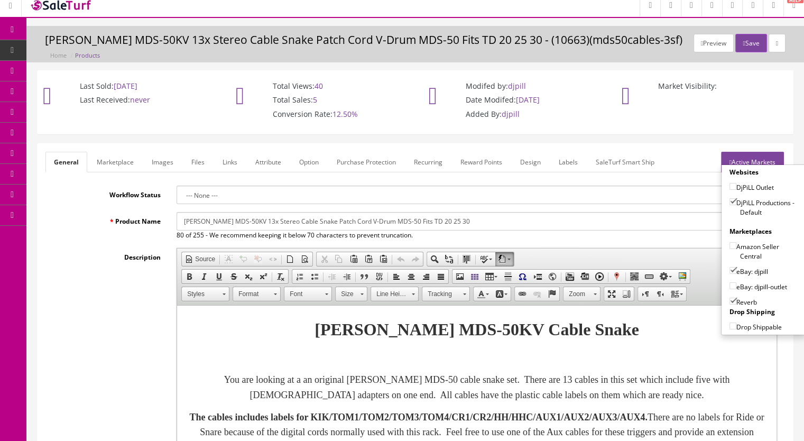
scroll to position [0, 0]
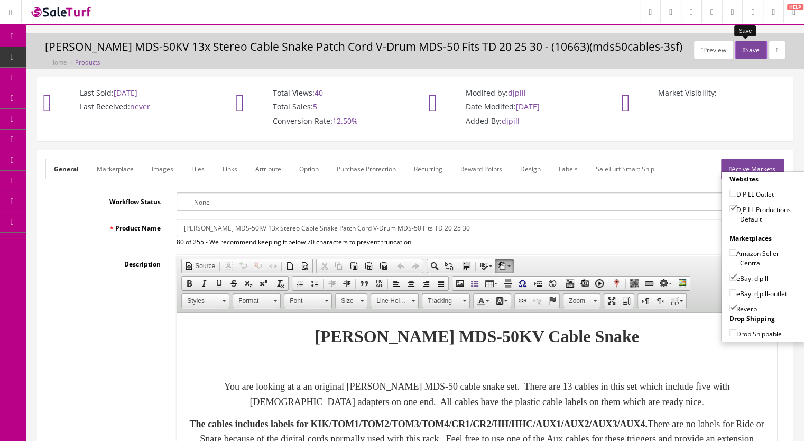
click at [743, 49] on button "Save" at bounding box center [751, 50] width 31 height 19
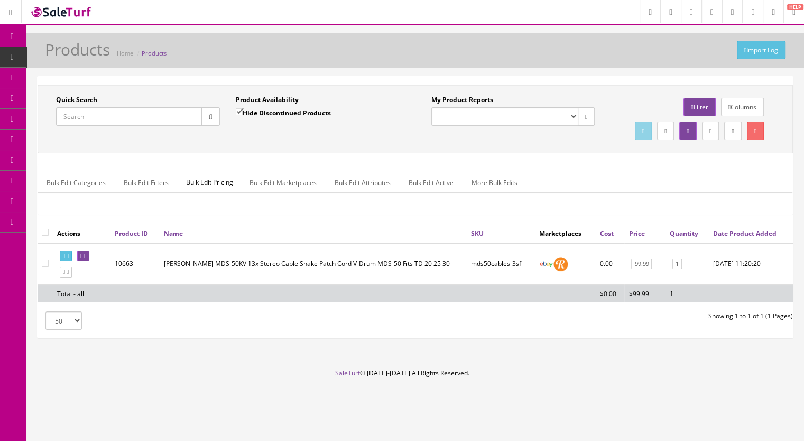
click at [122, 116] on input "Quick Search" at bounding box center [129, 116] width 146 height 19
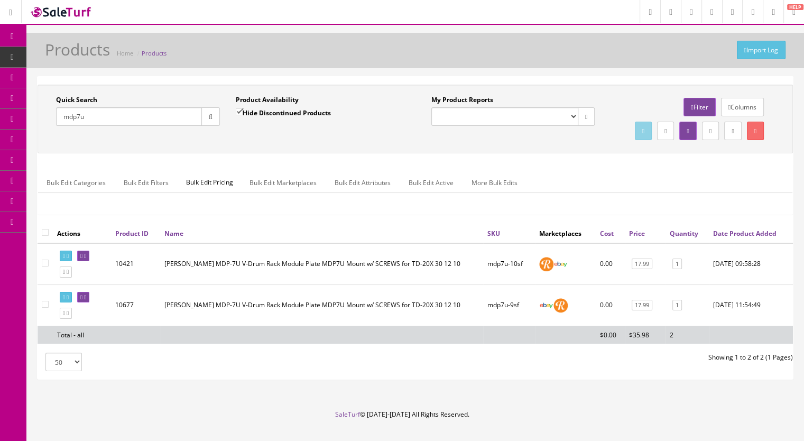
drag, startPoint x: 114, startPoint y: 122, endPoint x: 53, endPoint y: 124, distance: 61.4
click at [53, 124] on div "Quick Search mdp7u Date From" at bounding box center [138, 114] width 180 height 39
click at [97, 116] on input "mdp7u" at bounding box center [129, 116] width 146 height 19
drag, startPoint x: 52, startPoint y: 118, endPoint x: 29, endPoint y: 122, distance: 23.6
click at [29, 122] on div "Quick Search mdp7u Date From Product Availability Hide Discontinued Products Da…" at bounding box center [415, 232] width 778 height 313
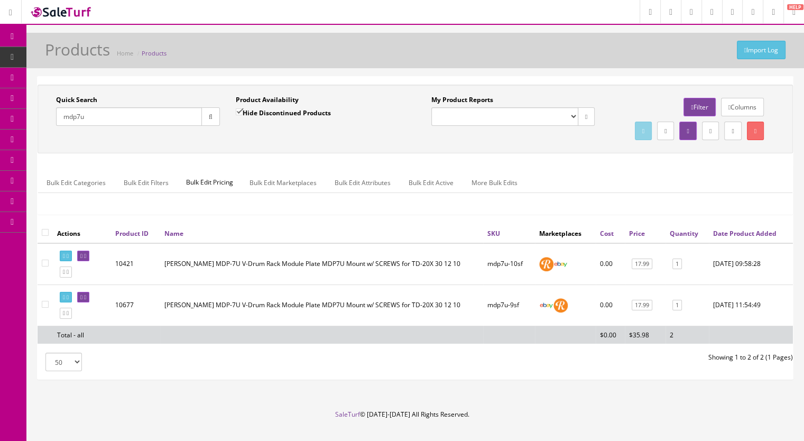
paste input "CymbalArms-20d"
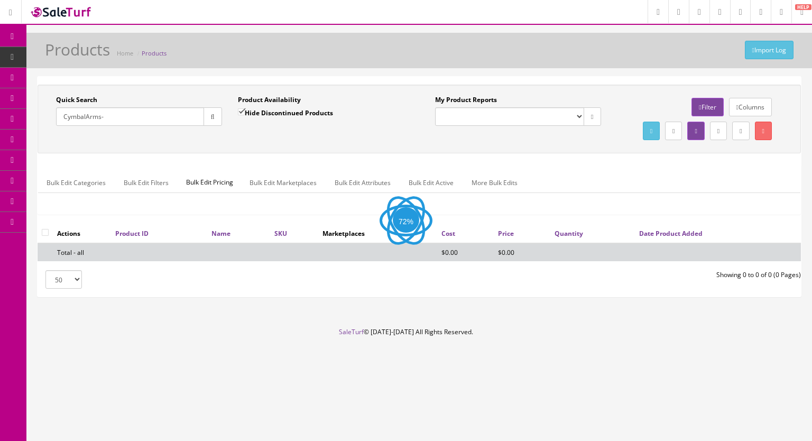
type input "CymbalArms-"
click at [243, 113] on input "Hide Discontinued Products" at bounding box center [241, 111] width 7 height 7
checkbox input "false"
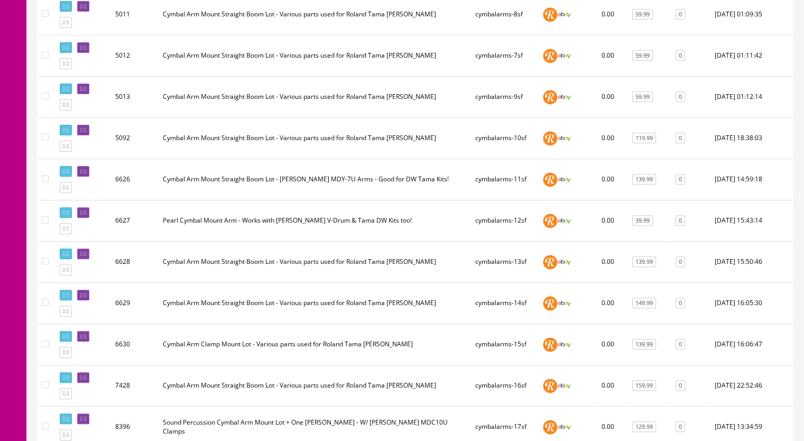
scroll to position [476, 0]
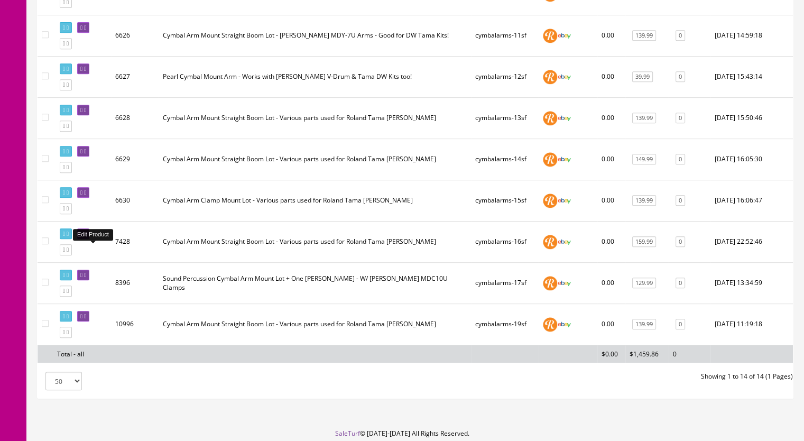
click at [86, 237] on icon at bounding box center [85, 234] width 2 height 6
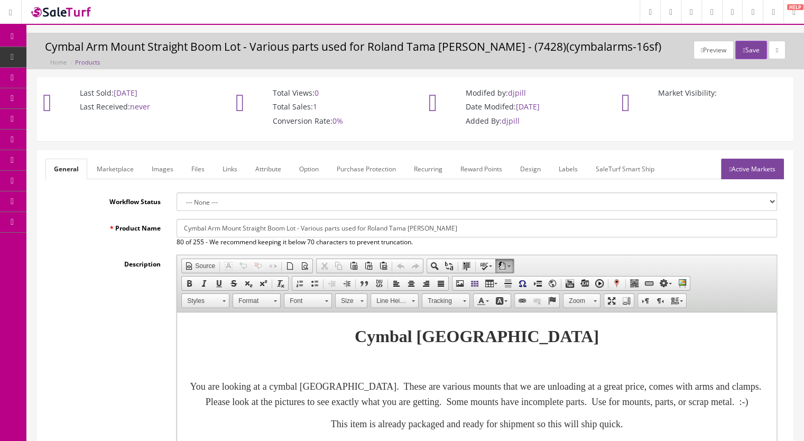
scroll to position [106, 0]
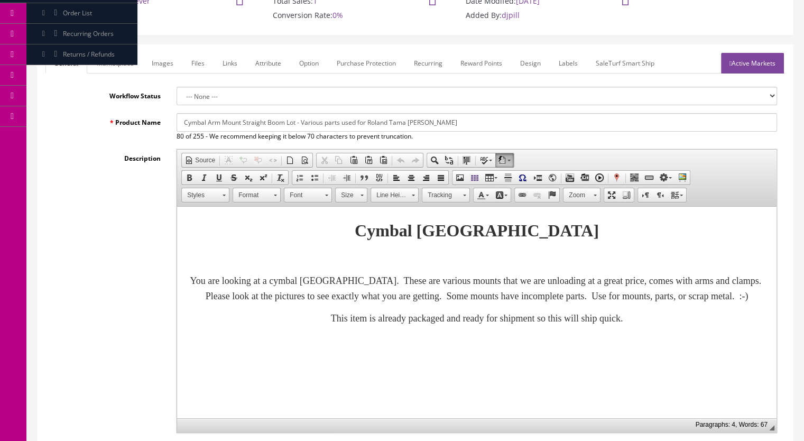
drag, startPoint x: 455, startPoint y: 119, endPoint x: 389, endPoint y: 125, distance: 66.4
click at [389, 125] on input "Cymbal Arm Mount Straight Boom Lot - Various parts used for Roland Tama DW Pearl" at bounding box center [477, 122] width 601 height 19
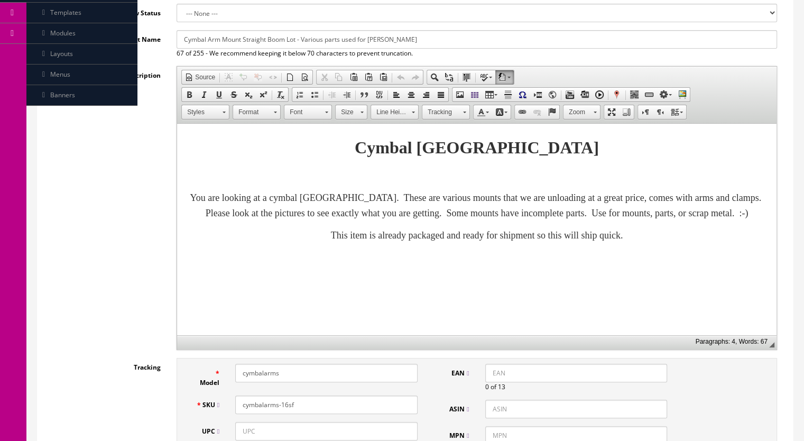
scroll to position [264, 0]
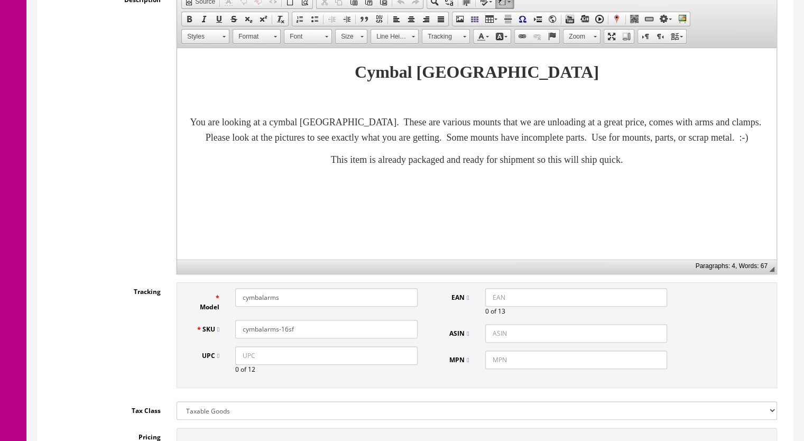
type input "Cymbal Arm Mount Straight Boom Lot - Various parts used for [PERSON_NAME]"
click at [475, 122] on font "You are looking at a cymbal mount lot. These are various mounts that we are unl…" at bounding box center [477, 130] width 574 height 26
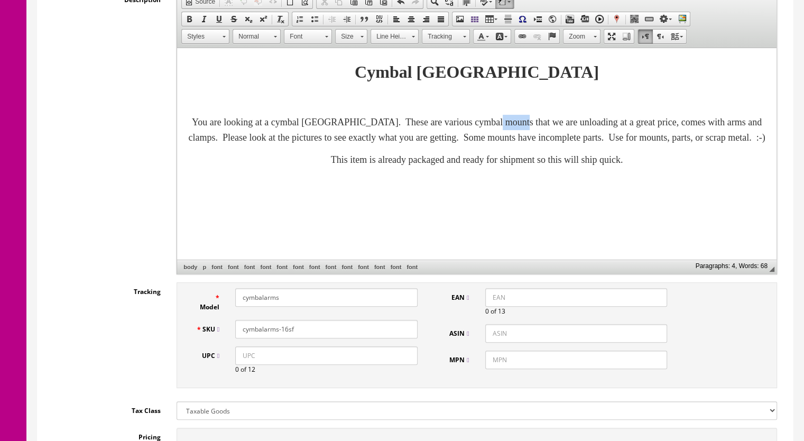
drag, startPoint x: 547, startPoint y: 122, endPoint x: 574, endPoint y: 120, distance: 27.1
click at [574, 120] on font "You are looking at a cymbal mount lot. These are various cymbal mounts that we …" at bounding box center [476, 130] width 577 height 26
click at [698, 117] on font "You are looking at a cymbal mount lot. These are various cymbal mounts that we …" at bounding box center [476, 130] width 577 height 26
drag, startPoint x: 210, startPoint y: 137, endPoint x: 297, endPoint y: 138, distance: 87.3
click at [297, 138] on font "You are looking at a cymbal mount lot. These are various cymbal mounts that we …" at bounding box center [476, 130] width 577 height 26
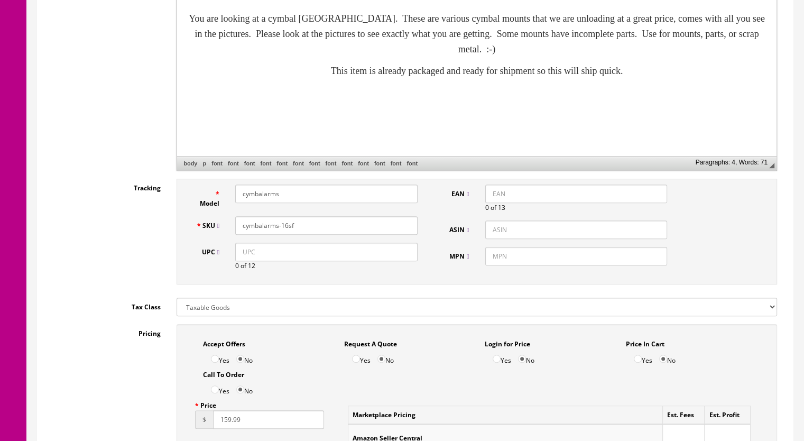
scroll to position [370, 0]
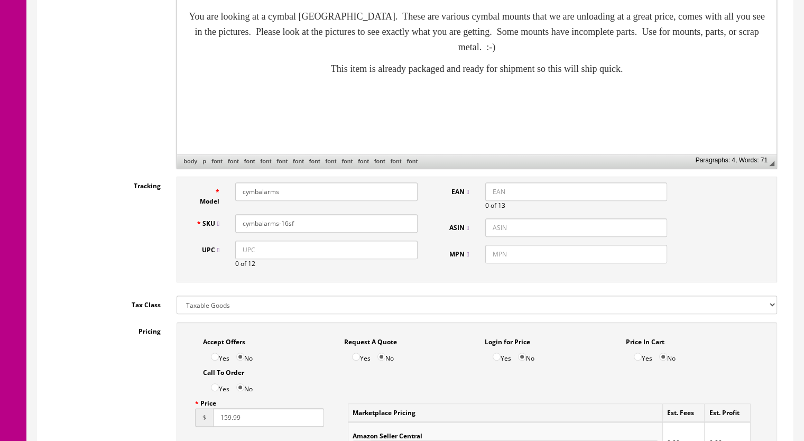
drag, startPoint x: 304, startPoint y: 223, endPoint x: 280, endPoint y: 227, distance: 24.2
click at [280, 227] on input "cymbalarms-16sf" at bounding box center [326, 223] width 182 height 19
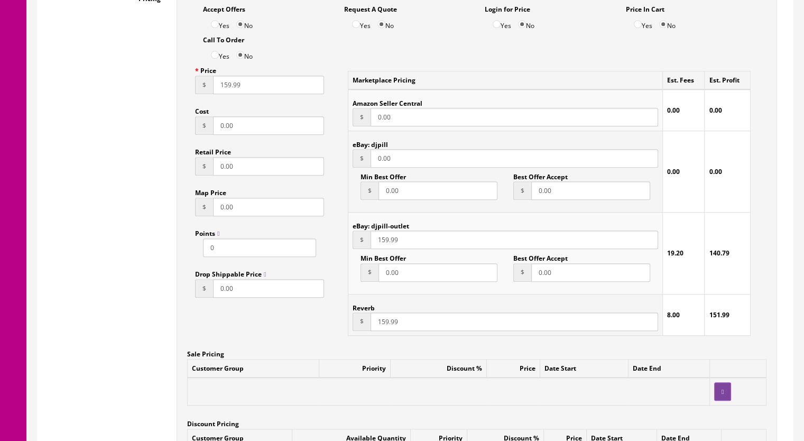
scroll to position [740, 0]
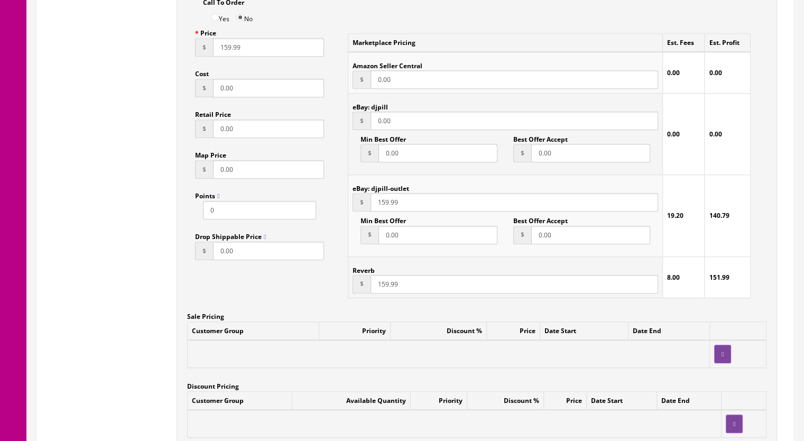
type input "cymbalarms-21sf"
drag, startPoint x: 375, startPoint y: 288, endPoint x: 388, endPoint y: 288, distance: 12.2
click at [388, 288] on input "159.99" at bounding box center [515, 284] width 288 height 19
type input "79.99"
drag, startPoint x: 376, startPoint y: 207, endPoint x: 389, endPoint y: 205, distance: 12.3
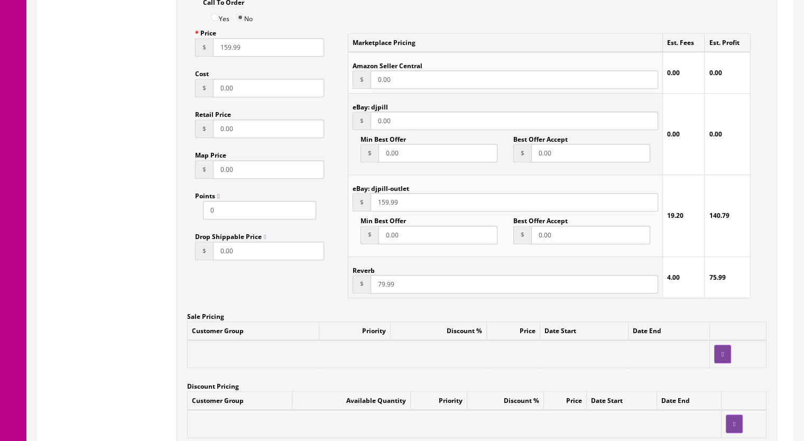
click at [389, 206] on input "159.99" at bounding box center [515, 202] width 288 height 19
type input "69.99"
drag, startPoint x: 377, startPoint y: 289, endPoint x: 383, endPoint y: 289, distance: 5.8
click at [383, 289] on input "79.99" at bounding box center [515, 284] width 288 height 19
click at [380, 288] on input "79.99" at bounding box center [515, 284] width 288 height 19
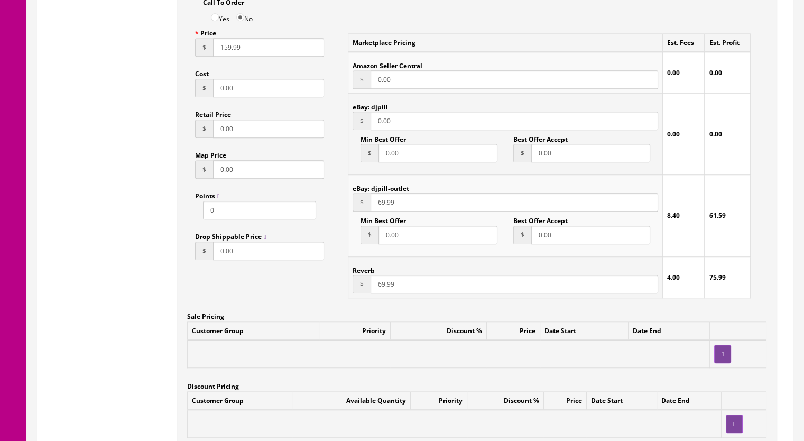
type input "69.99"
drag, startPoint x: 218, startPoint y: 49, endPoint x: 229, endPoint y: 49, distance: 11.1
click at [229, 49] on input "159.99" at bounding box center [268, 47] width 111 height 19
type input "79.99"
click at [381, 287] on input "69.99" at bounding box center [515, 284] width 288 height 19
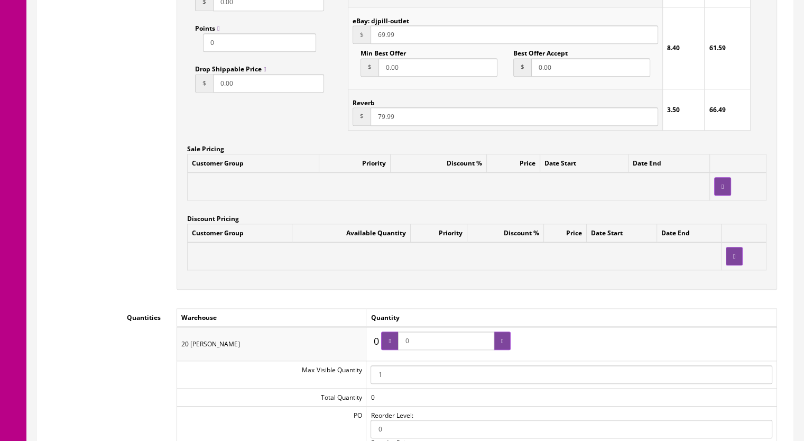
scroll to position [952, 0]
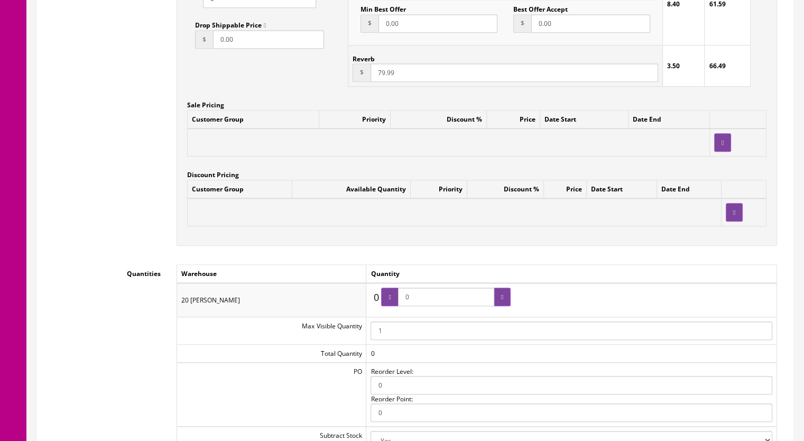
type input "79.99"
drag, startPoint x: 425, startPoint y: 304, endPoint x: 388, endPoint y: 302, distance: 36.5
click at [388, 303] on span "0" at bounding box center [446, 297] width 130 height 19
type input "1"
click at [503, 296] on icon at bounding box center [502, 297] width 2 height 6
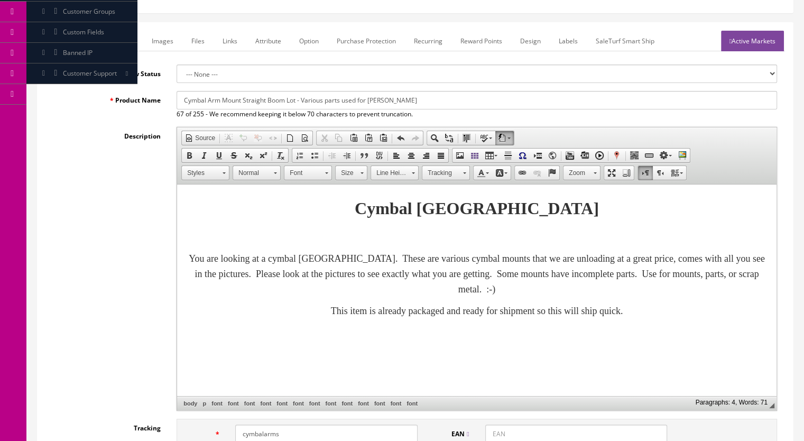
scroll to position [106, 0]
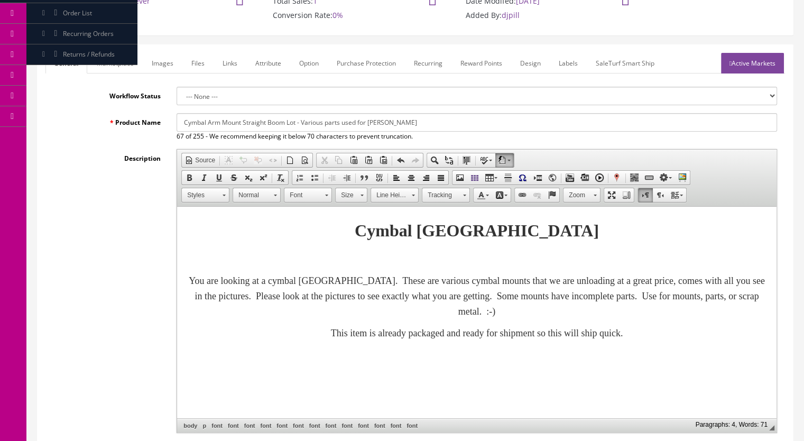
drag, startPoint x: 428, startPoint y: 125, endPoint x: 152, endPoint y: 125, distance: 276.0
click at [152, 125] on div "Product Name Cymbal Arm Mount Straight Boom Lot - Various parts used for Roland…" at bounding box center [415, 127] width 740 height 28
click at [127, 64] on link "Marketplace" at bounding box center [115, 63] width 54 height 21
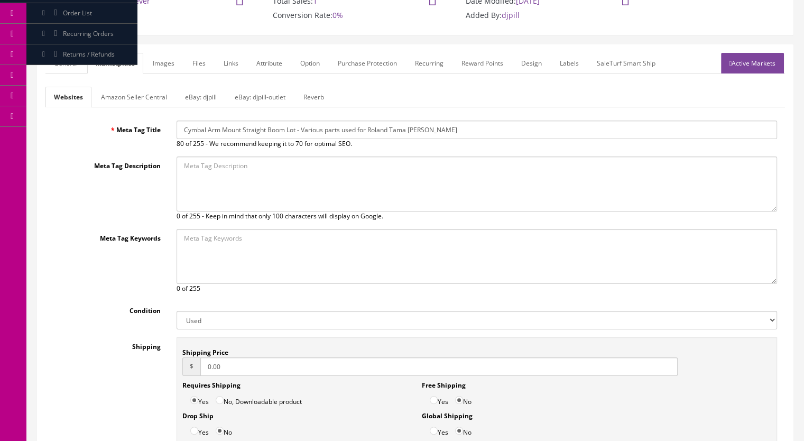
drag, startPoint x: 488, startPoint y: 135, endPoint x: 125, endPoint y: 132, distance: 363.3
click at [125, 132] on div "Meta Tag Title Cymbal Arm Mount Straight Boom Lot - Various parts used for Rola…" at bounding box center [415, 135] width 740 height 28
paste input "text"
type input "Cymbal Arm Mount Straight Boom Lot - Various parts used for Roland"
click at [315, 98] on link "Reverb" at bounding box center [314, 97] width 38 height 21
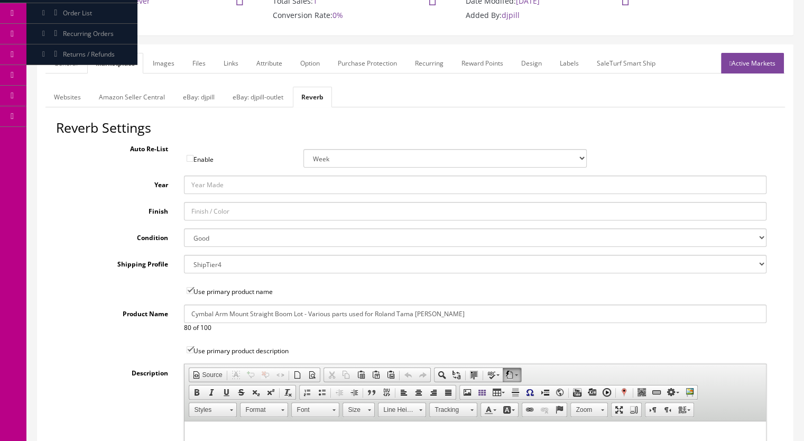
drag, startPoint x: 466, startPoint y: 311, endPoint x: 126, endPoint y: 295, distance: 341.0
click at [126, 295] on div "Reverb Settings Auto Re-List Enable Week 2 Weeks 30 Days (Month) 90 Days (3 Mon…" at bounding box center [415, 388] width 740 height 535
paste input "text"
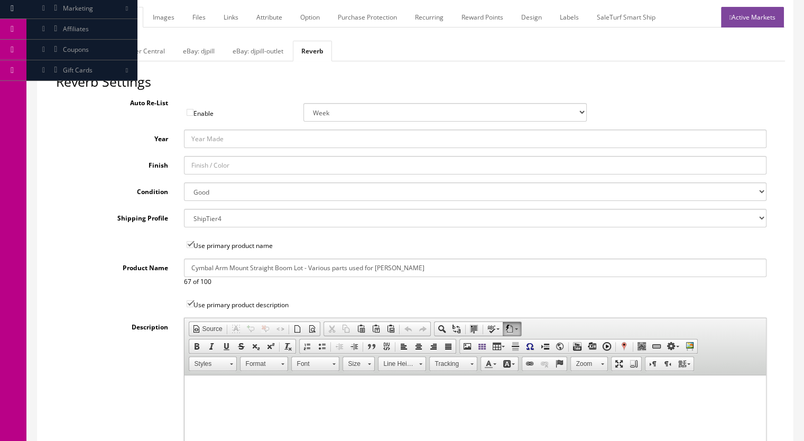
scroll to position [53, 0]
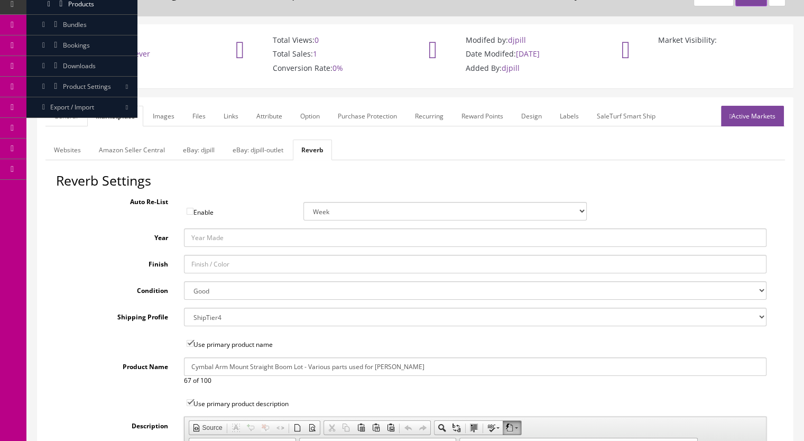
type input "Cymbal Arm Mount Straight Boom Lot - Various parts used for Roland"
click at [737, 124] on link "Active Markets" at bounding box center [752, 116] width 63 height 21
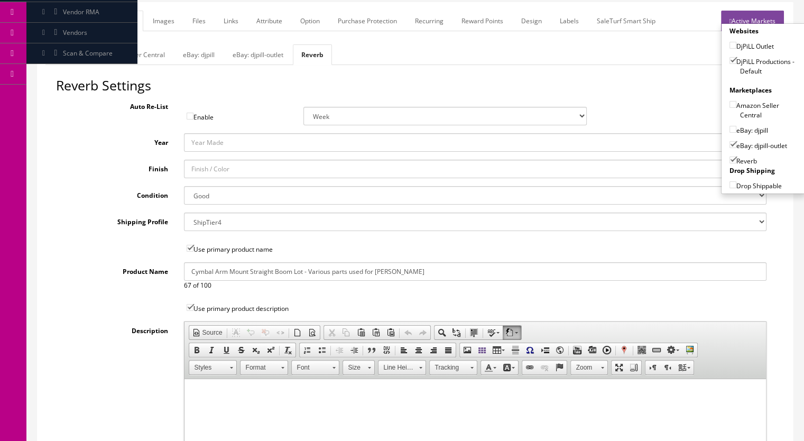
scroll to position [159, 0]
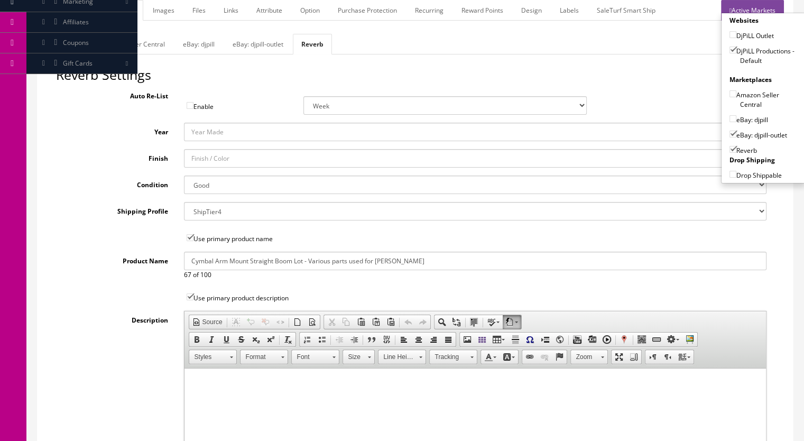
click at [55, 12] on link "General" at bounding box center [65, 10] width 41 height 21
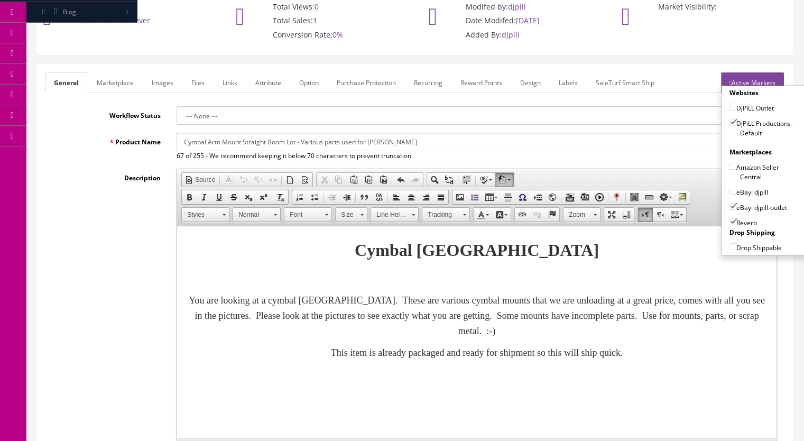
scroll to position [0, 0]
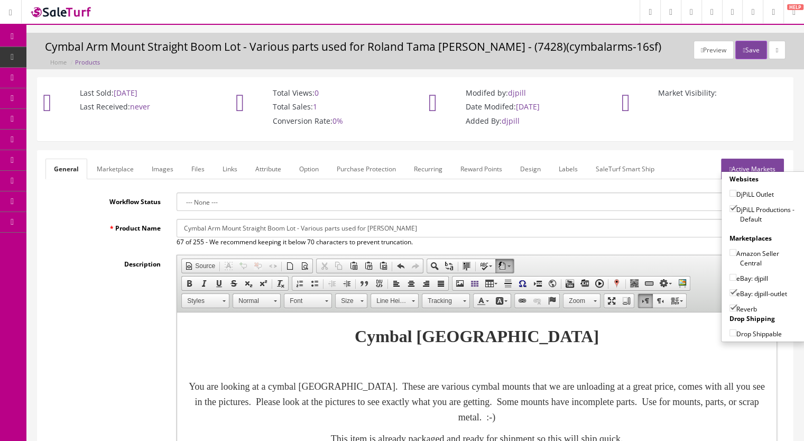
click at [165, 170] on link "Images" at bounding box center [162, 169] width 39 height 21
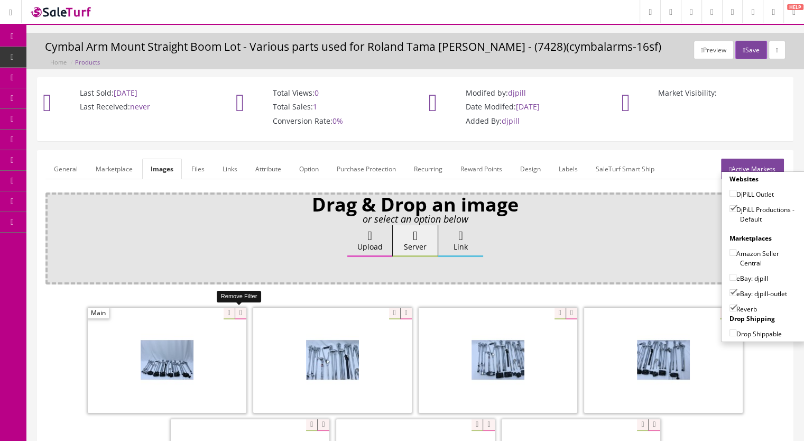
click at [237, 315] on icon at bounding box center [241, 314] width 12 height 12
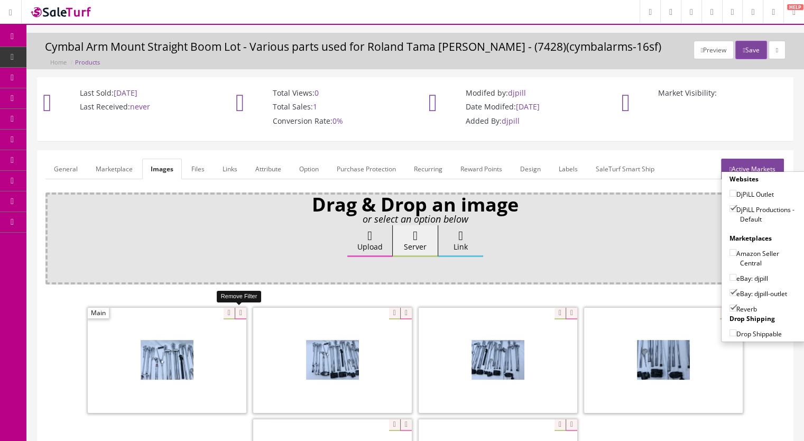
click at [237, 314] on icon at bounding box center [241, 314] width 12 height 12
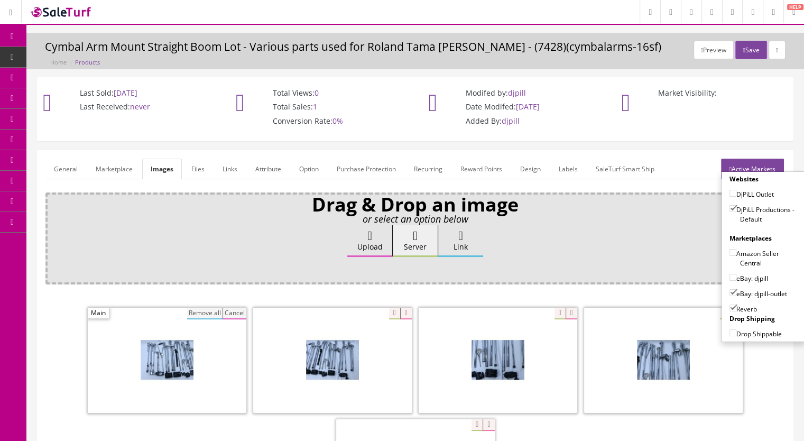
click at [205, 313] on button "Remove all" at bounding box center [204, 314] width 35 height 12
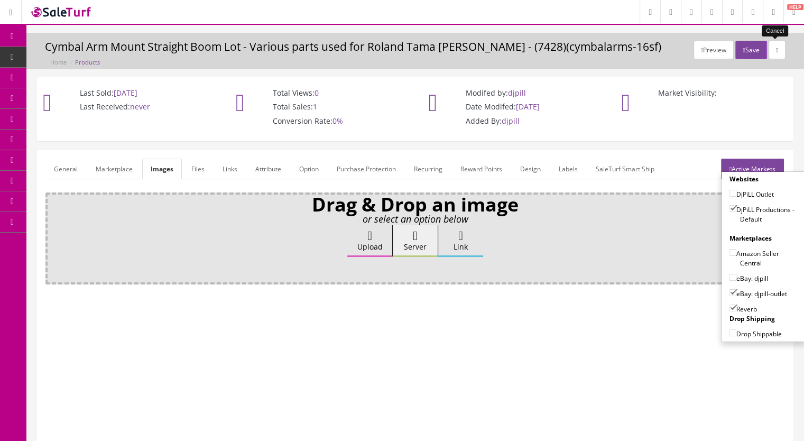
click at [776, 53] on link at bounding box center [777, 50] width 17 height 19
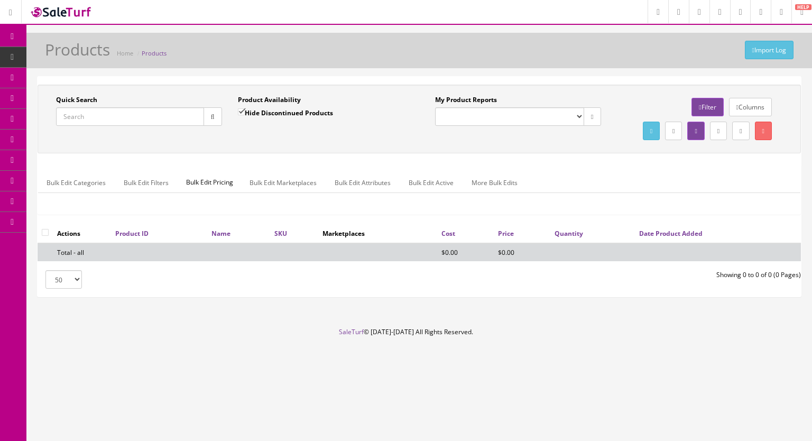
click at [103, 117] on input "Quick Search" at bounding box center [130, 116] width 148 height 19
paste input "Cymbal Arm Mount Straight Boom Lot - Various parts used for [PERSON_NAME]"
type input "Cymbal Arm Mount Straight Boom Lot - Various parts used for [PERSON_NAME]"
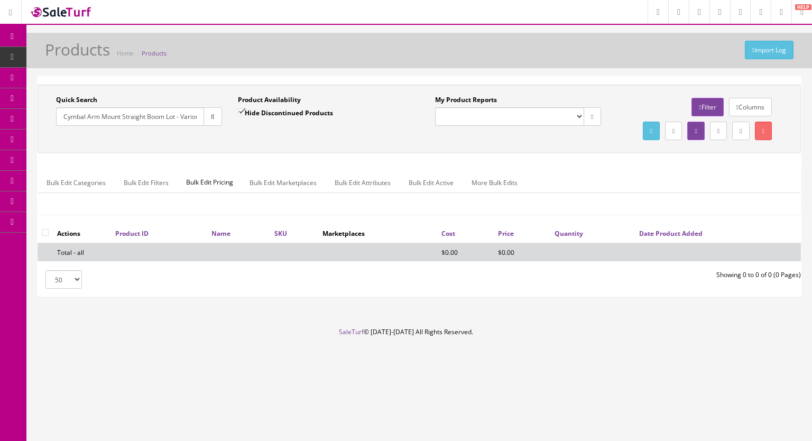
click at [118, 121] on input "Cymbal Arm Mount Straight Boom Lot - Various parts used for [PERSON_NAME]" at bounding box center [130, 116] width 148 height 19
click at [117, 120] on input "Cymbal Arm Mount Straight Boom Lot - Various parts used for [PERSON_NAME]" at bounding box center [130, 116] width 148 height 19
click at [116, 120] on input "Cymbal Arm Mount Straight Boom Lot - Various parts used for [PERSON_NAME]" at bounding box center [130, 116] width 148 height 19
click at [79, 57] on span "Products" at bounding box center [81, 56] width 26 height 9
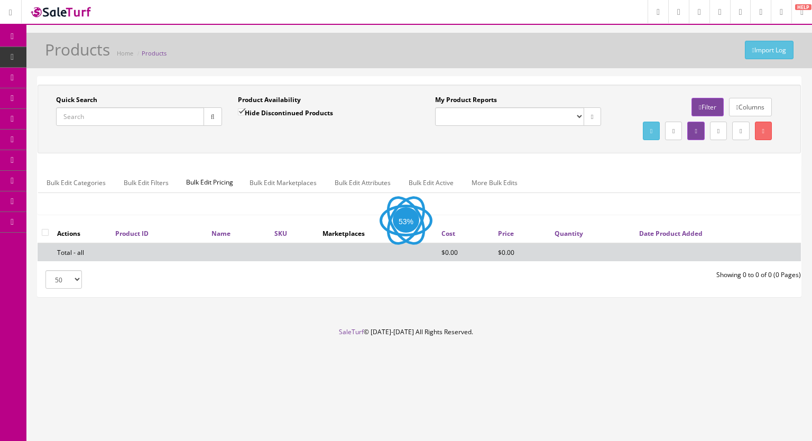
click at [111, 118] on input "Quick Search" at bounding box center [130, 116] width 148 height 19
paste input "CymbalArms-16b"
type input "CymbalArms-16"
click at [240, 115] on input "Hide Discontinued Products" at bounding box center [241, 111] width 7 height 7
checkbox input "false"
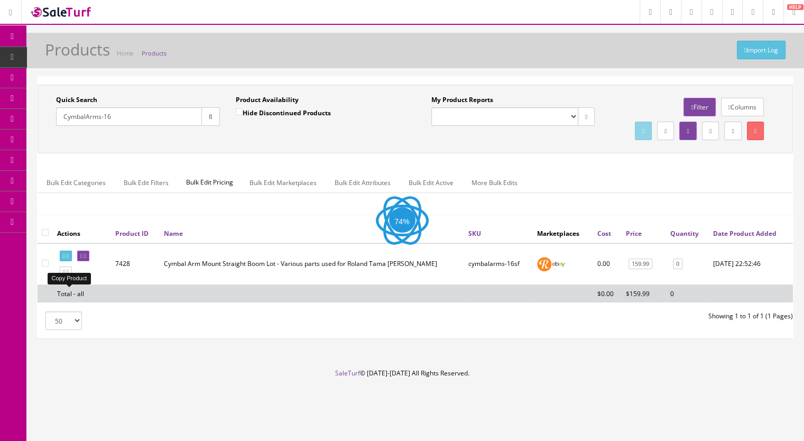
click at [69, 275] on icon at bounding box center [68, 272] width 2 height 6
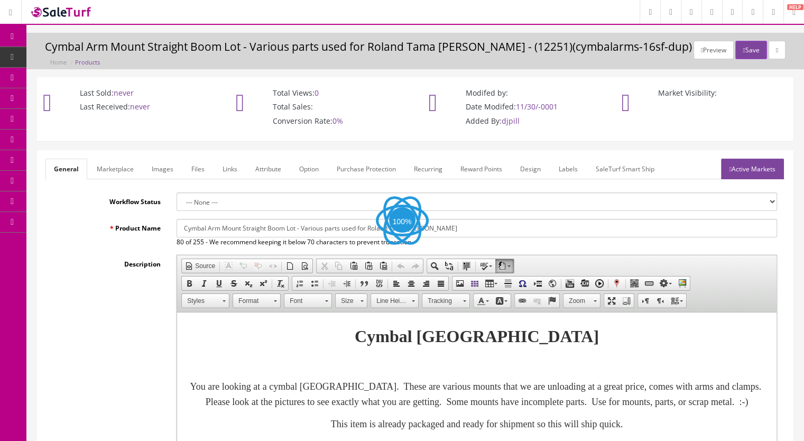
click at [157, 169] on link "Images" at bounding box center [162, 169] width 39 height 21
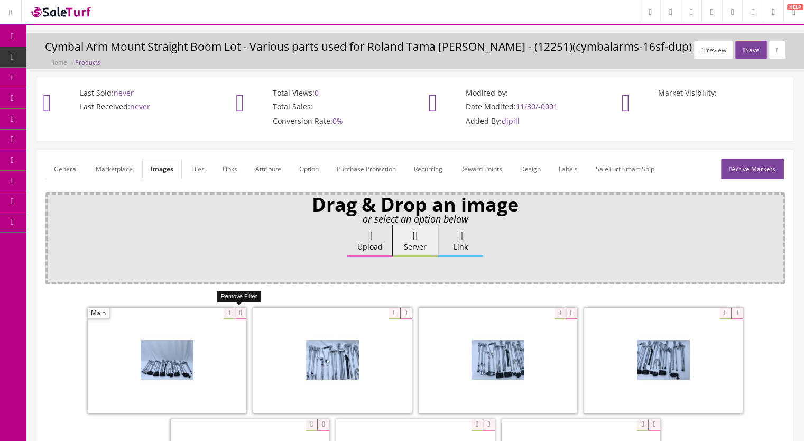
click at [242, 313] on icon at bounding box center [241, 314] width 12 height 12
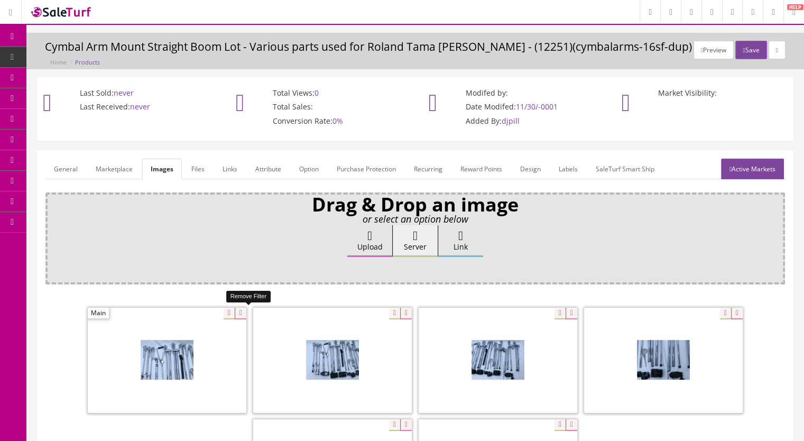
click at [241, 312] on icon at bounding box center [241, 314] width 12 height 12
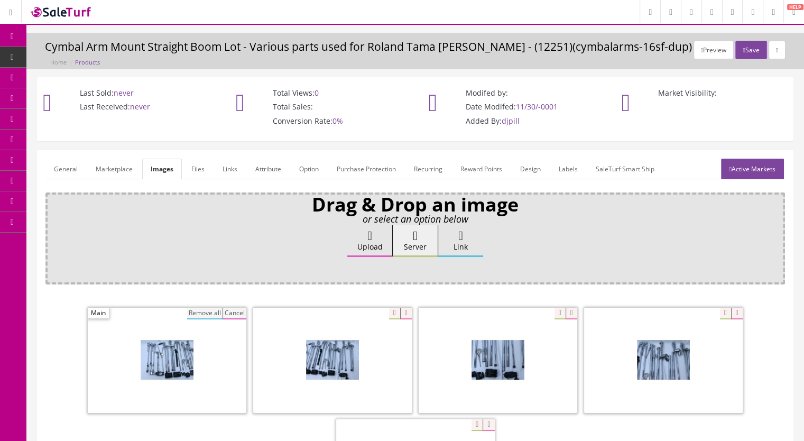
click at [209, 311] on button "Remove all" at bounding box center [204, 314] width 35 height 12
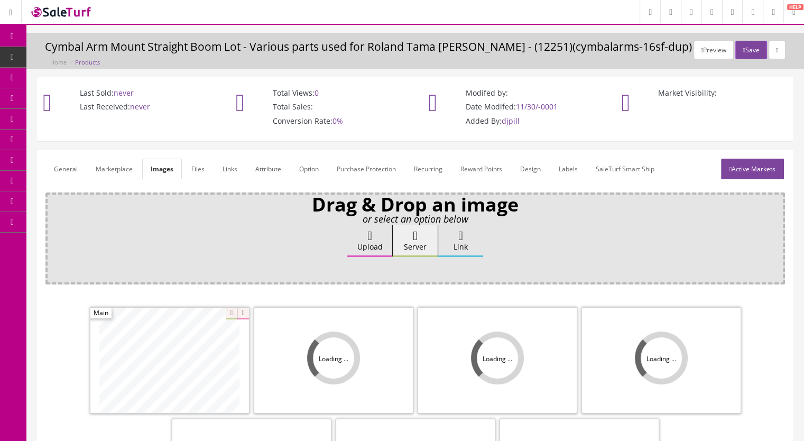
scroll to position [159, 0]
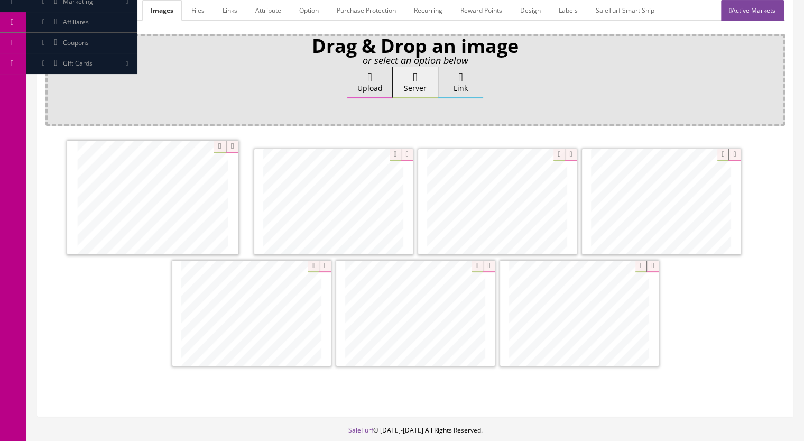
drag, startPoint x: 297, startPoint y: 347, endPoint x: 205, endPoint y: 232, distance: 147.2
drag, startPoint x: 449, startPoint y: 332, endPoint x: 349, endPoint y: 216, distance: 152.6
click at [488, 263] on icon at bounding box center [489, 267] width 12 height 12
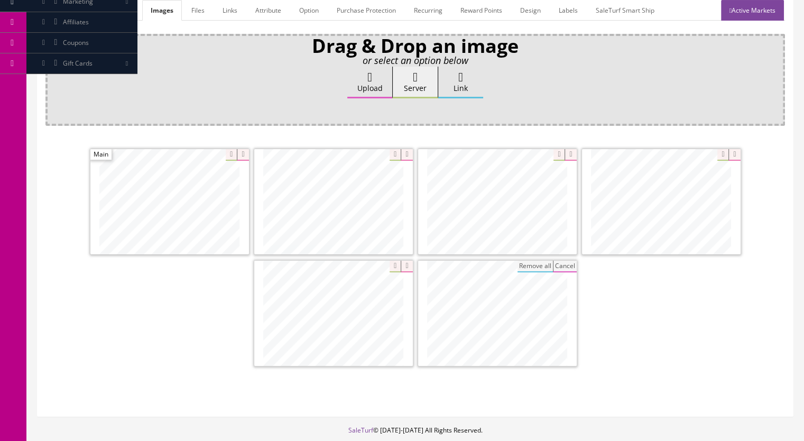
scroll to position [106, 0]
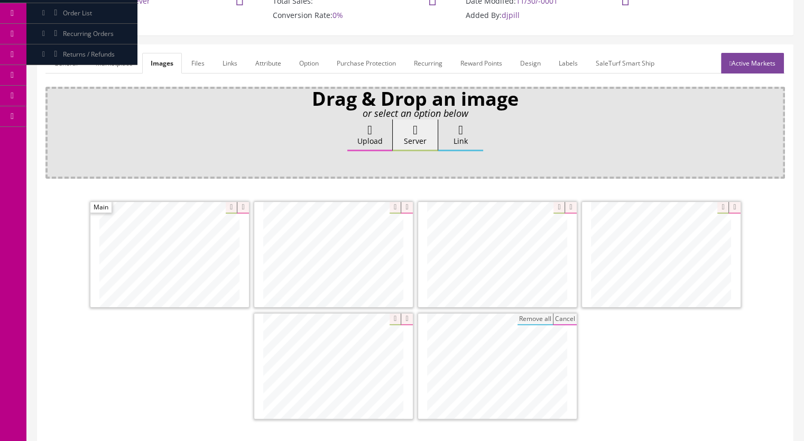
click at [116, 64] on link "Marketplace" at bounding box center [114, 63] width 54 height 21
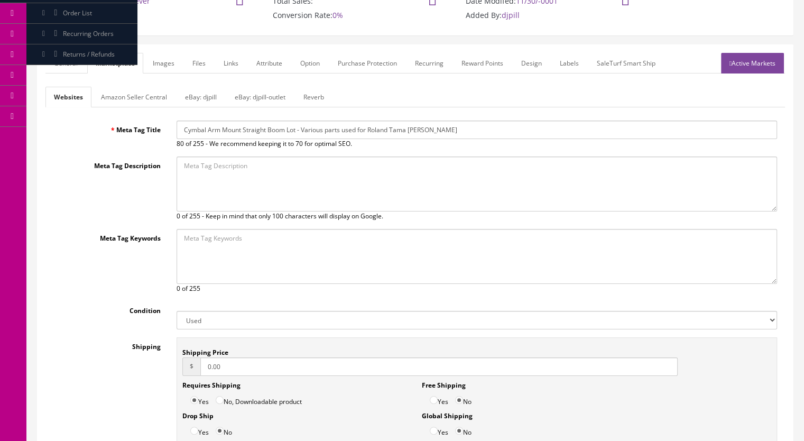
click at [313, 93] on link "Reverb" at bounding box center [314, 97] width 38 height 21
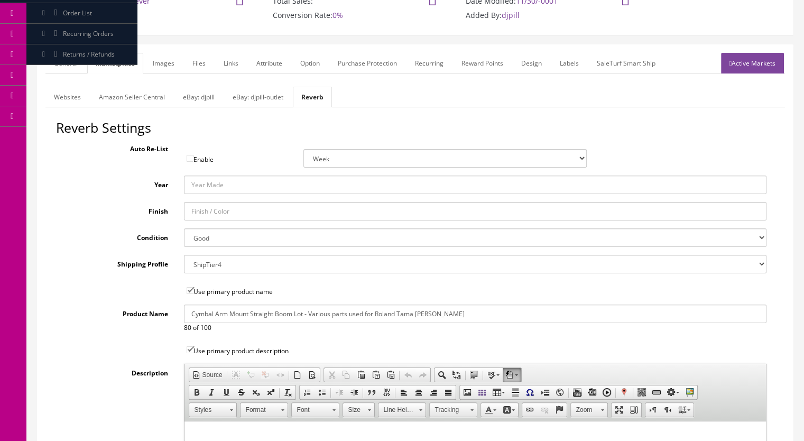
drag, startPoint x: 481, startPoint y: 314, endPoint x: 376, endPoint y: 319, distance: 104.3
click at [376, 319] on input "Cymbal Arm Mount Straight Boom Lot - Various parts used for Roland Tama DW Pearl" at bounding box center [475, 314] width 583 height 19
click at [433, 314] on input "Cymbal Arm Mount Straight Boom Lot - Various parts used for Roland Tama DW Pearl" at bounding box center [475, 314] width 583 height 19
click at [465, 313] on input "Cymbal Arm Mount Straight Boom Lot - Various parts used for Roland Tama DW Pearl" at bounding box center [475, 314] width 583 height 19
drag, startPoint x: 421, startPoint y: 322, endPoint x: 333, endPoint y: 320, distance: 87.8
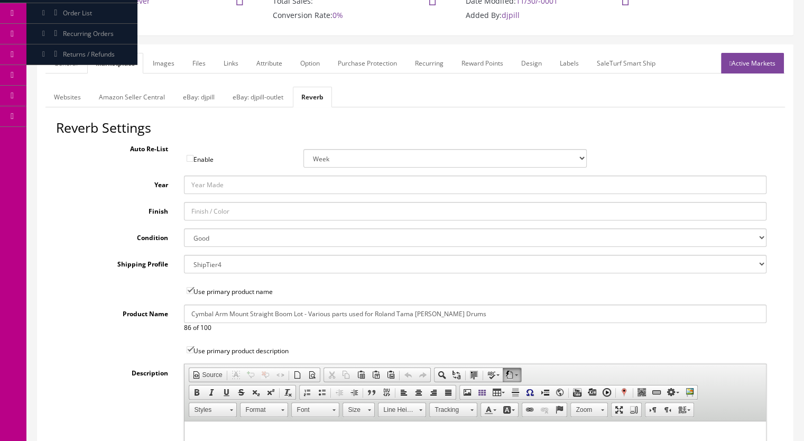
click at [333, 320] on input "Cymbal Arm Mount Straight Boom Lot - Various parts used for Roland Tama DW Pear…" at bounding box center [475, 314] width 583 height 19
click at [440, 318] on input "Cymbal Arm Mount Straight Boom Lot - Various parts used for Roland Tama DW Pear…" at bounding box center [475, 314] width 583 height 19
drag, startPoint x: 447, startPoint y: 318, endPoint x: 376, endPoint y: 320, distance: 70.4
click at [376, 320] on input "Cymbal Arm Mount Straight Boom Lot - Various parts used for Roland Tama DW Pear…" at bounding box center [475, 314] width 583 height 19
drag, startPoint x: 433, startPoint y: 314, endPoint x: 169, endPoint y: 314, distance: 264.4
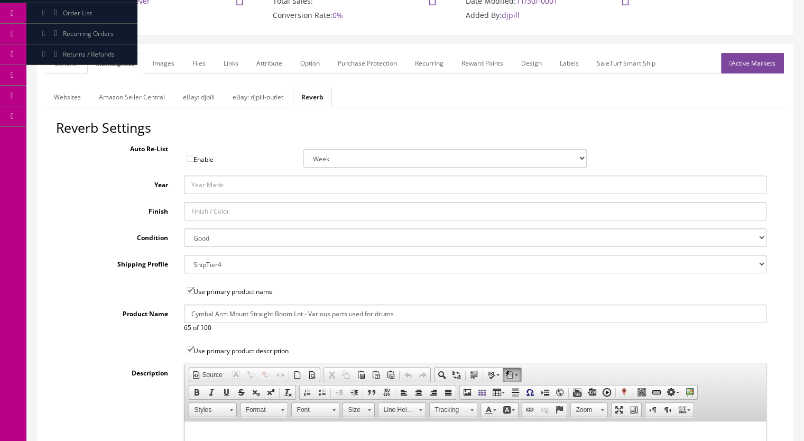
click at [169, 314] on div "Product Name Cymbal Arm Mount Straight Boom Lot - Various parts used for drums …" at bounding box center [415, 319] width 719 height 28
type input "Cymbal Arm Mount Straight Boom Lot - Various parts used for drums"
click at [69, 96] on link "Websites" at bounding box center [67, 97] width 44 height 21
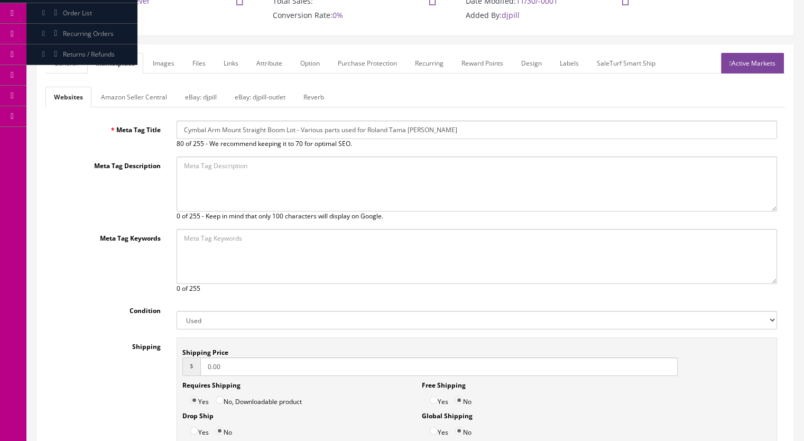
drag, startPoint x: 470, startPoint y: 130, endPoint x: 128, endPoint y: 141, distance: 341.8
click at [128, 141] on div "Meta Tag Title Cymbal Arm Mount Straight Boom Lot - Various parts used for Rola…" at bounding box center [415, 135] width 740 height 28
paste input "drums"
type input "Cymbal Arm Mount Straight Boom Lot - Various parts used for drums"
click at [66, 64] on link "General" at bounding box center [65, 63] width 41 height 21
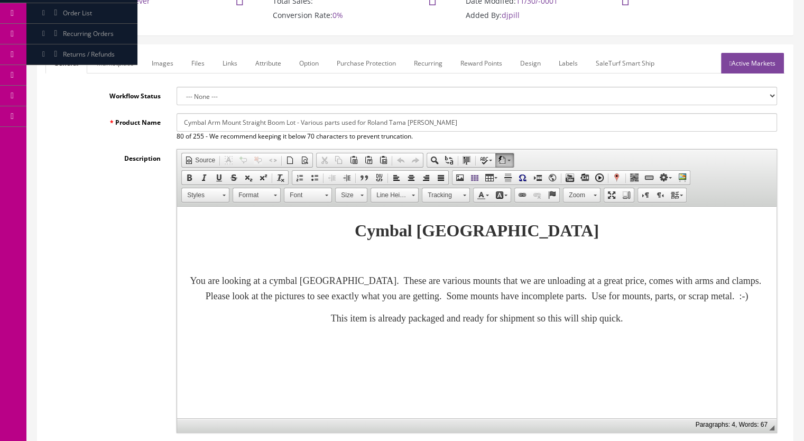
drag, startPoint x: 247, startPoint y: 139, endPoint x: 131, endPoint y: 141, distance: 115.8
click at [131, 141] on div "Product Name Cymbal Arm Mount Straight Boom Lot - Various parts used for Roland…" at bounding box center [415, 273] width 740 height 320
paste input "drums"
type input "Cymbal Arm Mount Straight Boom Lot - Various parts used for drums"
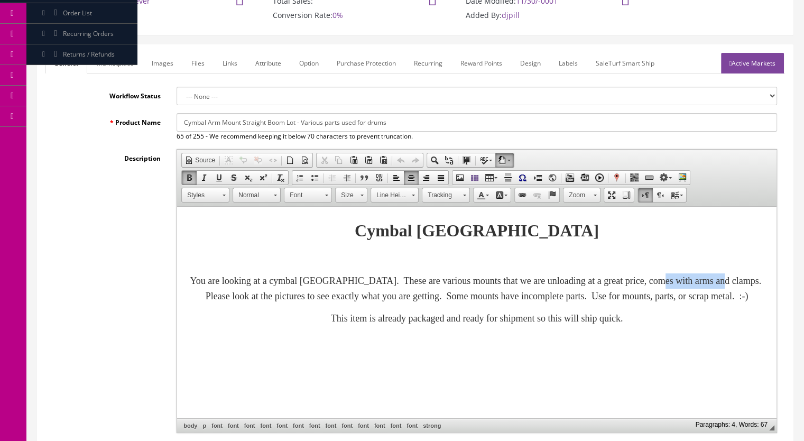
drag, startPoint x: 201, startPoint y: 293, endPoint x: 282, endPoint y: 296, distance: 80.9
click at [282, 296] on p "You are looking at a cymbal mount lot. These are various mounts that we are unl…" at bounding box center [477, 288] width 578 height 31
click at [343, 291] on font "You are looking at a cymbal mount lot. These are various mounts that we are unl…" at bounding box center [477, 288] width 578 height 26
drag, startPoint x: 467, startPoint y: 281, endPoint x: 503, endPoint y: 281, distance: 35.4
click at [503, 281] on font "You are looking at a cymbal mount lot. These are various mounts that we are unl…" at bounding box center [477, 288] width 578 height 26
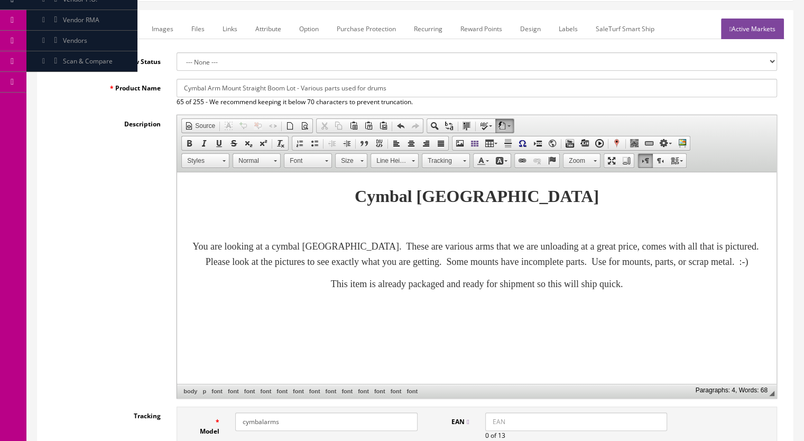
scroll to position [159, 0]
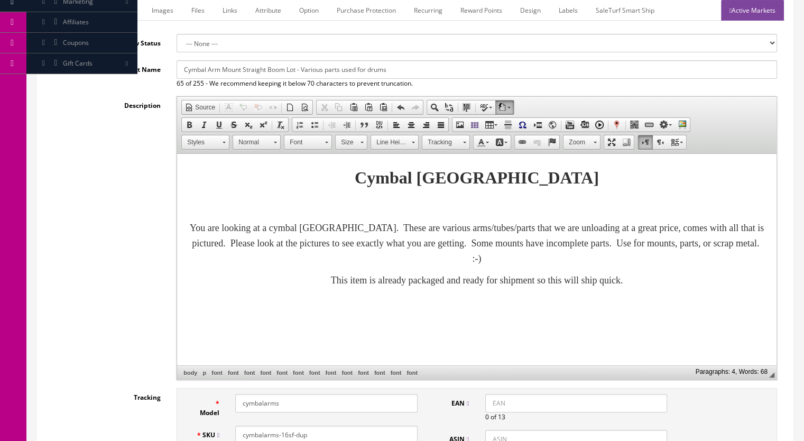
click at [481, 229] on font "You are looking at a cymbal mount lot. These are various arms/tubes/parts that …" at bounding box center [477, 243] width 574 height 41
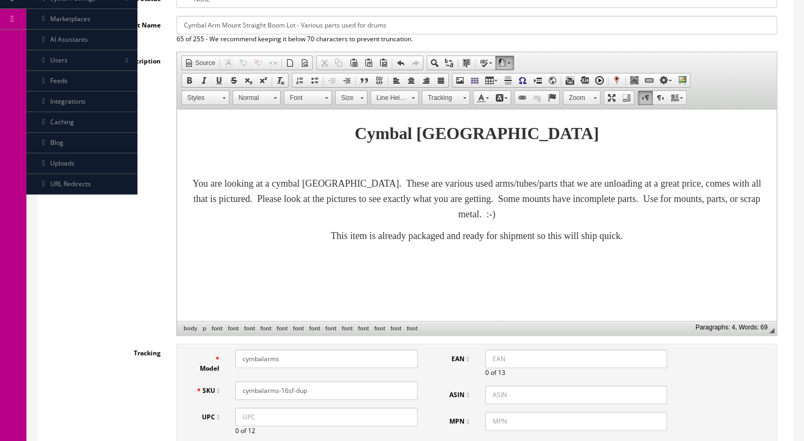
scroll to position [317, 0]
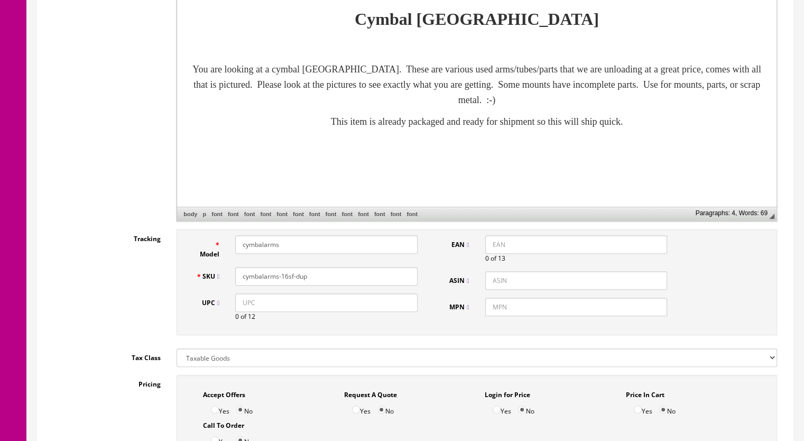
drag, startPoint x: 313, startPoint y: 278, endPoint x: 282, endPoint y: 280, distance: 31.2
click at [282, 280] on input "cymbalarms-16sf-dup" at bounding box center [326, 276] width 182 height 19
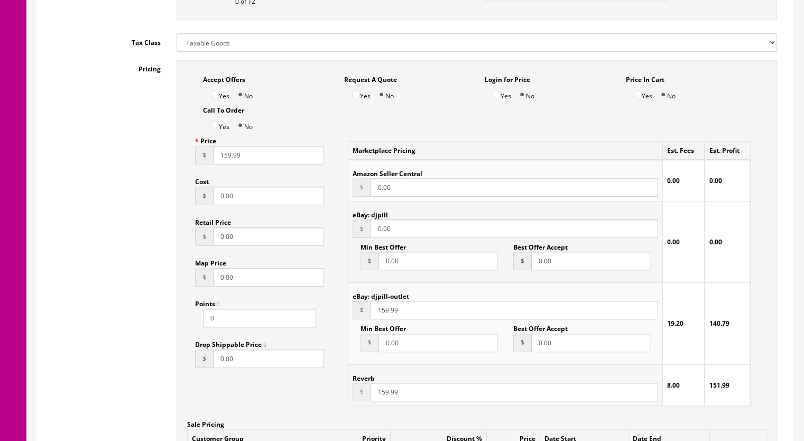
scroll to position [687, 0]
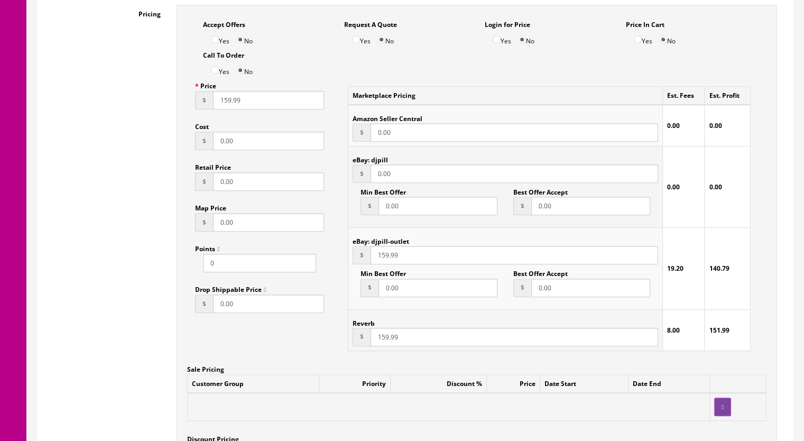
type input "cymbalarms-21sf"
drag, startPoint x: 378, startPoint y: 339, endPoint x: 387, endPoint y: 341, distance: 9.6
click at [387, 341] on input "159.99" at bounding box center [515, 337] width 288 height 19
type input "79.99"
drag, startPoint x: 380, startPoint y: 257, endPoint x: 389, endPoint y: 259, distance: 9.1
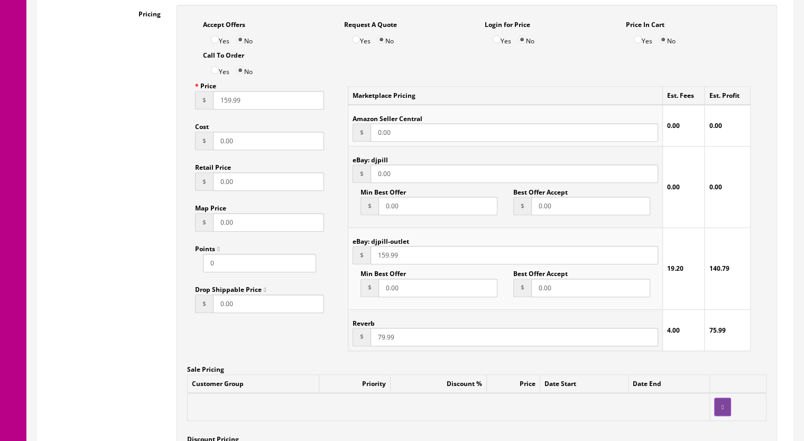
click at [389, 259] on input "159.99" at bounding box center [515, 255] width 288 height 19
type input "79.99"
drag, startPoint x: 220, startPoint y: 103, endPoint x: 230, endPoint y: 103, distance: 10.0
click at [230, 103] on input "159.99" at bounding box center [268, 100] width 111 height 19
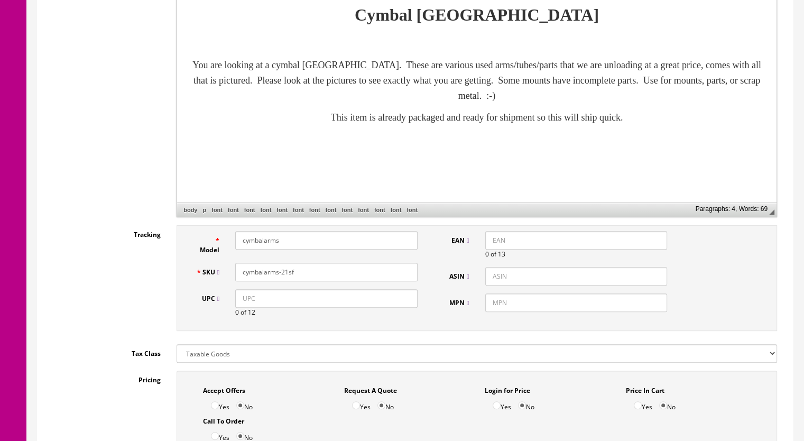
scroll to position [212, 0]
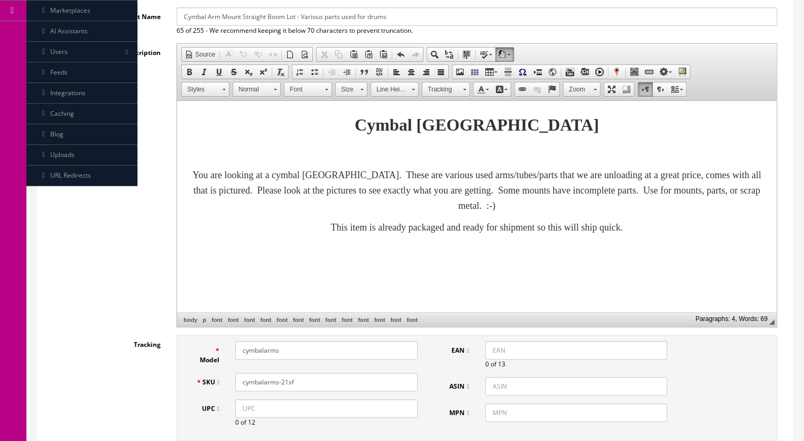
type input "79.99"
drag, startPoint x: 369, startPoint y: 174, endPoint x: 341, endPoint y: 177, distance: 27.6
click at [341, 177] on font "You are looking at a cymbal mount lot. These are various used arms/tubes/parts …" at bounding box center [476, 190] width 569 height 41
click at [421, 208] on font "You are looking at a cymbal arm/tube lot. These are various used arms/tubes/par…" at bounding box center [477, 190] width 570 height 41
click at [456, 219] on body "Cymbal Mount Lot You are looking at a cymbal arm/tube lot. These are various us…" at bounding box center [477, 183] width 578 height 142
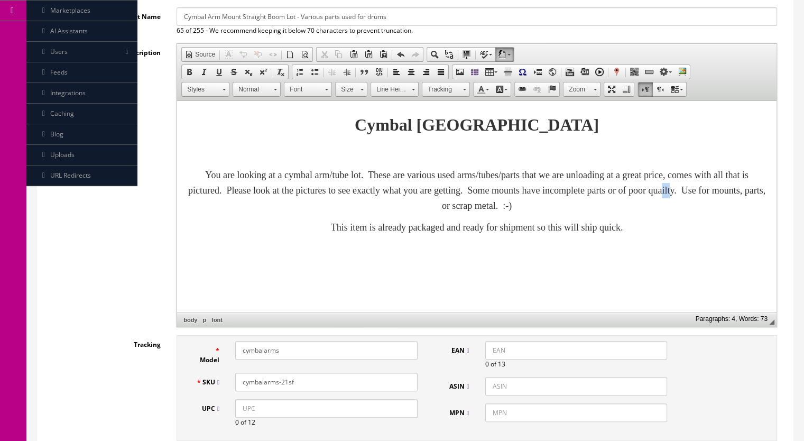
drag, startPoint x: 460, startPoint y: 207, endPoint x: 451, endPoint y: 207, distance: 9.0
click at [451, 207] on font "You are looking at a cymbal arm/tube lot. These are various used arms/tubes/par…" at bounding box center [476, 190] width 577 height 41
click at [481, 250] on p at bounding box center [477, 247] width 578 height 11
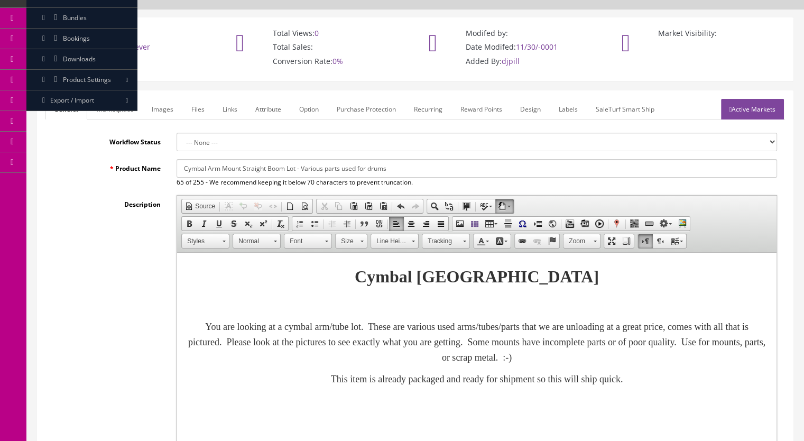
scroll to position [53, 0]
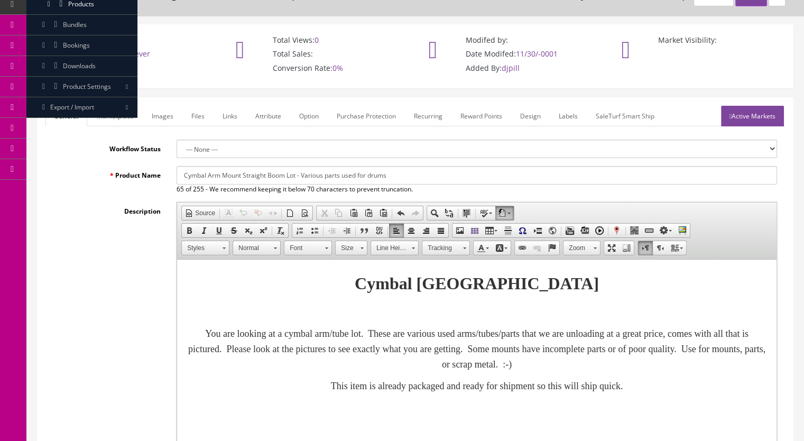
click at [164, 118] on link "Images" at bounding box center [162, 116] width 39 height 21
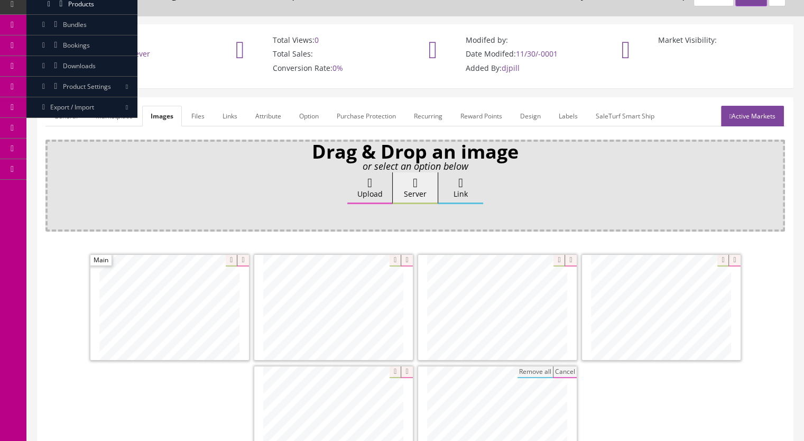
click at [754, 115] on link "Active Markets" at bounding box center [752, 116] width 63 height 21
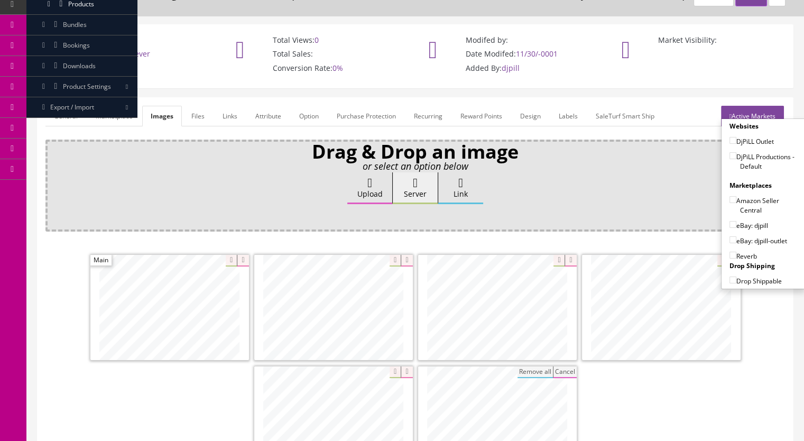
click at [730, 155] on input"] "DjPiLL Productions - Default" at bounding box center [733, 155] width 7 height 7
checkbox input"] "true"
click at [730, 237] on input"] "eBay: djpill-outlet" at bounding box center [733, 239] width 7 height 7
checkbox input"] "true"
click at [730, 254] on input"] "Reverb" at bounding box center [733, 255] width 7 height 7
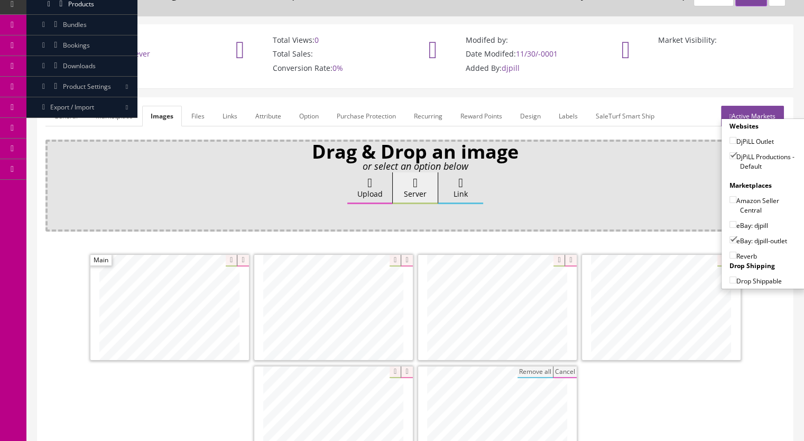
checkbox input"] "true"
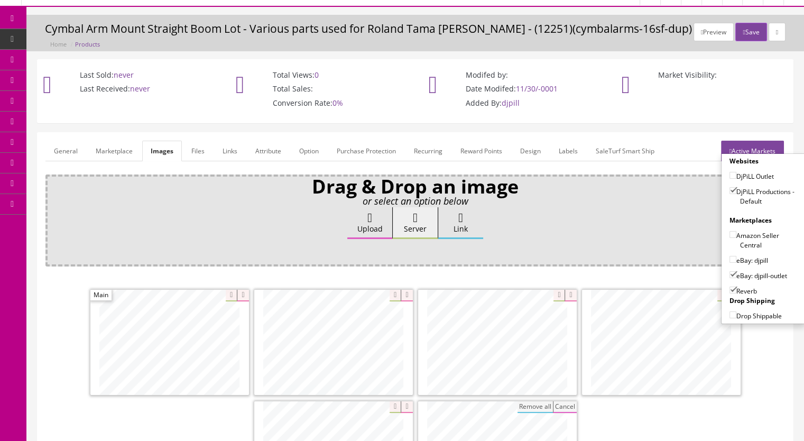
scroll to position [0, 0]
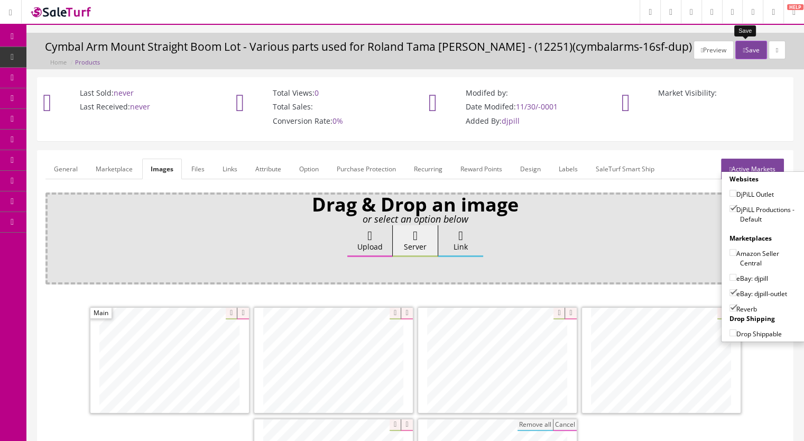
click at [743, 50] on icon "button" at bounding box center [744, 50] width 2 height 6
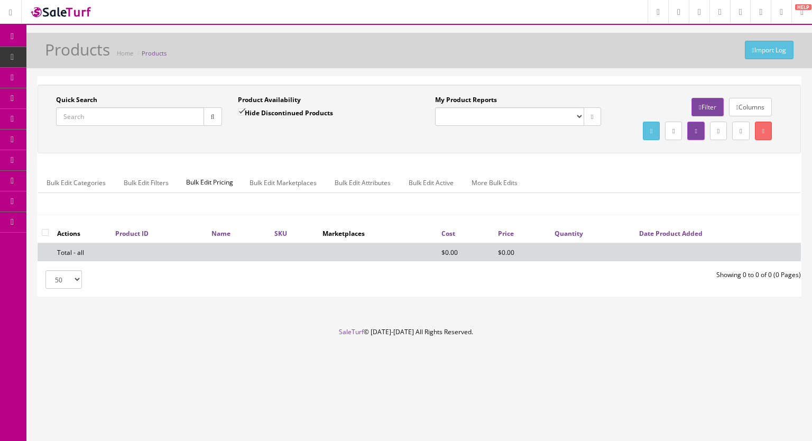
click at [77, 59] on span "Products" at bounding box center [81, 56] width 26 height 9
